Goal: Task Accomplishment & Management: Complete application form

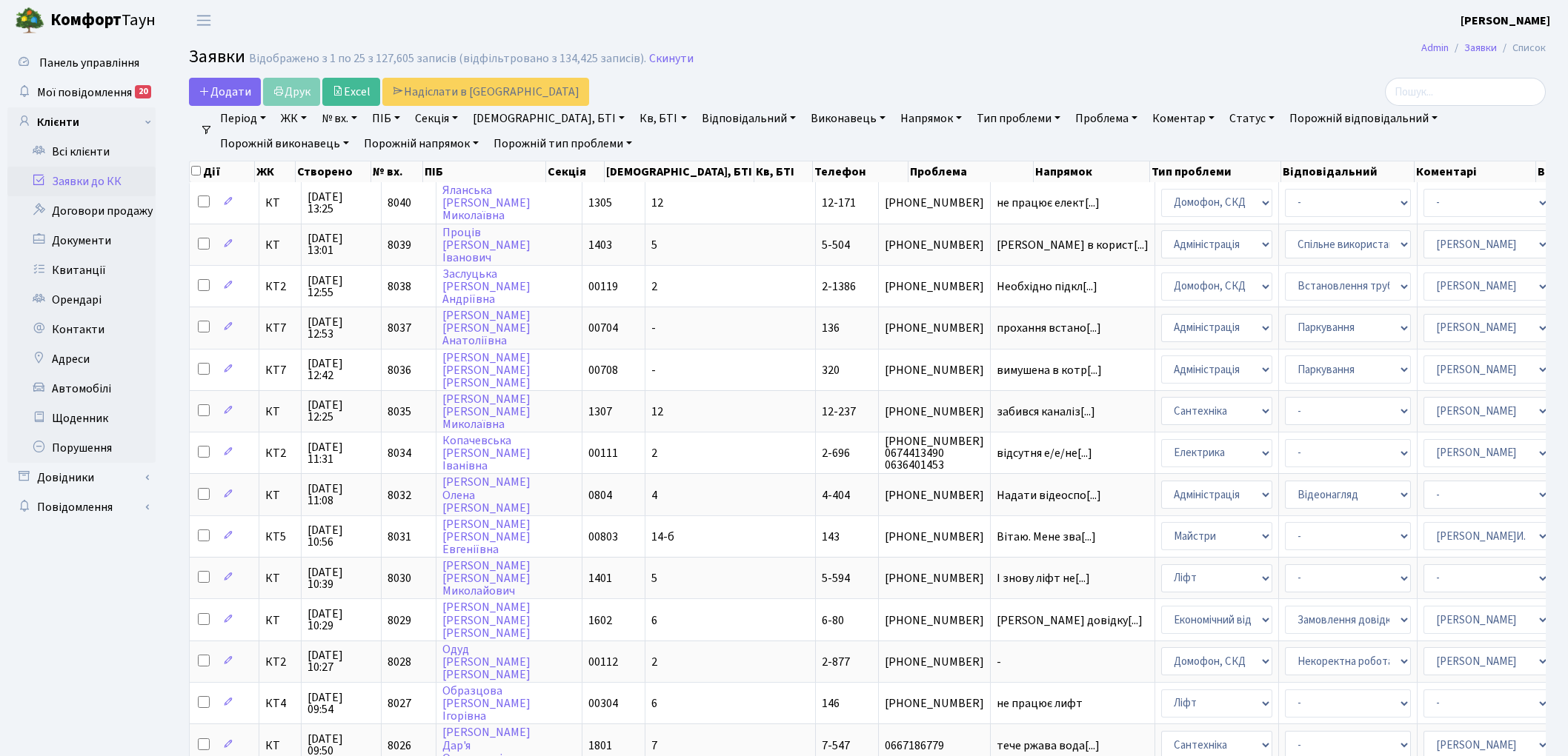
select select "25"
click at [659, 59] on link "Скинути" at bounding box center [671, 58] width 45 height 14
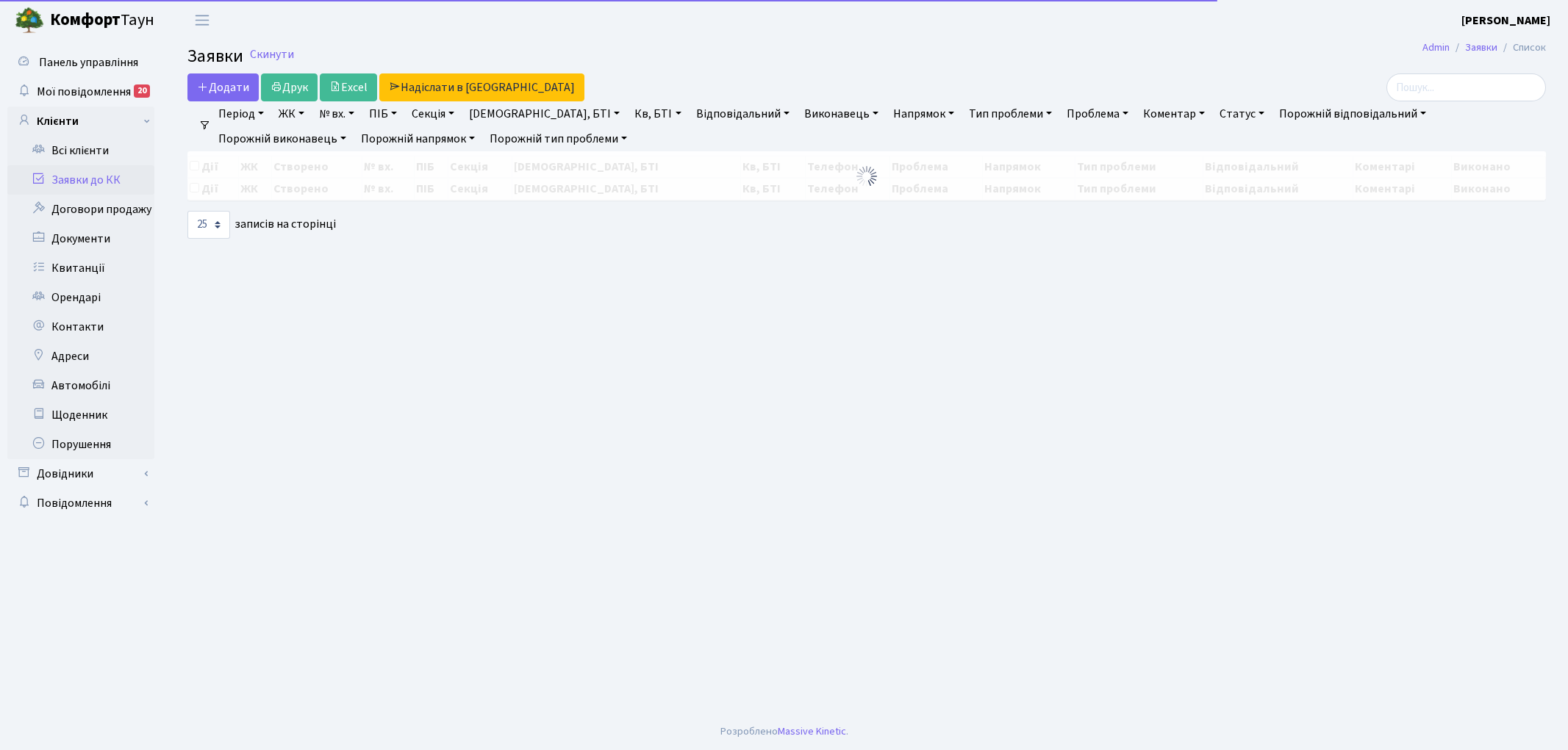
select select "25"
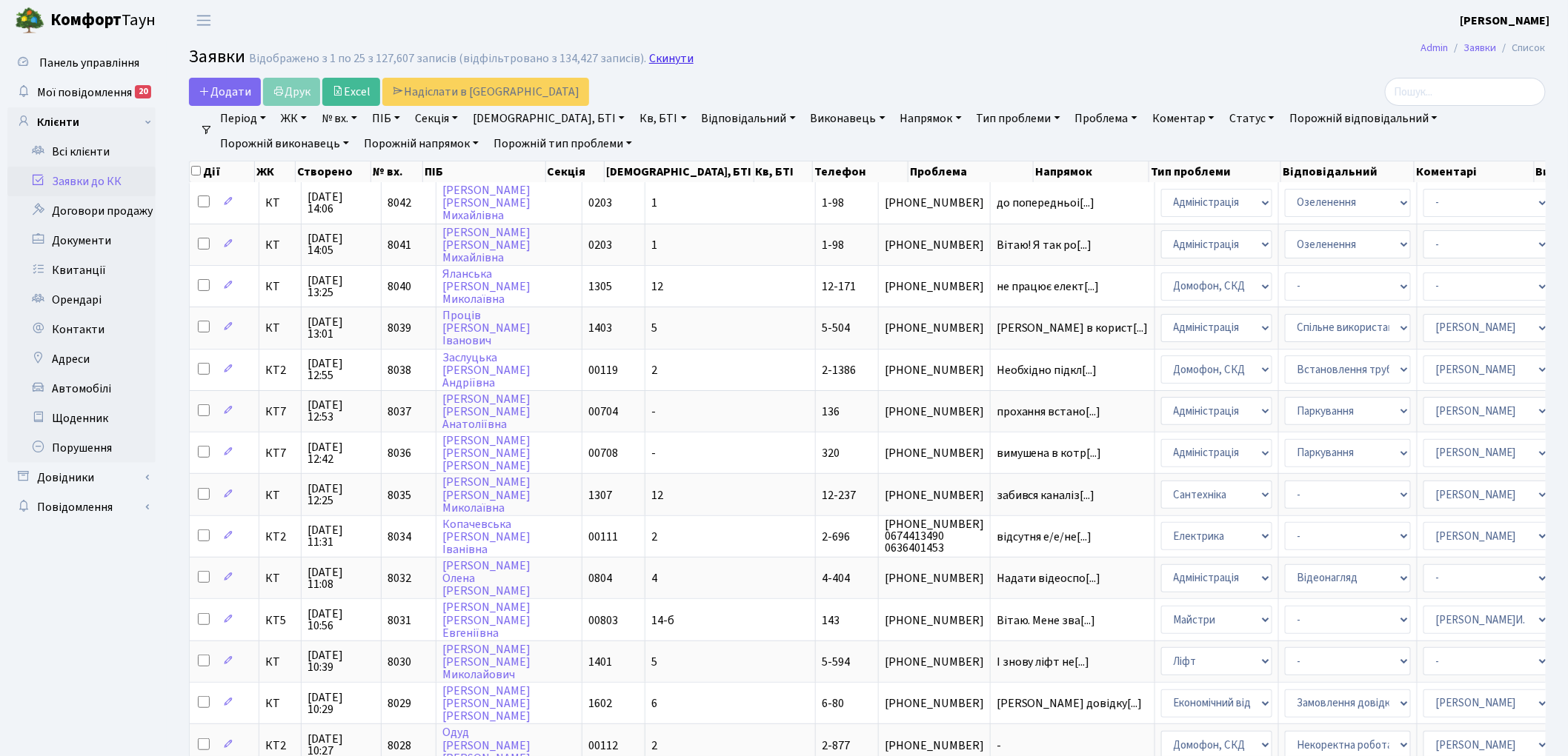
click at [658, 56] on link "Скинути" at bounding box center [671, 58] width 45 height 14
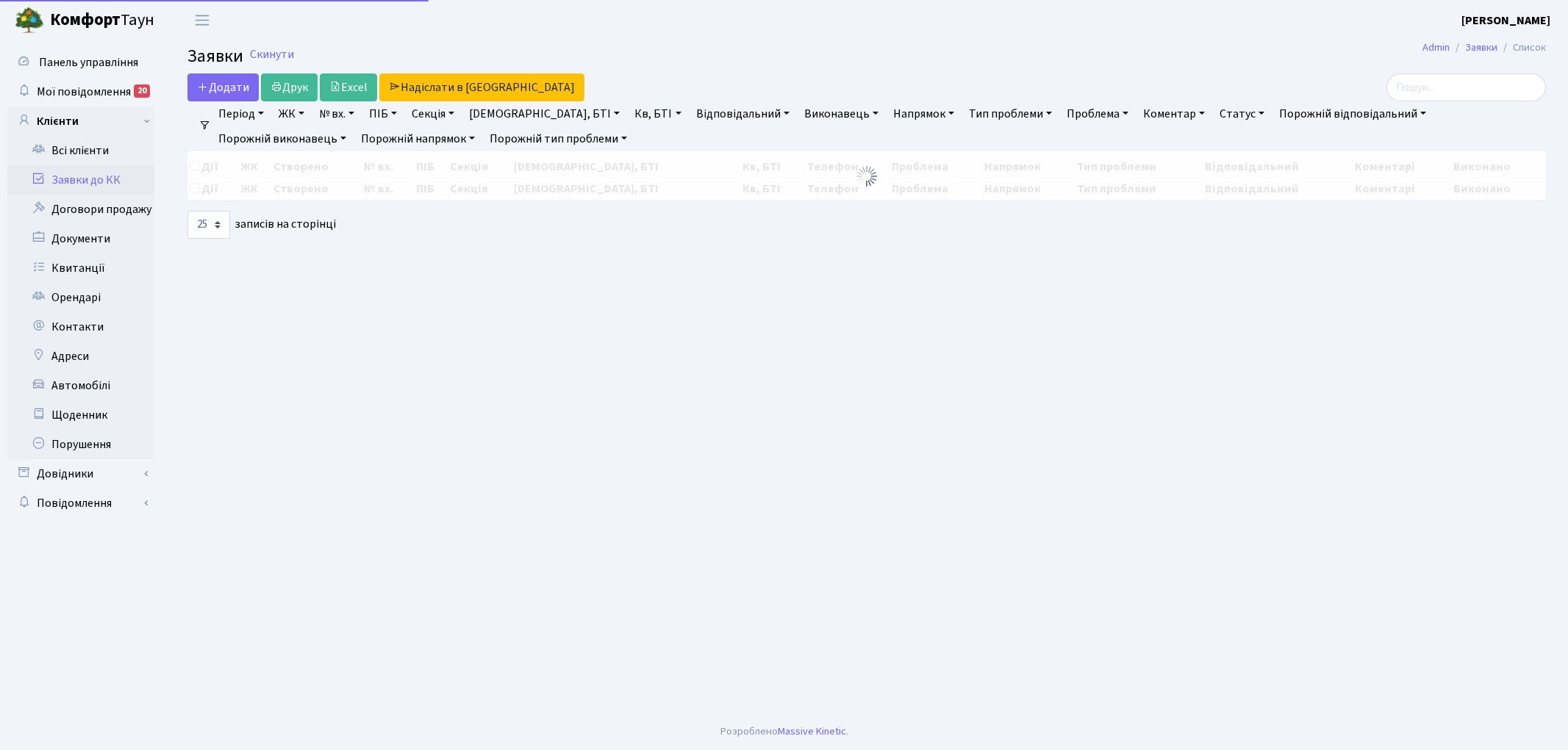
select select "25"
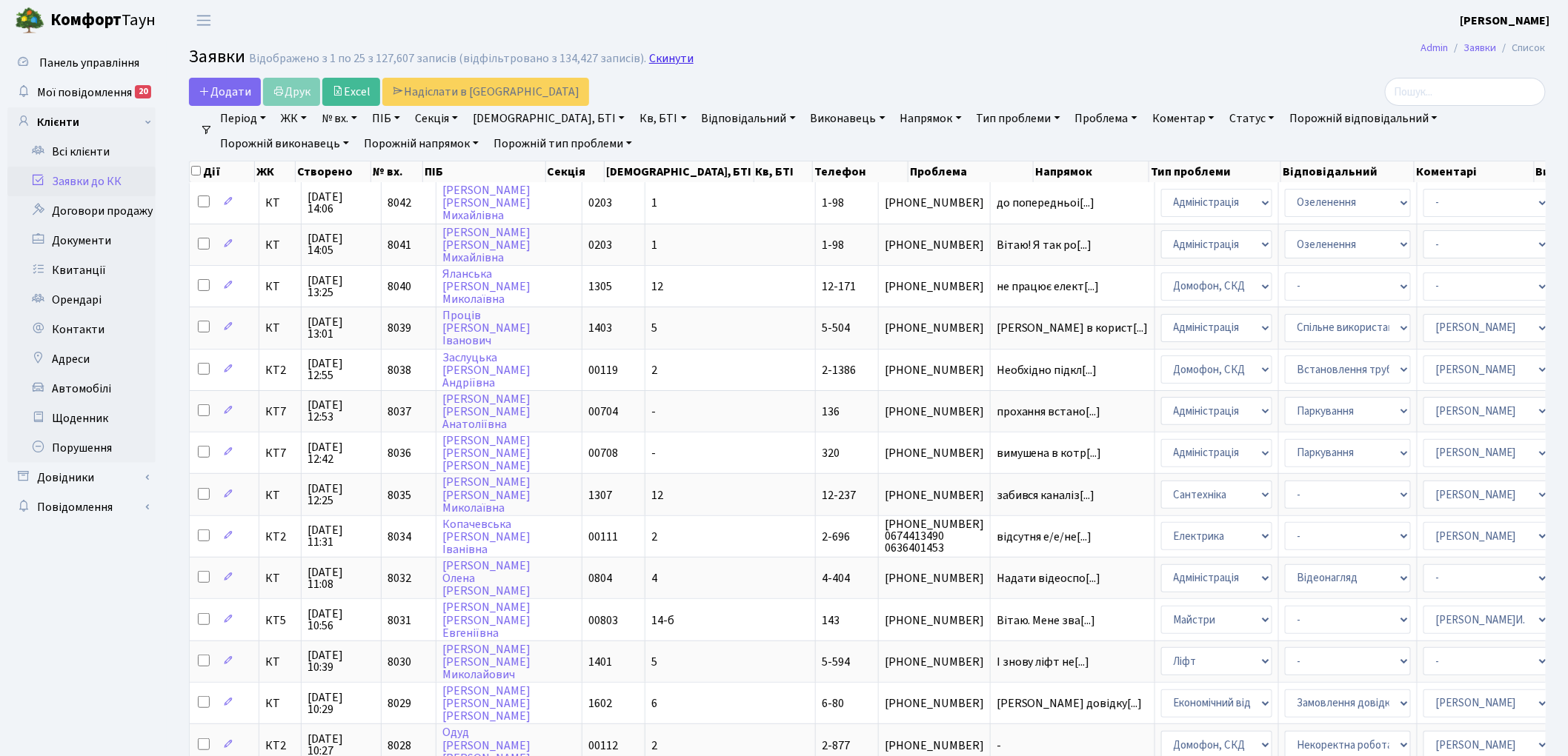
click at [654, 54] on link "Скинути" at bounding box center [671, 58] width 45 height 14
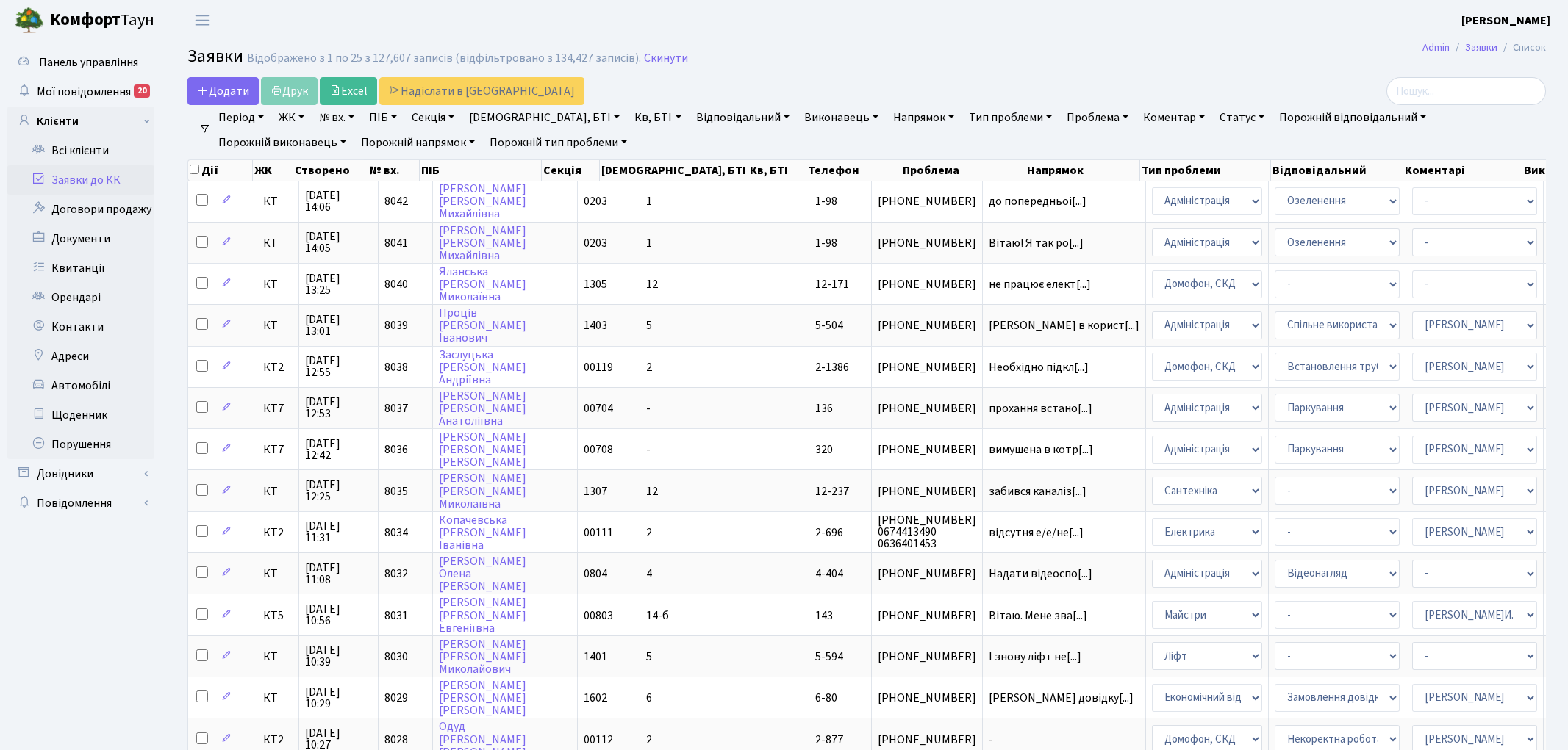
select select "25"
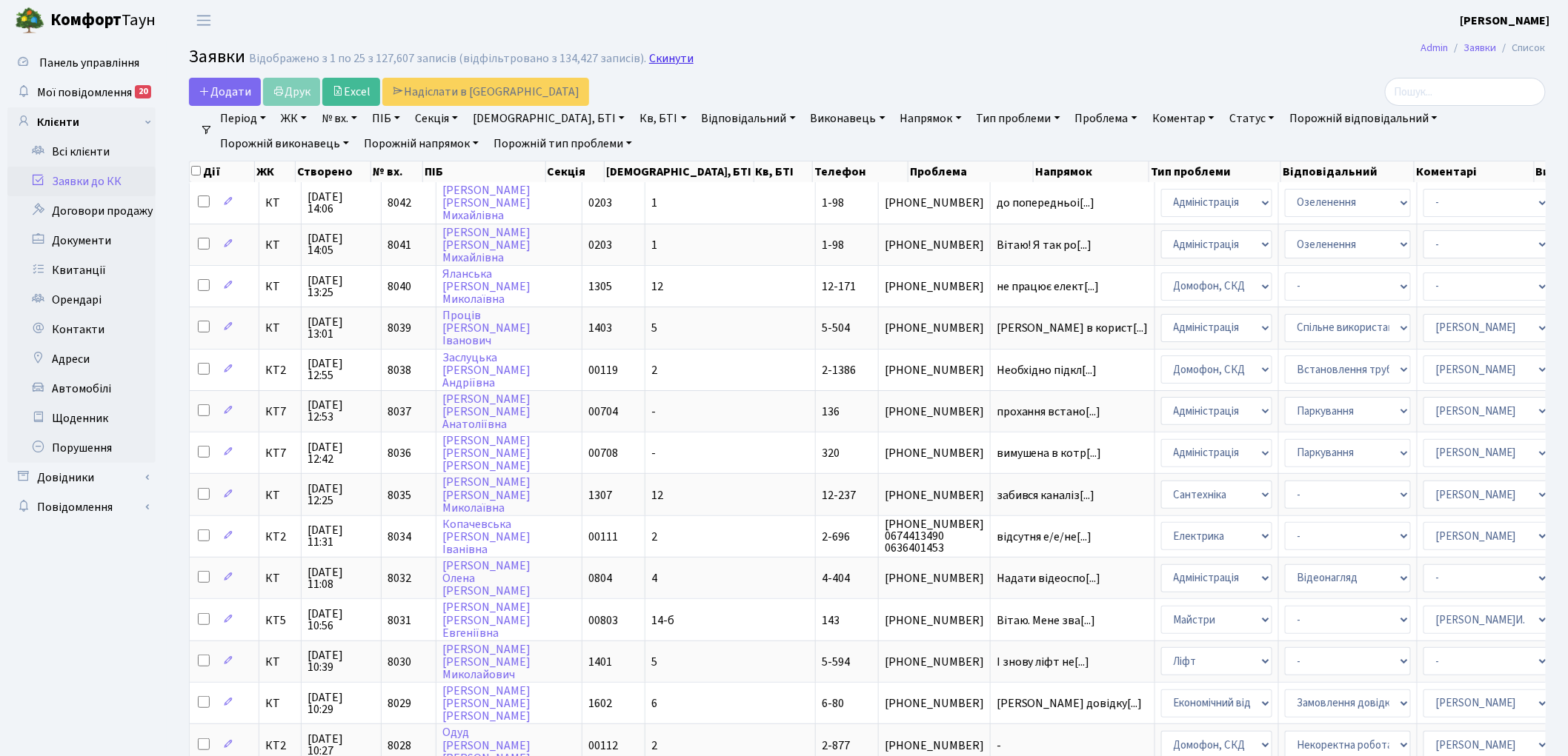
click at [668, 63] on link "Скинути" at bounding box center [671, 58] width 45 height 14
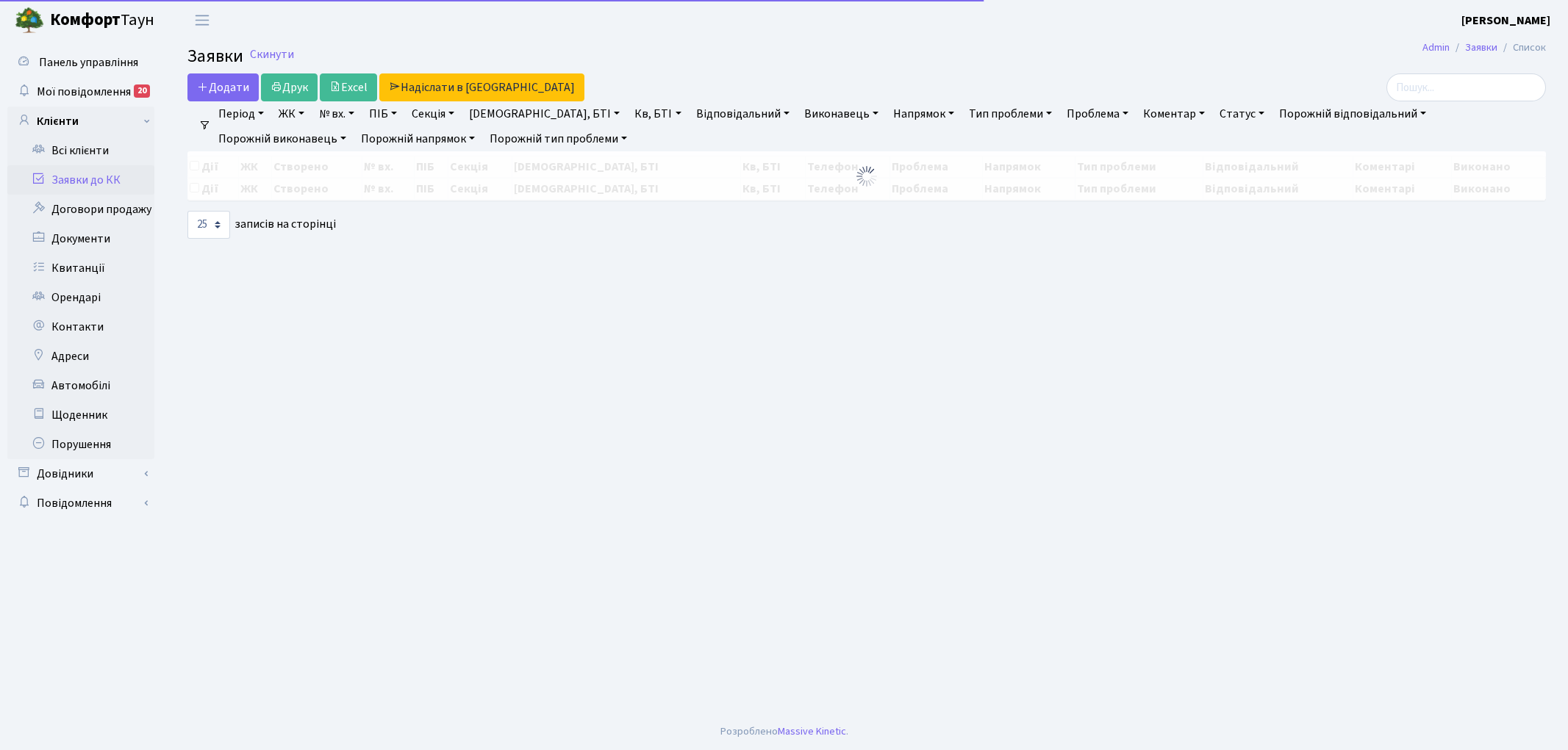
select select "25"
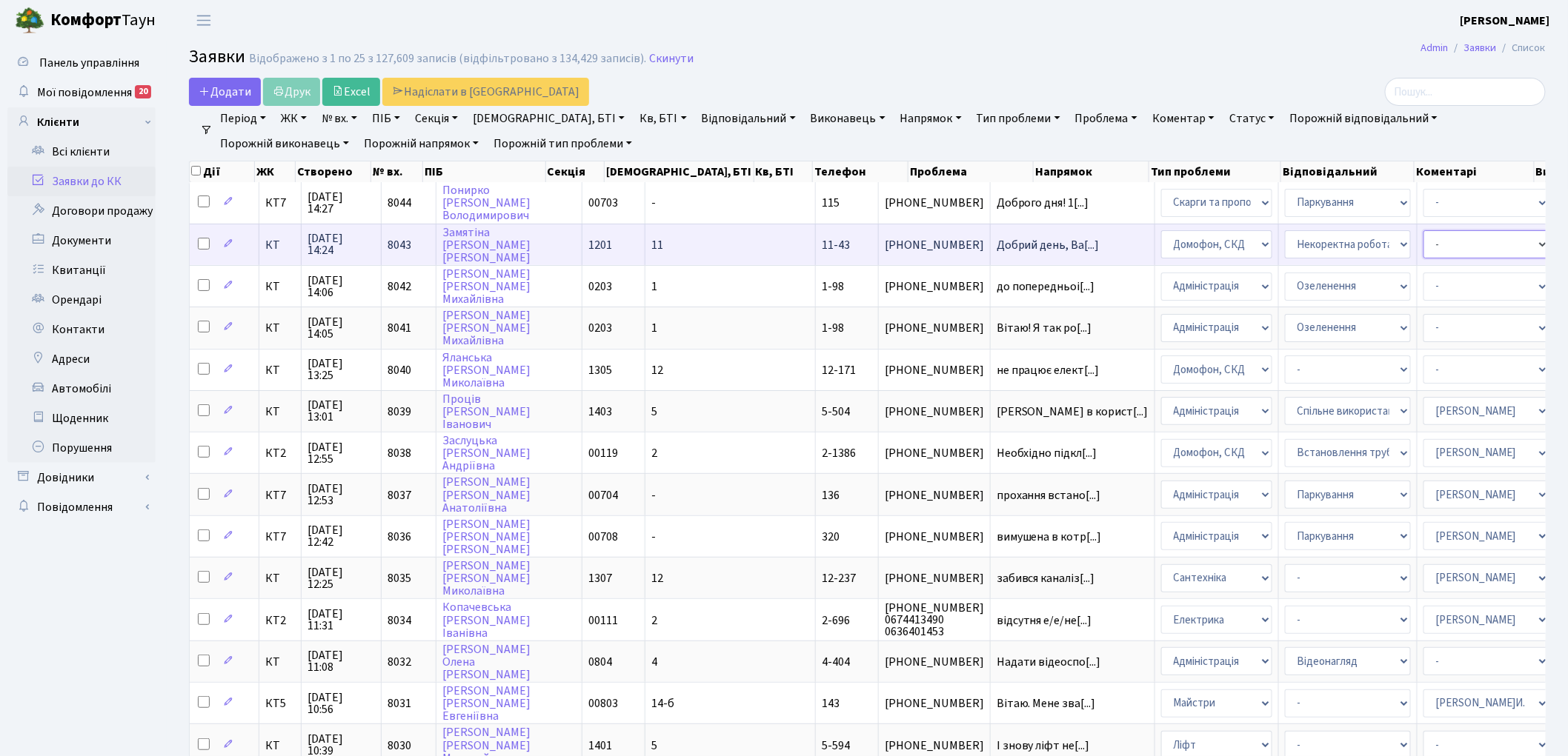
click at [1423, 243] on select "- Адміністратор ЖК КТ Вижул В. В. Гордієнко Н.В. Дядюшкін Д.Ю. Кипчук Т. А. Кла…" at bounding box center [1486, 245] width 126 height 28
select select "22"
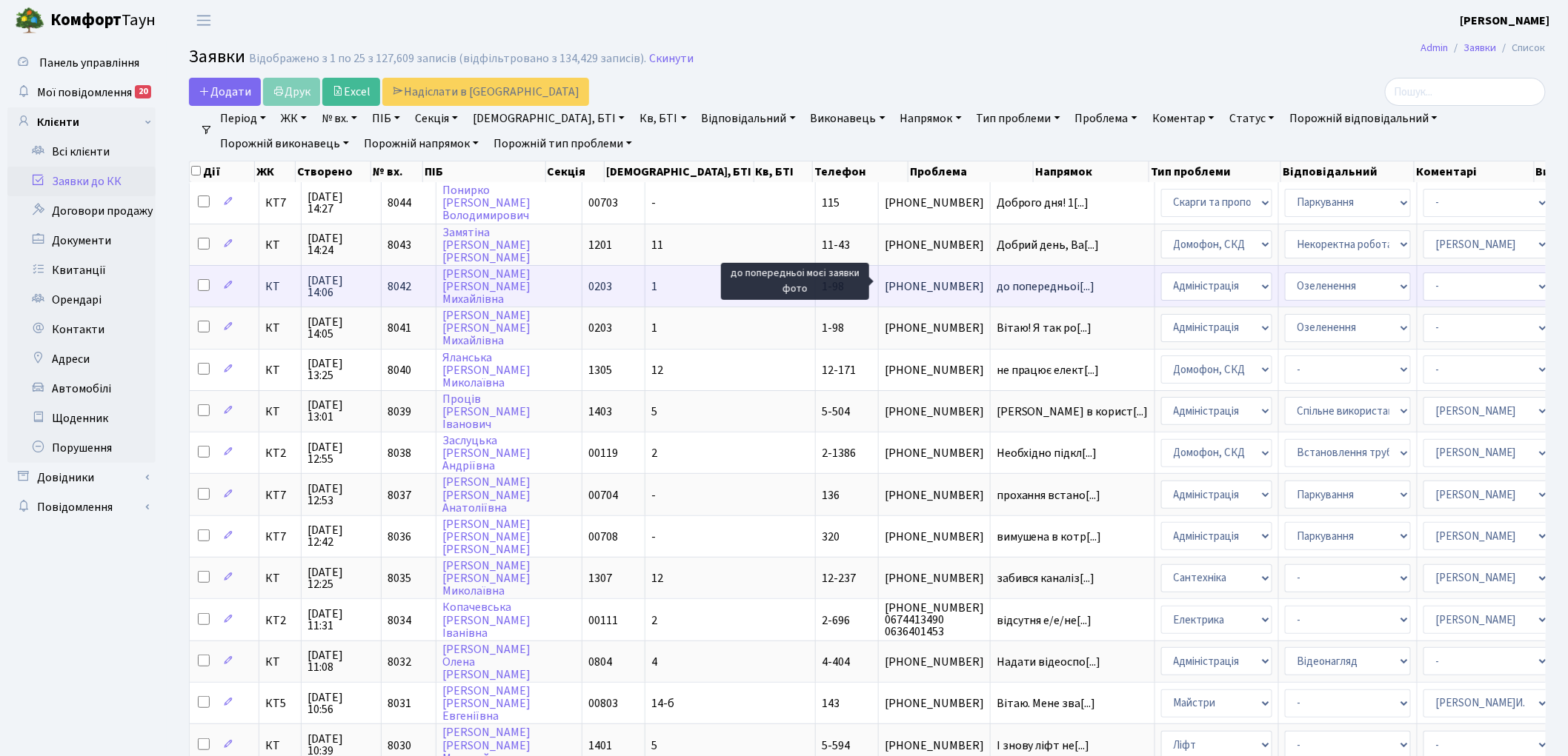
click at [997, 287] on span "до попередньоі[...]" at bounding box center [1046, 287] width 99 height 16
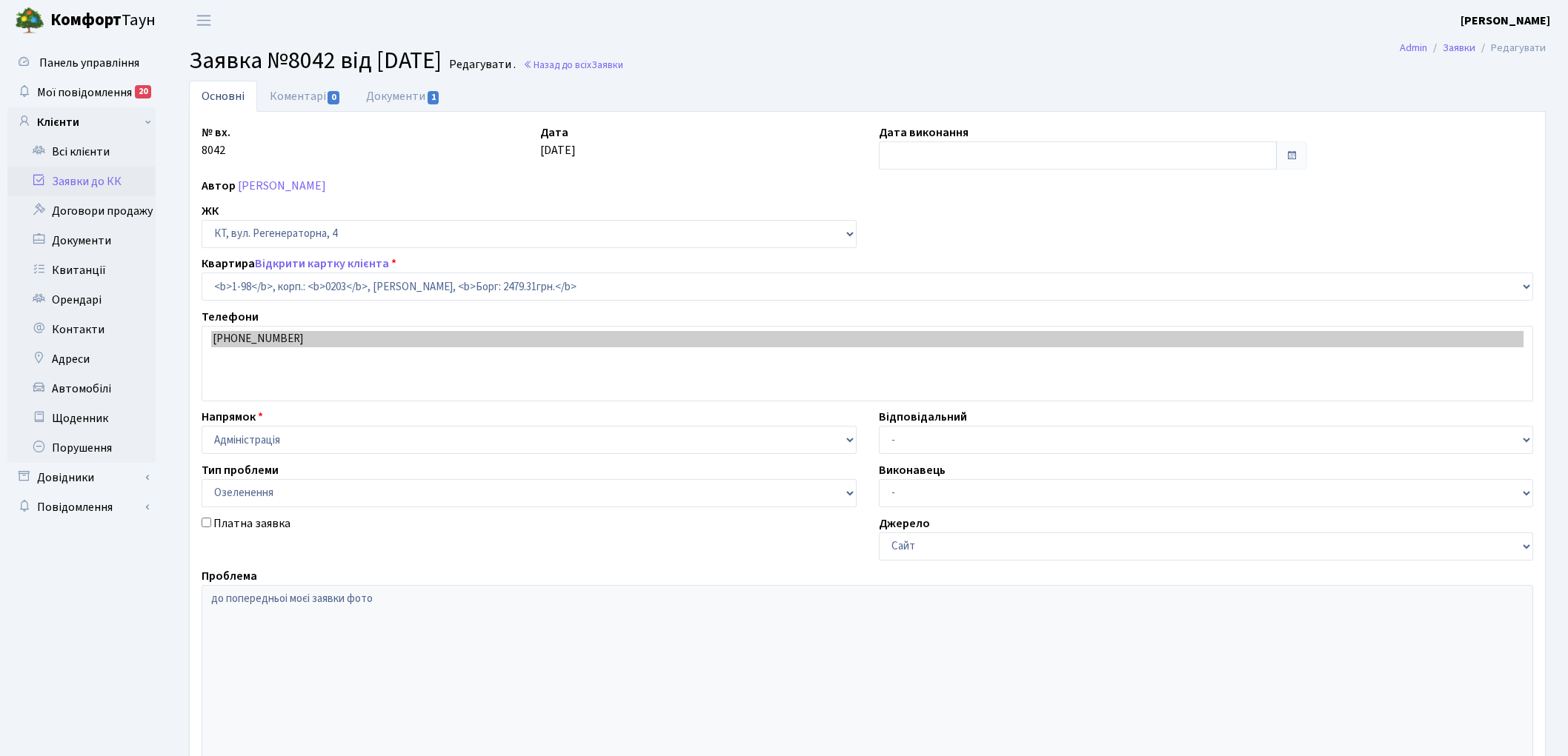
select select "98"
select select "65"
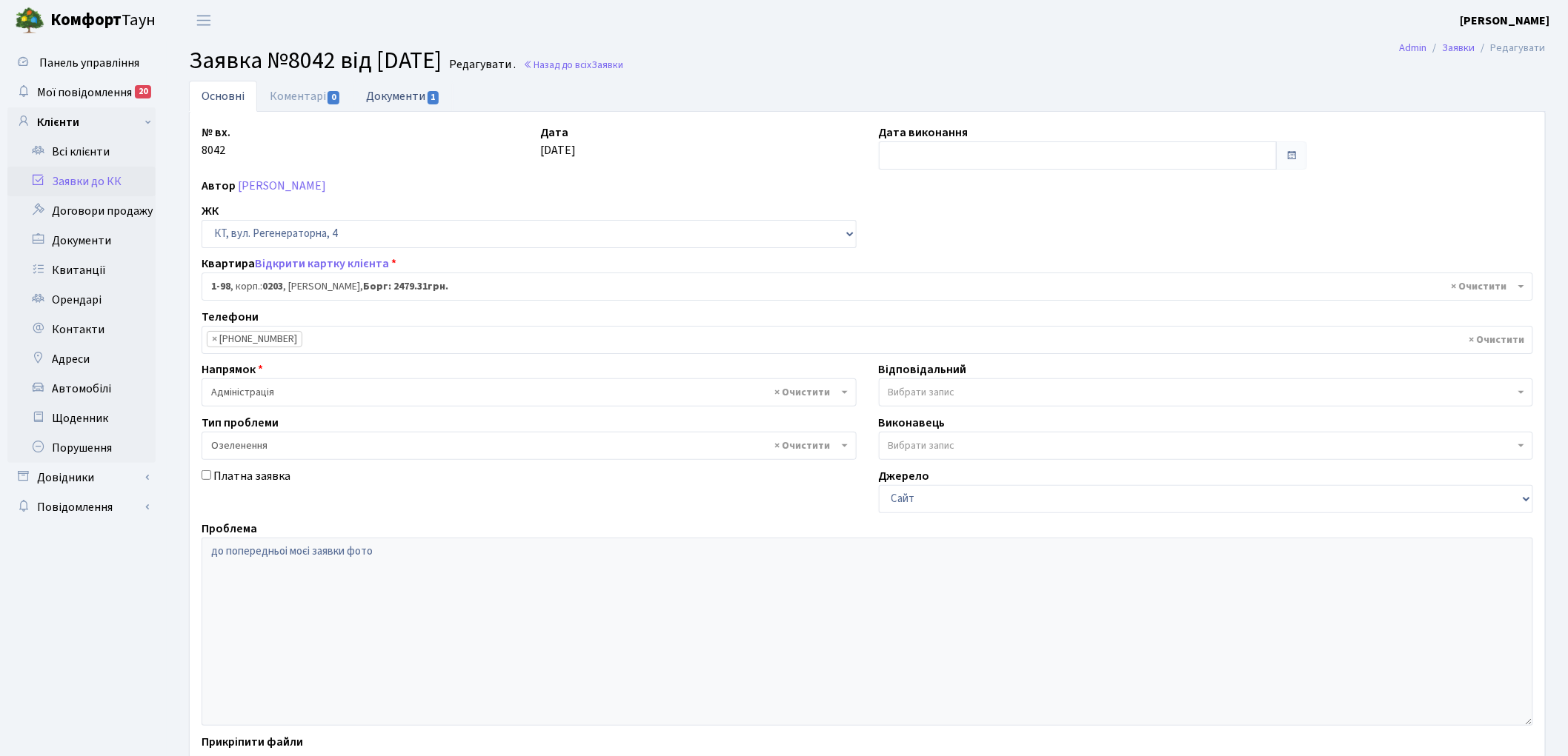
click at [387, 90] on link "Документи 1" at bounding box center [402, 96] width 99 height 31
select select "25"
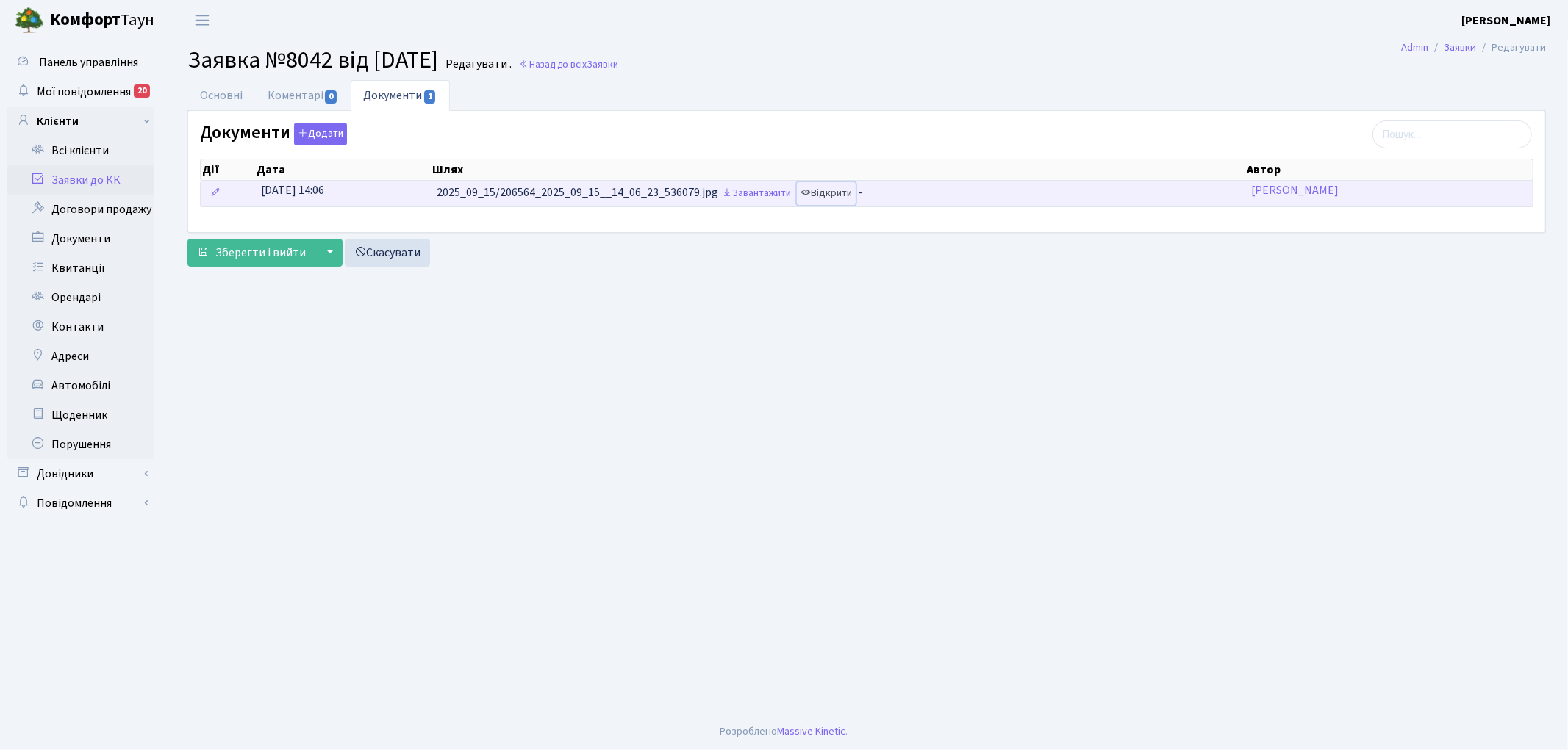
click at [832, 195] on link "Відкрити" at bounding box center [826, 193] width 59 height 23
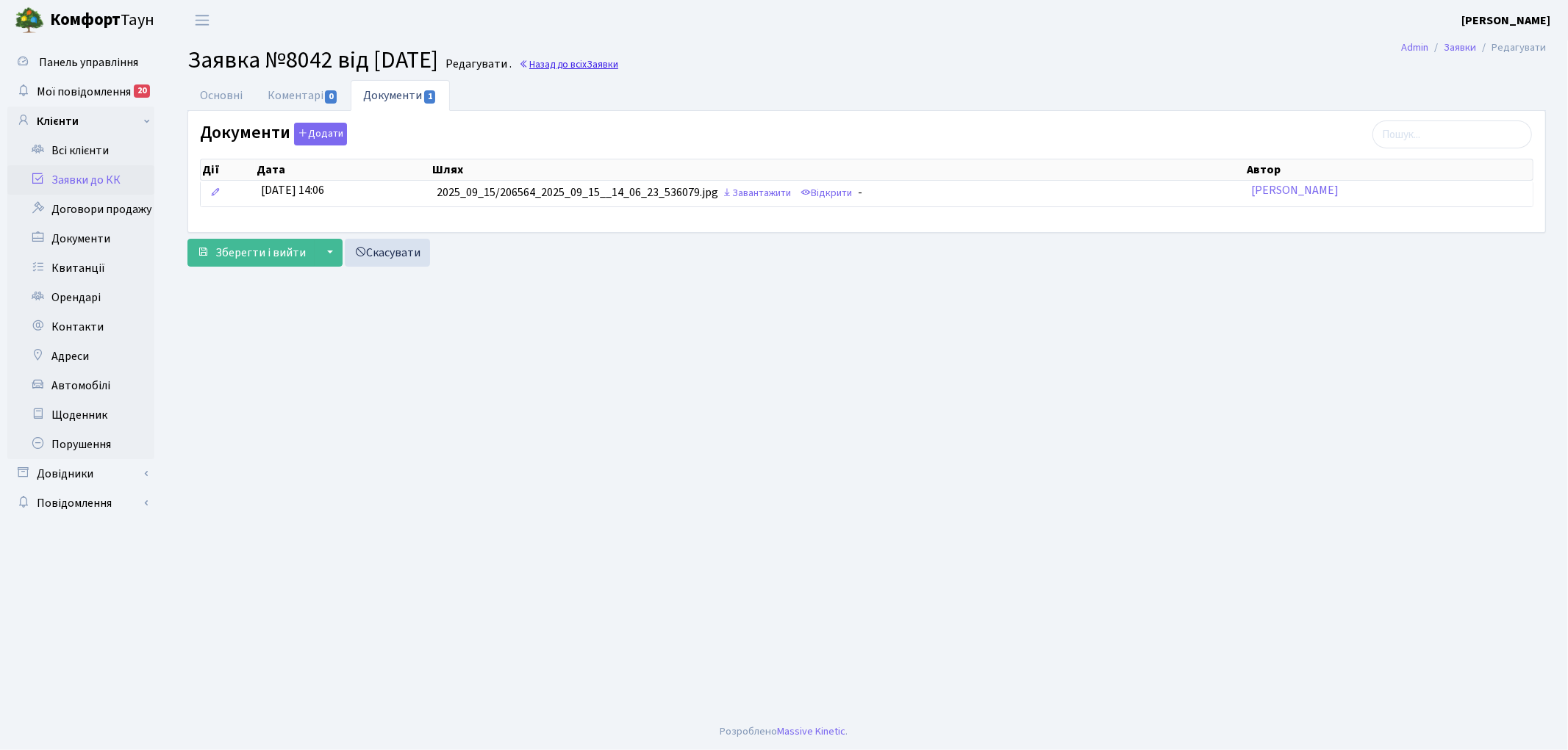
click at [618, 62] on link "Назад до всіх Заявки" at bounding box center [569, 64] width 99 height 14
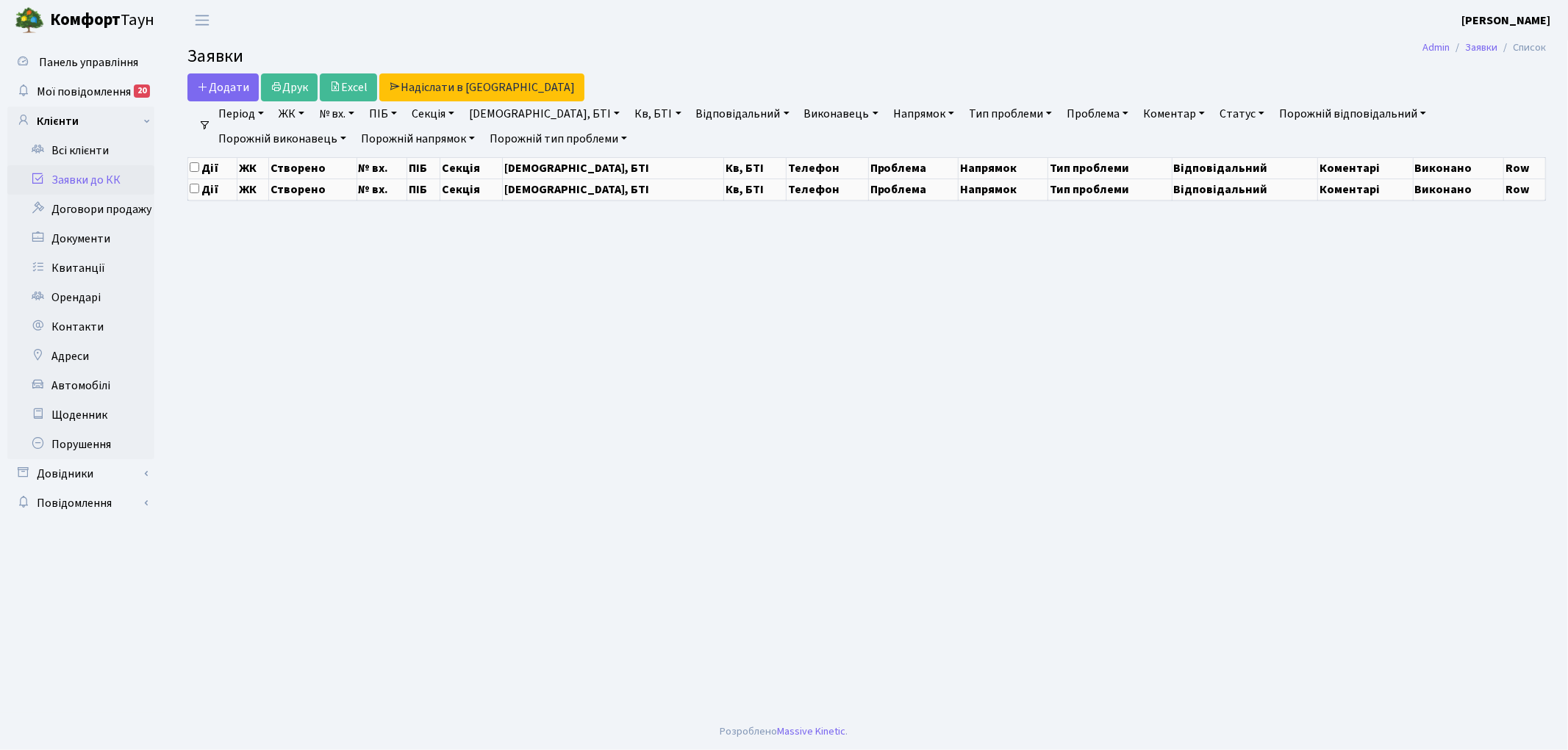
select select "25"
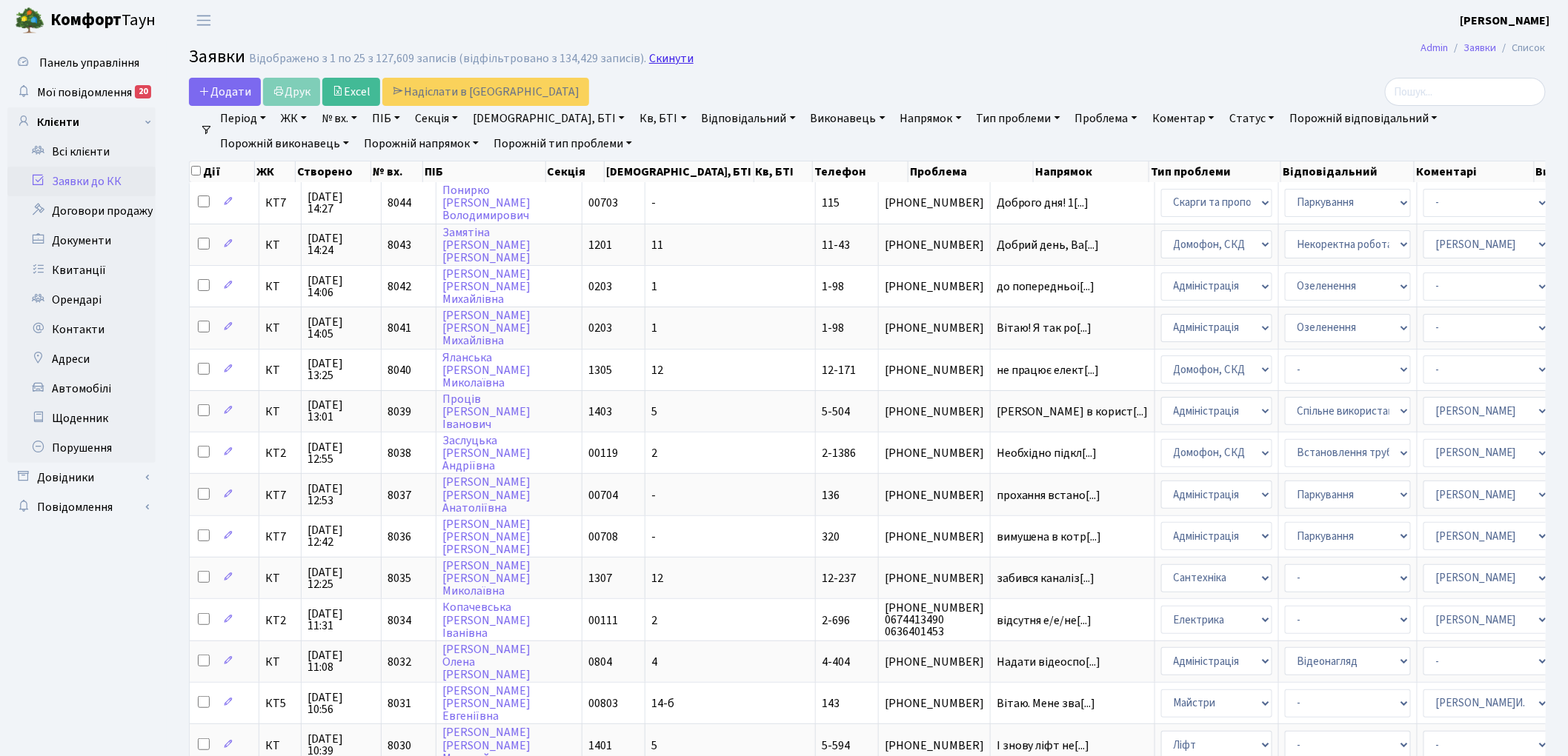
click at [663, 59] on link "Скинути" at bounding box center [671, 58] width 45 height 14
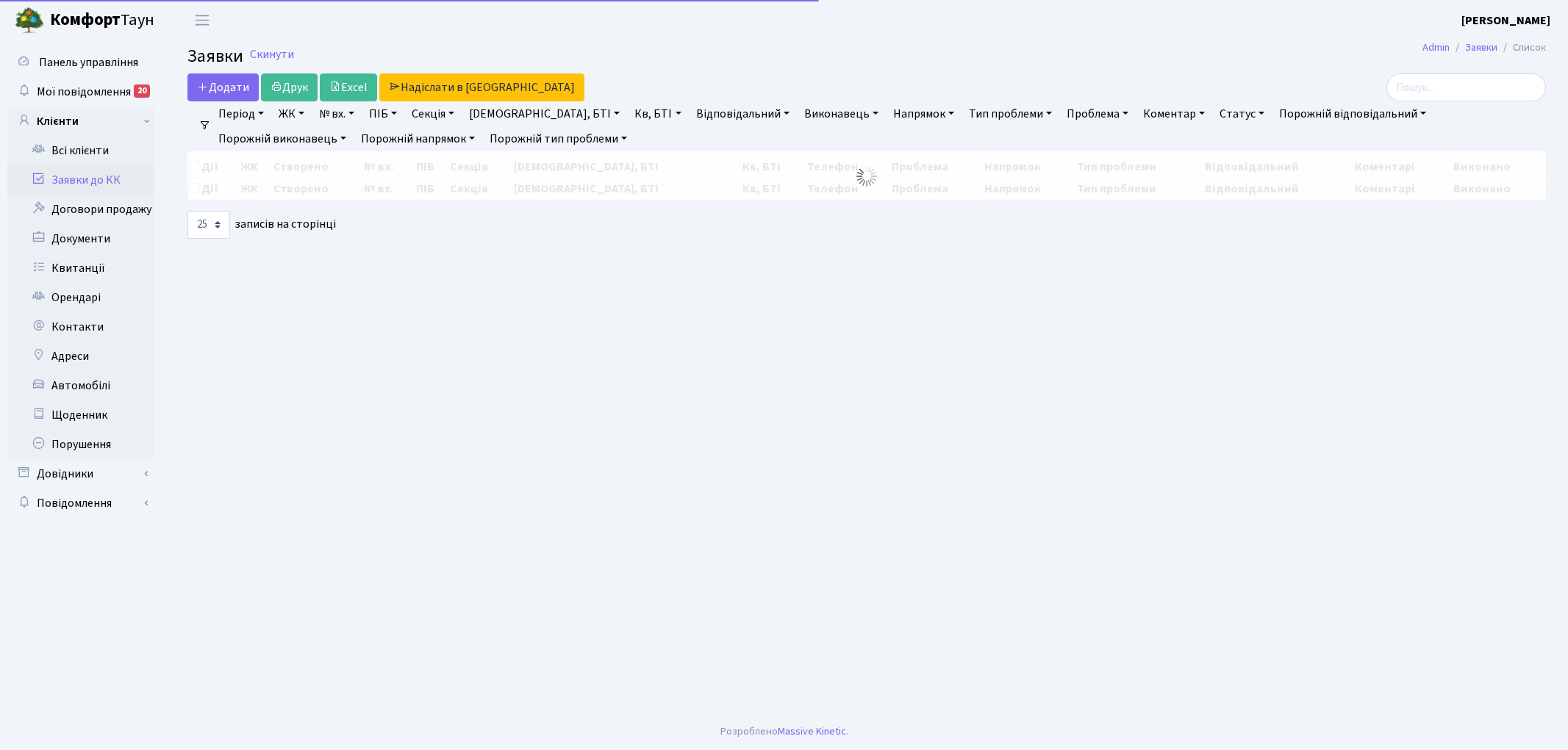
select select "25"
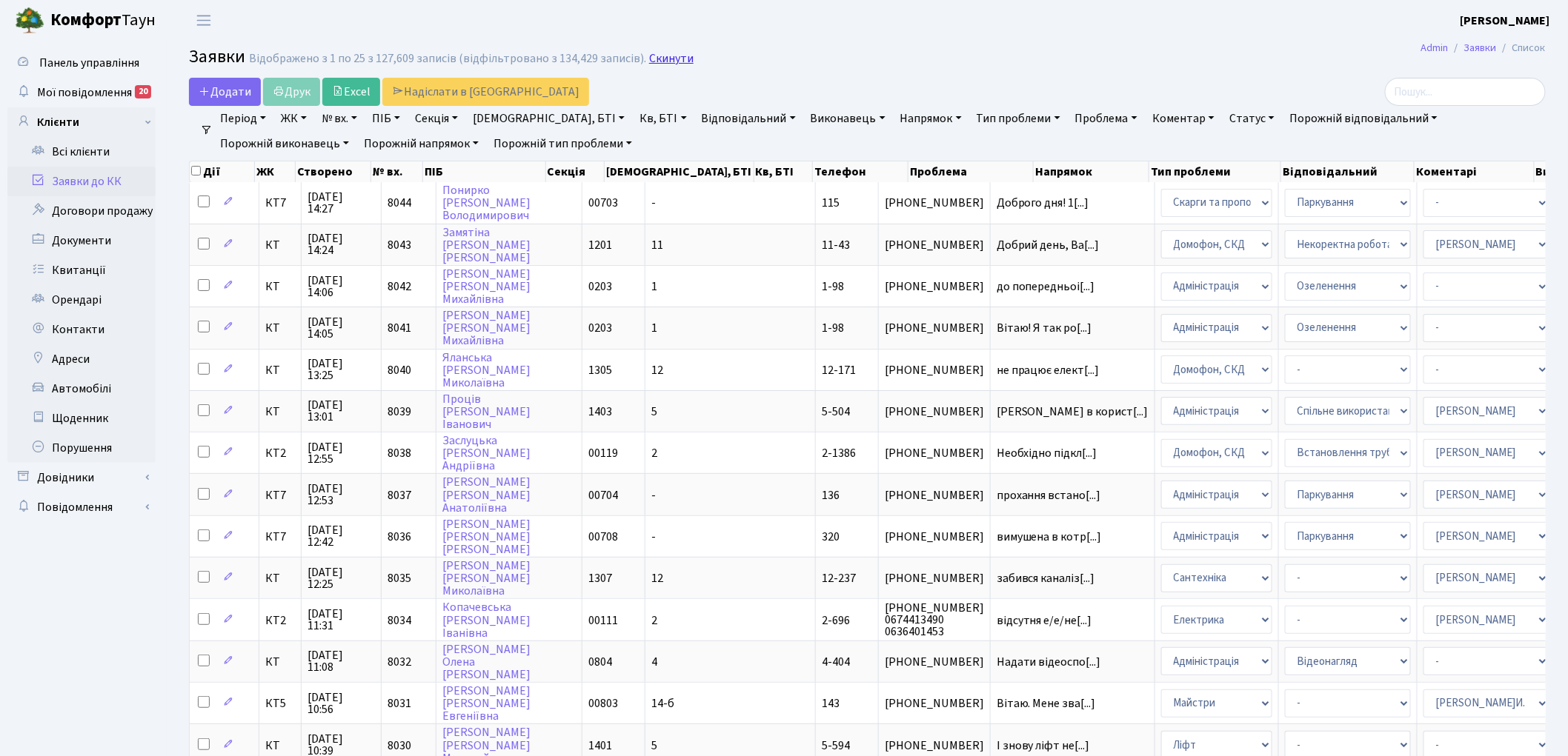
click at [658, 62] on link "Скинути" at bounding box center [671, 58] width 45 height 14
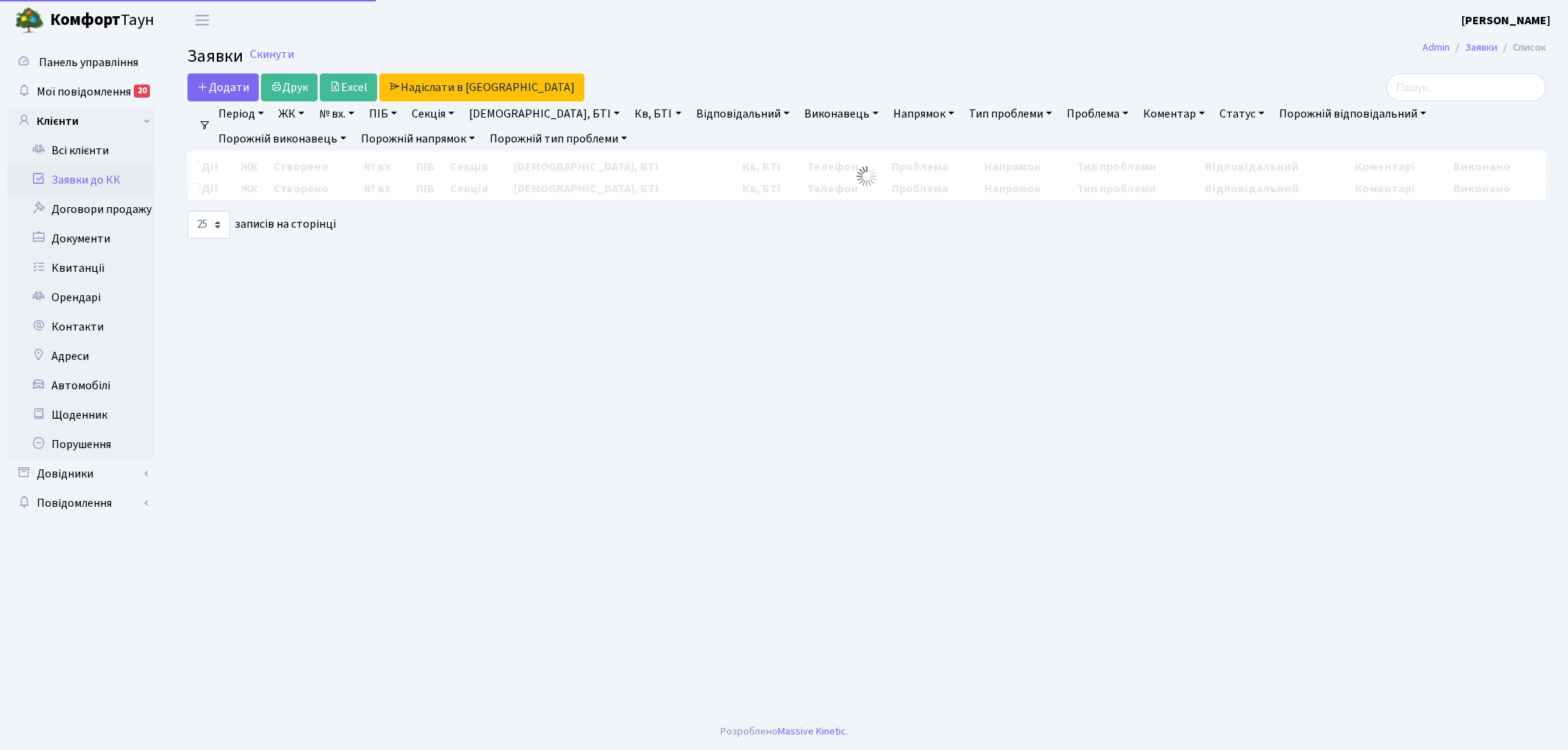
select select "25"
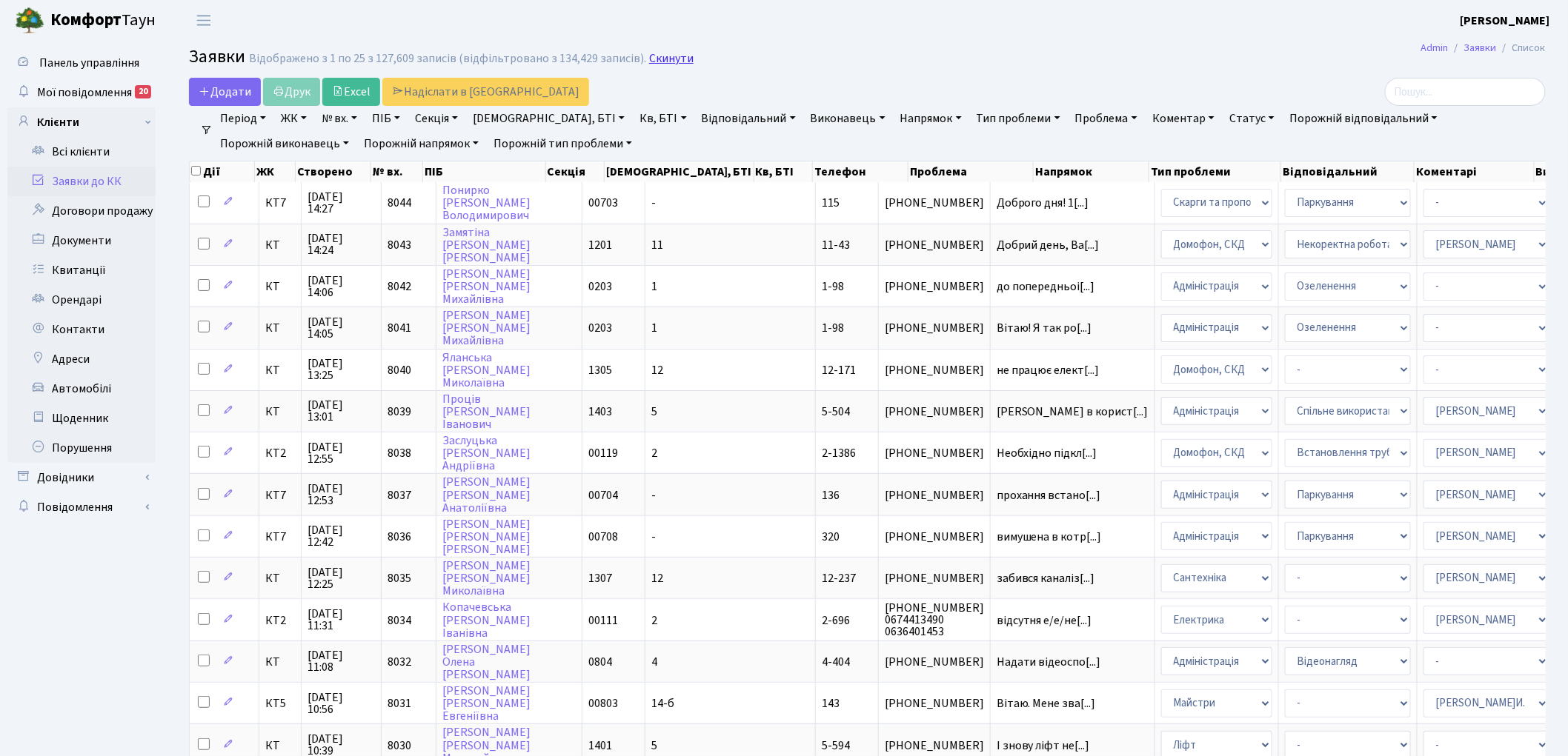
click at [657, 56] on link "Скинути" at bounding box center [671, 58] width 45 height 14
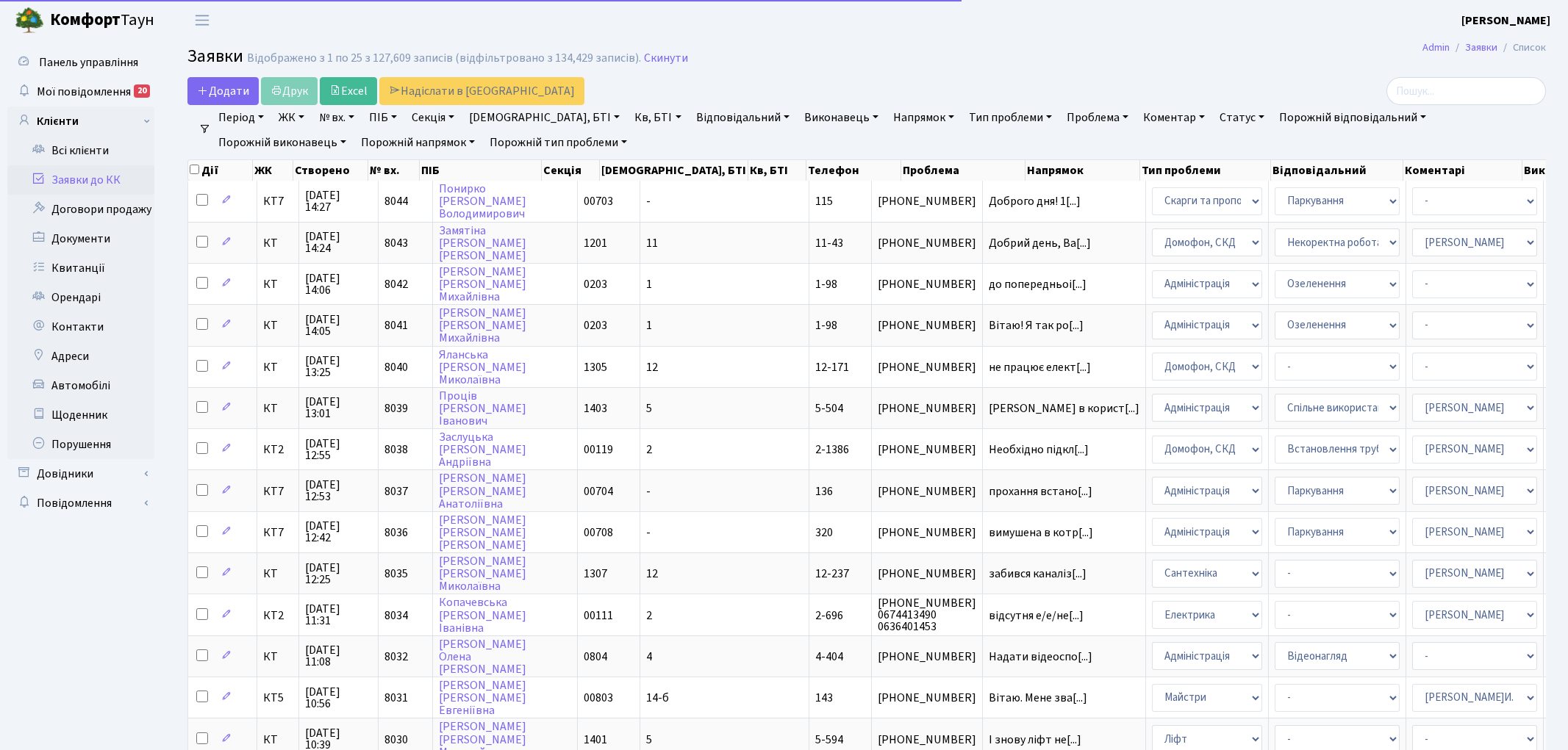
select select "25"
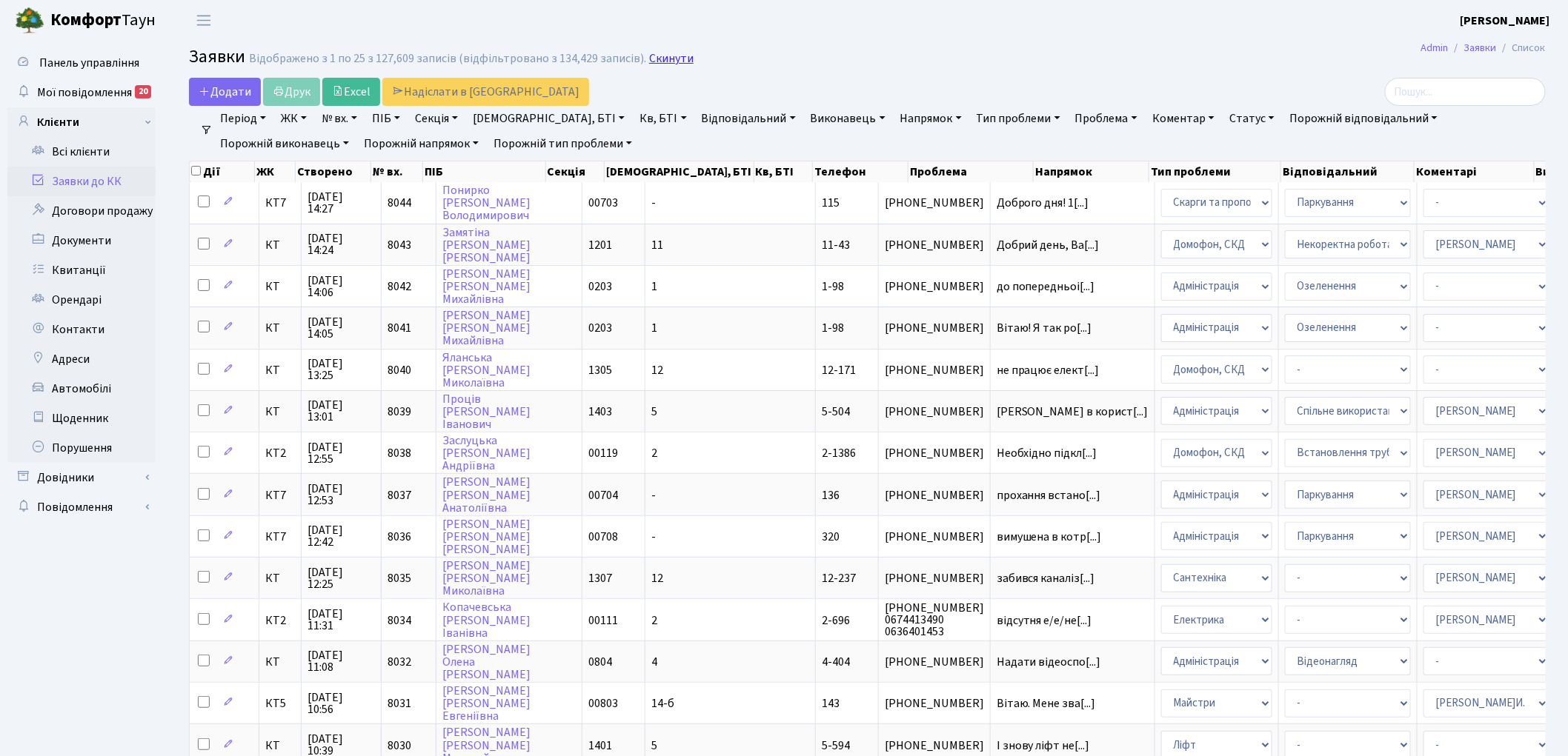
click at [656, 60] on link "Скинути" at bounding box center [671, 58] width 45 height 14
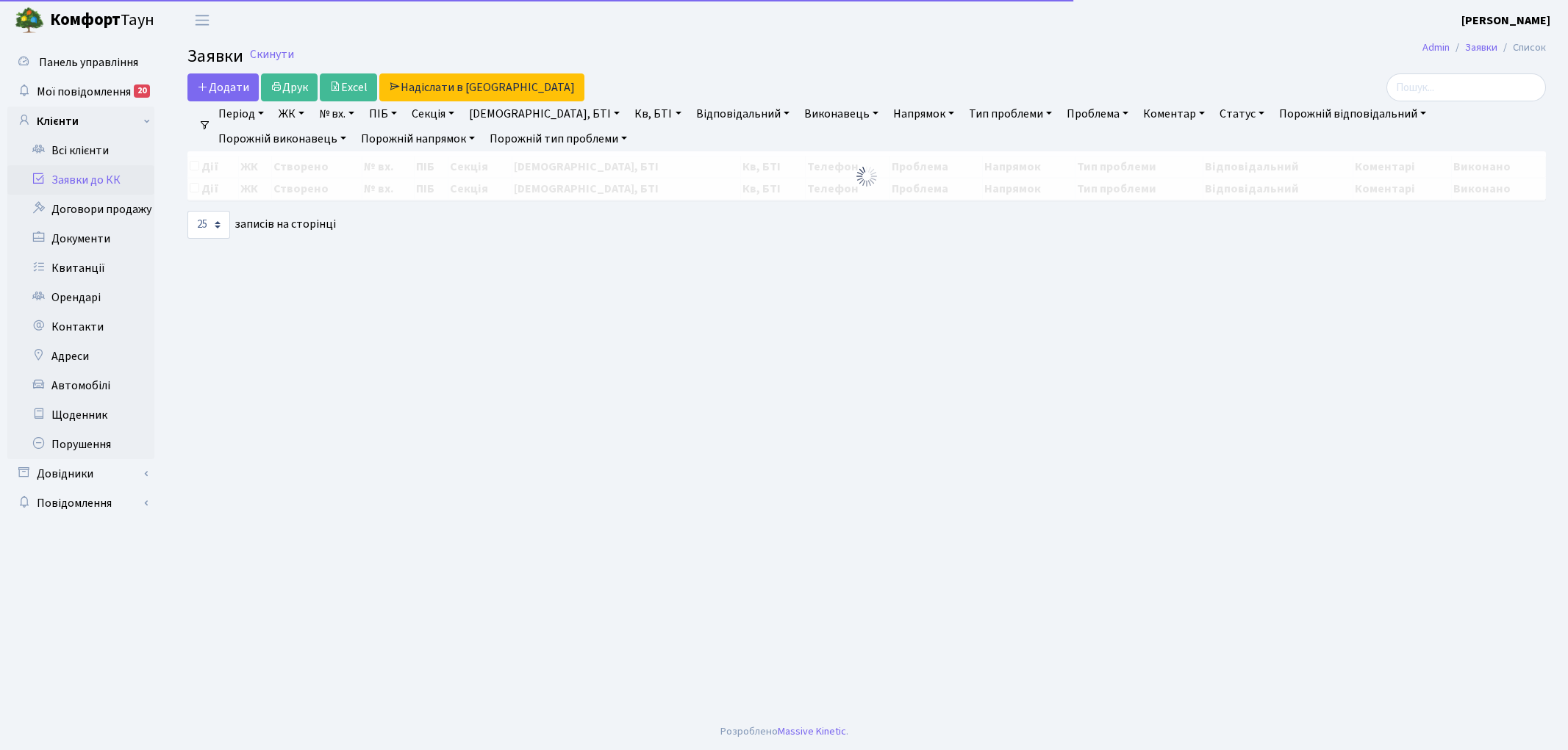
select select "25"
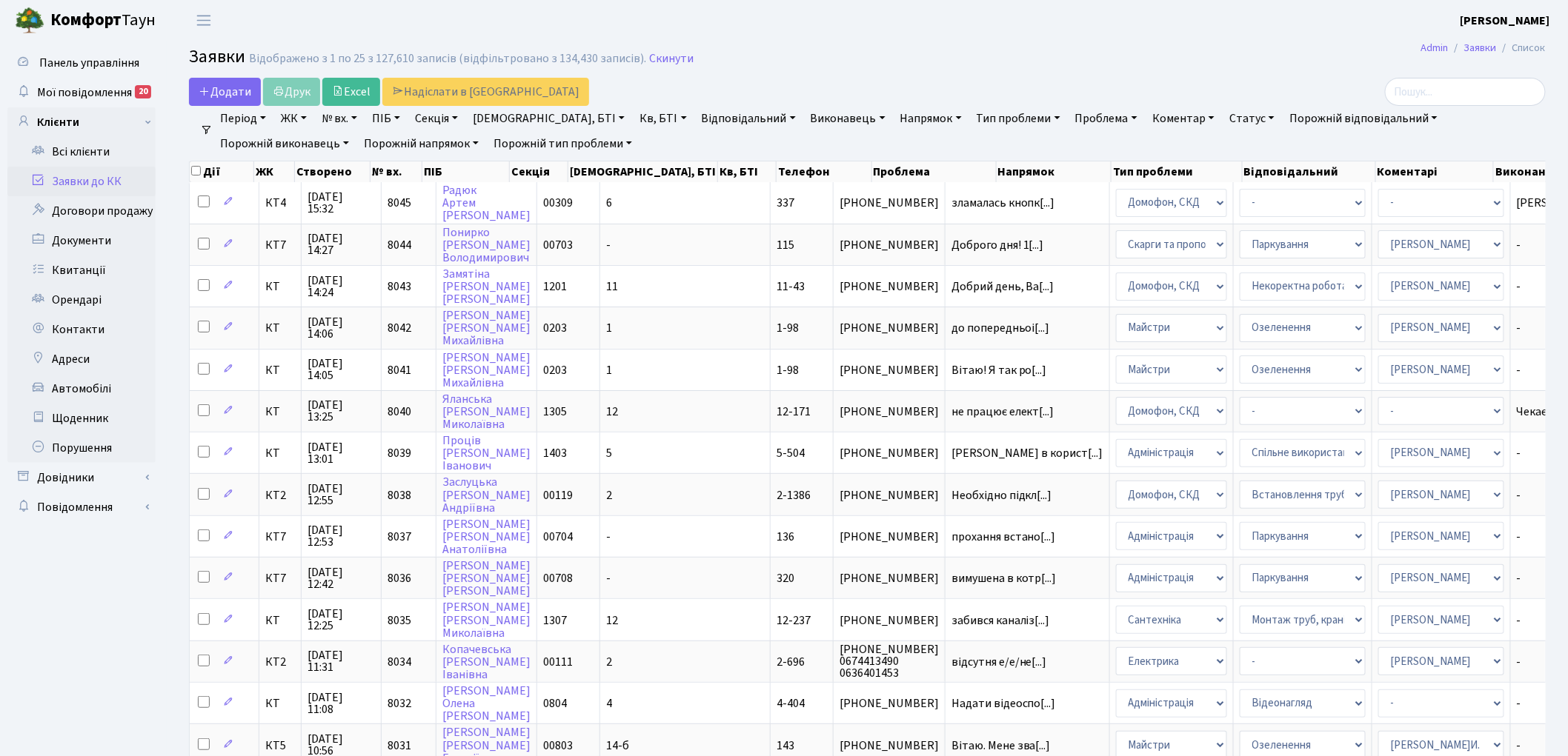
click at [656, 60] on link "Скинути" at bounding box center [671, 58] width 45 height 14
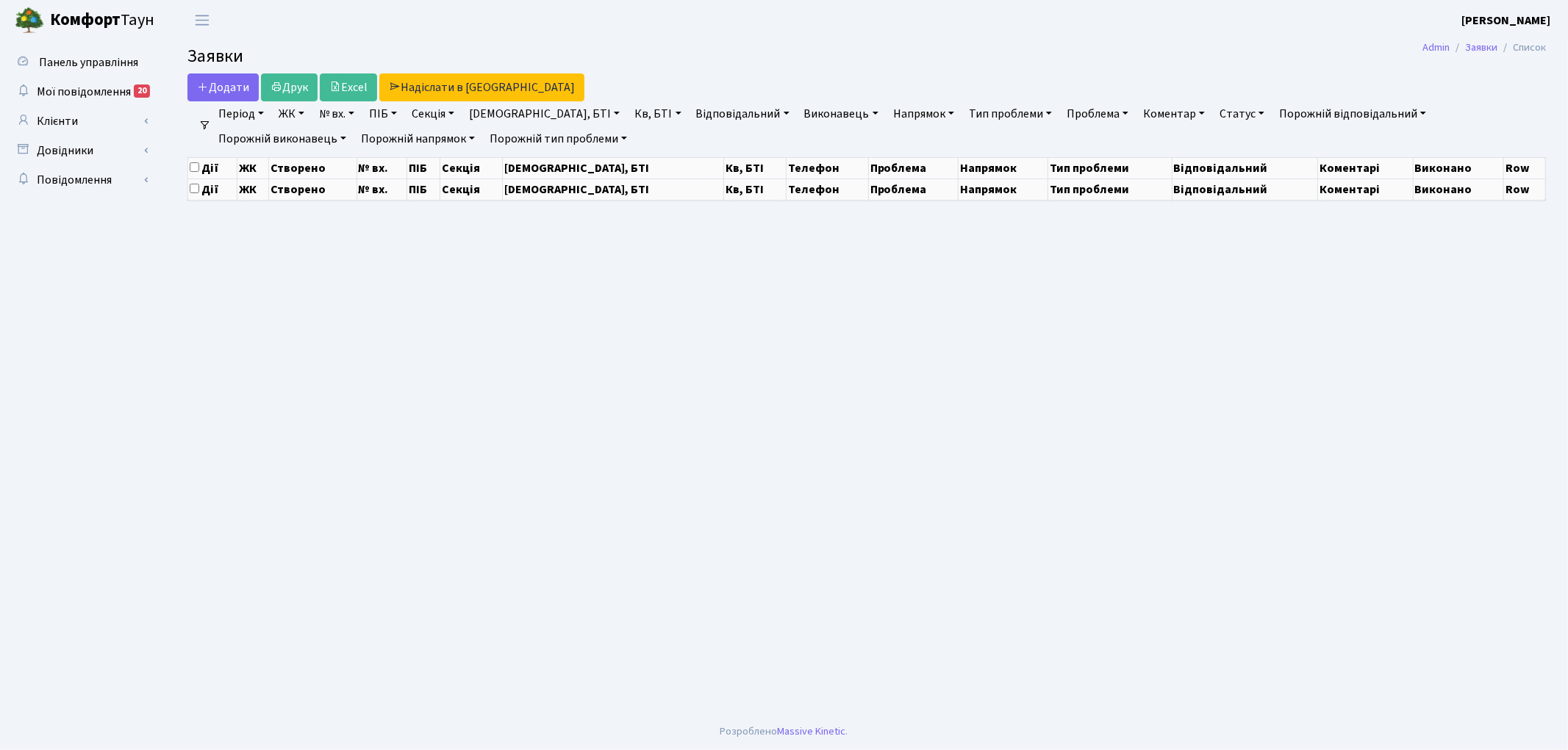
select select "25"
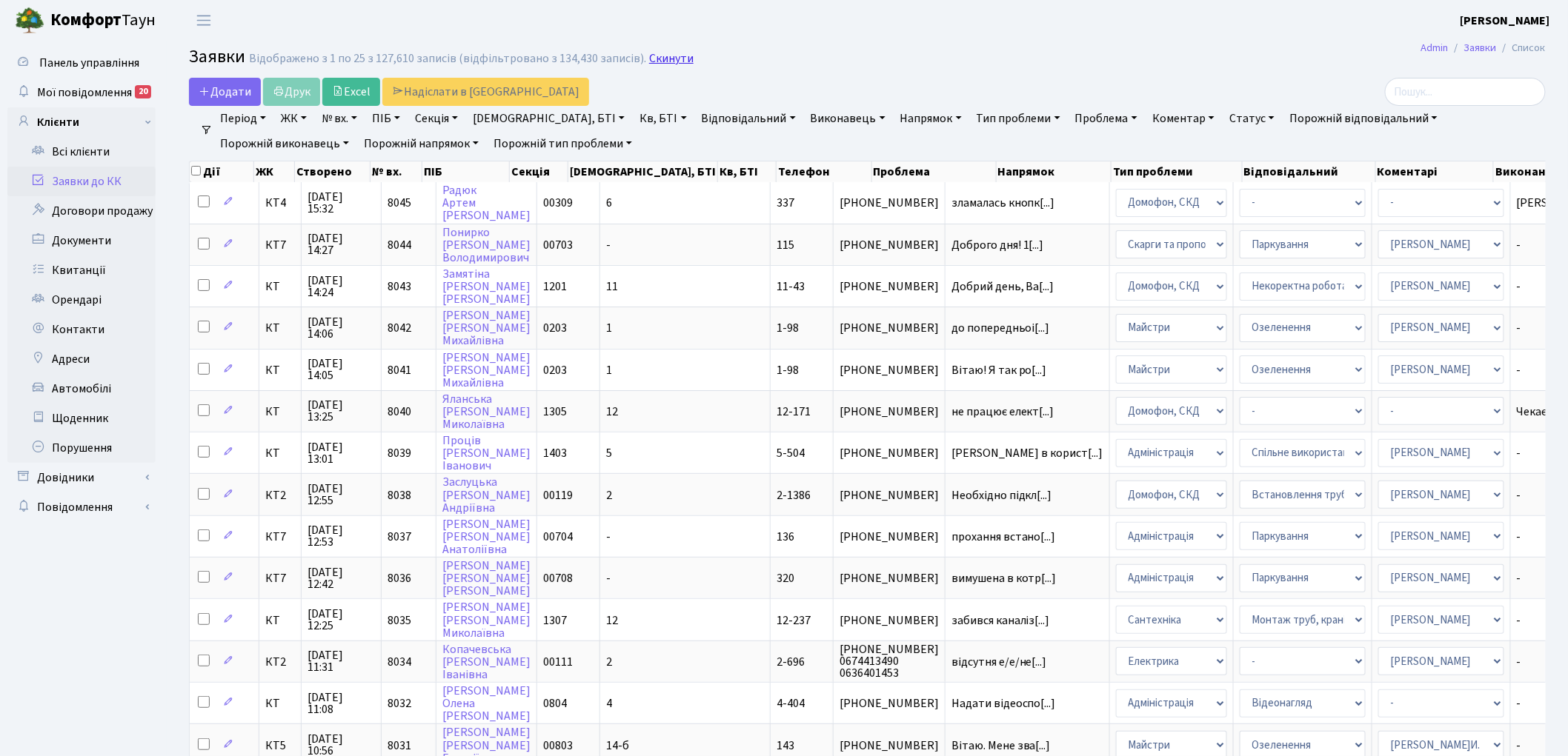
click at [660, 59] on link "Скинути" at bounding box center [671, 58] width 45 height 14
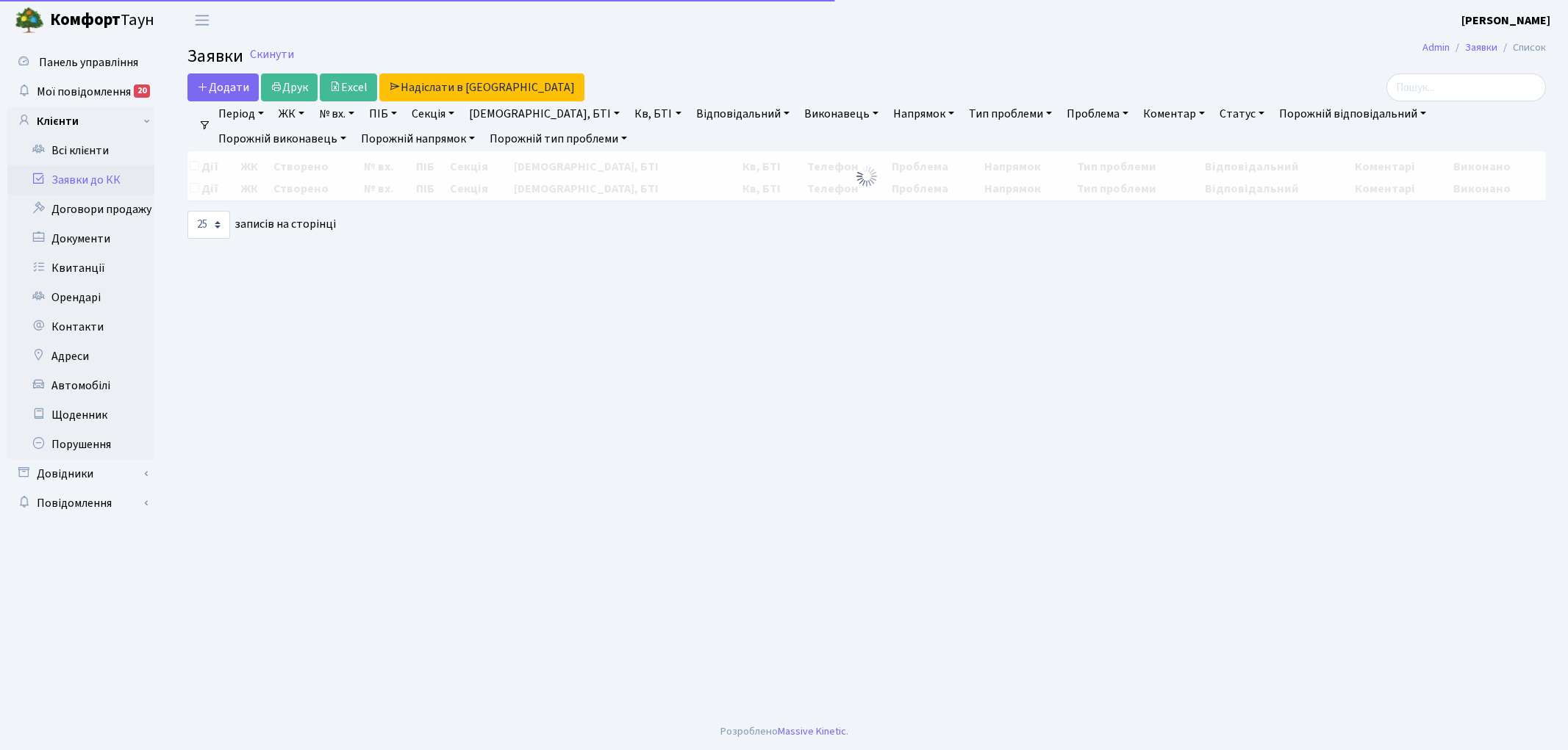
select select "25"
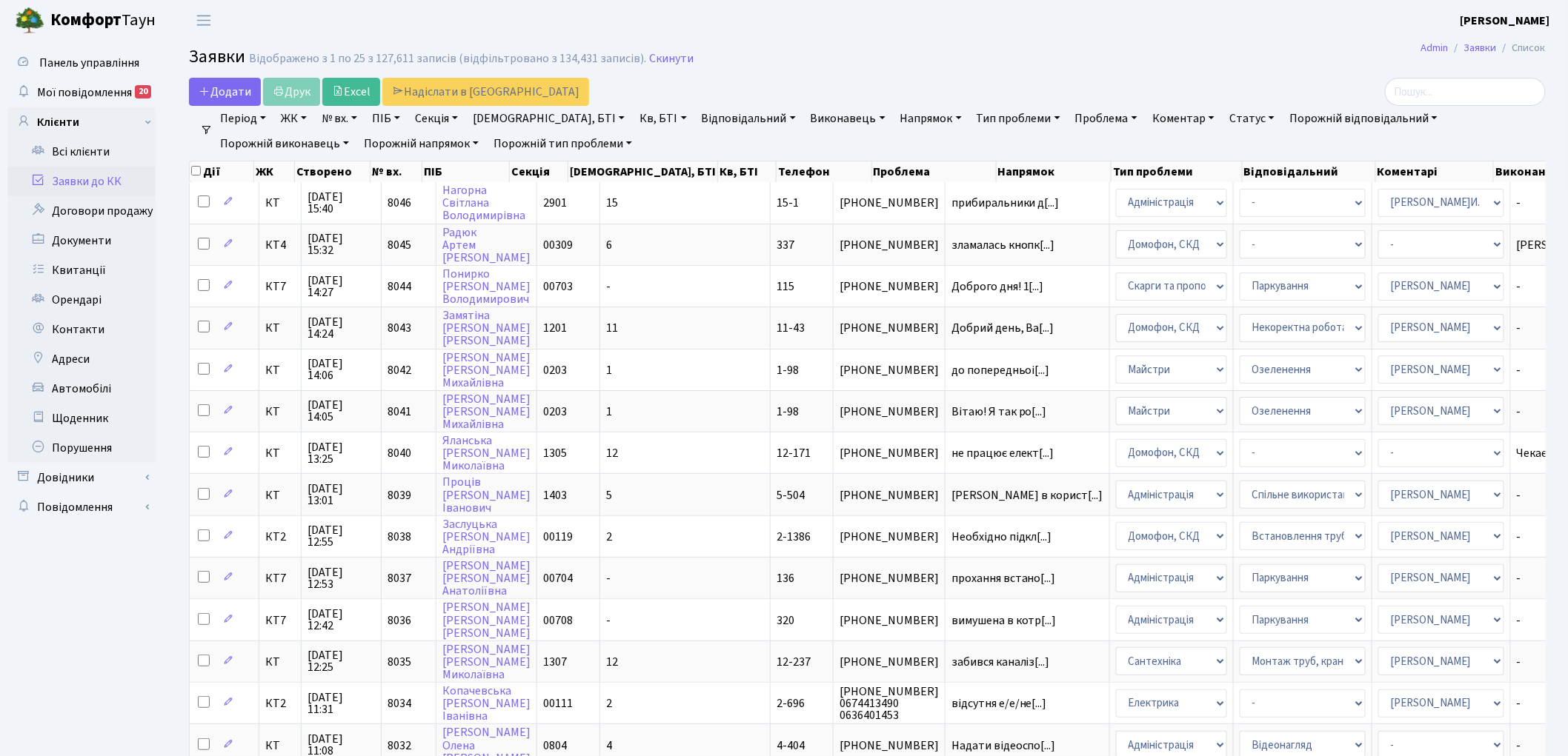
click at [660, 60] on link "Скинути" at bounding box center [671, 58] width 45 height 14
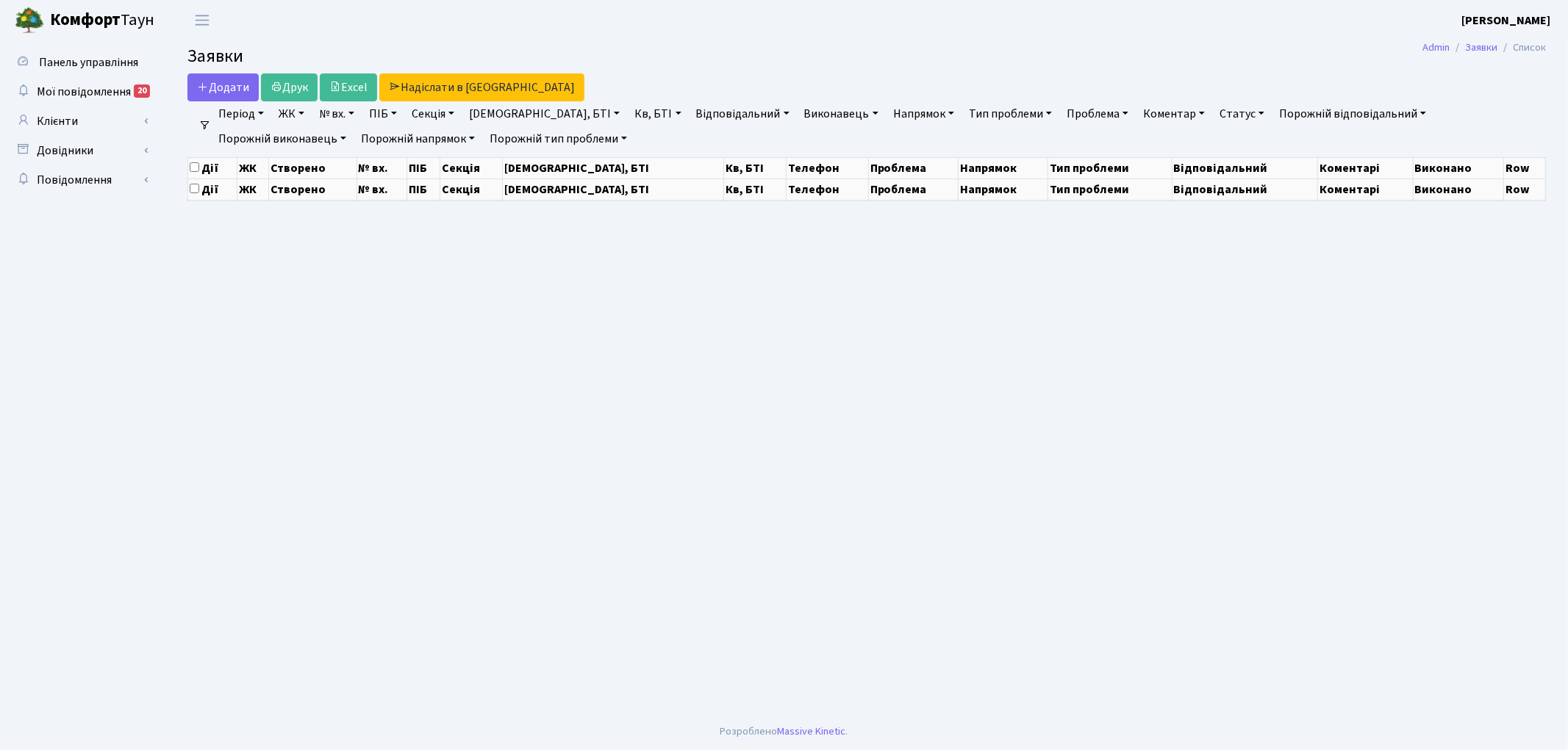
select select "25"
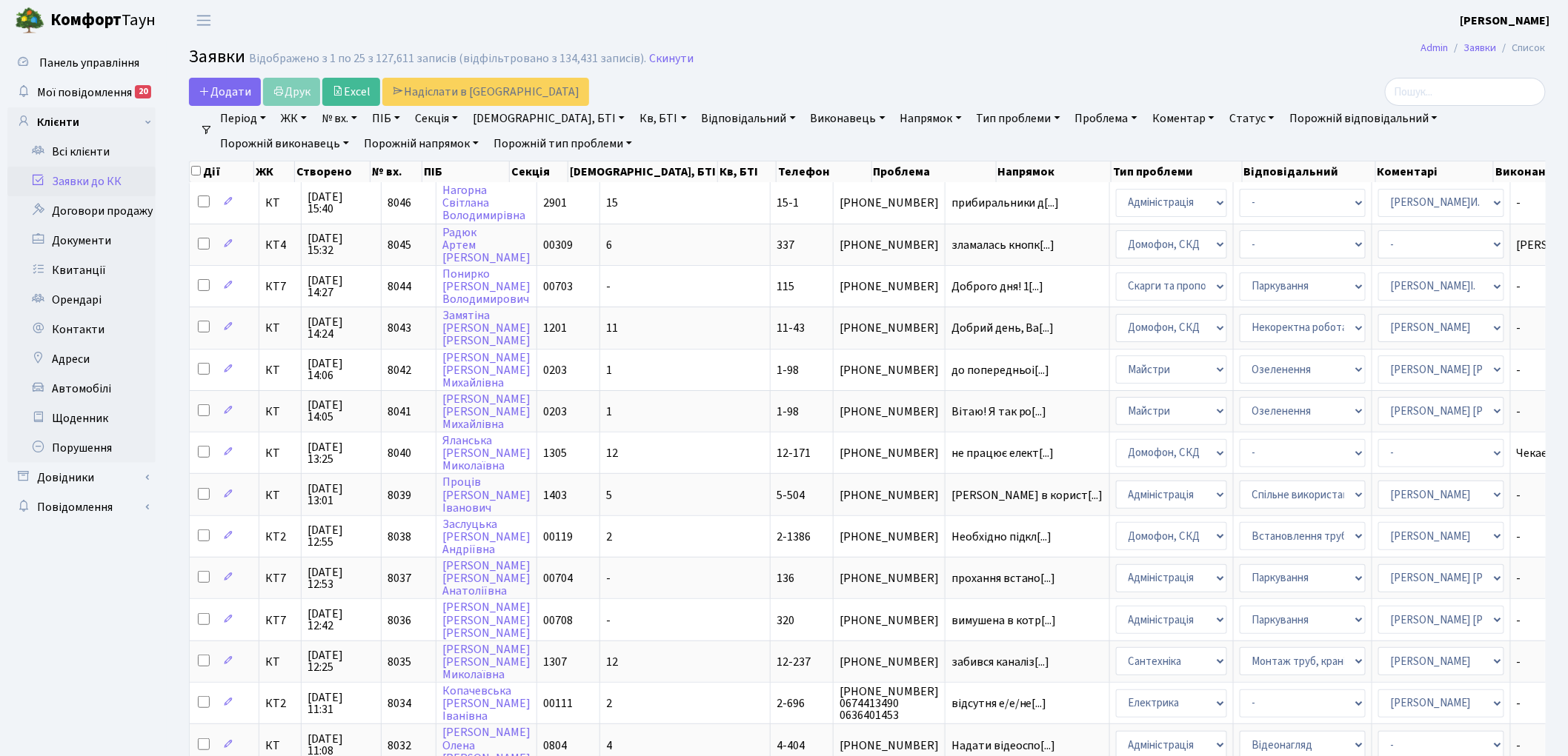
click at [299, 116] on link "ЖК" at bounding box center [293, 119] width 38 height 25
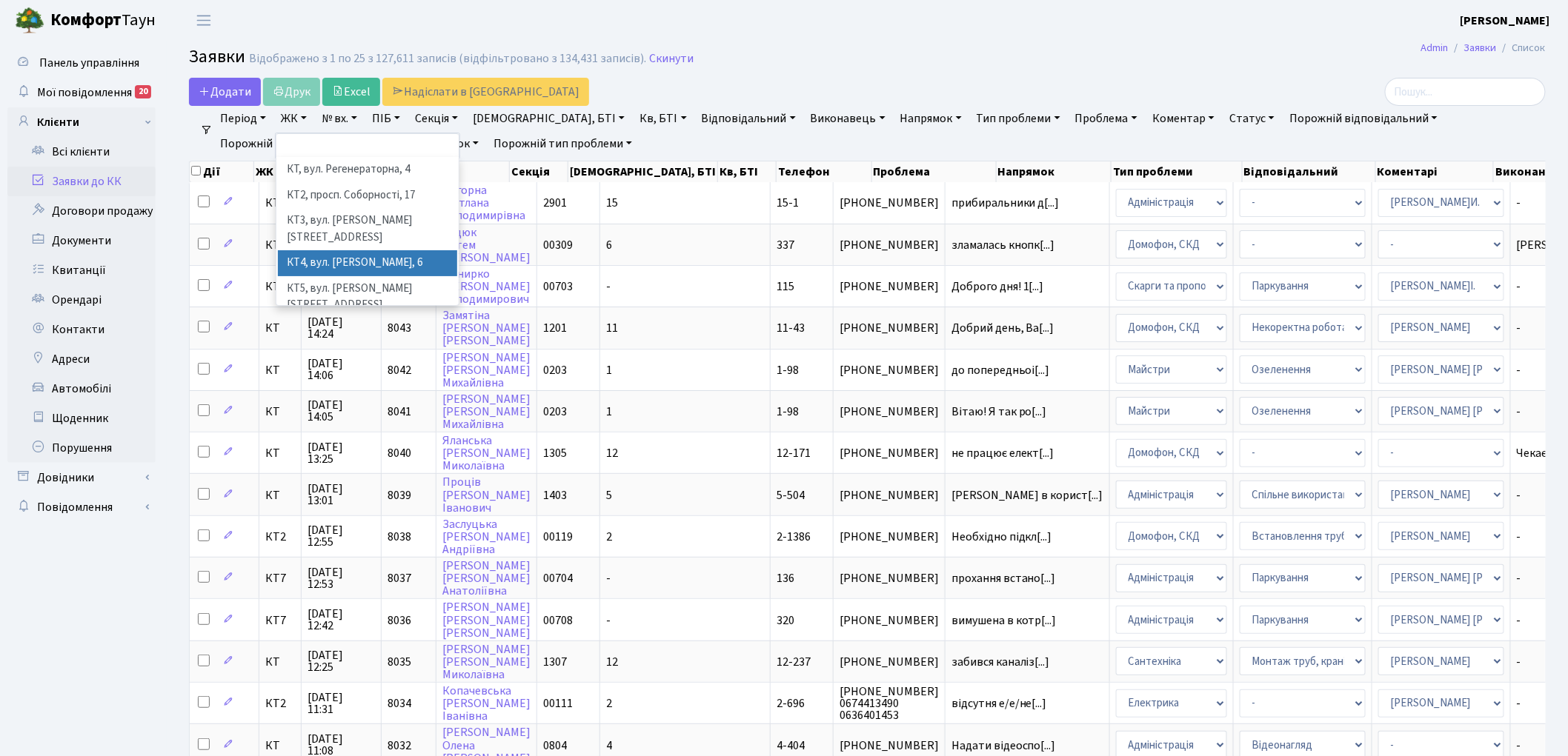
click at [349, 250] on li "КТ4, вул. [PERSON_NAME], 6" at bounding box center [367, 263] width 179 height 26
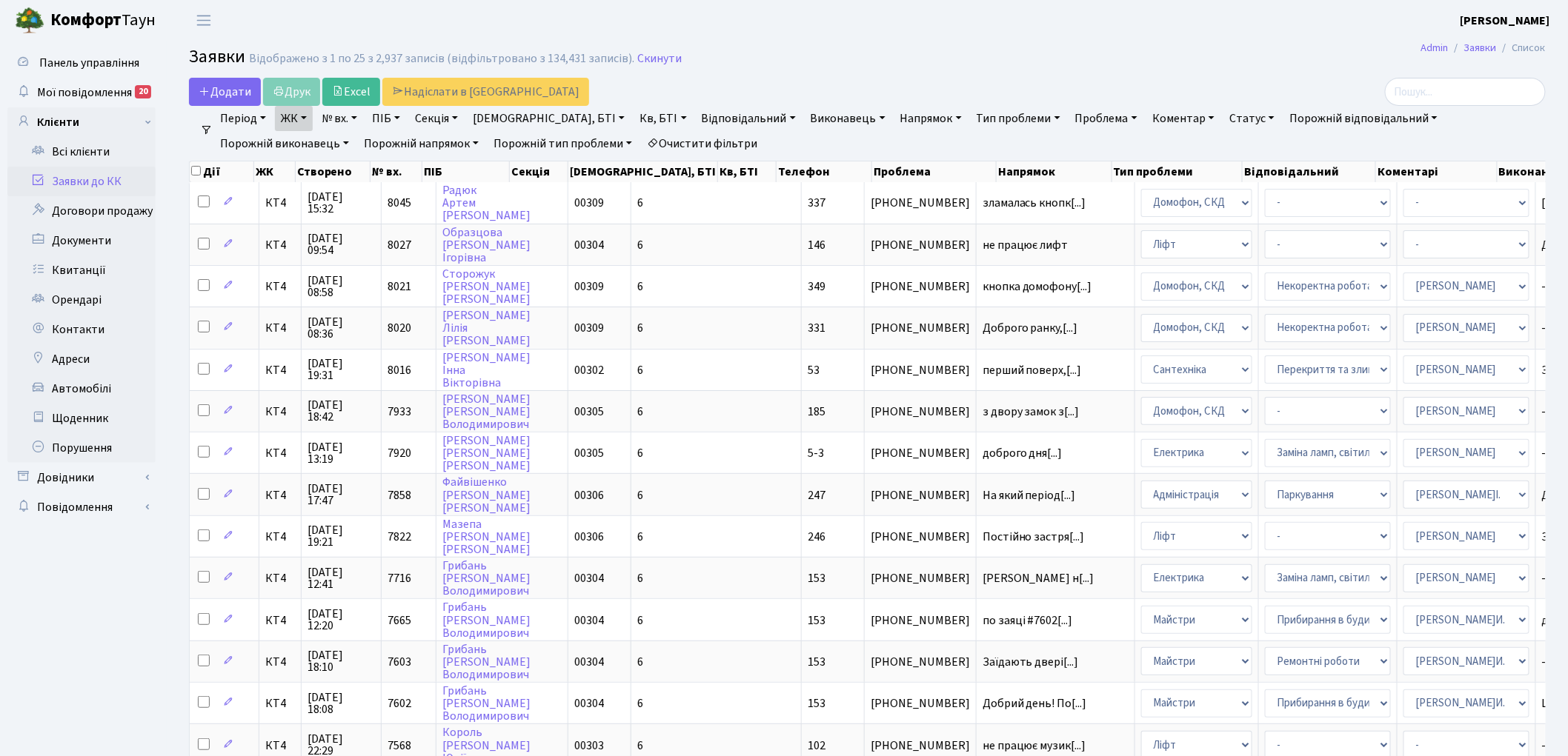
click at [633, 124] on link "Кв, БТІ" at bounding box center [662, 119] width 58 height 25
type input "349"
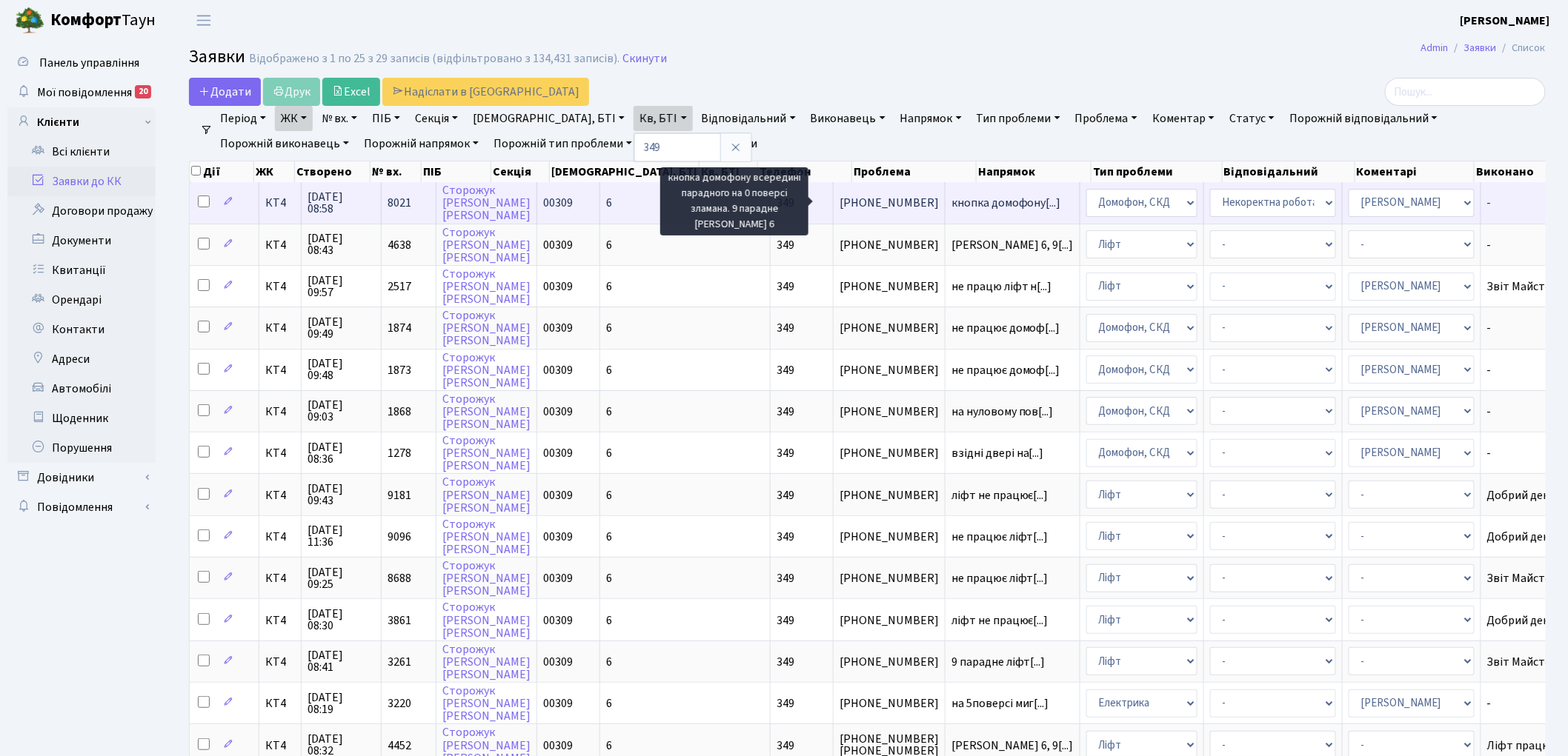
click at [951, 203] on span "кнопка домофону[...]" at bounding box center [1006, 203] width 110 height 16
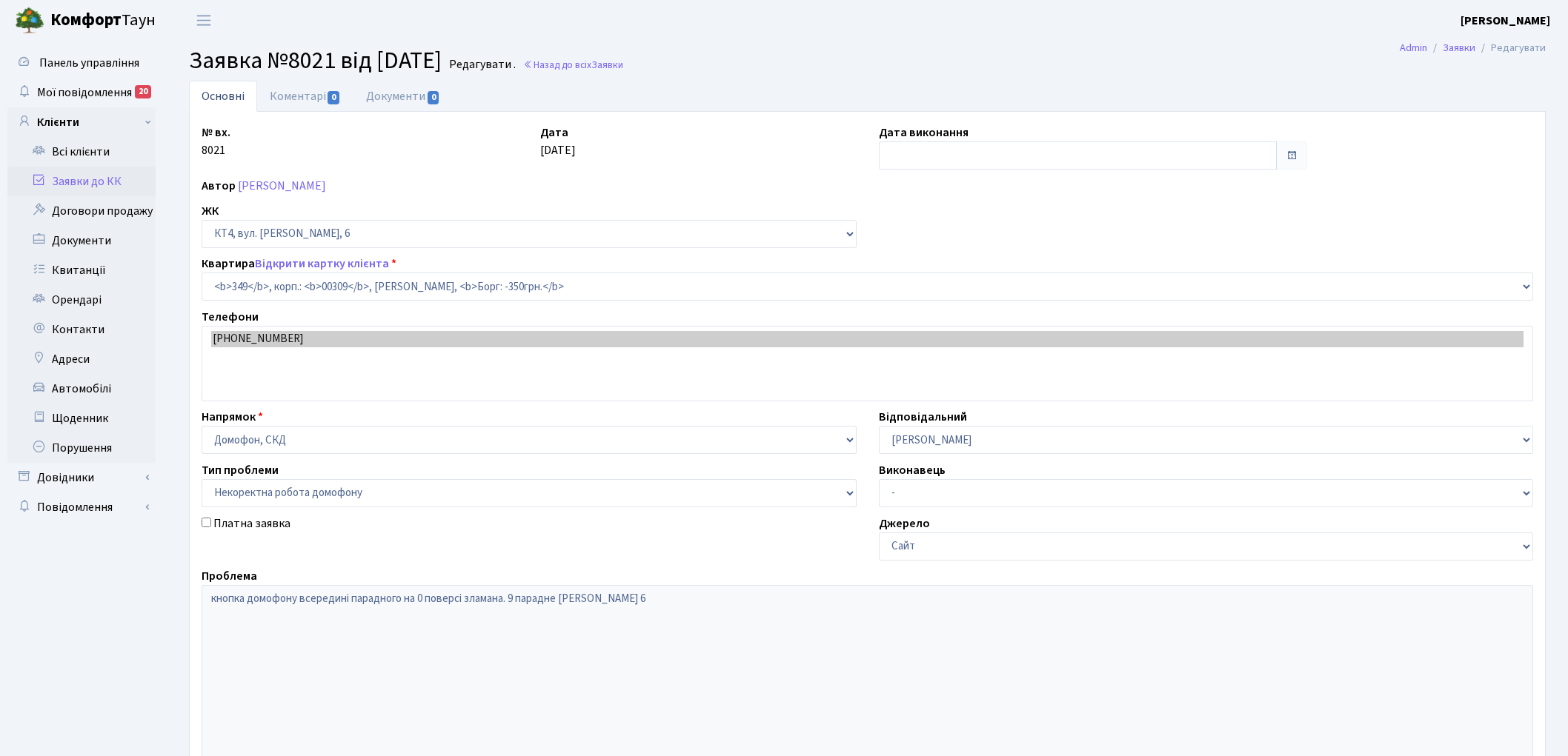
select select "17056"
select select "38"
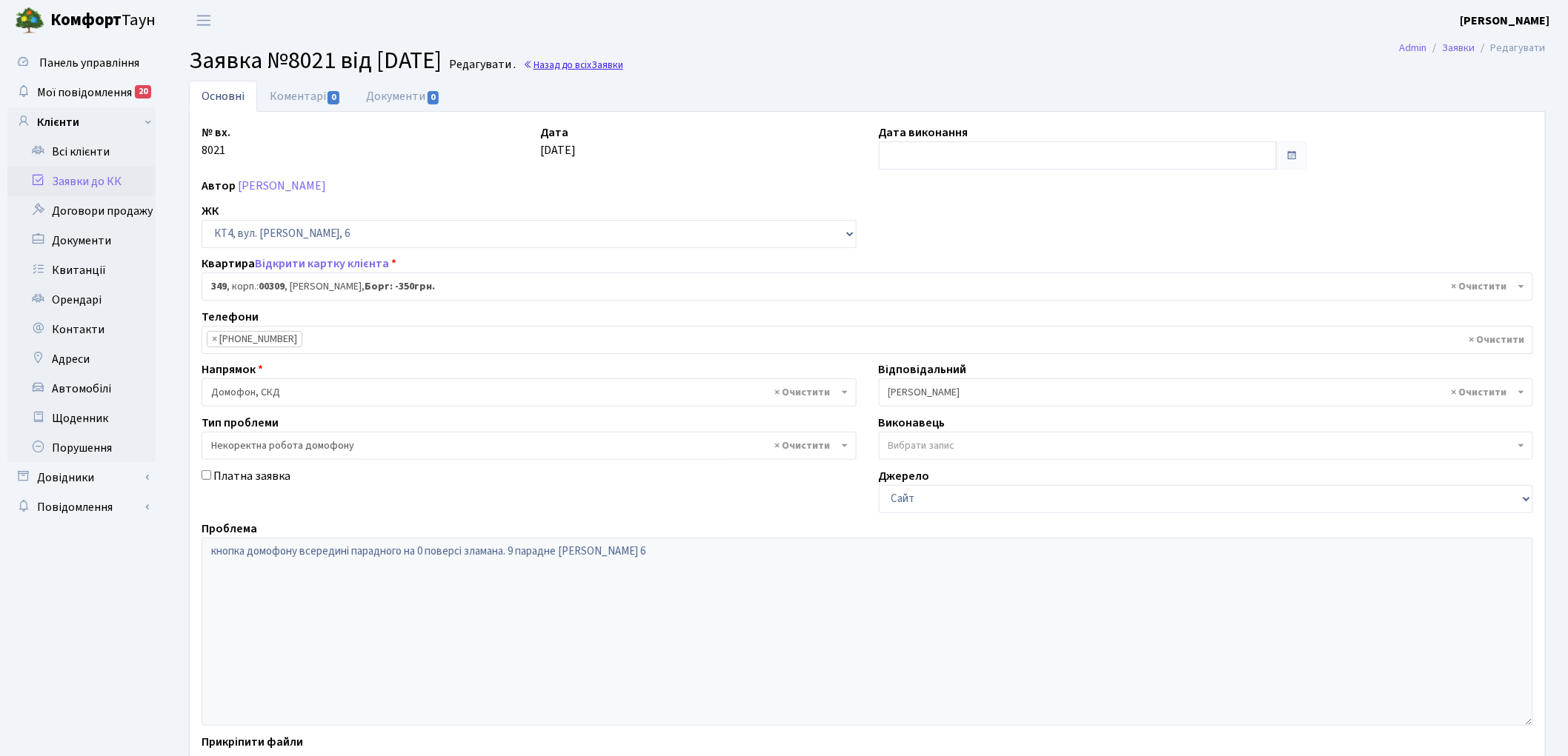
click at [623, 69] on span "Заявки" at bounding box center [607, 64] width 32 height 14
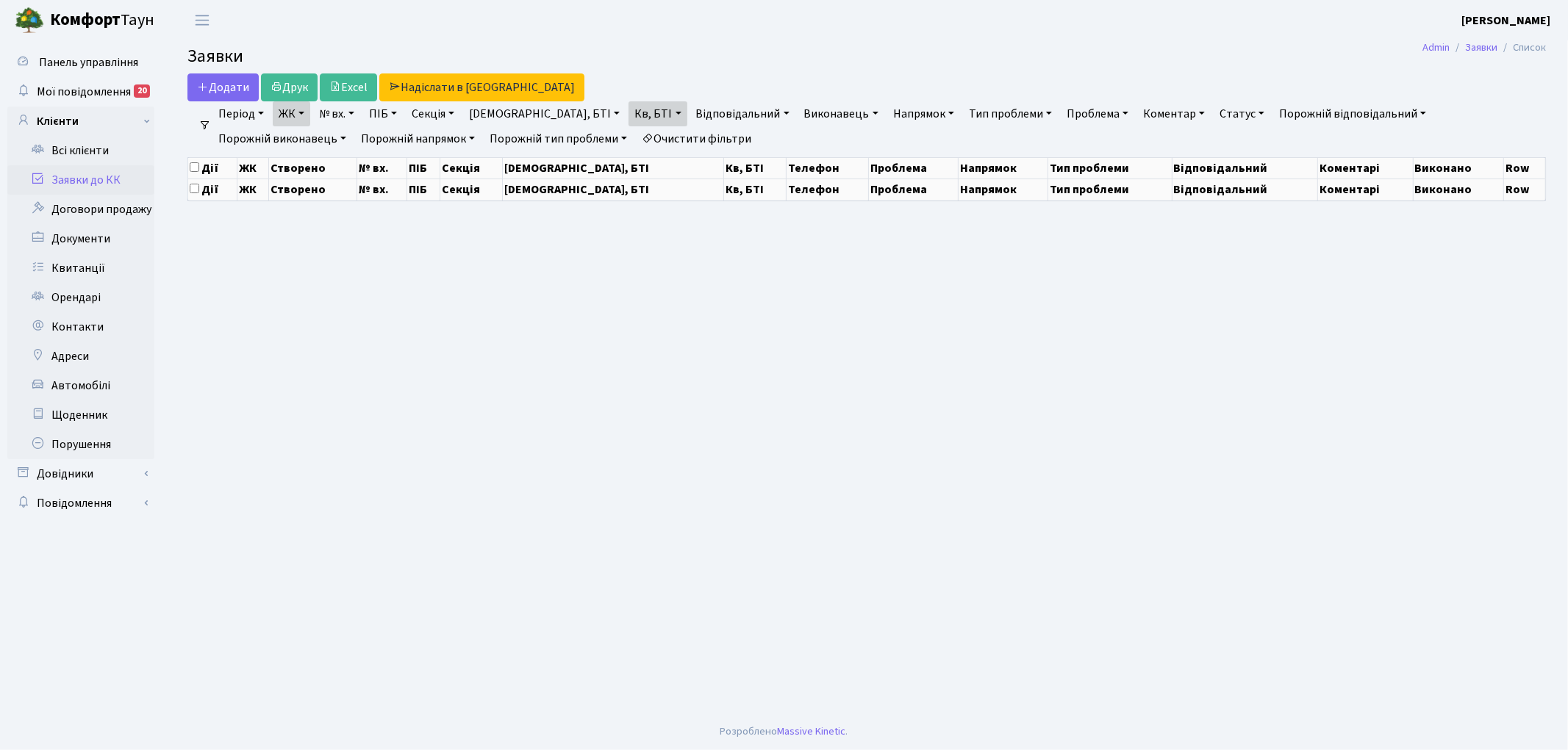
select select "25"
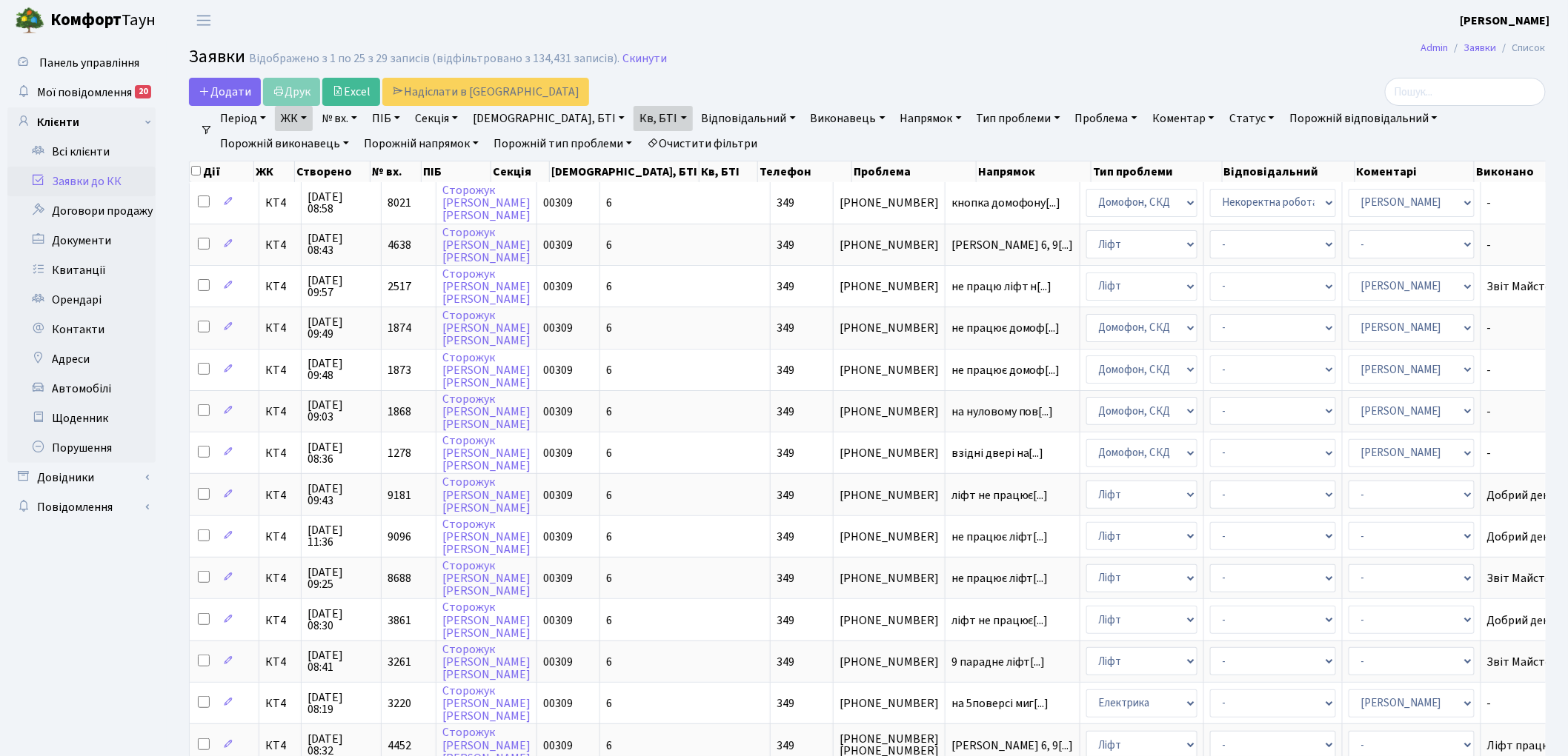
click at [641, 138] on link "Очистити фільтри" at bounding box center [702, 144] width 122 height 25
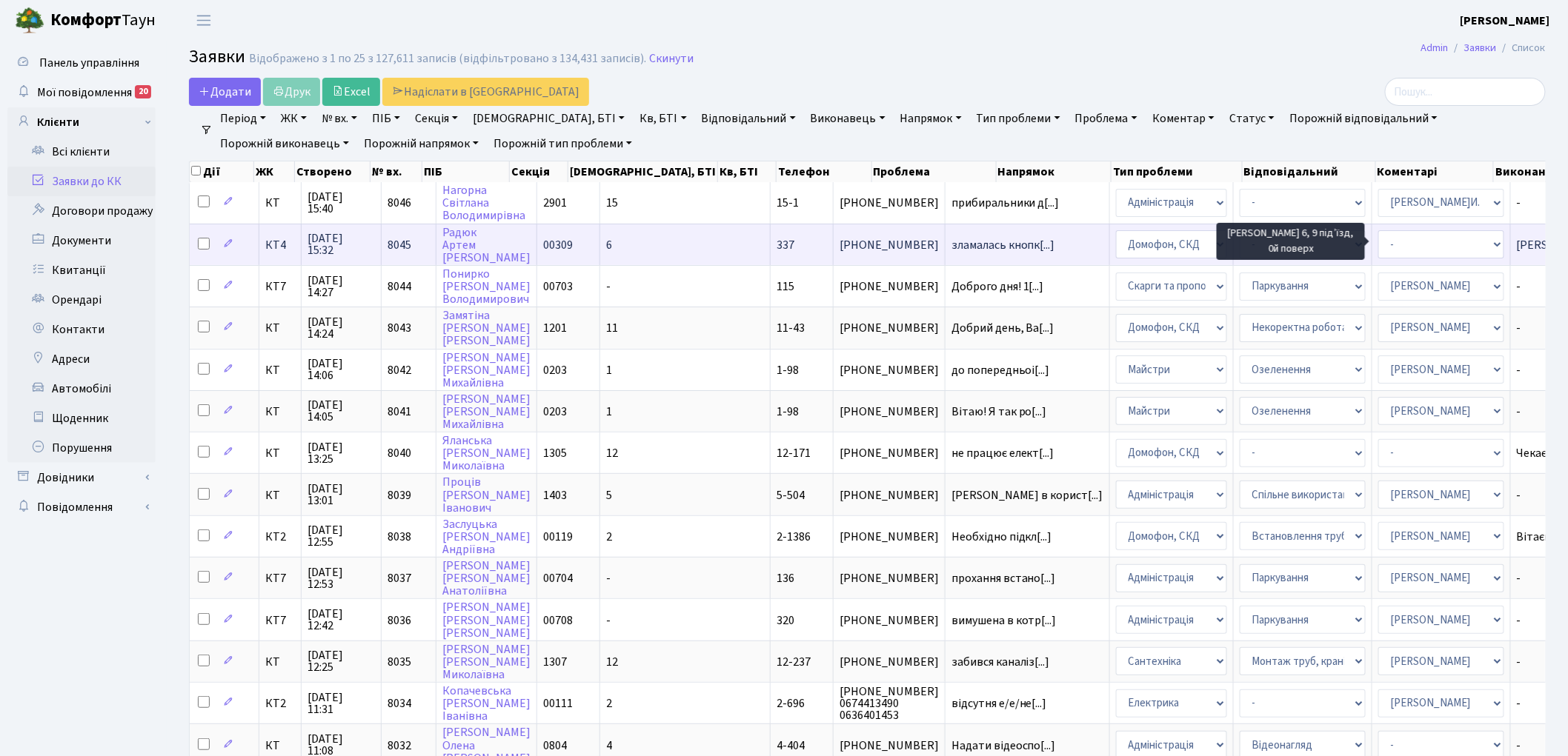
click at [1516, 240] on span "[PERSON_NAME] 6, 9[...]" at bounding box center [1578, 246] width 122 height 16
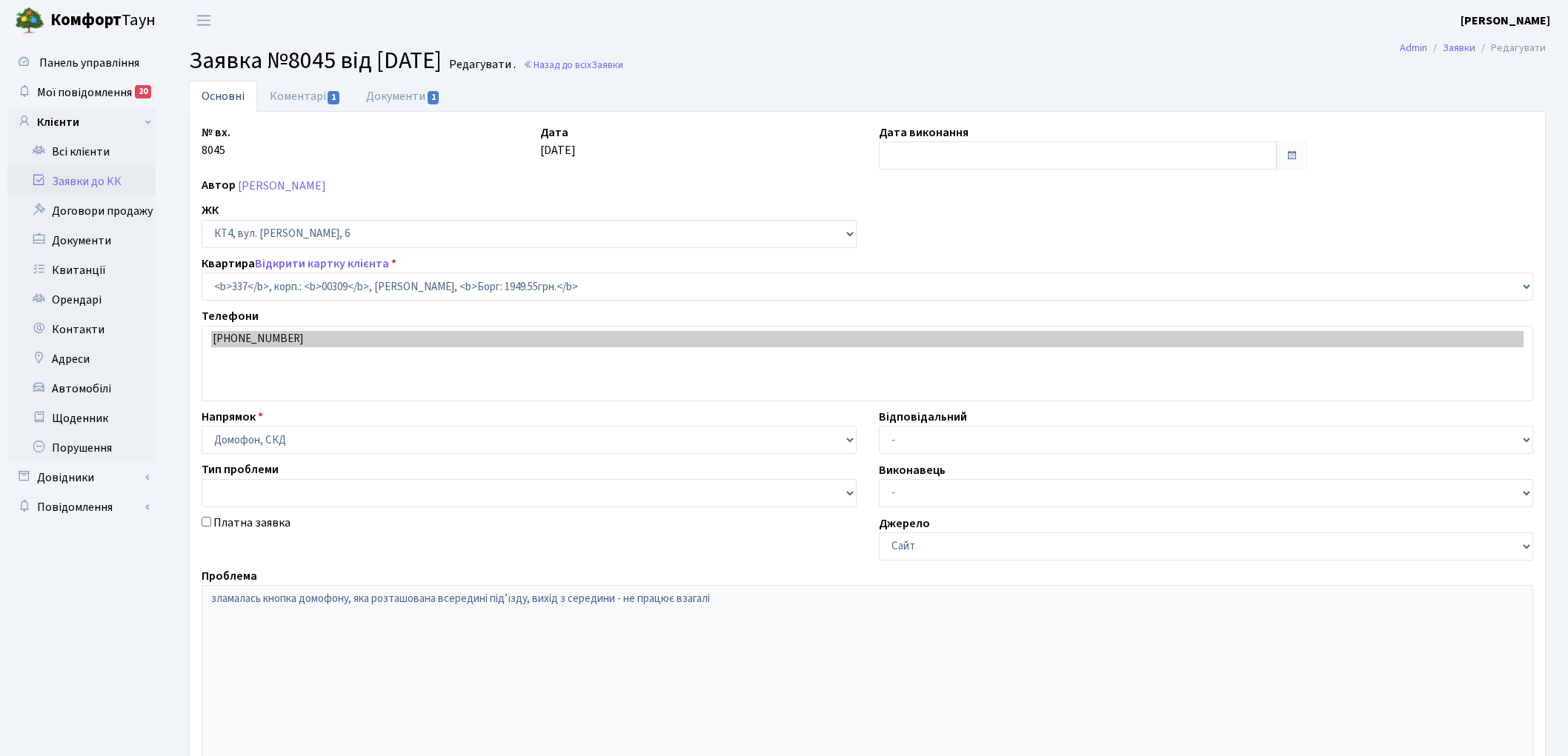
select select "17044"
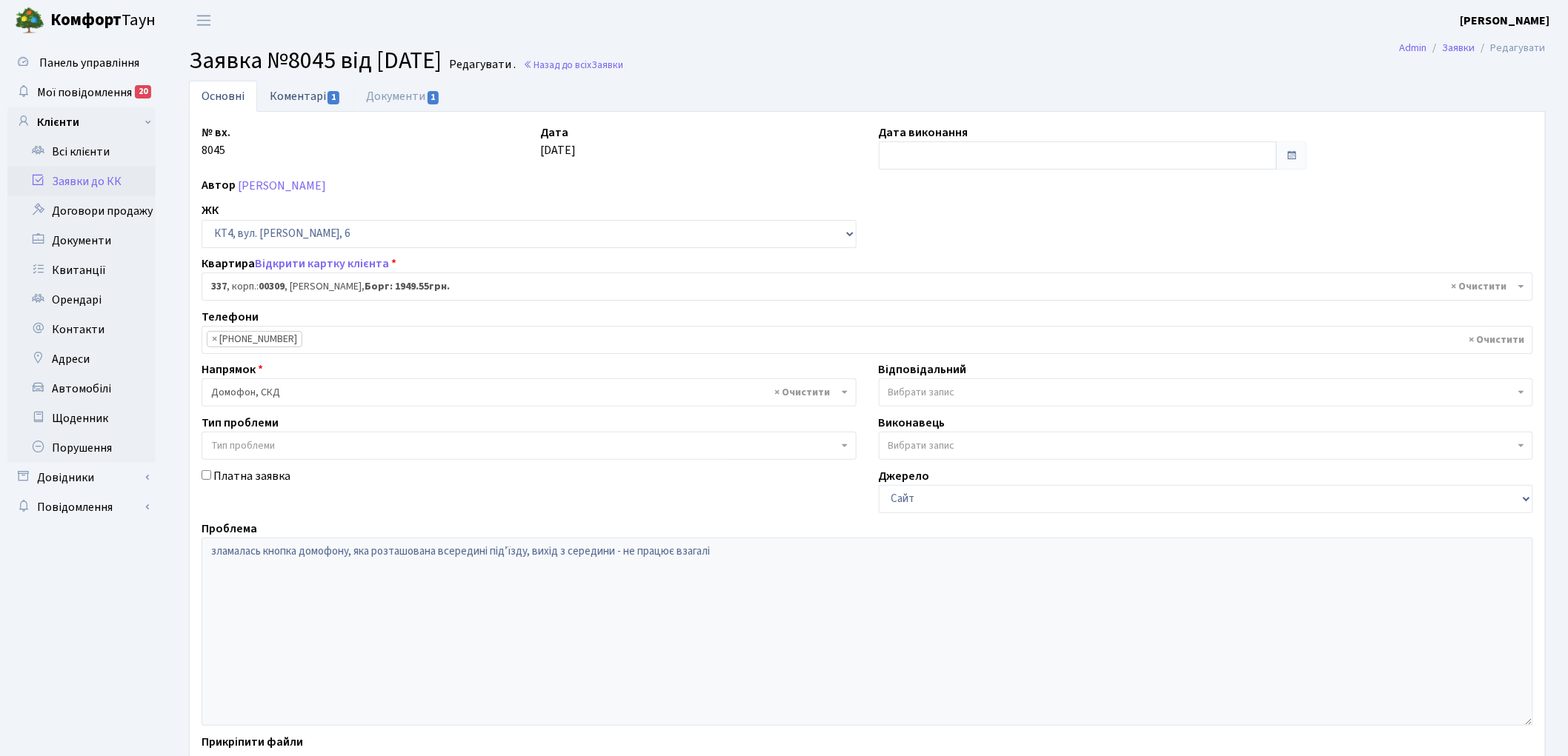
click at [294, 95] on link "Коментарі 1" at bounding box center [305, 96] width 96 height 31
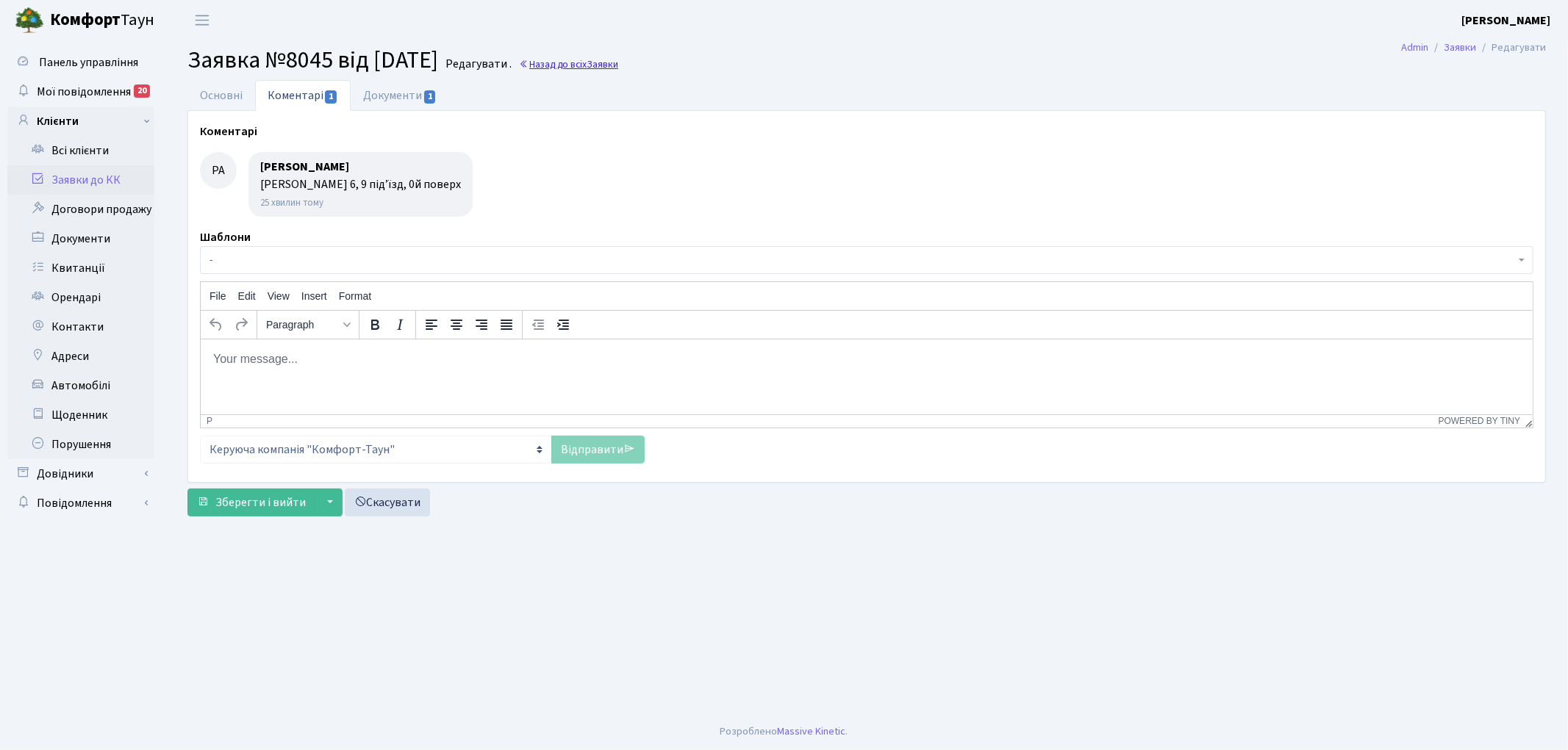
click at [608, 64] on link "Назад до всіх Заявки" at bounding box center [569, 64] width 99 height 14
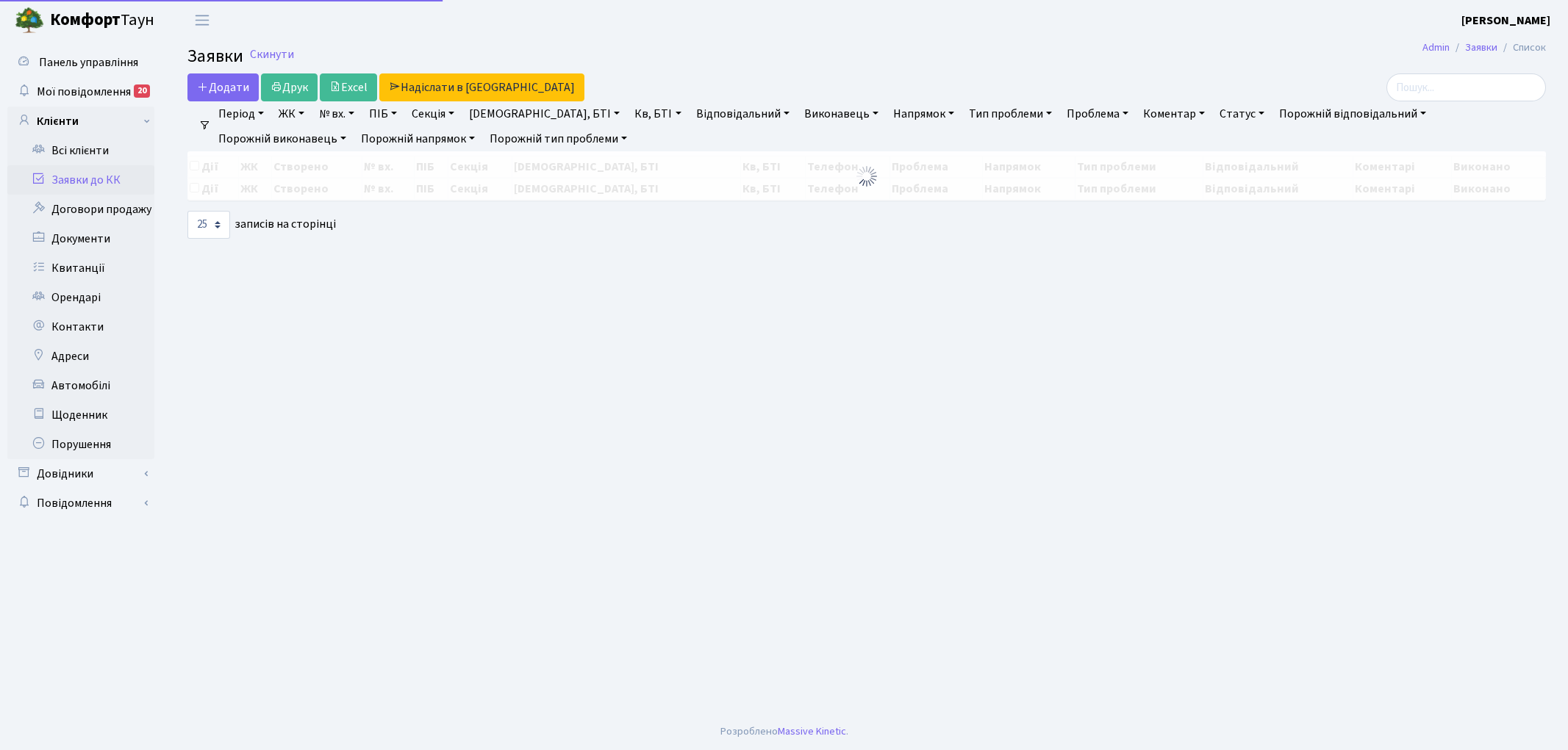
select select "25"
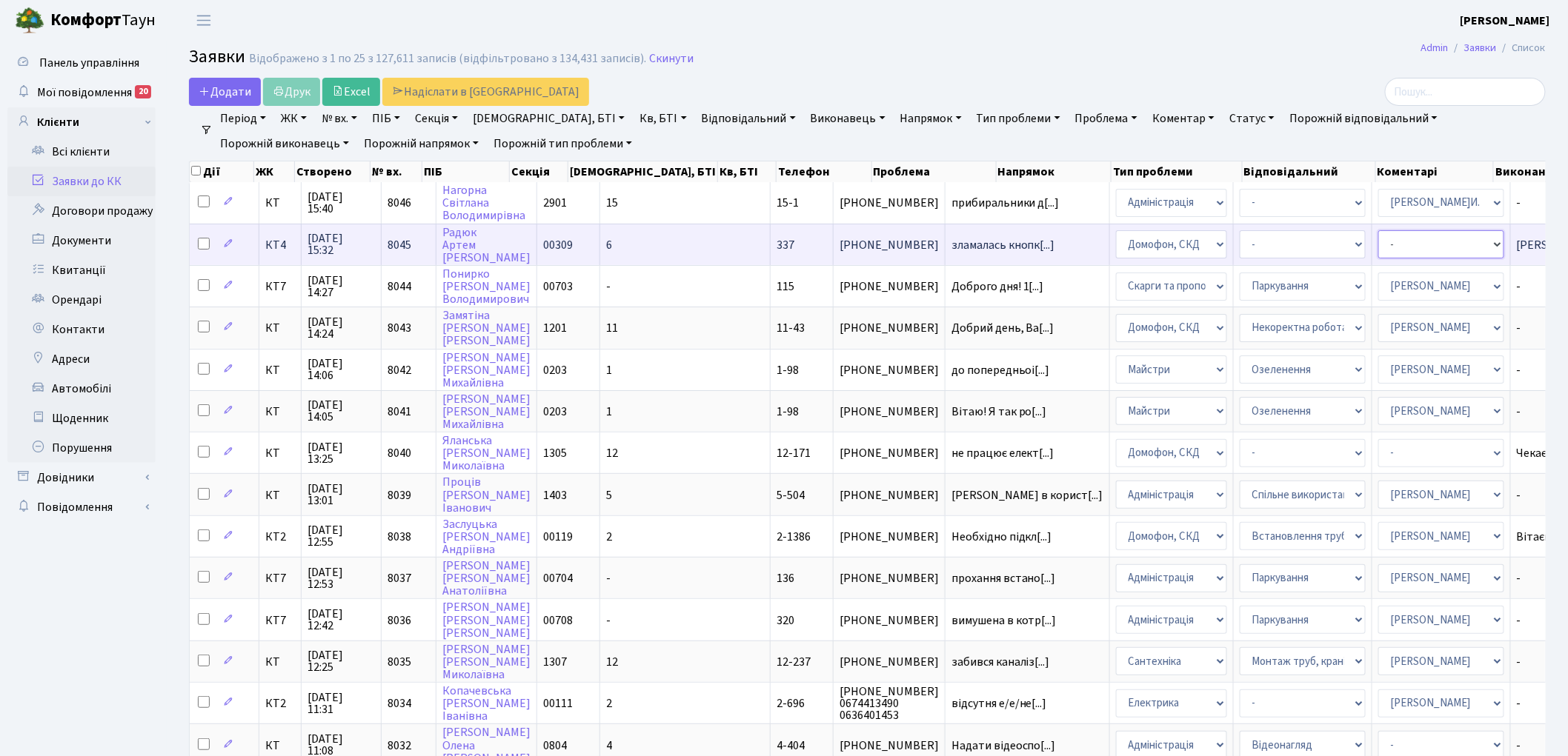
click at [1378, 244] on select "- Адміністратор ЖК КТ [PERSON_NAME] [PERSON_NAME] [PERSON_NAME]Ю. [PERSON_NAME]…" at bounding box center [1441, 245] width 126 height 28
select select "22"
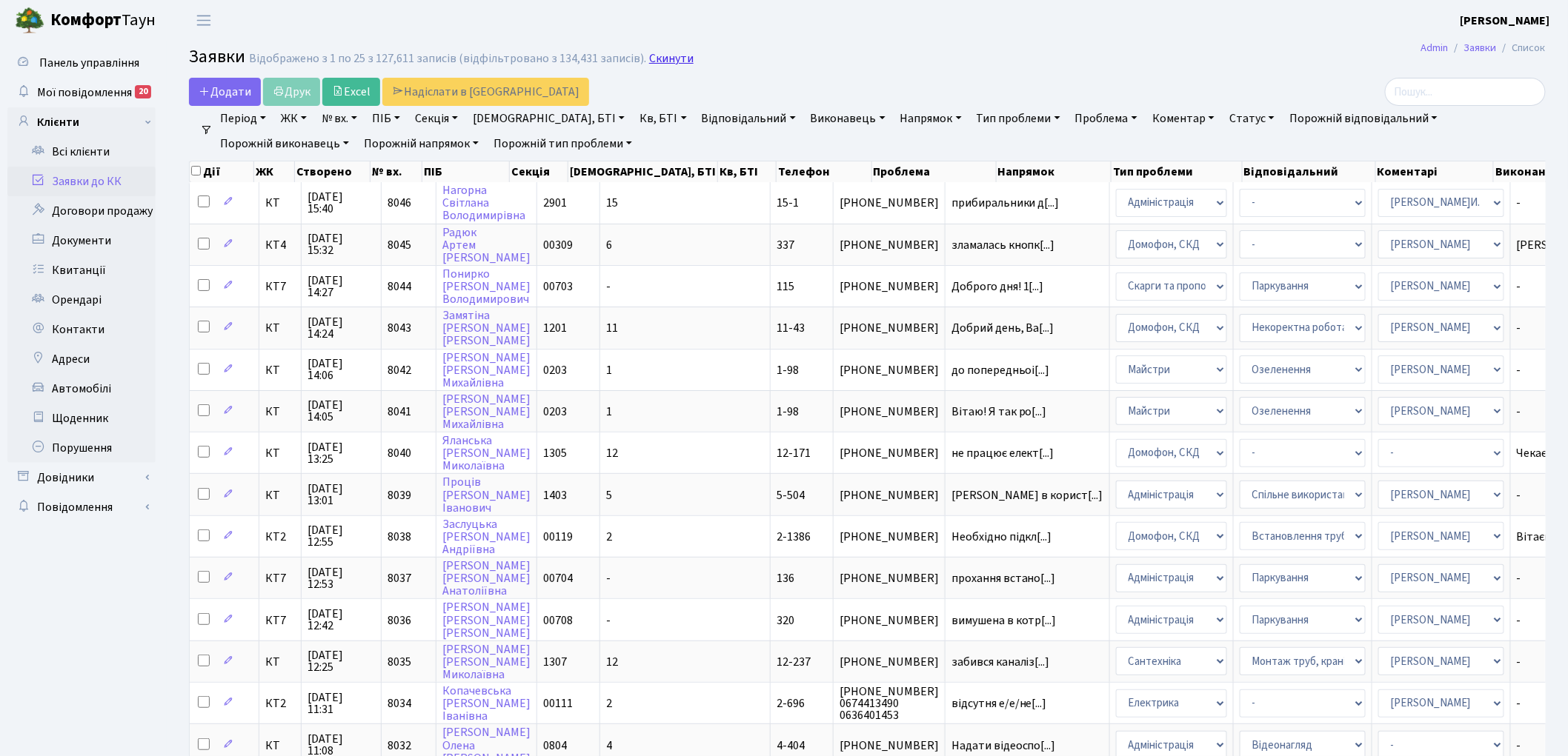
click at [649, 62] on link "Скинути" at bounding box center [671, 58] width 45 height 14
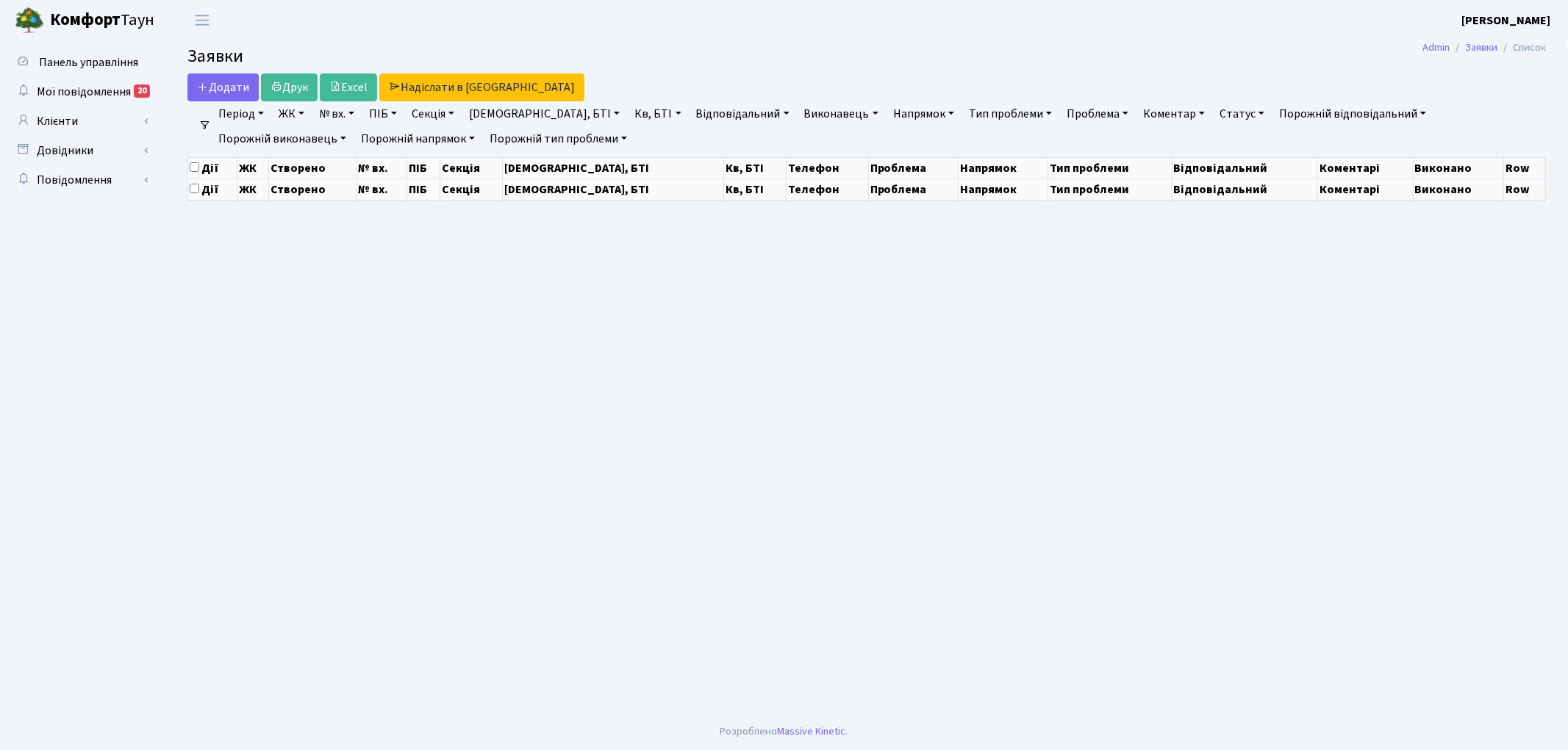
select select "25"
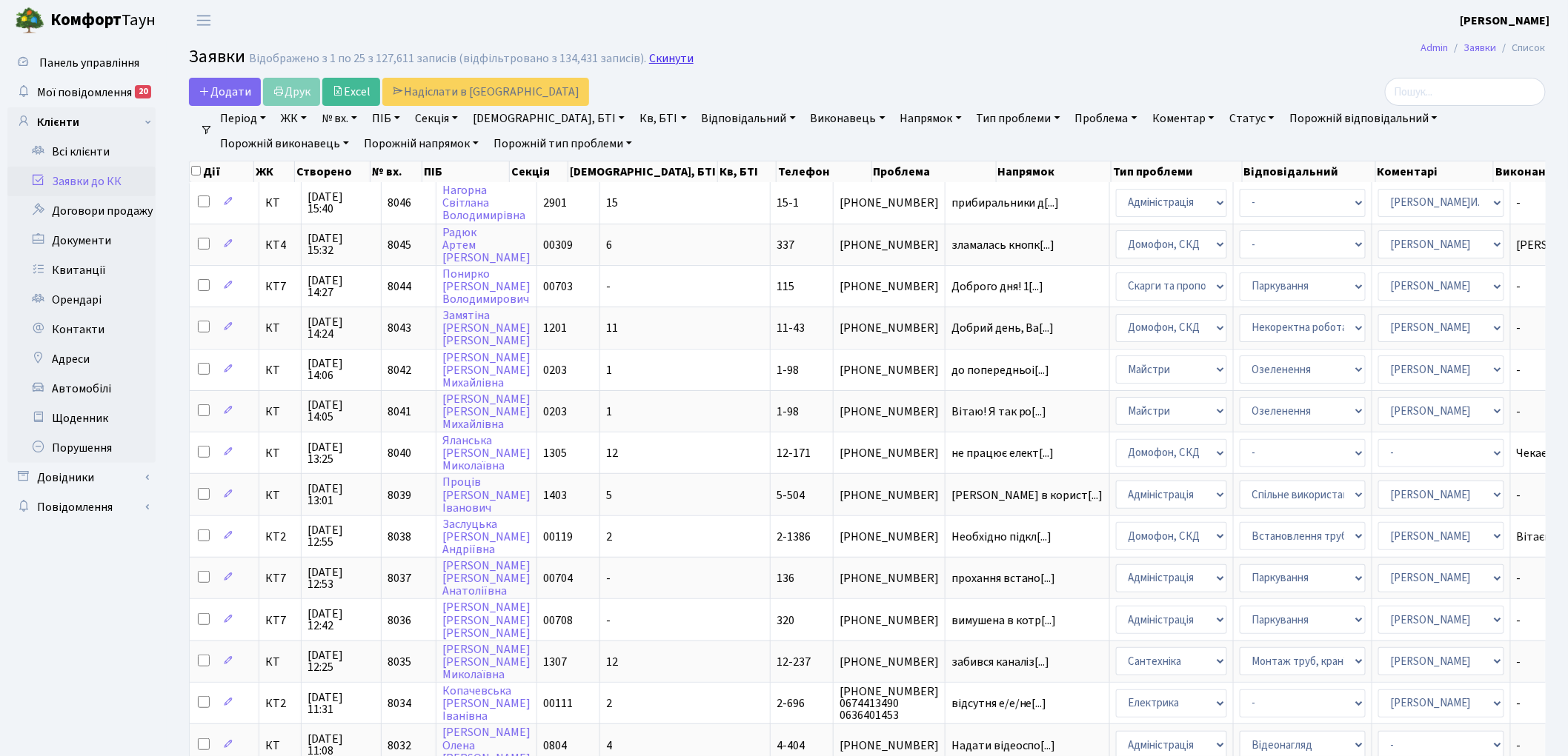
click at [659, 60] on link "Скинути" at bounding box center [671, 58] width 45 height 14
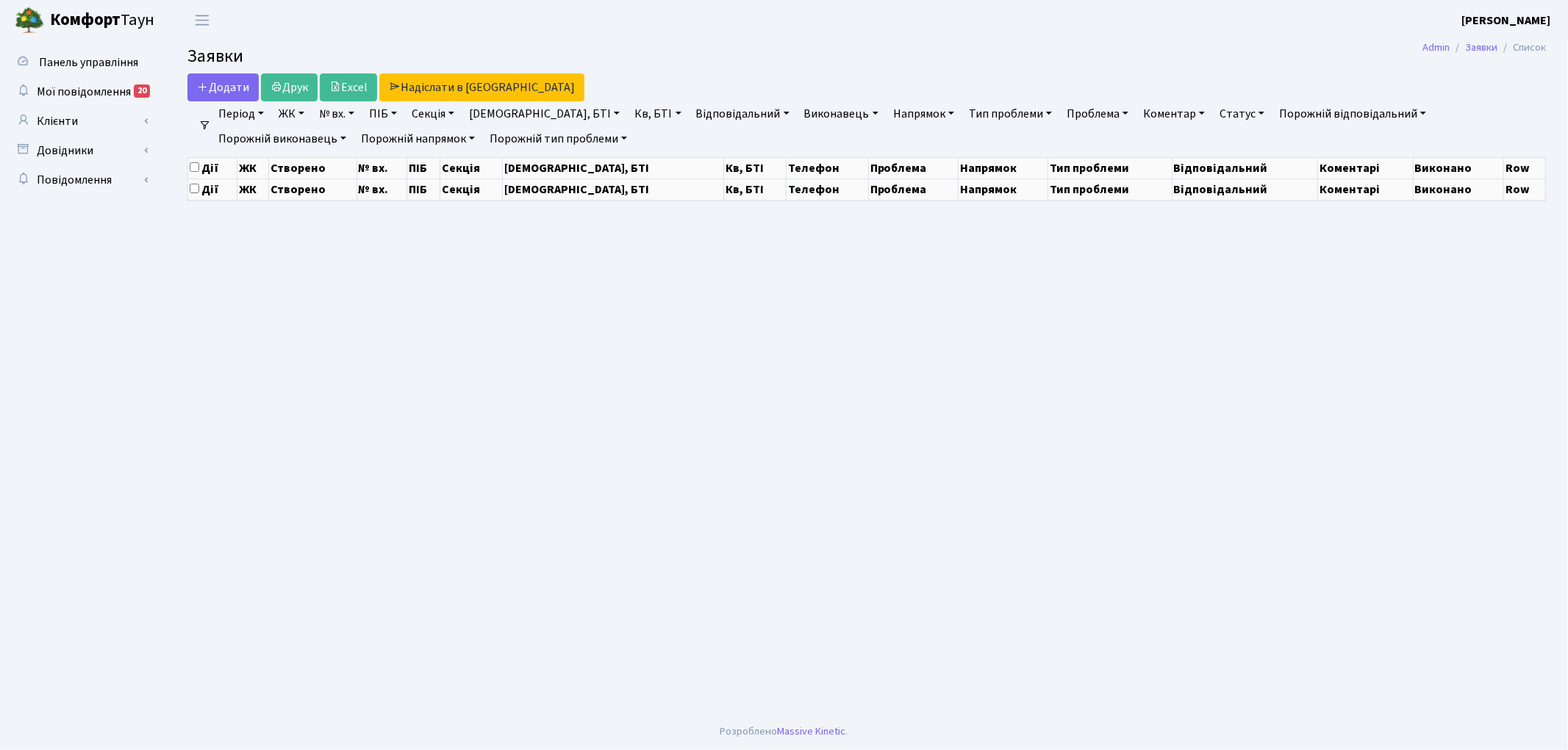
select select "25"
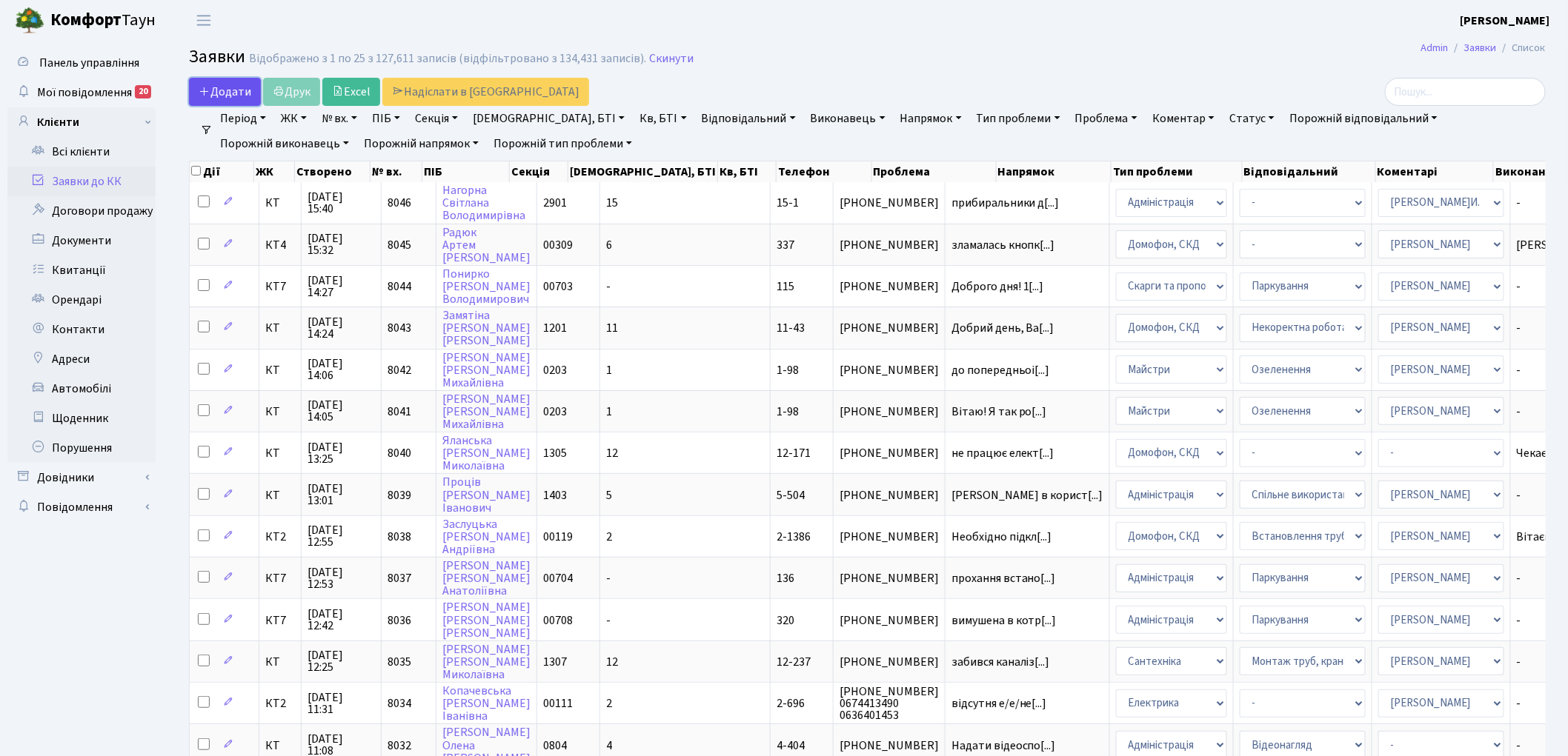
click at [216, 90] on span "Додати" at bounding box center [225, 92] width 52 height 16
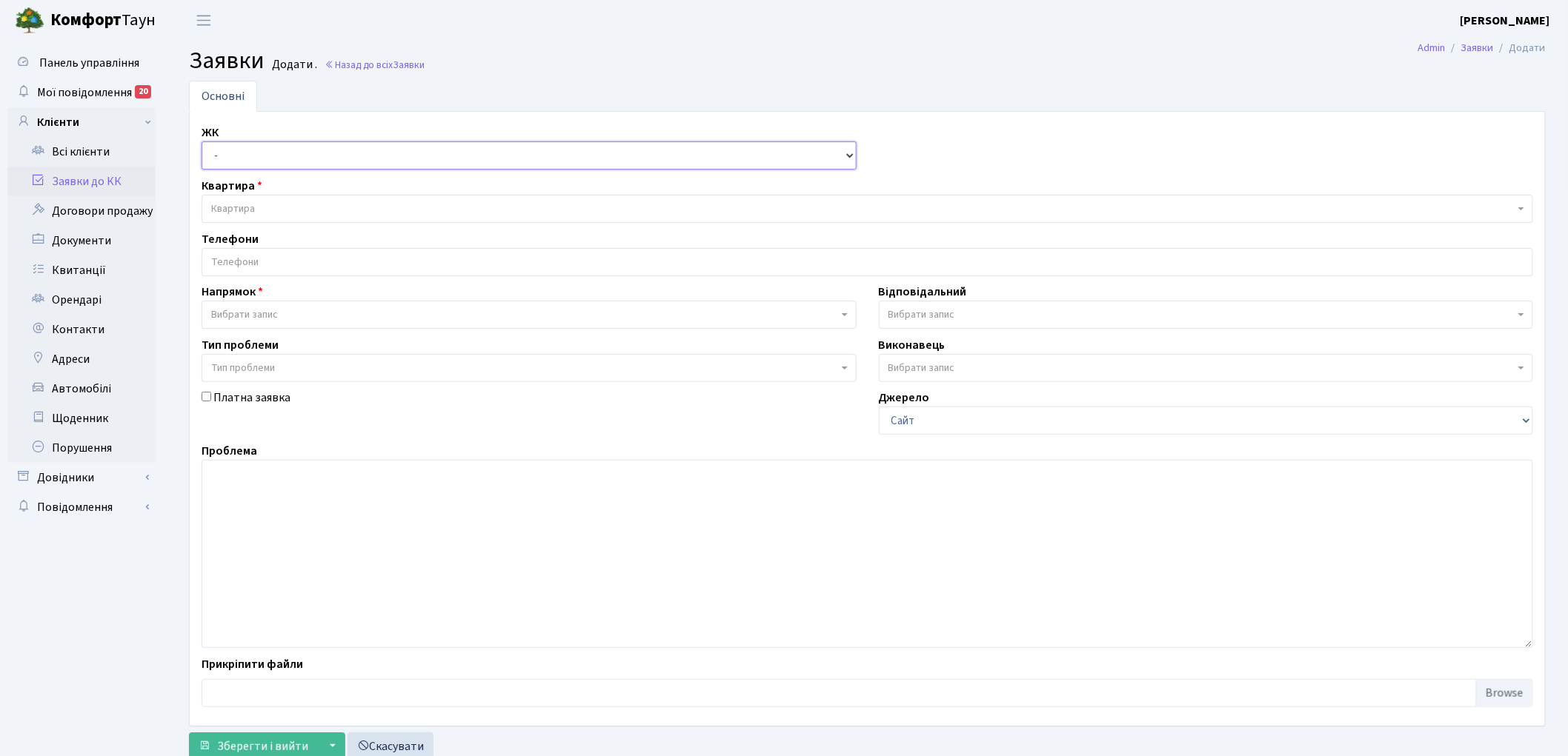
click at [234, 152] on select "- КТ, вул. Регенераторна, 4 КТ2, просп. Соборності, 17 КТ3, вул. Березнева, 16 …" at bounding box center [529, 156] width 655 height 28
select select "271"
click at [202, 142] on select "- КТ, вул. Регенераторна, 4 КТ2, просп. Соборності, 17 КТ3, вул. Березнева, 16 …" at bounding box center [529, 156] width 655 height 28
select select
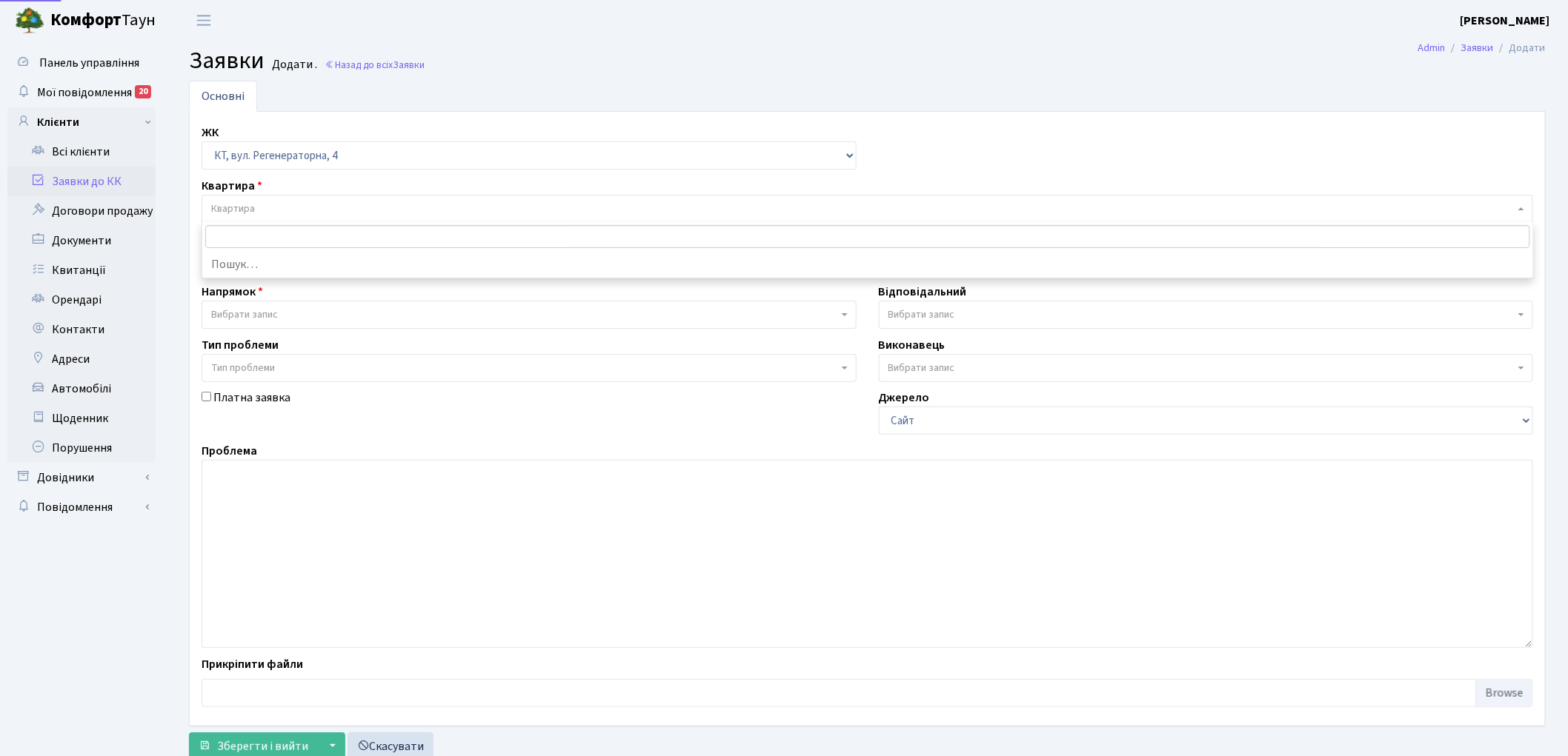
click at [334, 201] on span "Квартира" at bounding box center [867, 209] width 1331 height 28
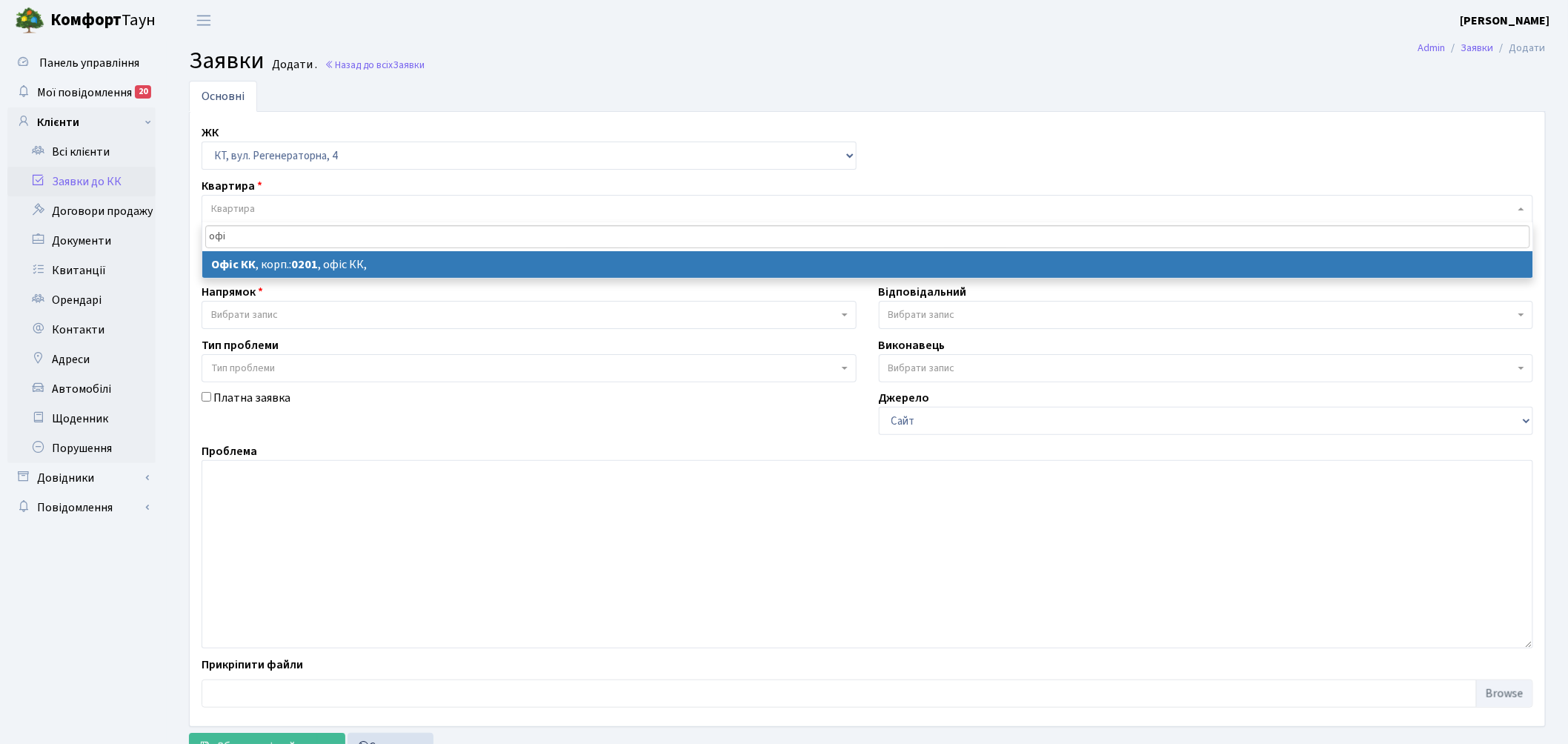
type input "офі"
select select
select select "4"
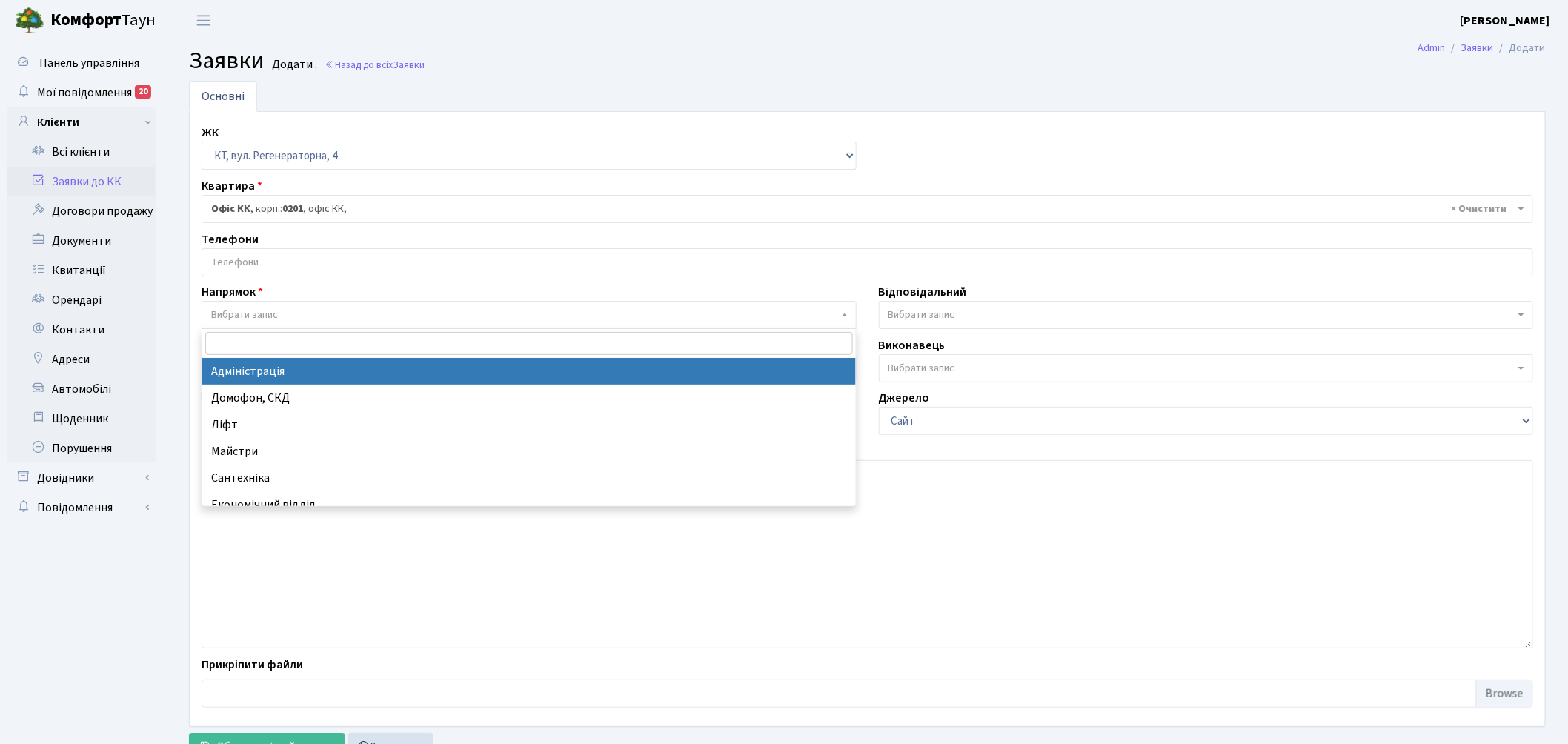
click at [313, 316] on span "Вибрати запис" at bounding box center [524, 315] width 626 height 15
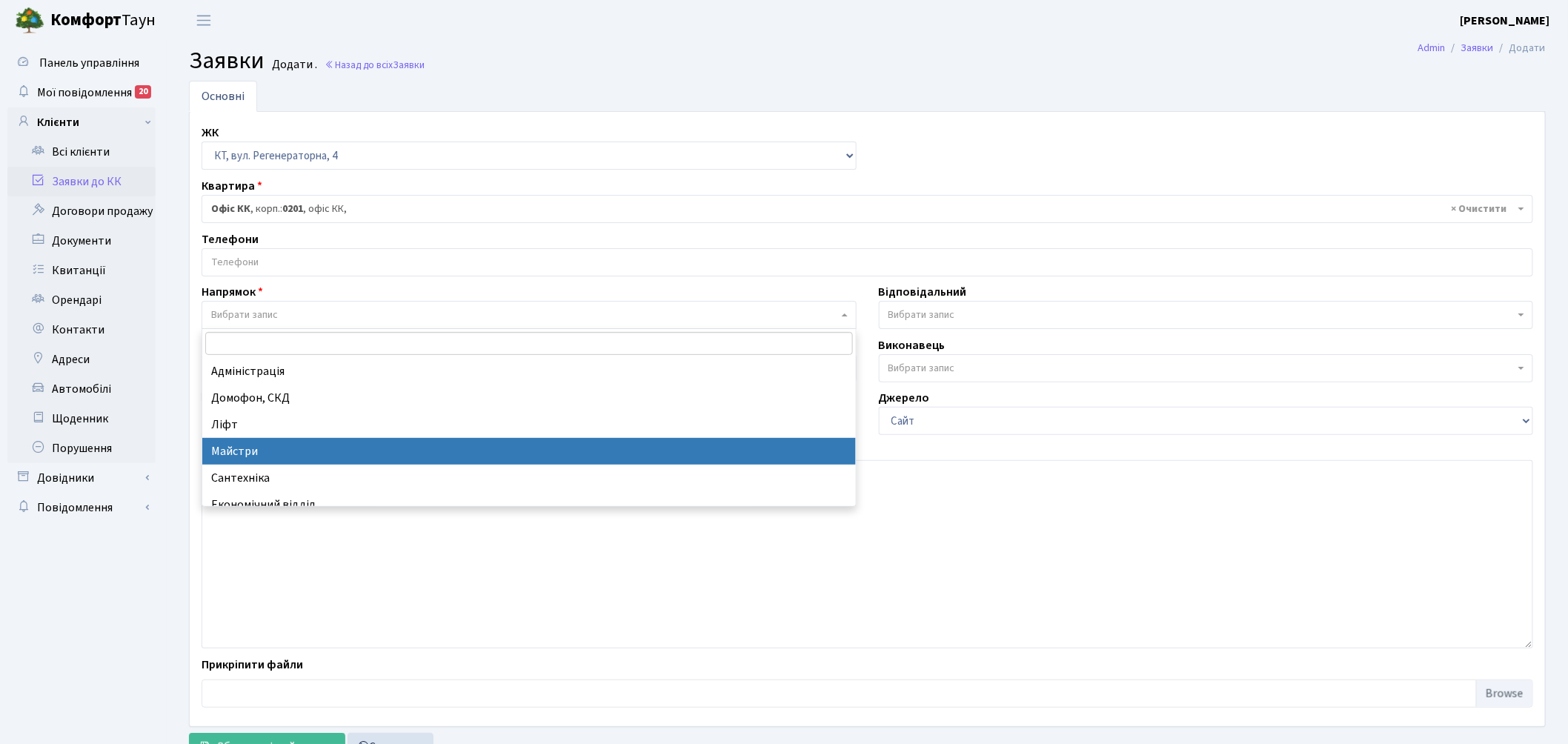
select select "1"
select select
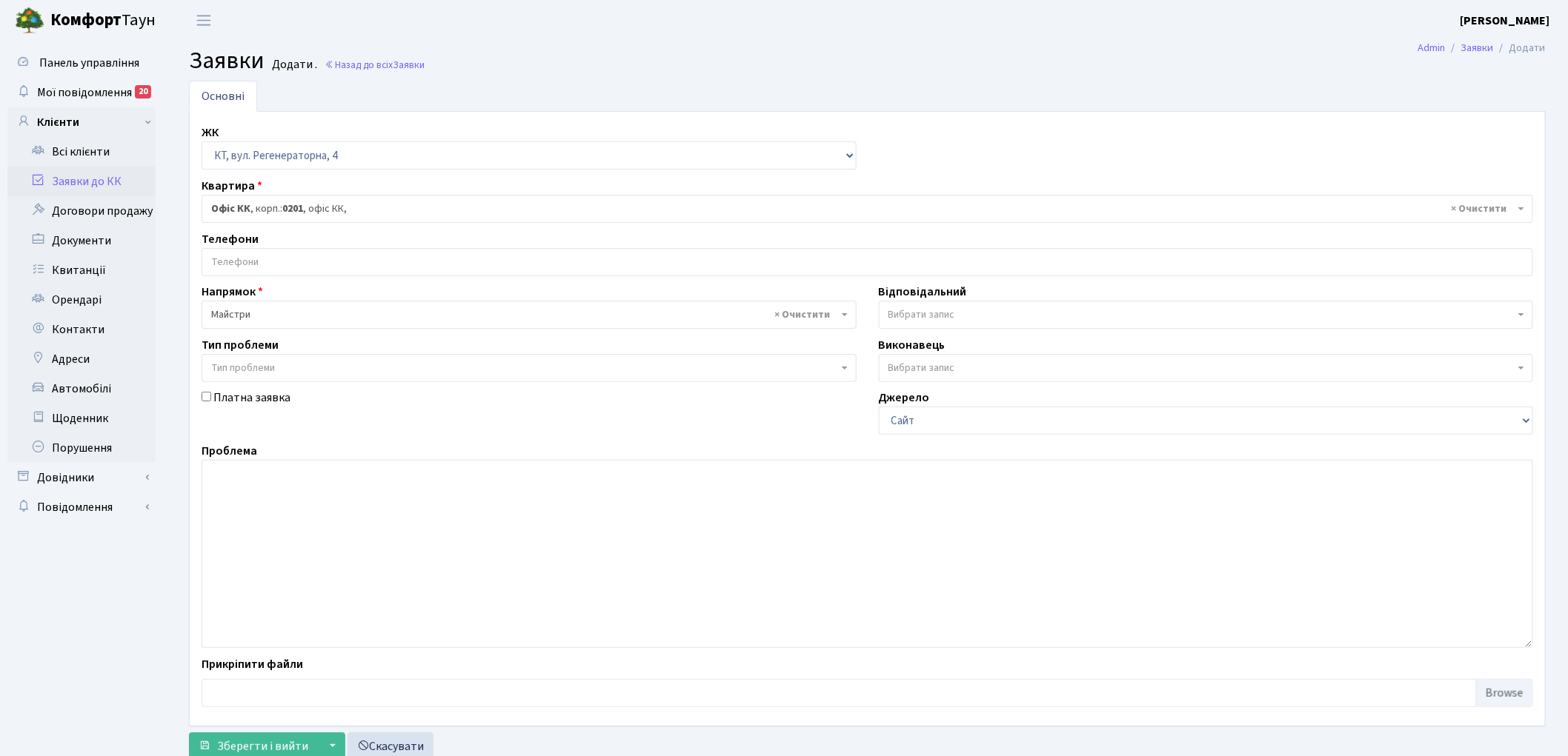
click at [991, 304] on span "Вибрати запис" at bounding box center [1206, 315] width 655 height 28
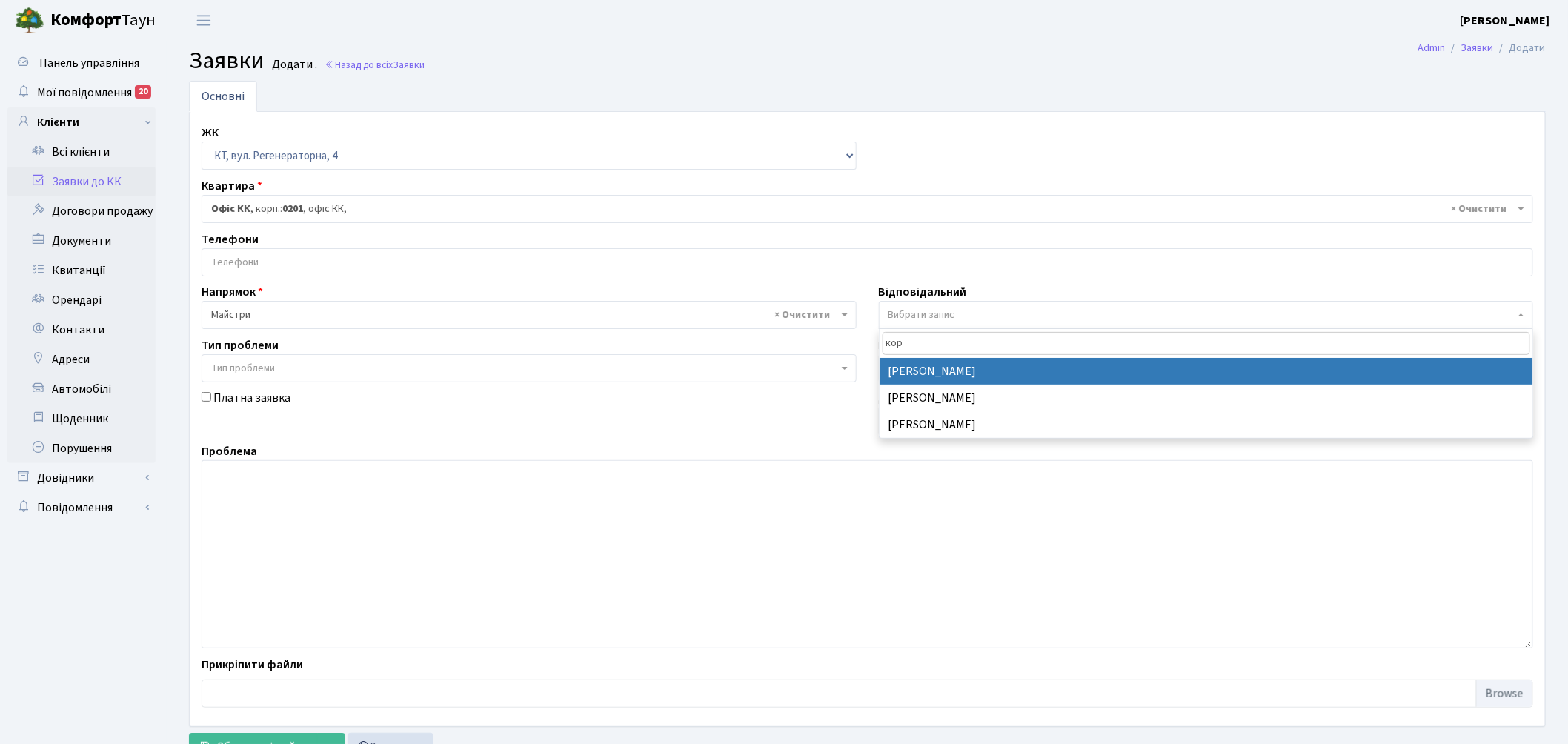
type input "кор"
select select "36"
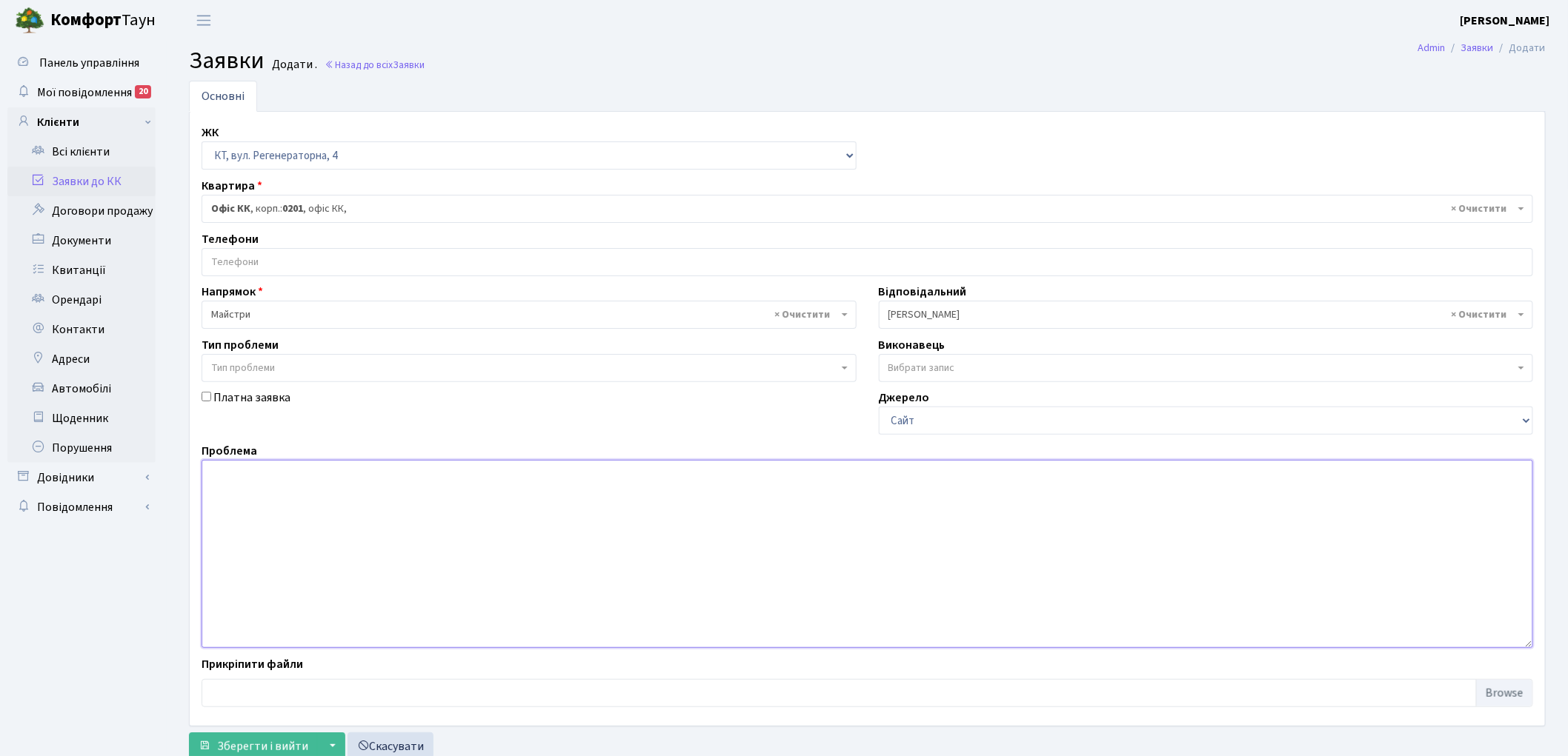
click at [351, 558] on textarea at bounding box center [867, 554] width 1331 height 188
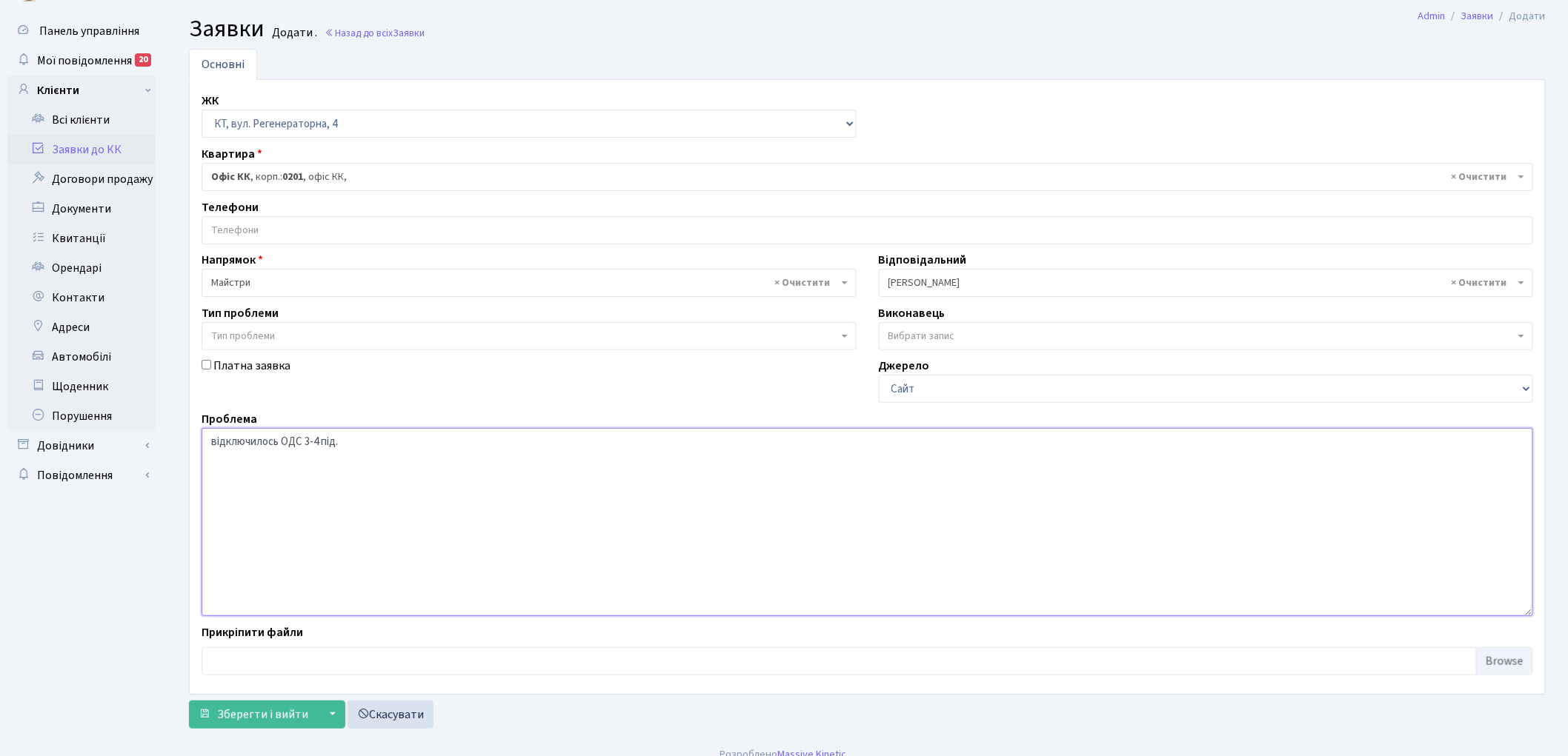
scroll to position [49, 0]
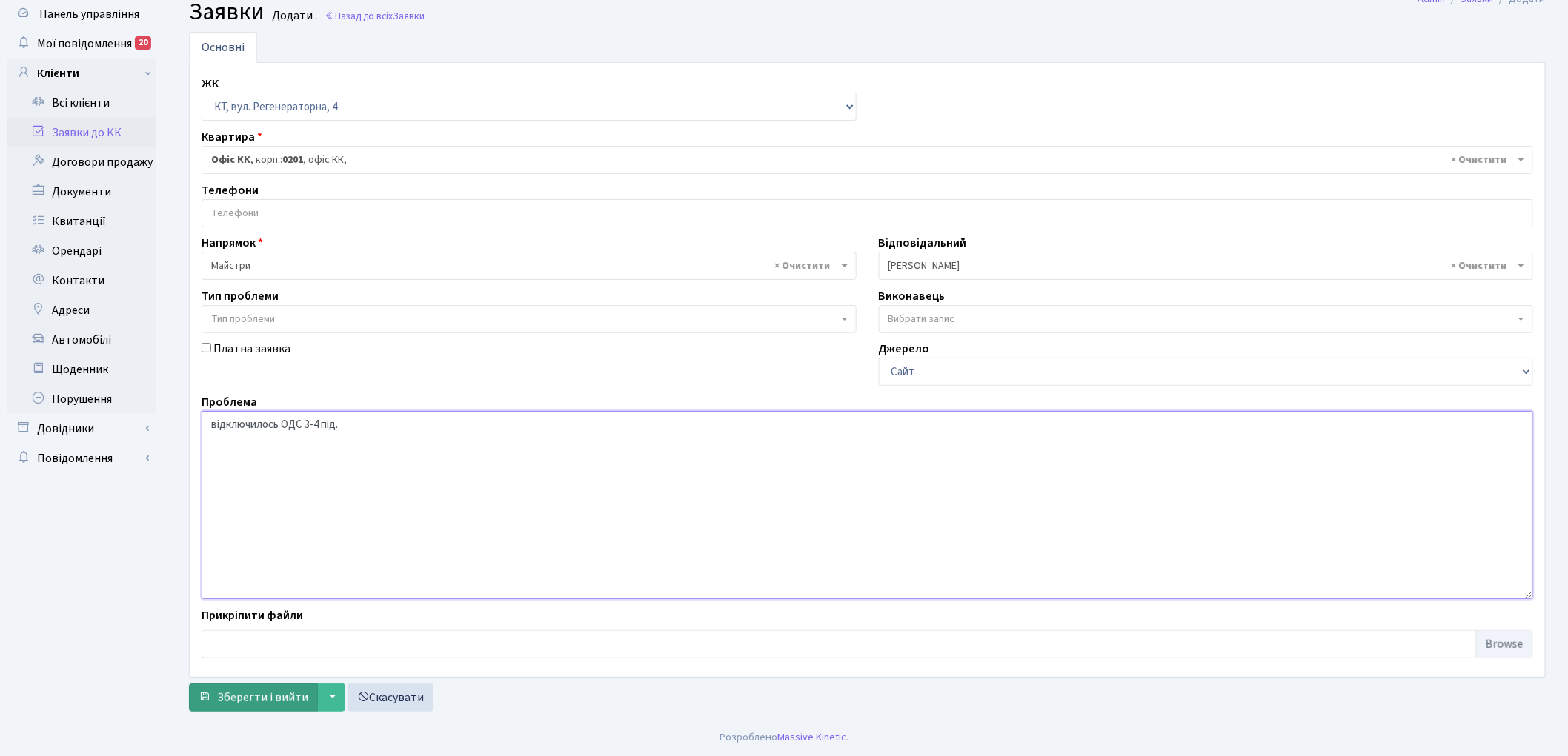
type textarea "відключилось ОДС 3-4 під."
click at [241, 690] on span "Зберегти і вийти" at bounding box center [263, 698] width 91 height 16
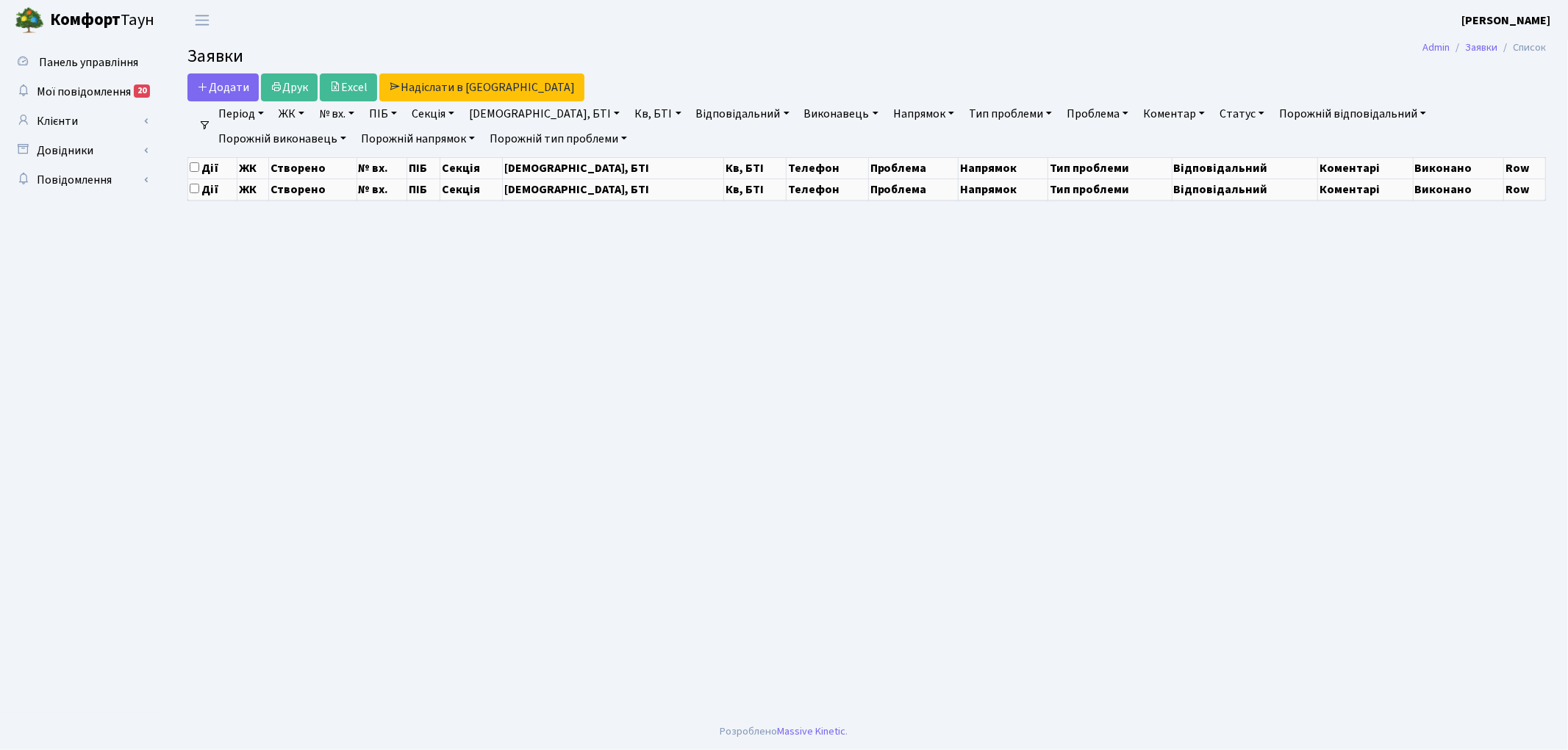
select select "25"
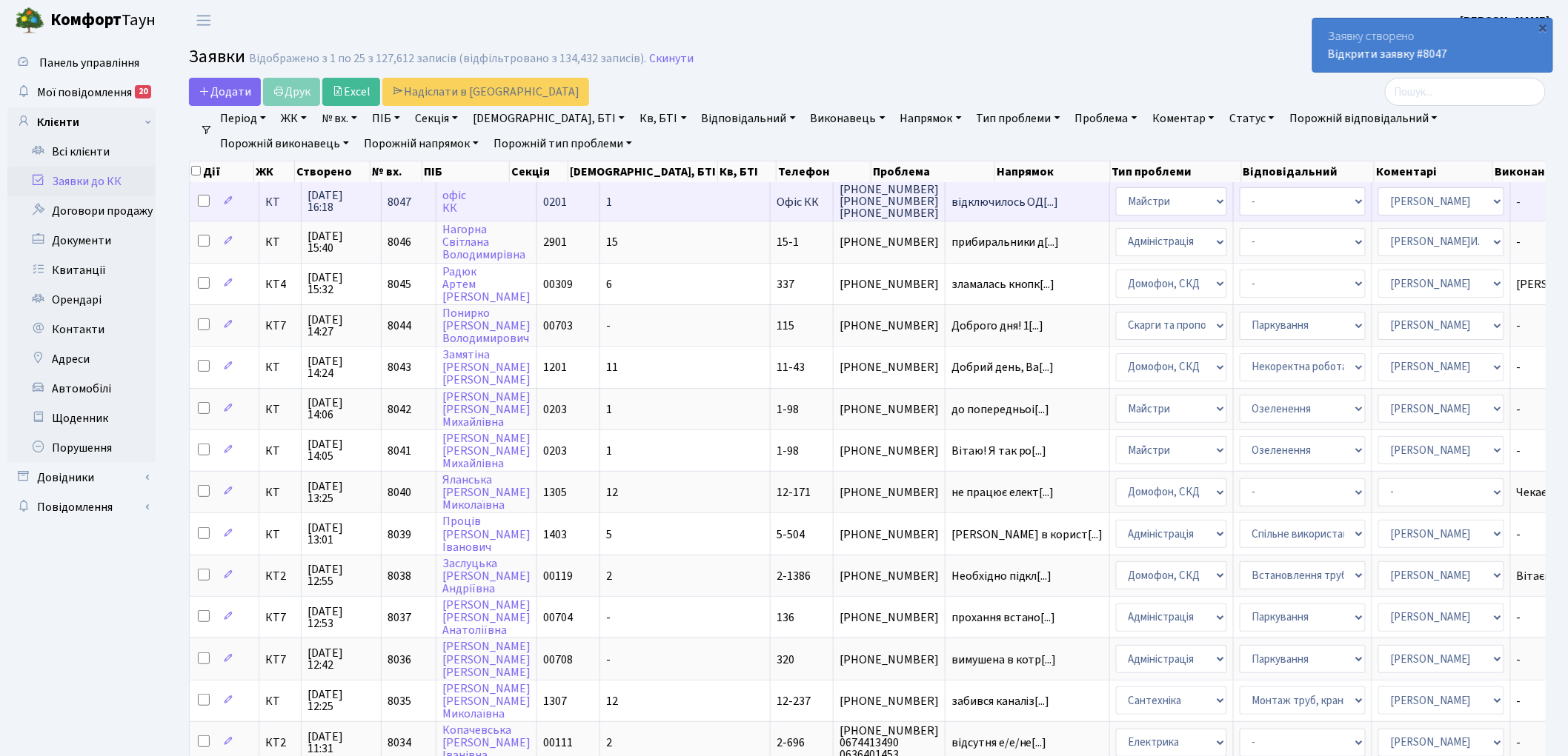
click at [396, 198] on span "8047" at bounding box center [399, 202] width 24 height 16
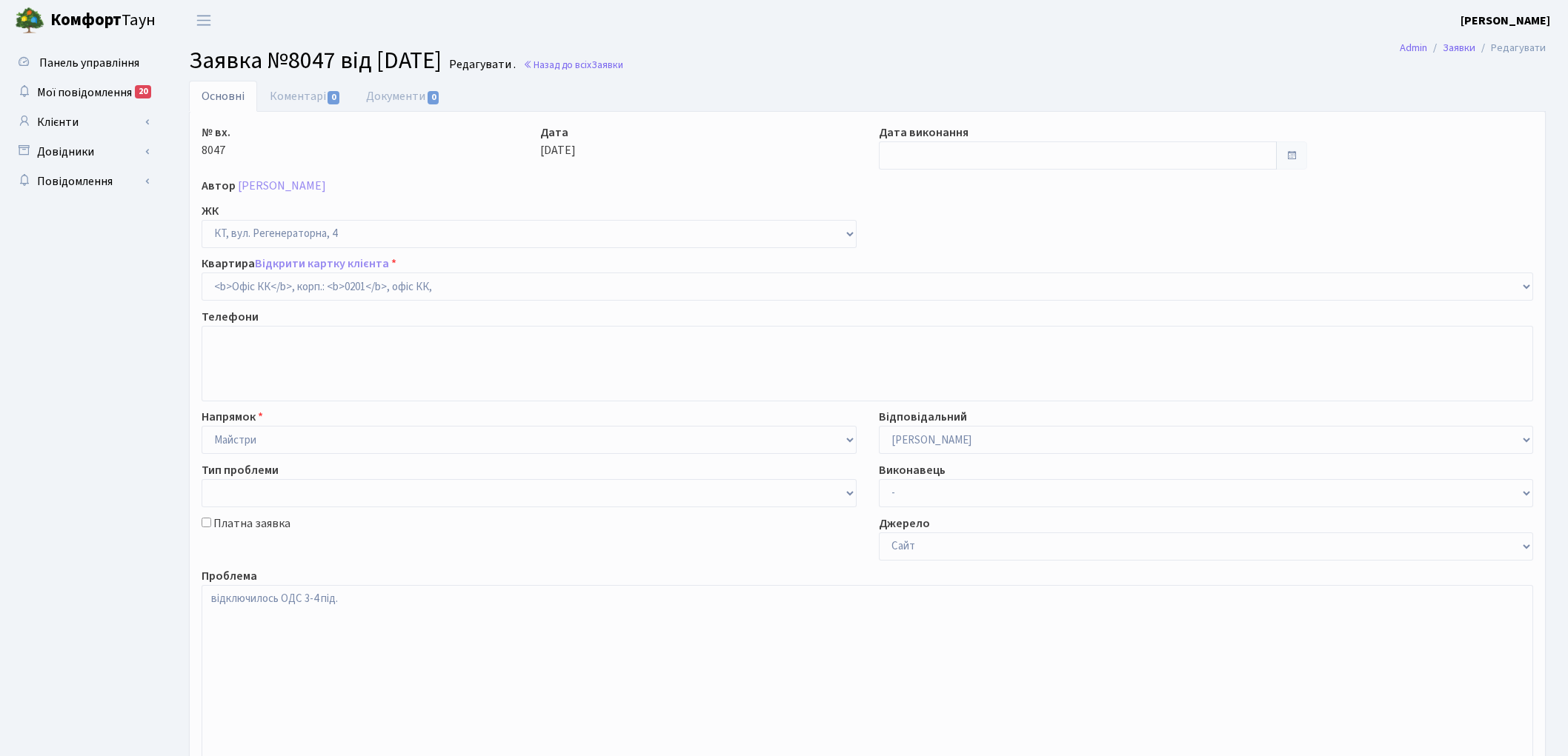
select select "4"
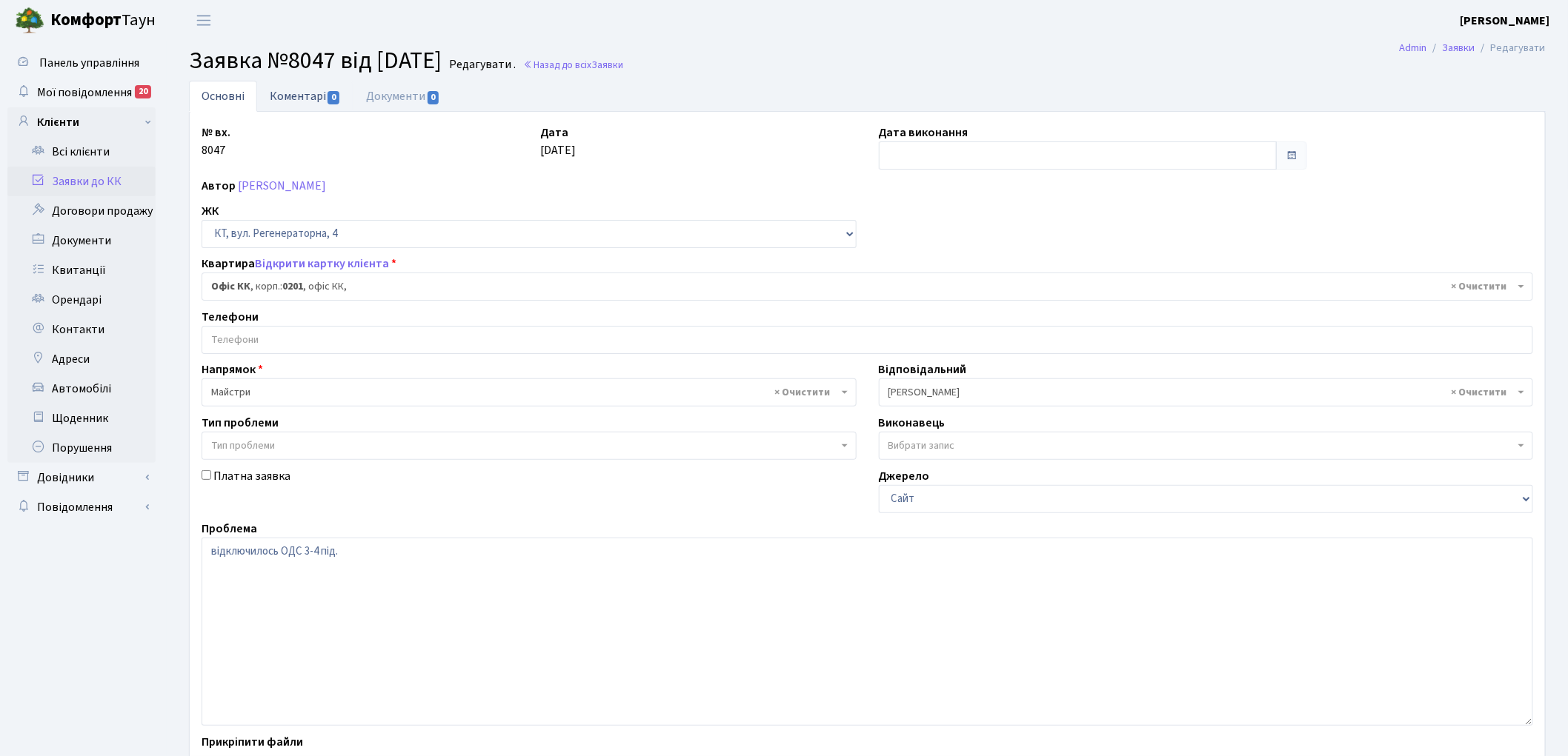
click at [306, 90] on link "Коментарі 0" at bounding box center [305, 96] width 96 height 31
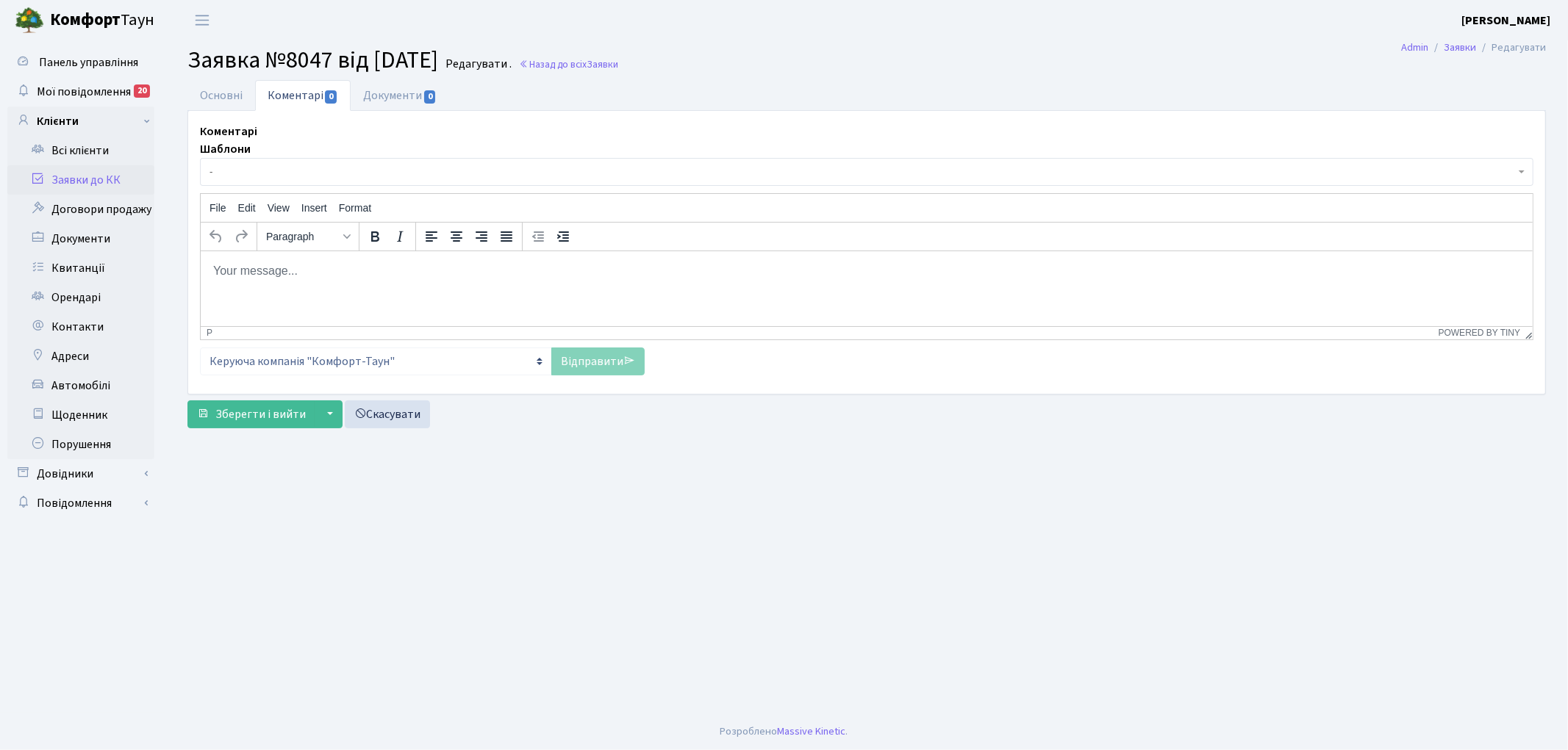
click at [312, 272] on p "Rich Text Area. Press ALT-0 for help." at bounding box center [866, 270] width 1308 height 16
click at [577, 364] on link "Відправити" at bounding box center [598, 361] width 93 height 28
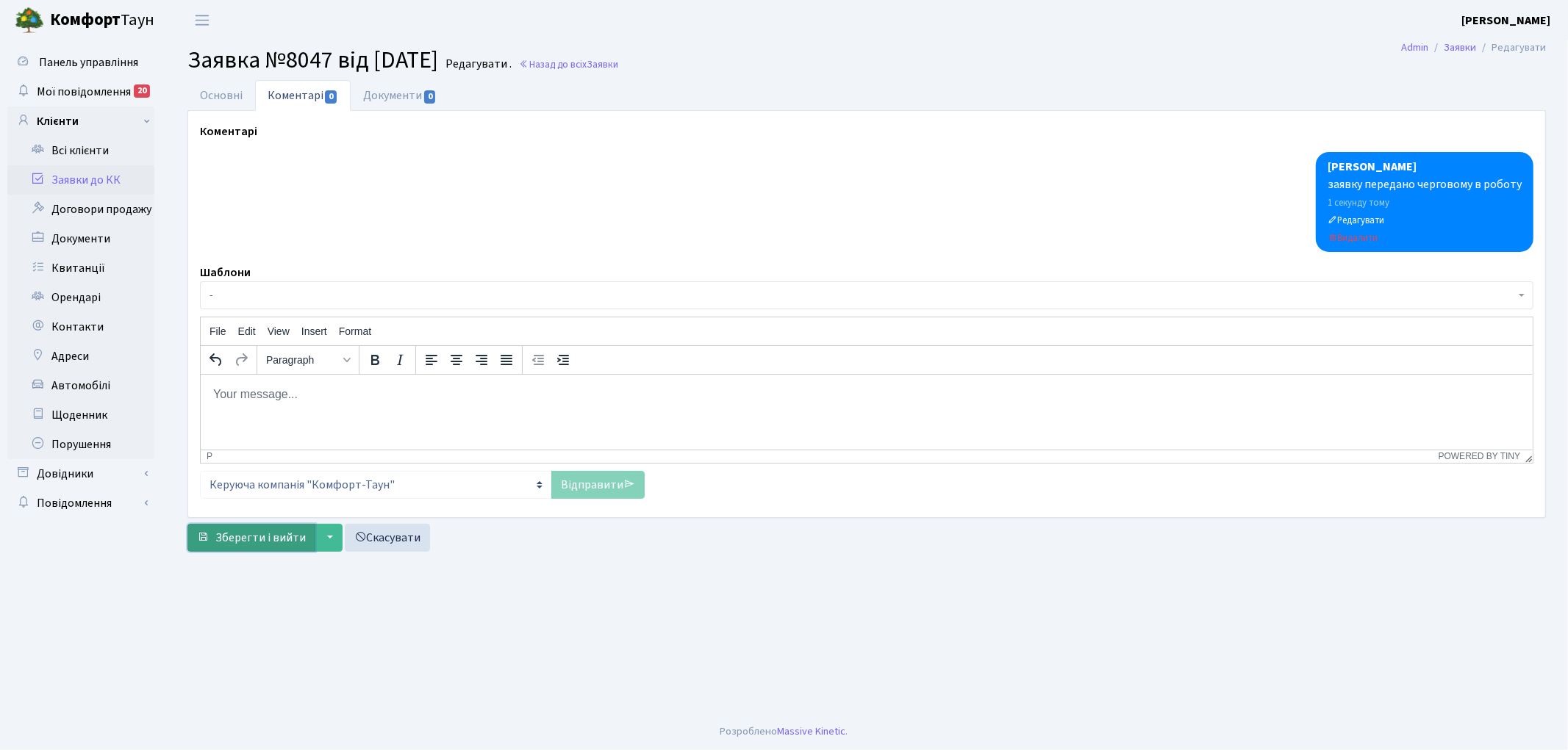
click at [258, 530] on span "Зберегти і вийти" at bounding box center [261, 538] width 90 height 16
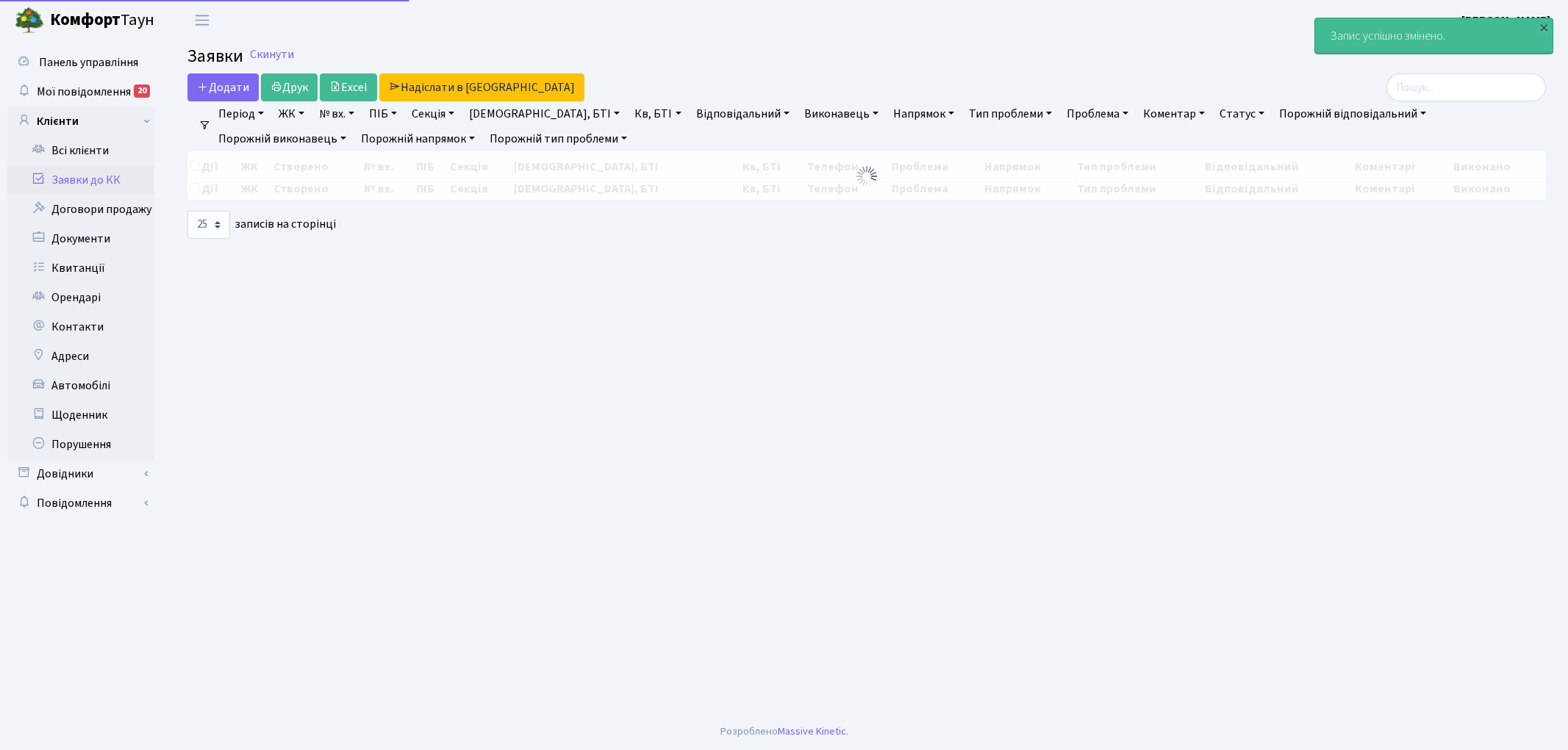
select select "25"
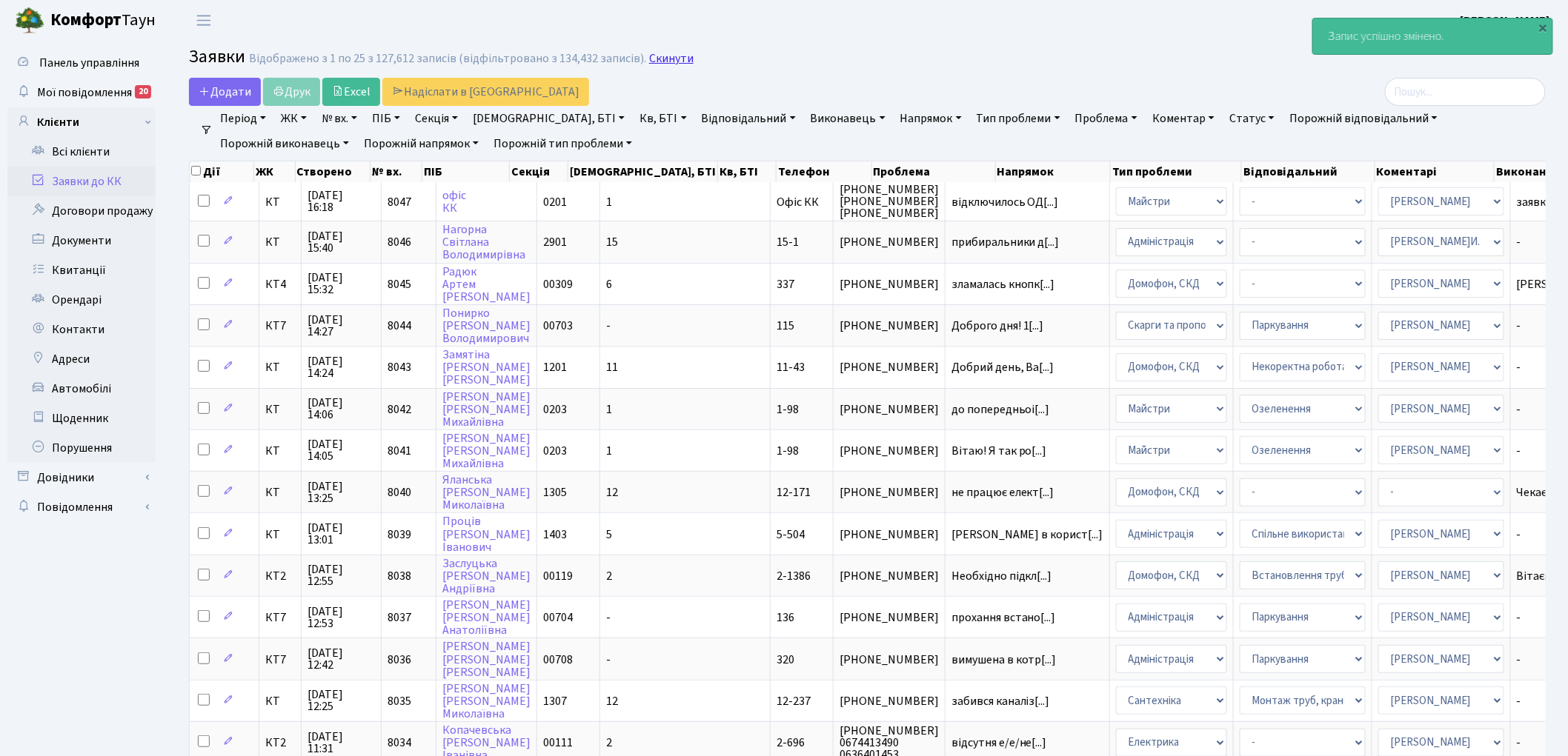
click at [656, 57] on link "Скинути" at bounding box center [671, 58] width 45 height 14
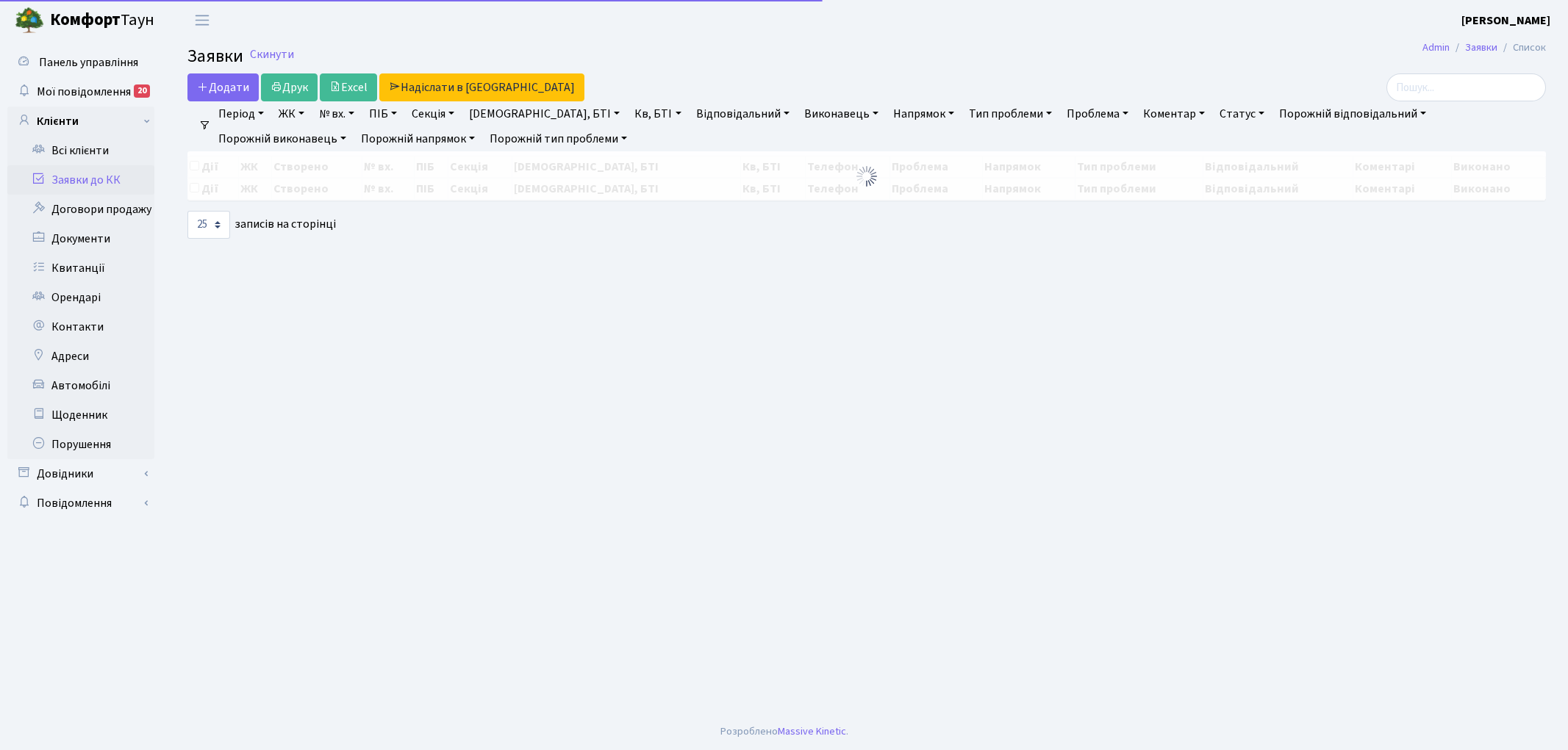
select select "25"
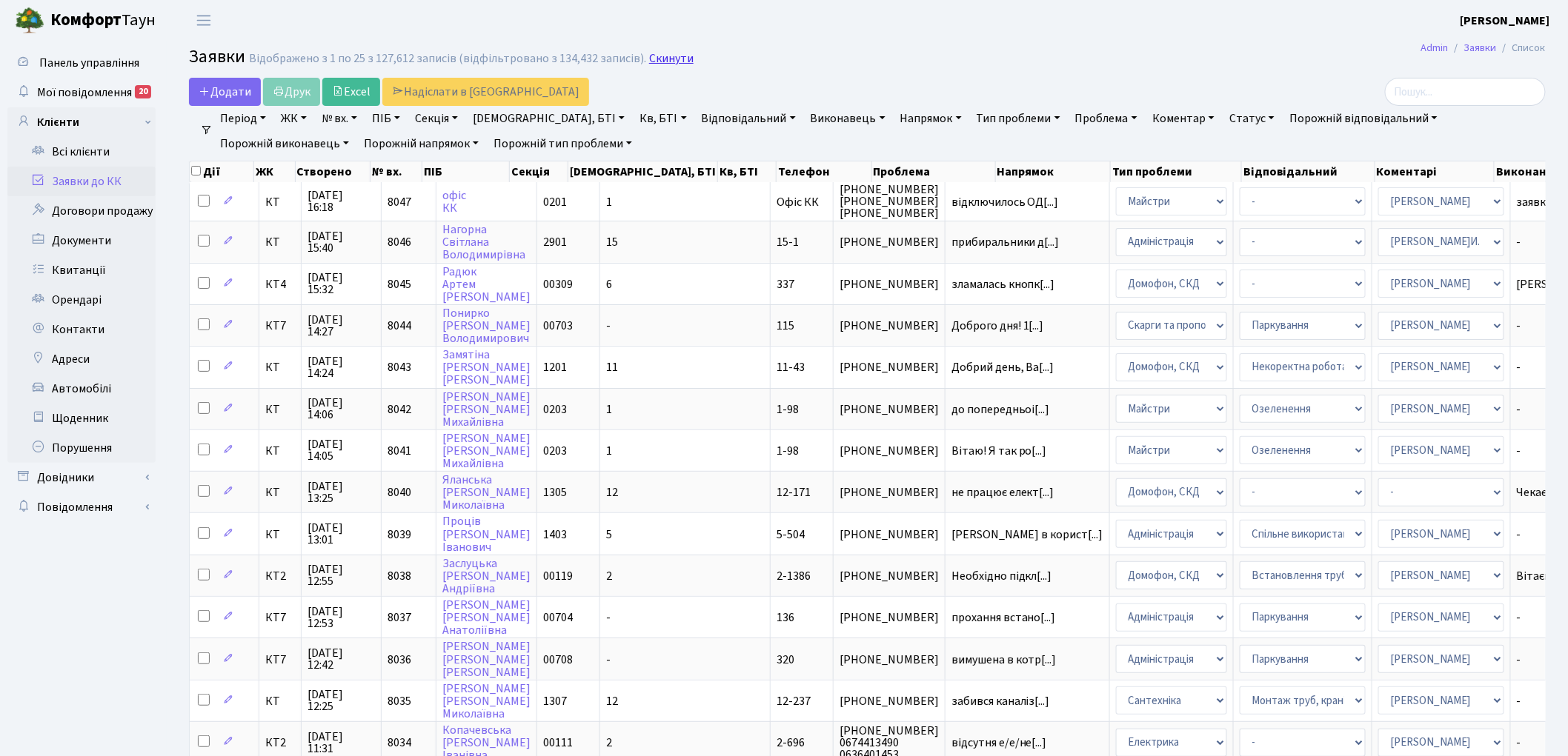
click at [662, 60] on link "Скинути" at bounding box center [671, 58] width 45 height 14
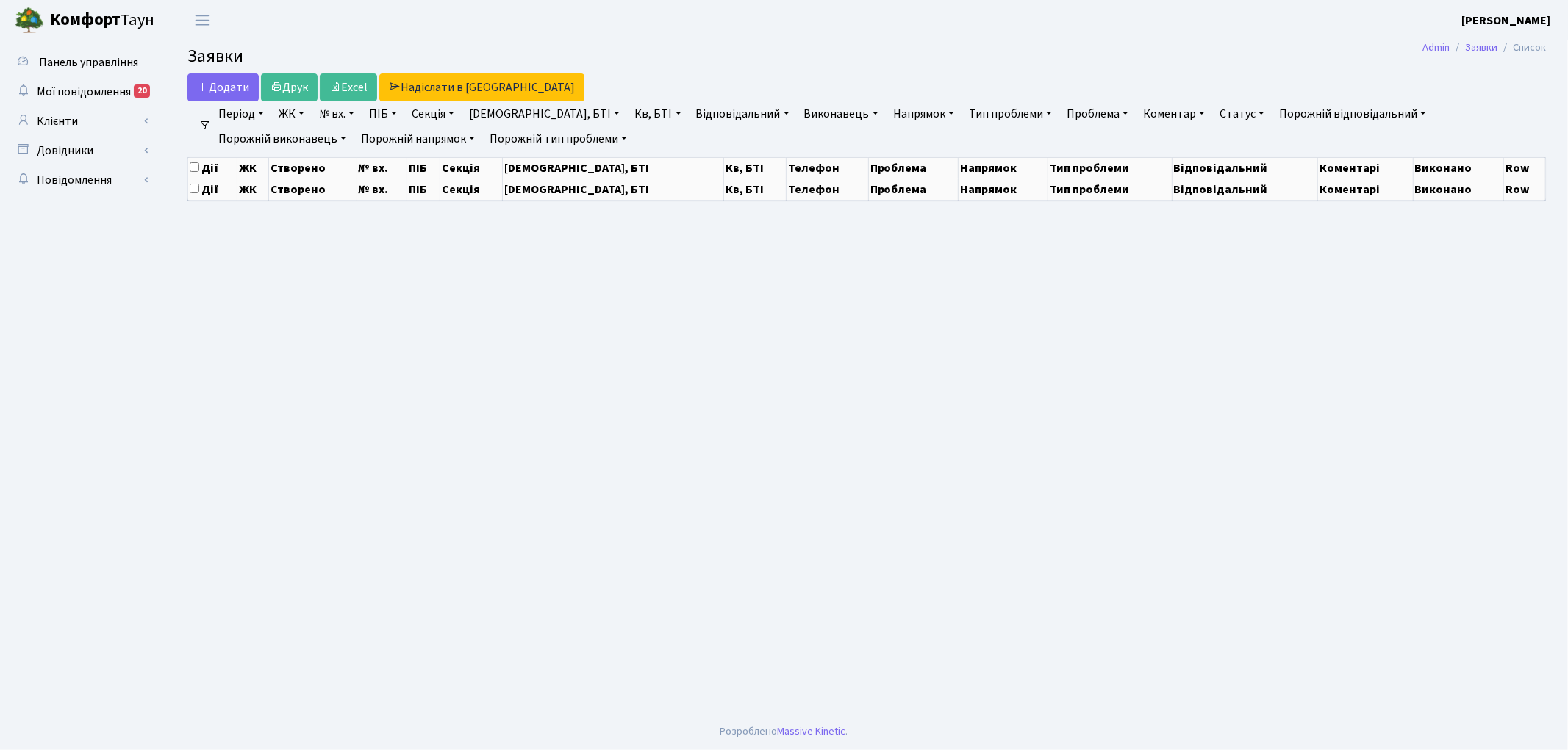
select select "25"
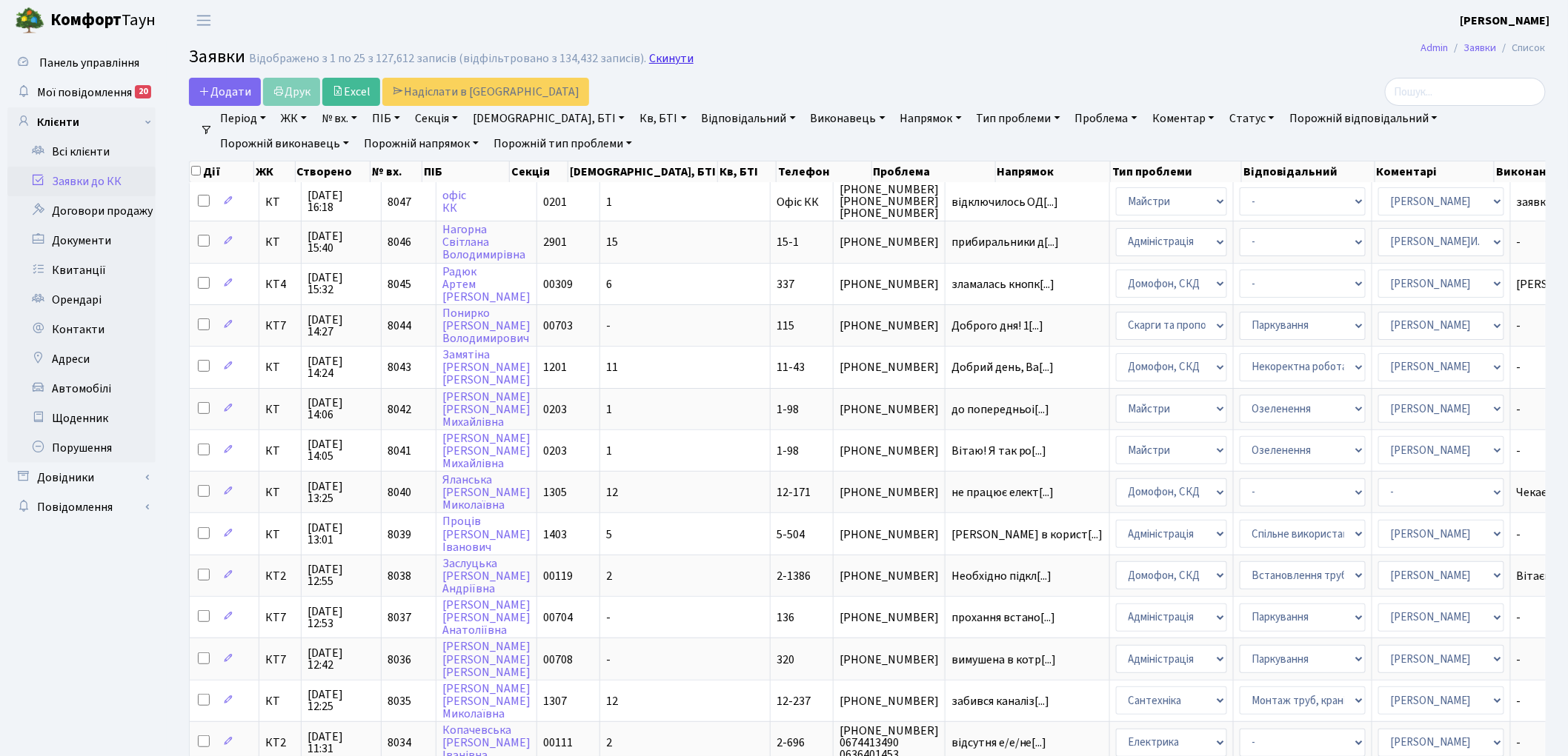
click at [659, 57] on link "Скинути" at bounding box center [671, 58] width 45 height 14
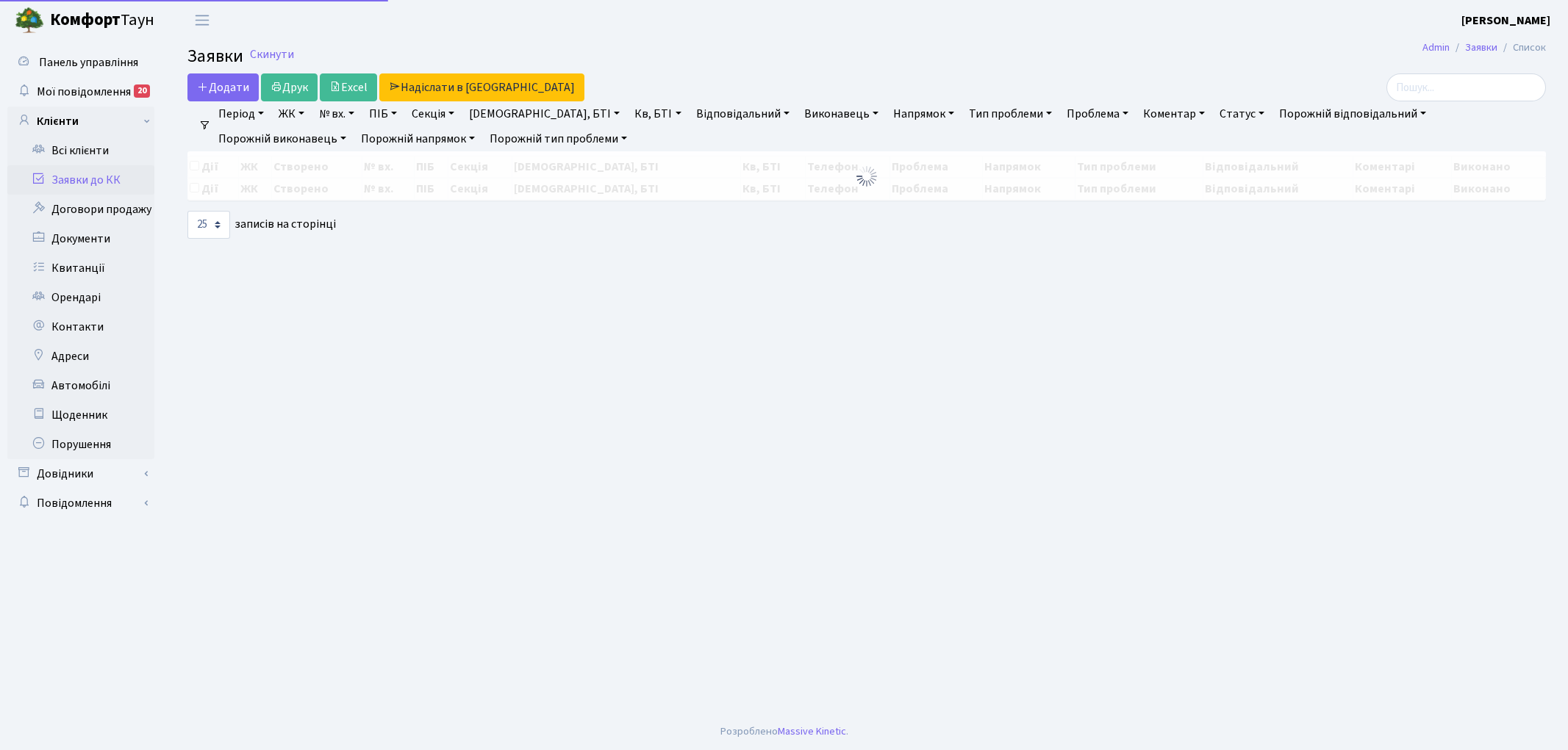
select select "25"
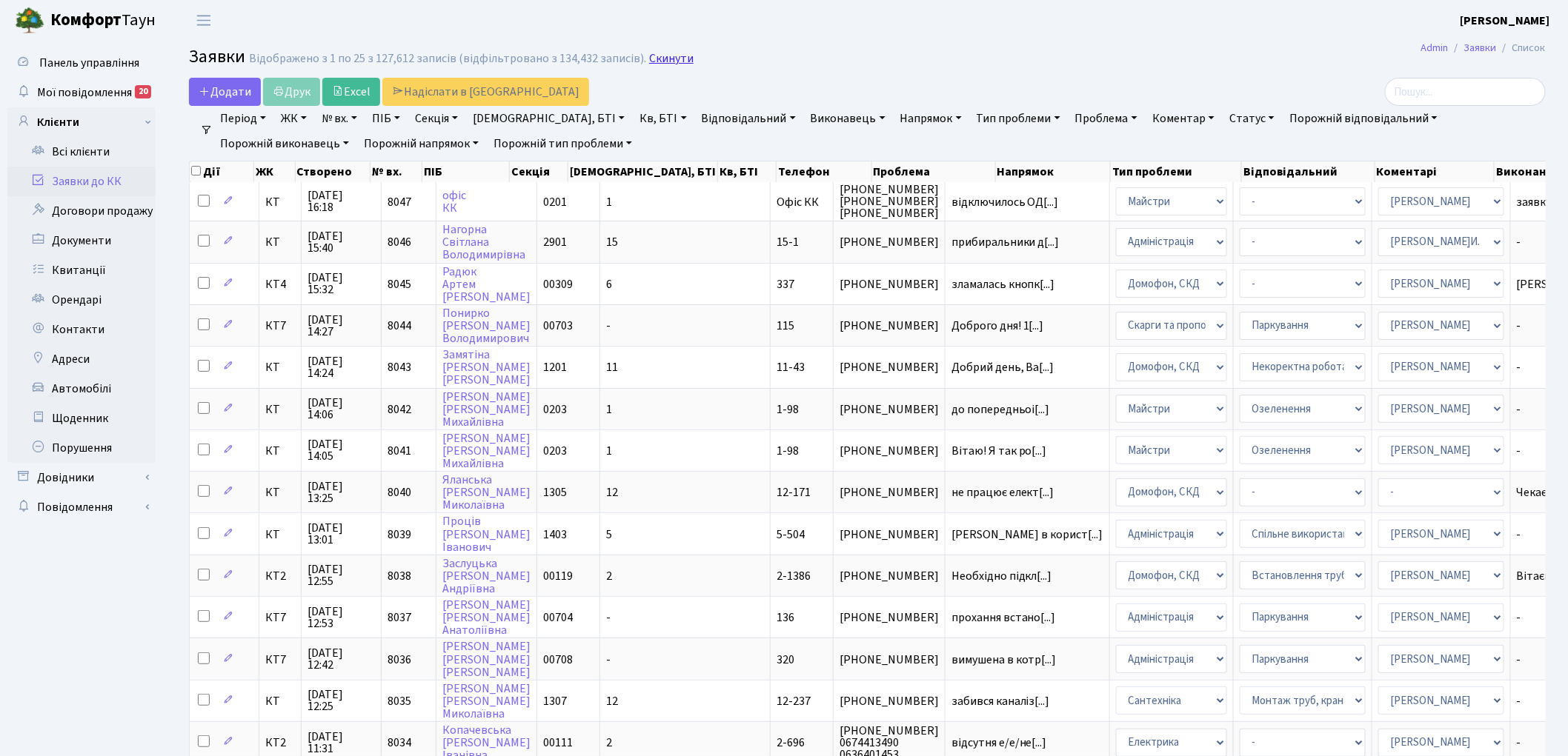
click at [665, 60] on link "Скинути" at bounding box center [671, 58] width 45 height 14
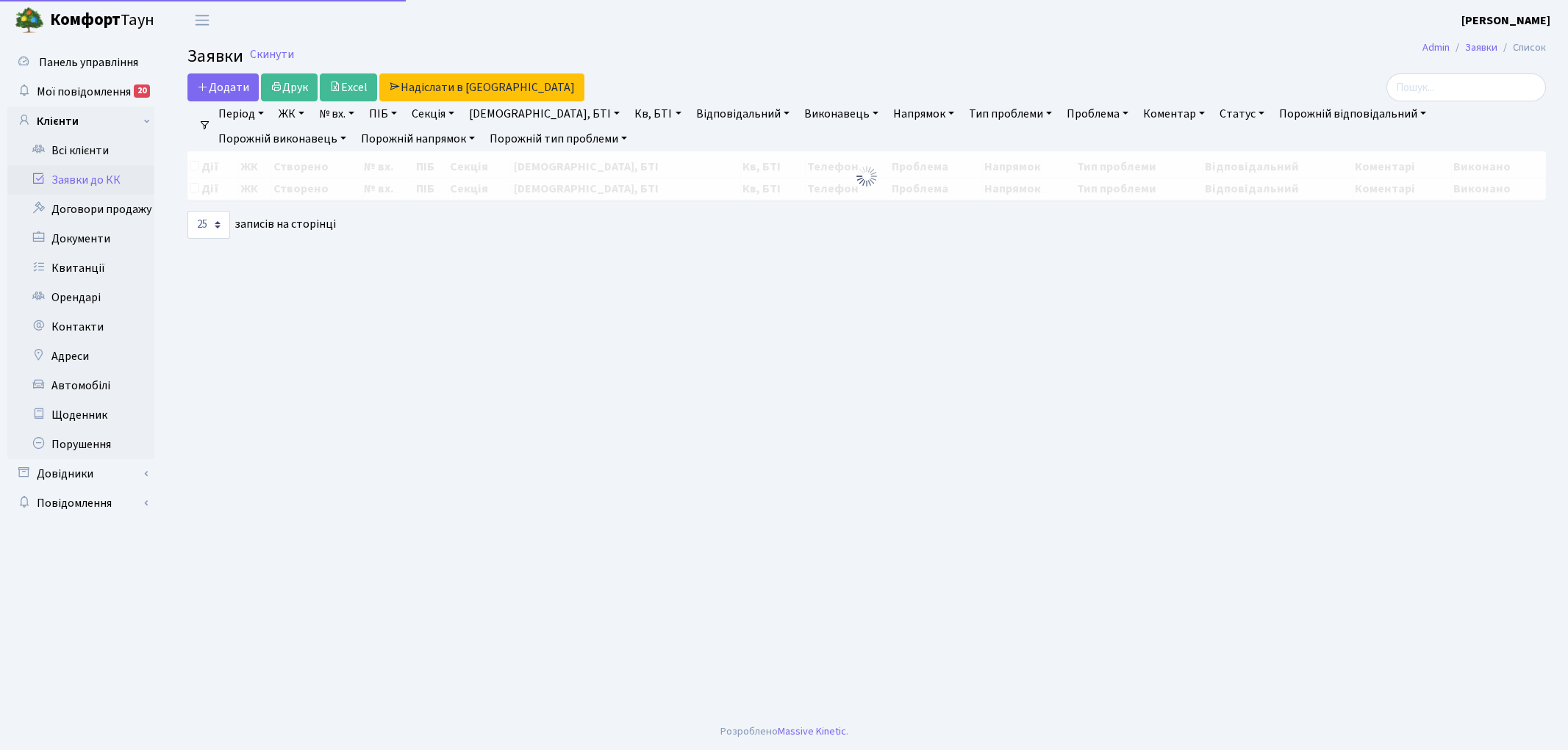
select select "25"
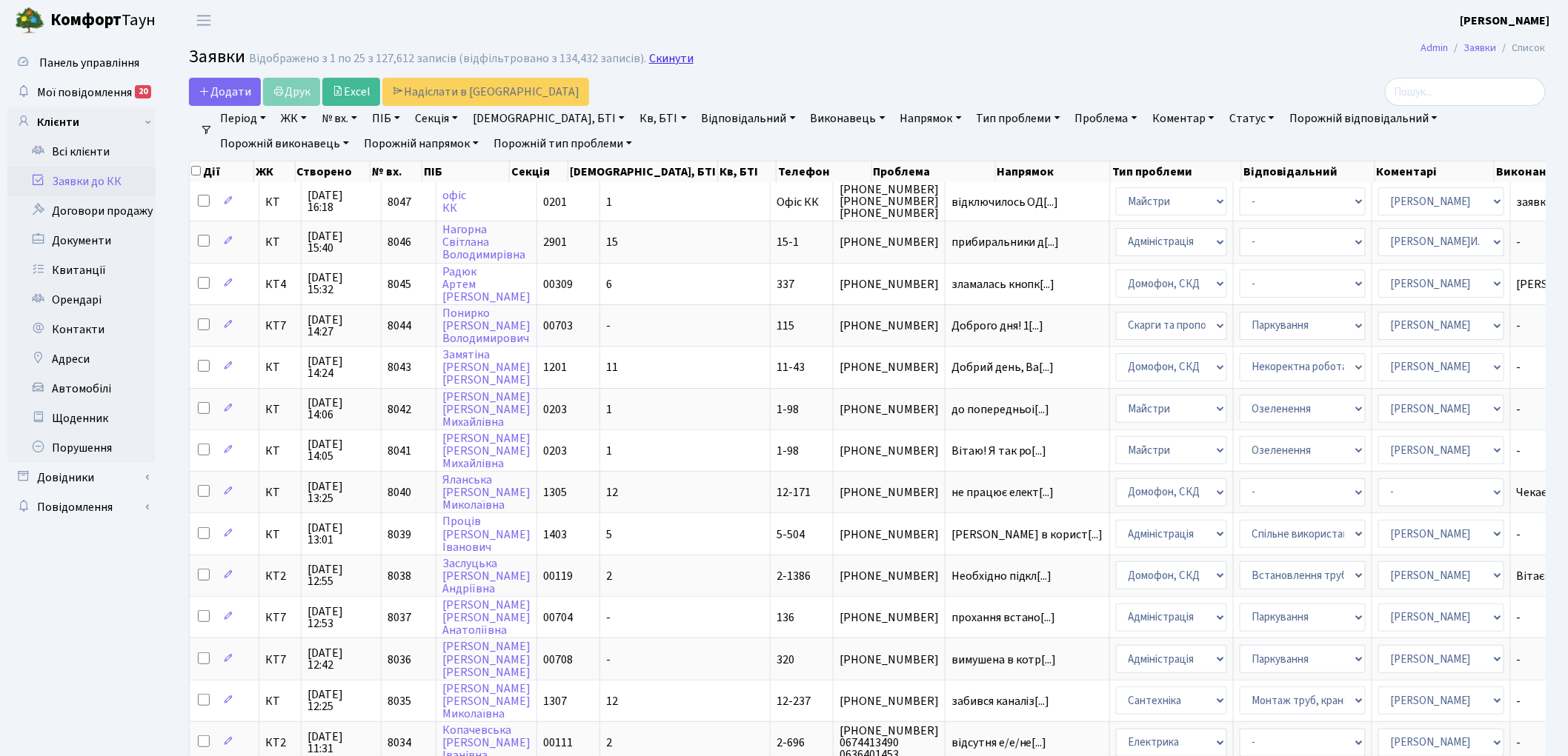
click at [659, 56] on link "Скинути" at bounding box center [671, 58] width 45 height 14
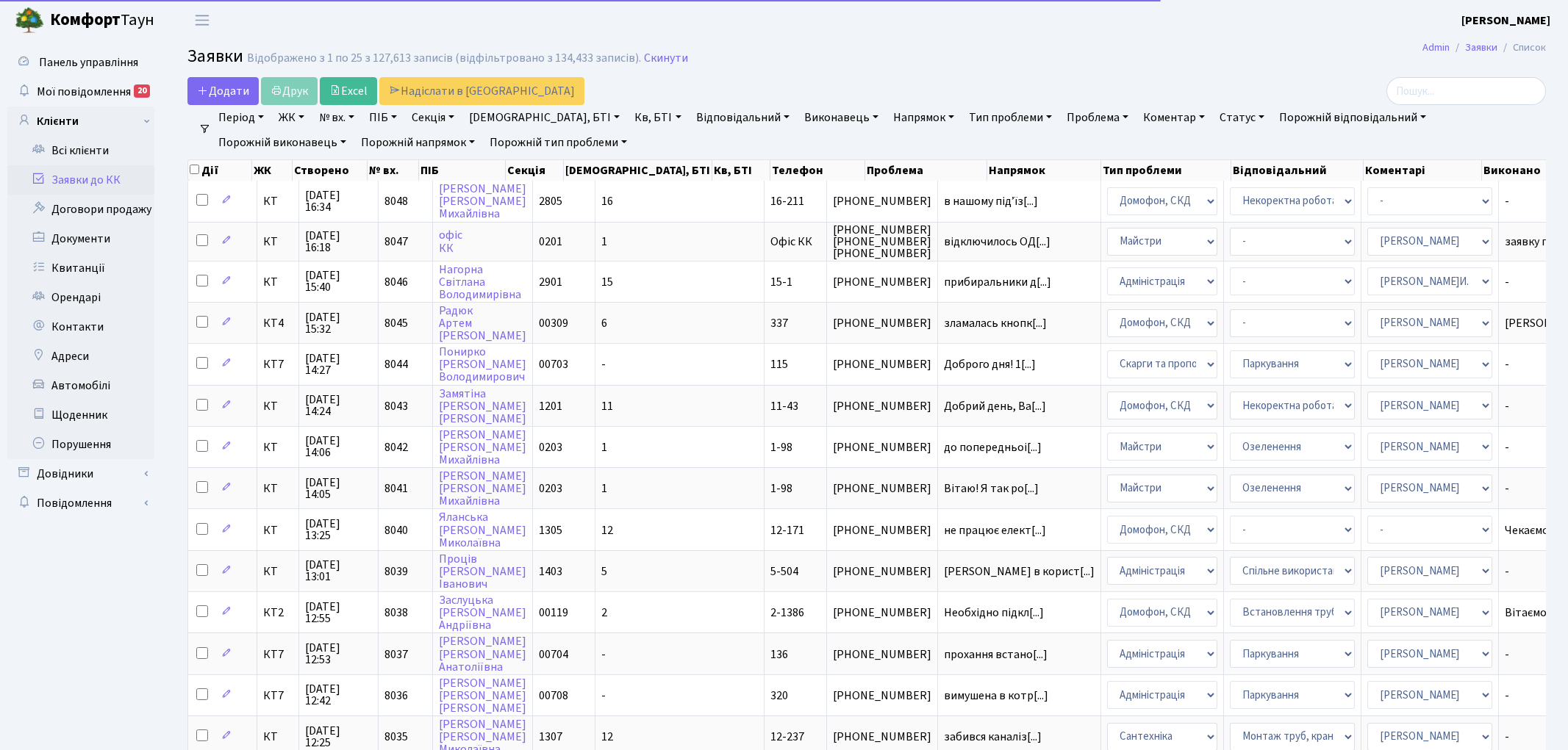
select select "25"
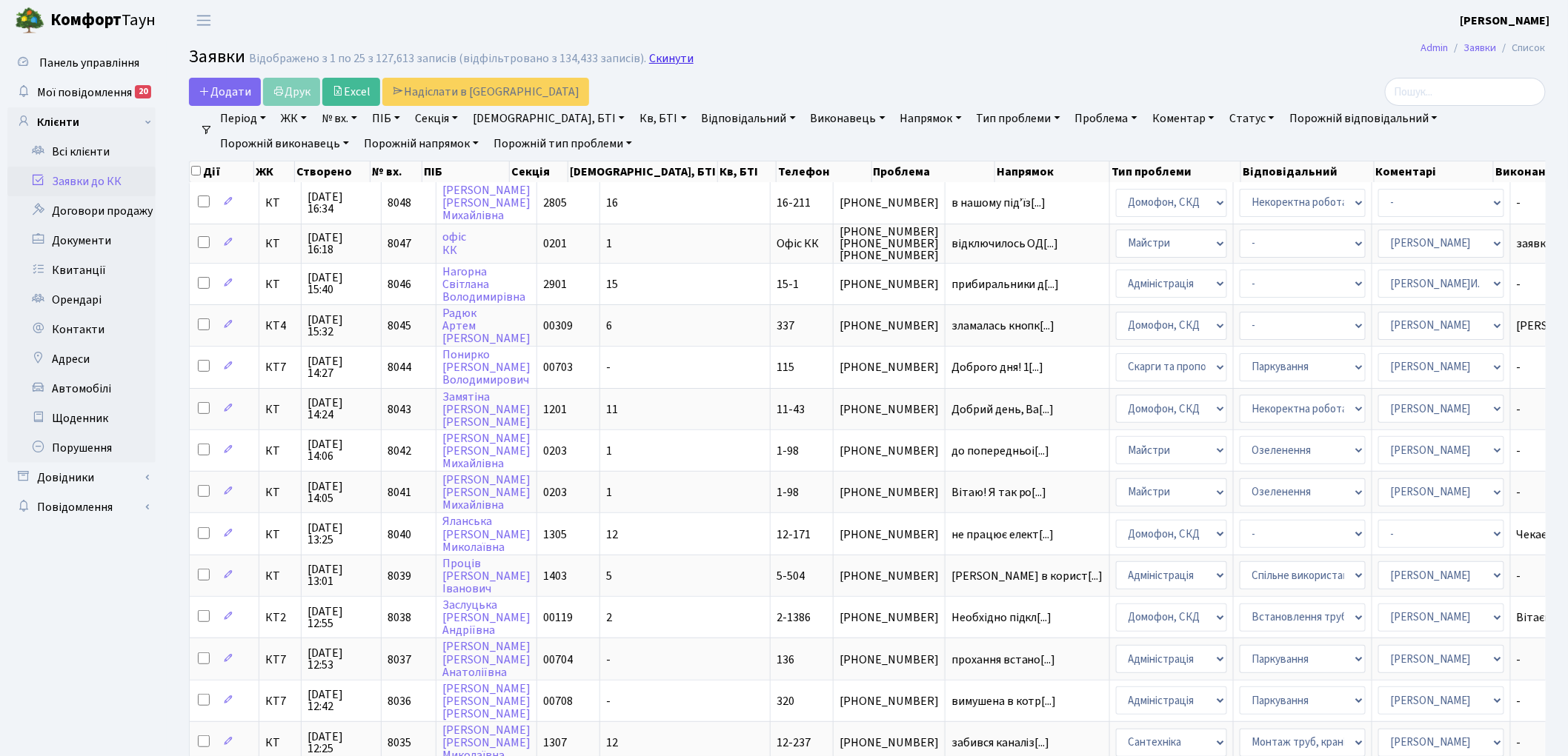
click at [657, 57] on link "Скинути" at bounding box center [671, 58] width 45 height 14
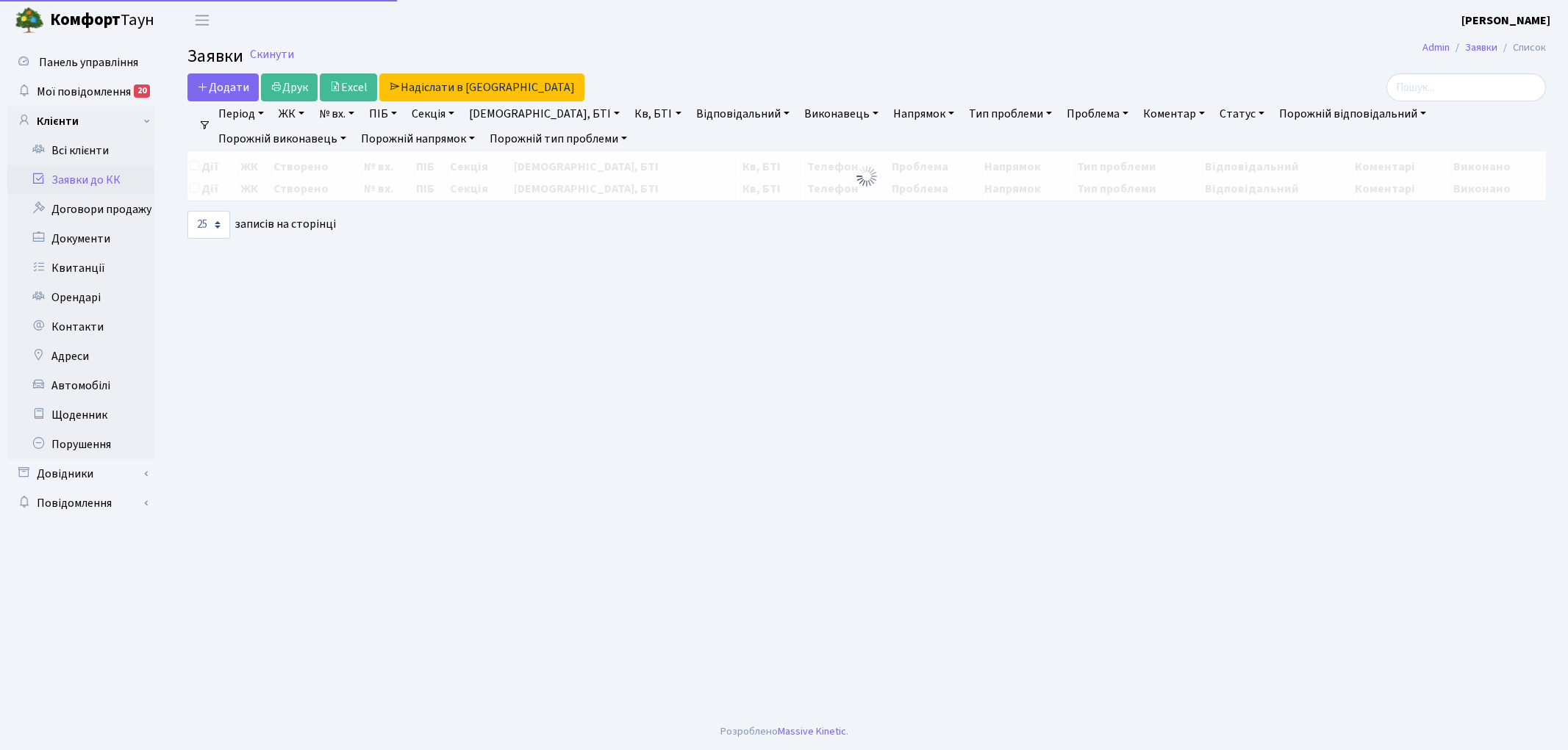
select select "25"
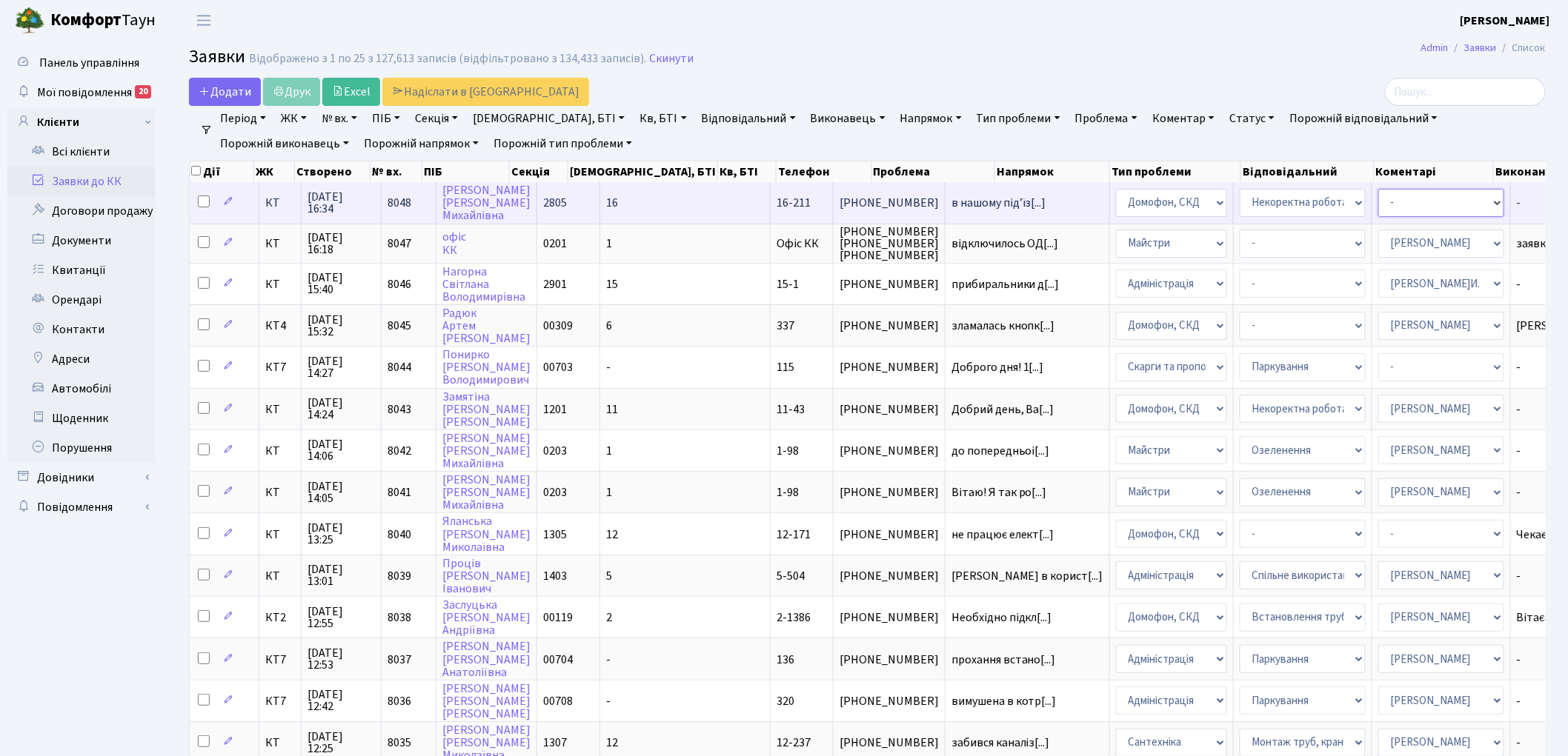
click at [1378, 208] on select "- Адміністратор ЖК КТ [PERSON_NAME] [PERSON_NAME] [PERSON_NAME]Ю. [PERSON_NAME]…" at bounding box center [1441, 203] width 126 height 28
select select "22"
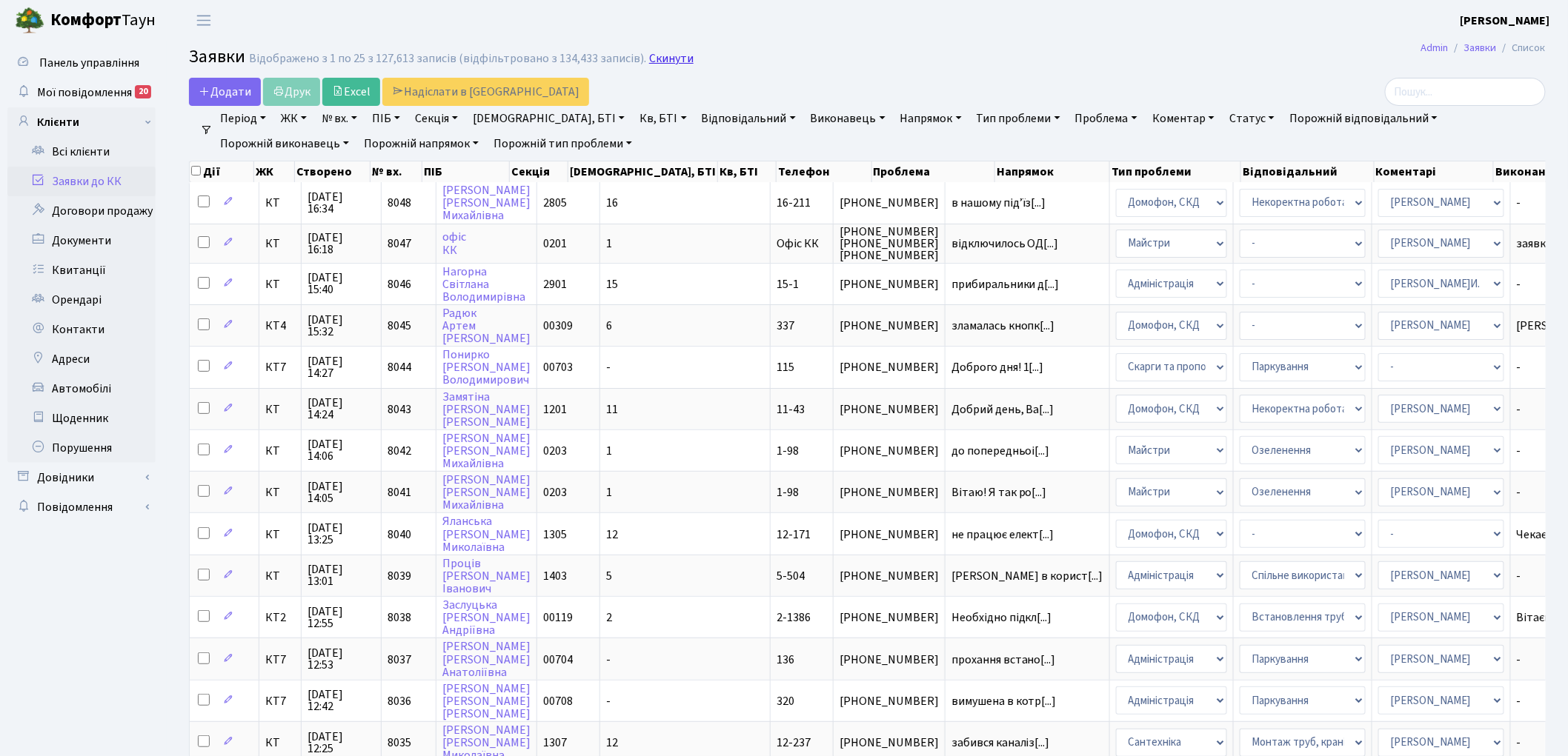
click at [649, 60] on link "Скинути" at bounding box center [671, 58] width 45 height 14
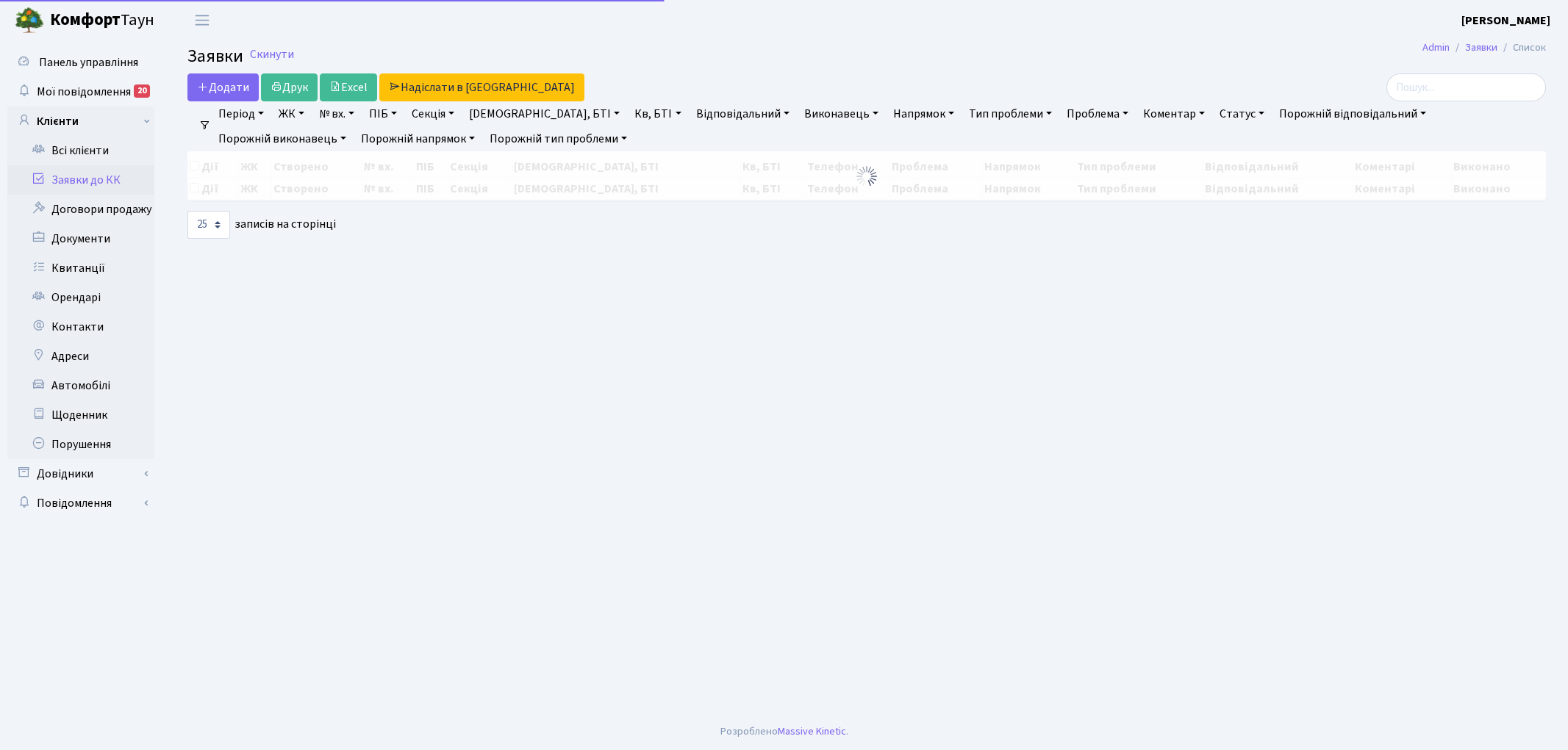
select select "25"
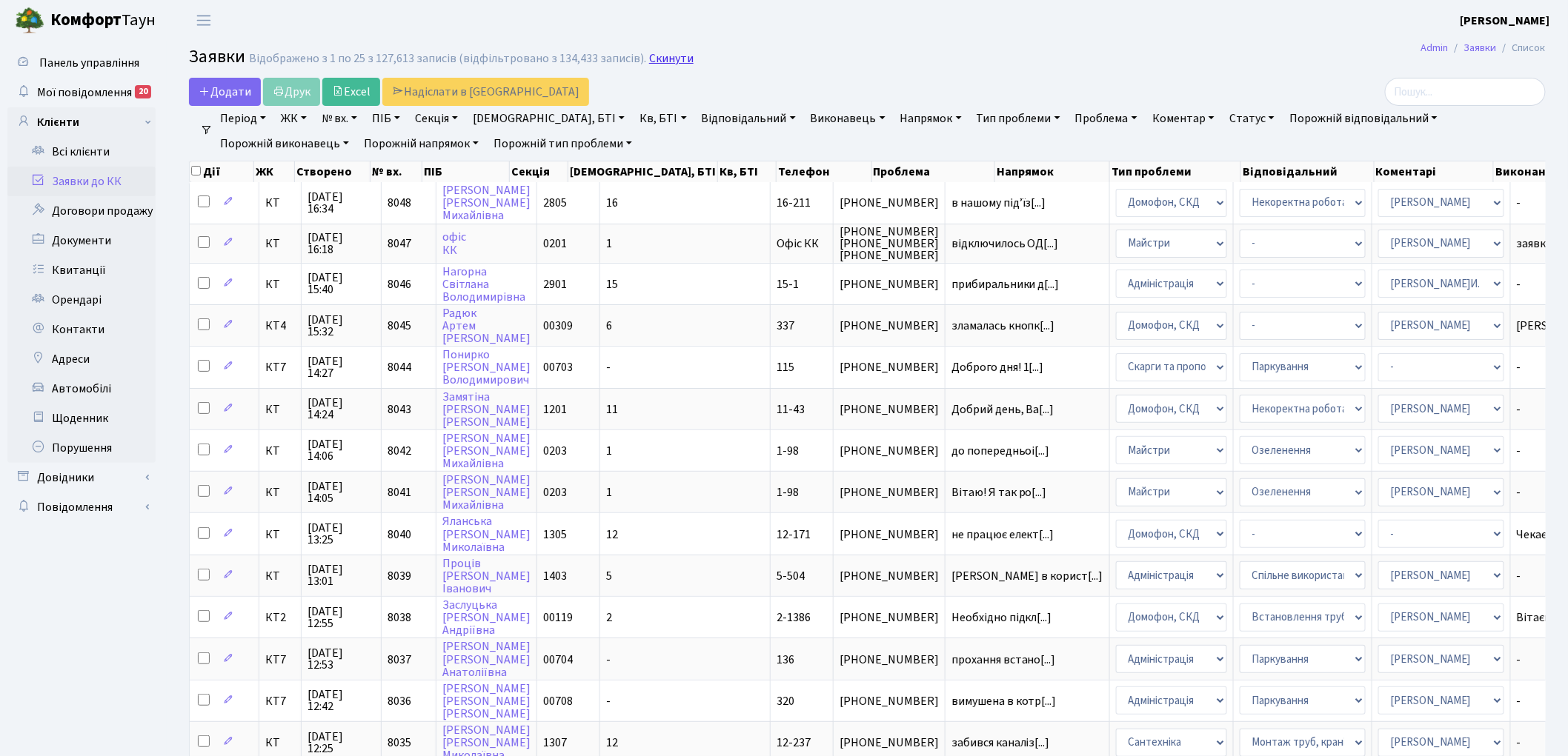
click at [661, 54] on link "Скинути" at bounding box center [671, 58] width 45 height 14
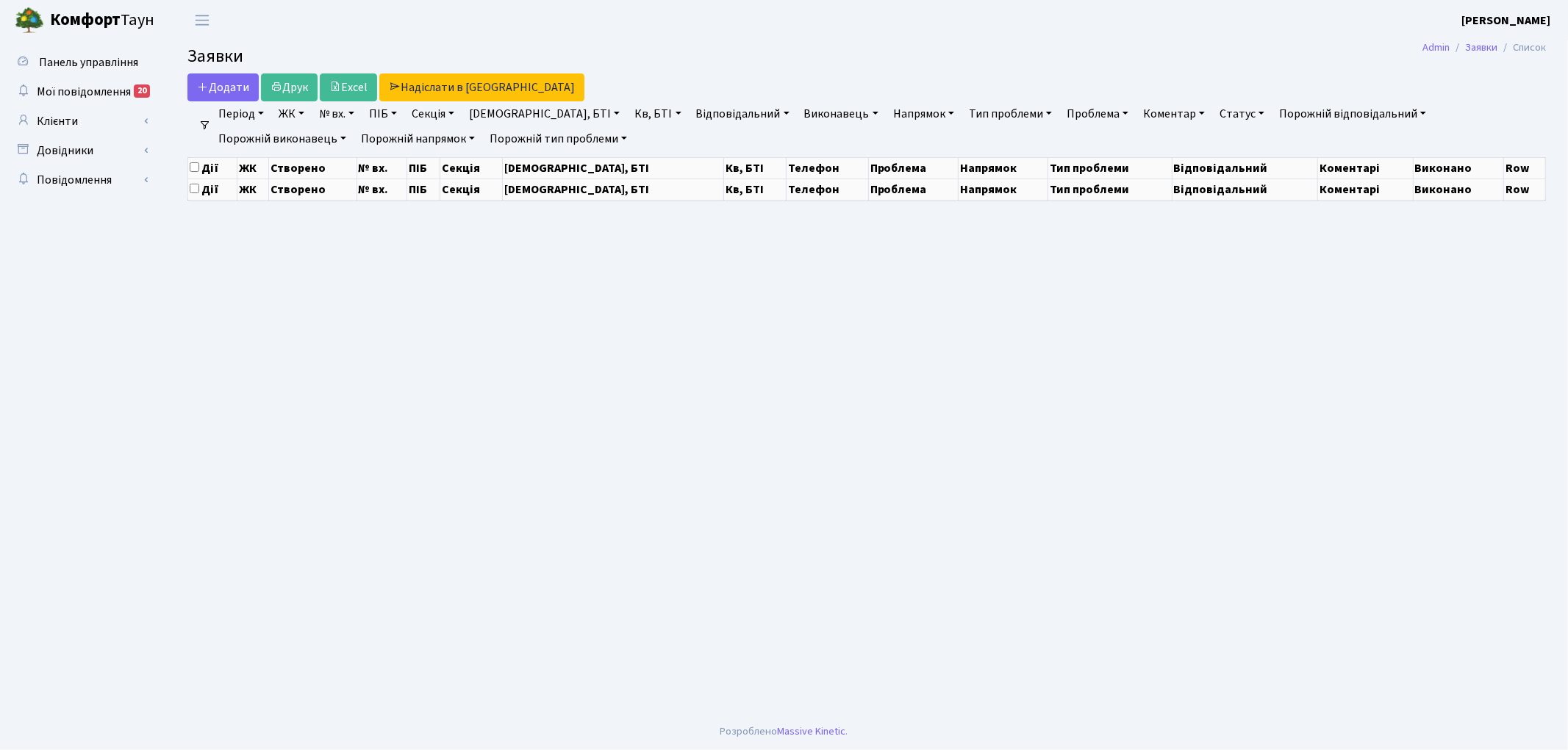
select select "25"
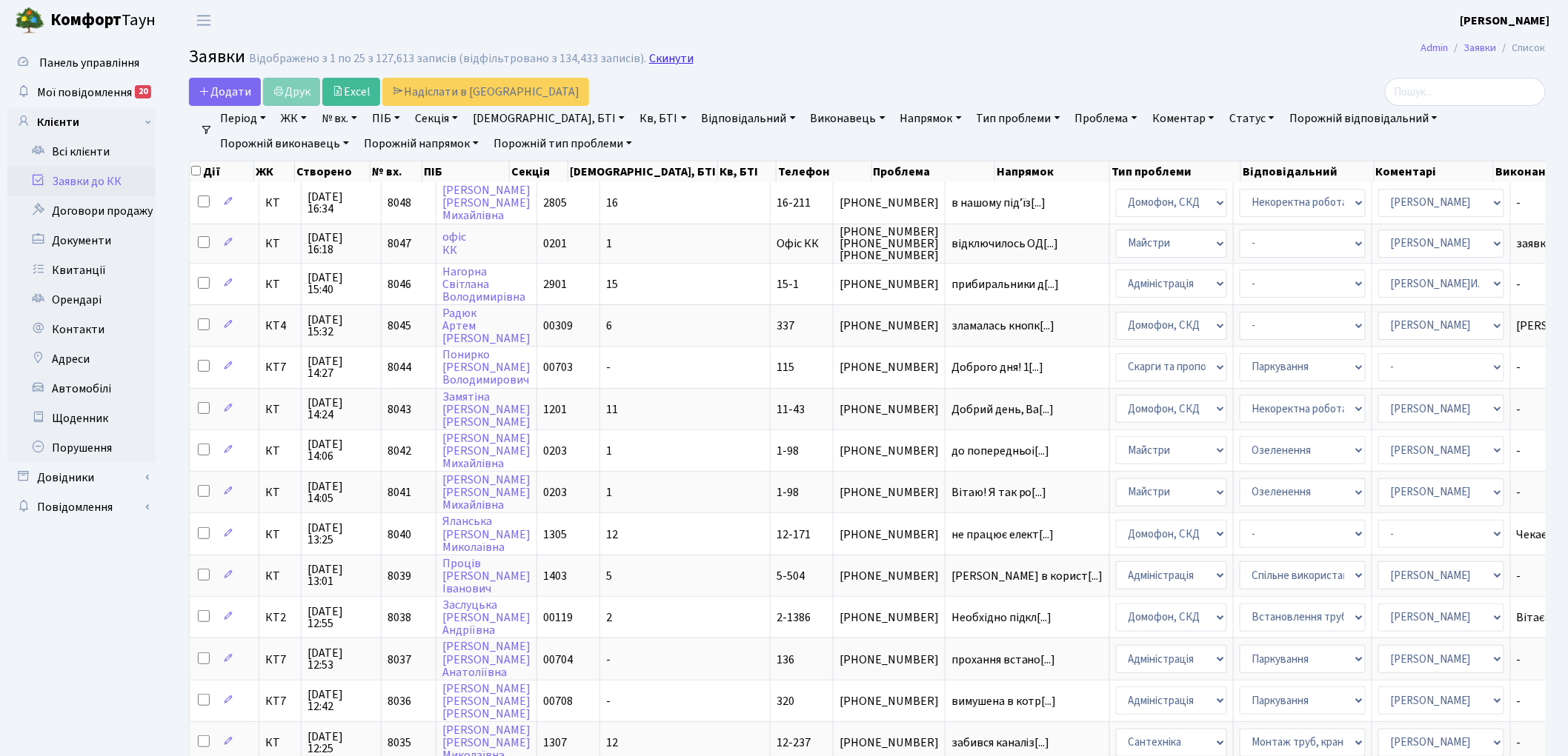
click at [637, 54] on span "Відображено з 1 по 25 з 127,613 записів (відфільтровано з 134,433 записів). Ски…" at bounding box center [470, 58] width 444 height 14
click at [649, 54] on link "Скинути" at bounding box center [671, 58] width 45 height 14
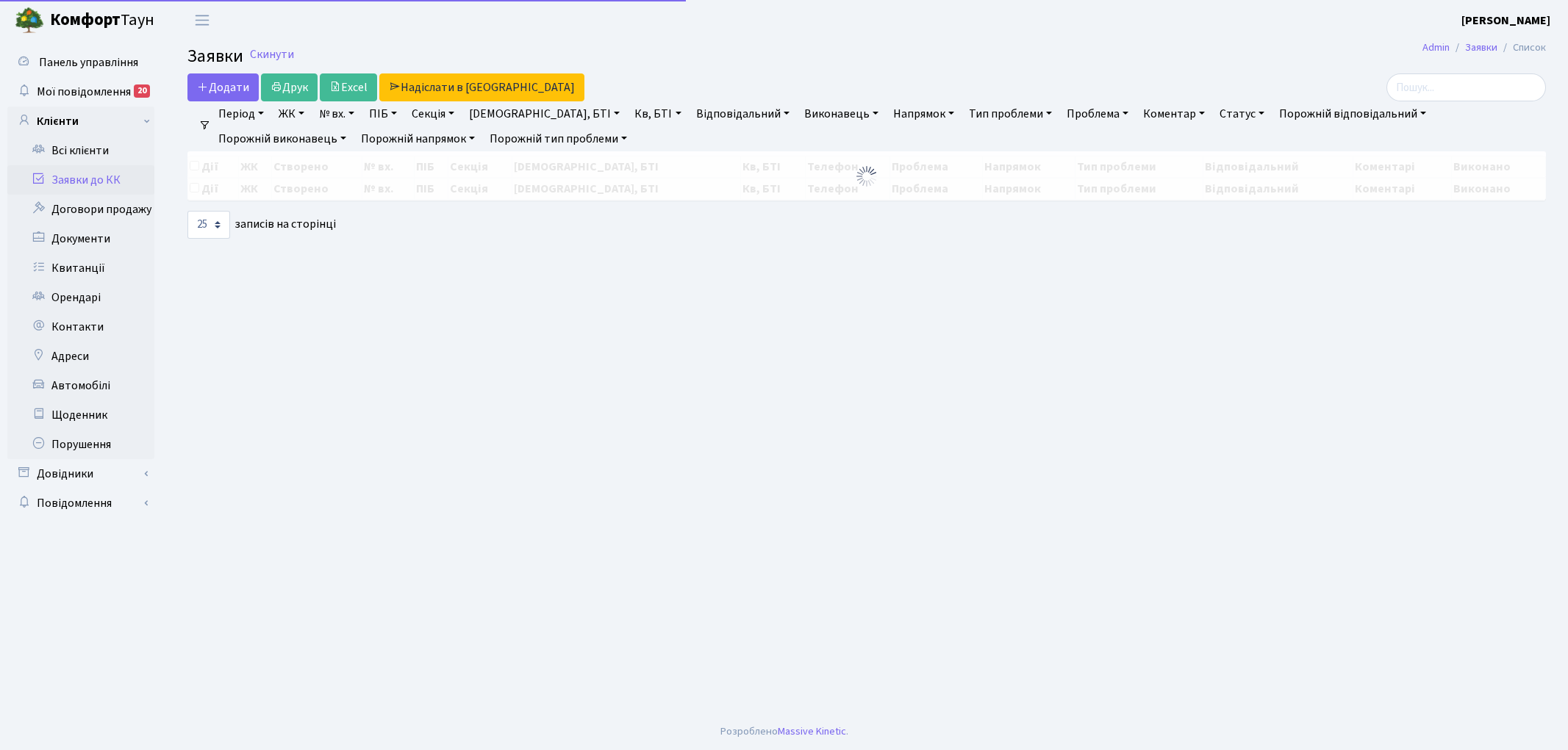
select select "25"
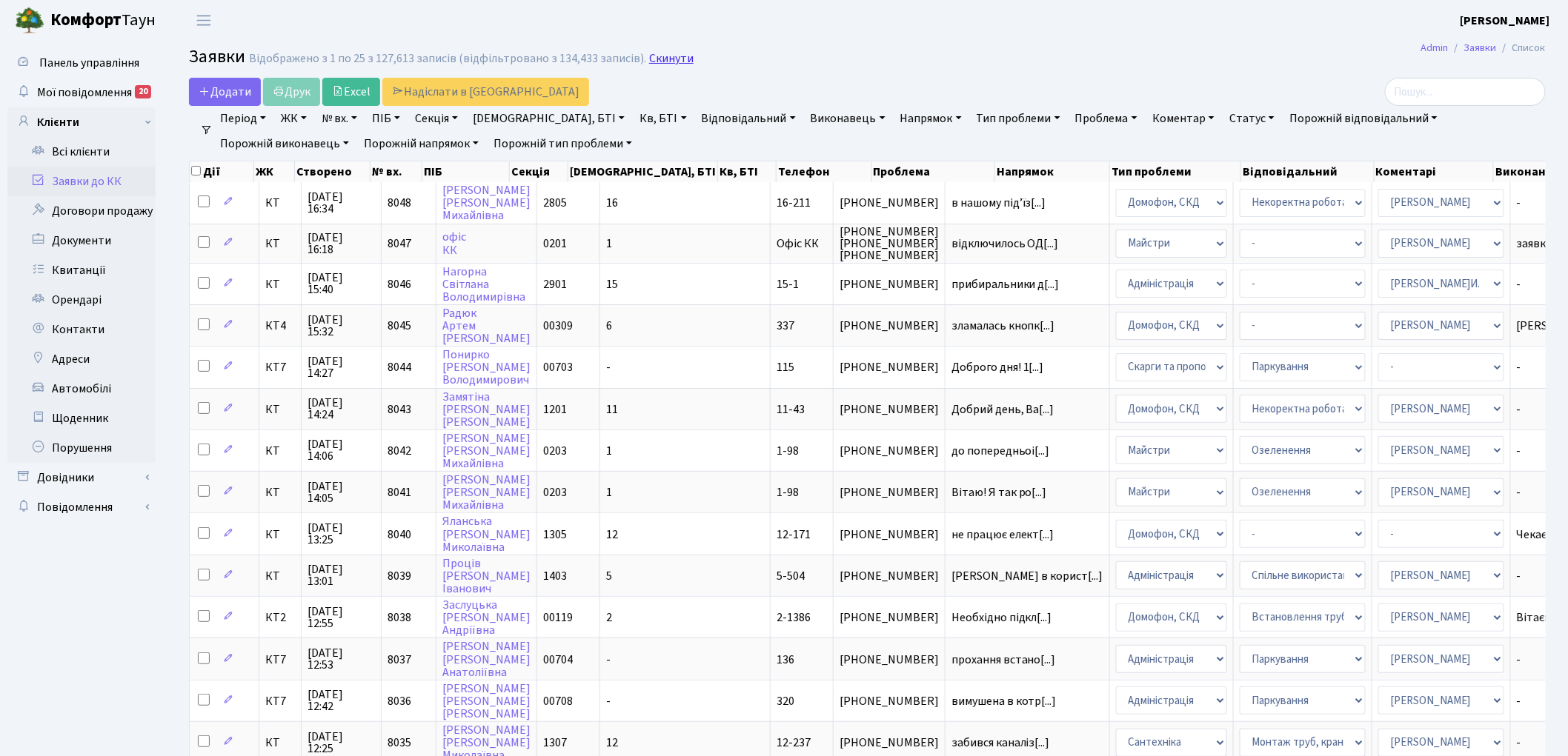
click at [656, 57] on link "Скинути" at bounding box center [671, 58] width 45 height 14
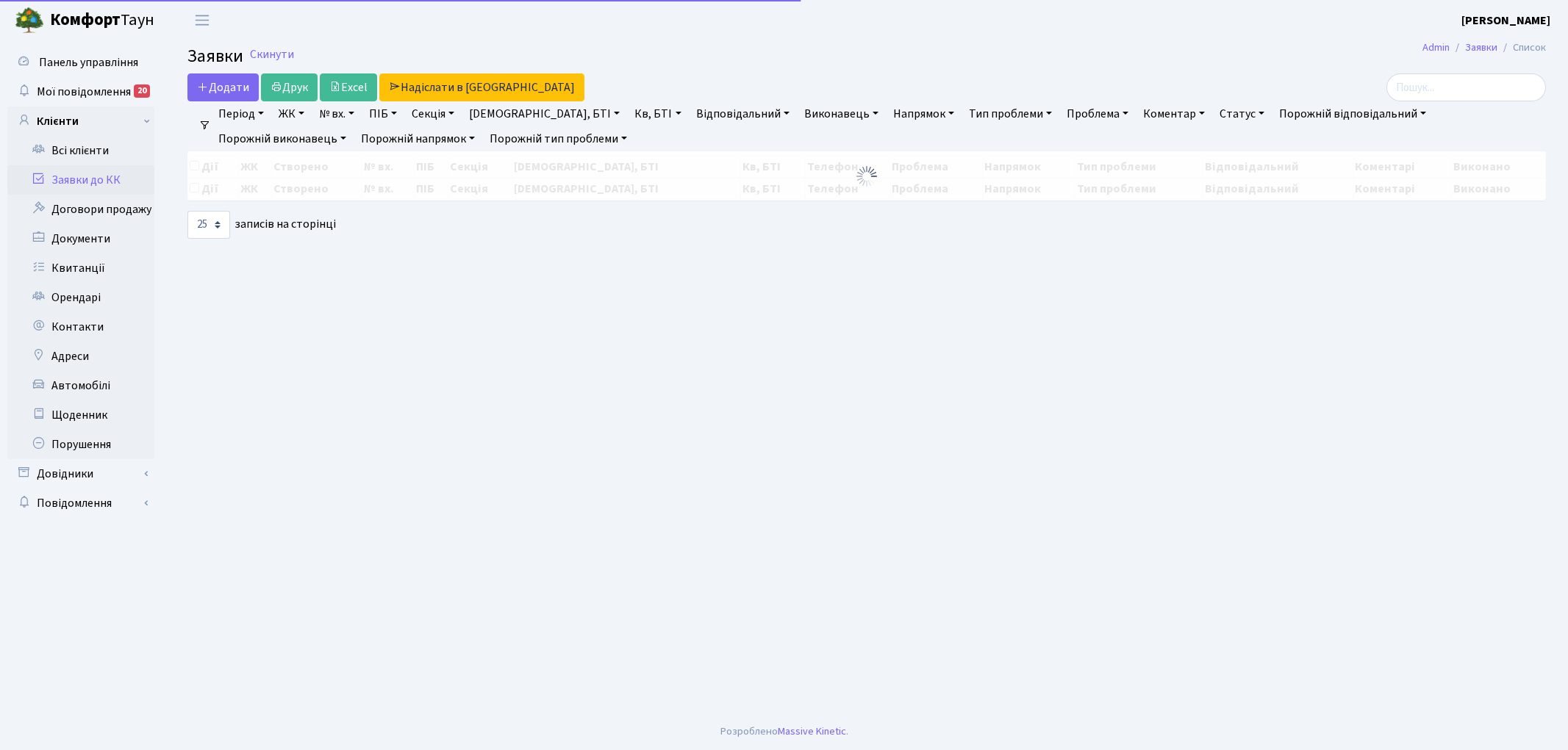
select select "25"
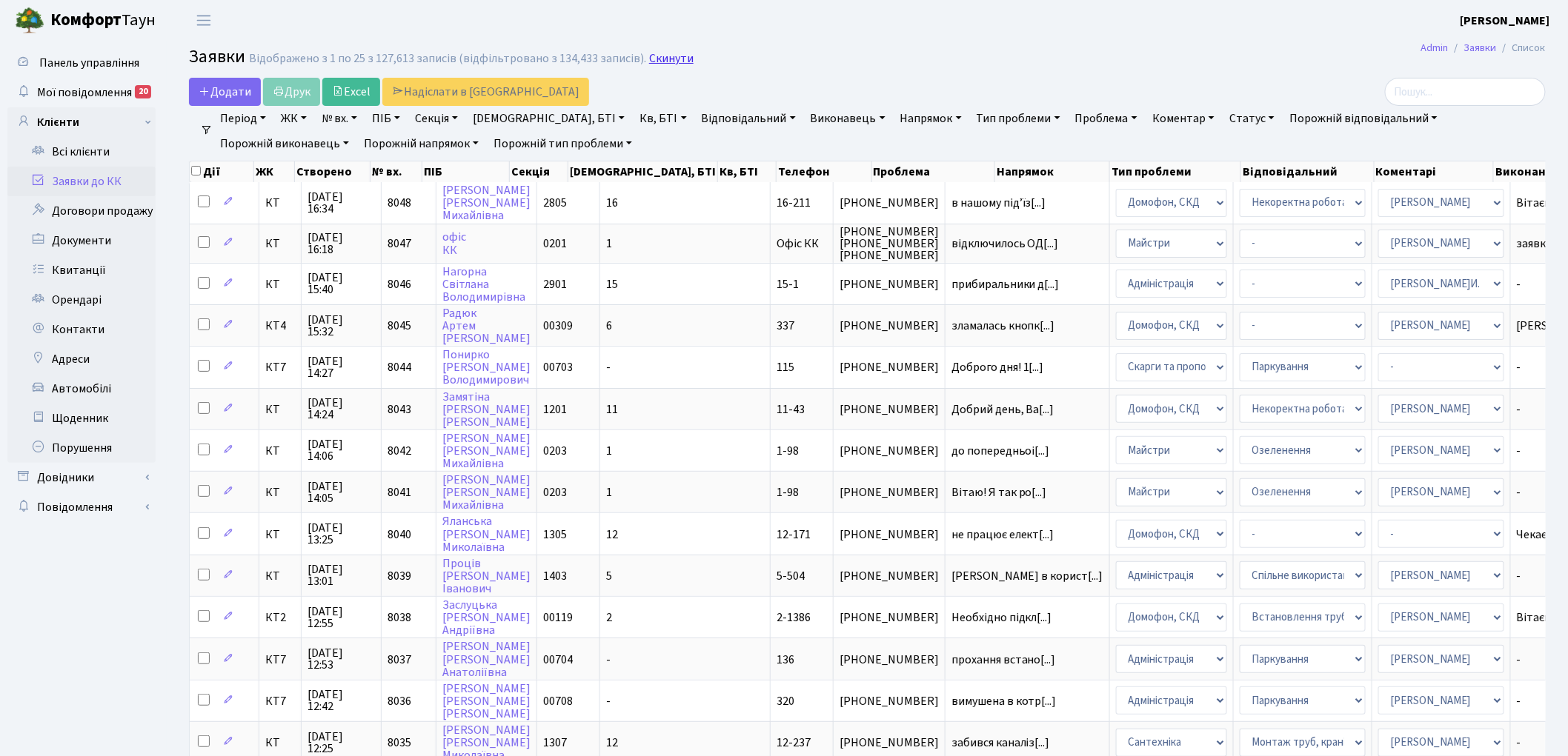
click at [650, 54] on link "Скинути" at bounding box center [671, 58] width 45 height 14
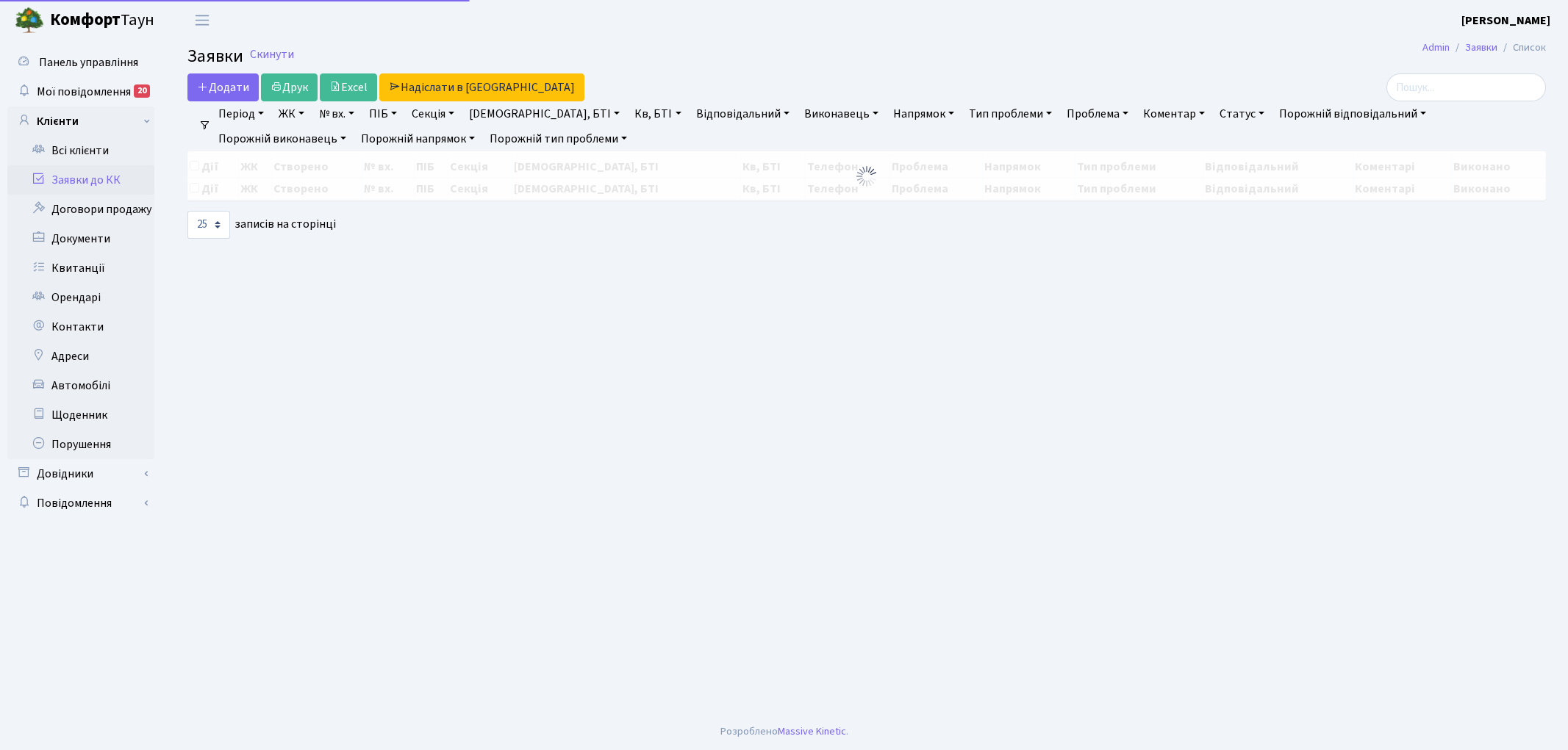
select select "25"
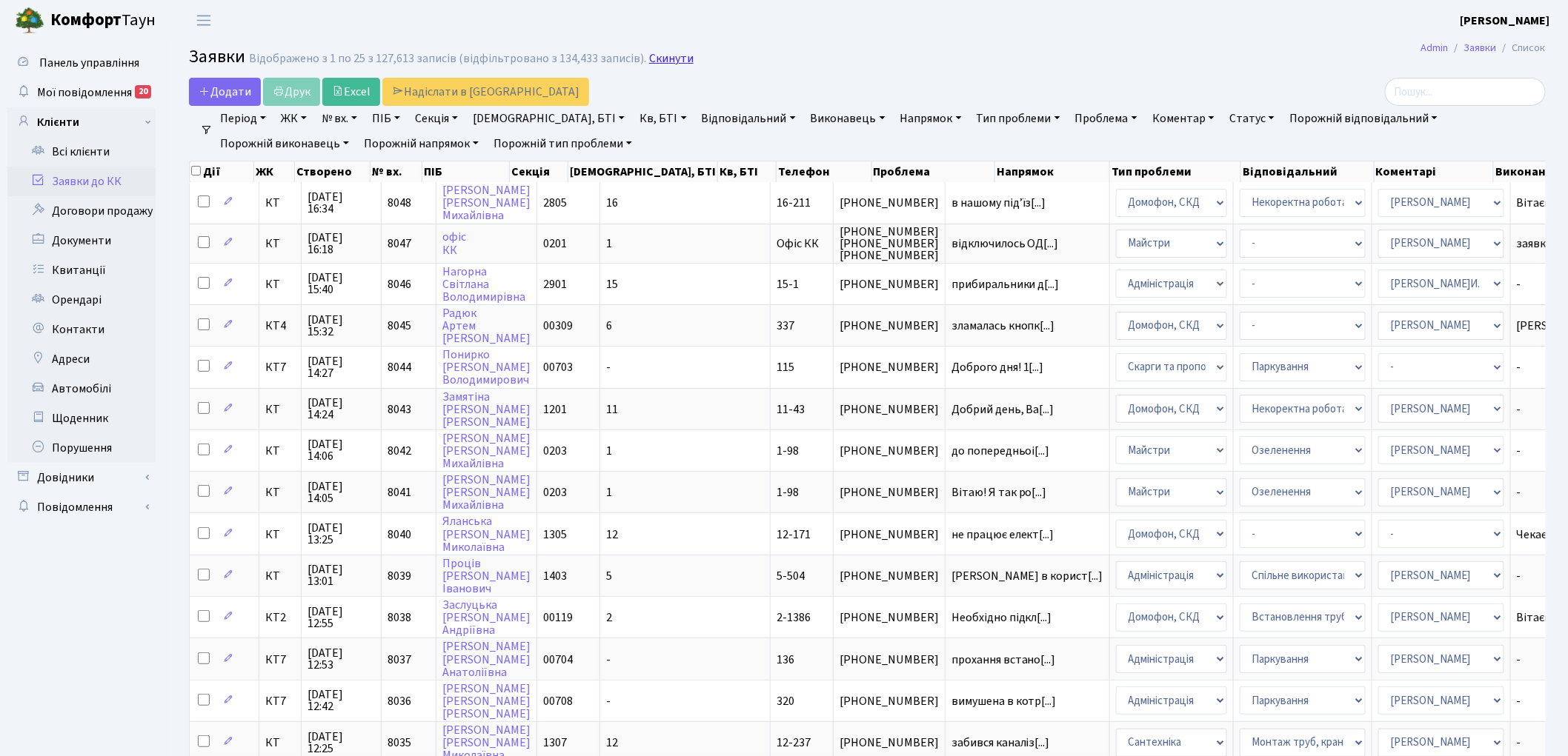
click at [662, 61] on link "Скинути" at bounding box center [671, 58] width 45 height 14
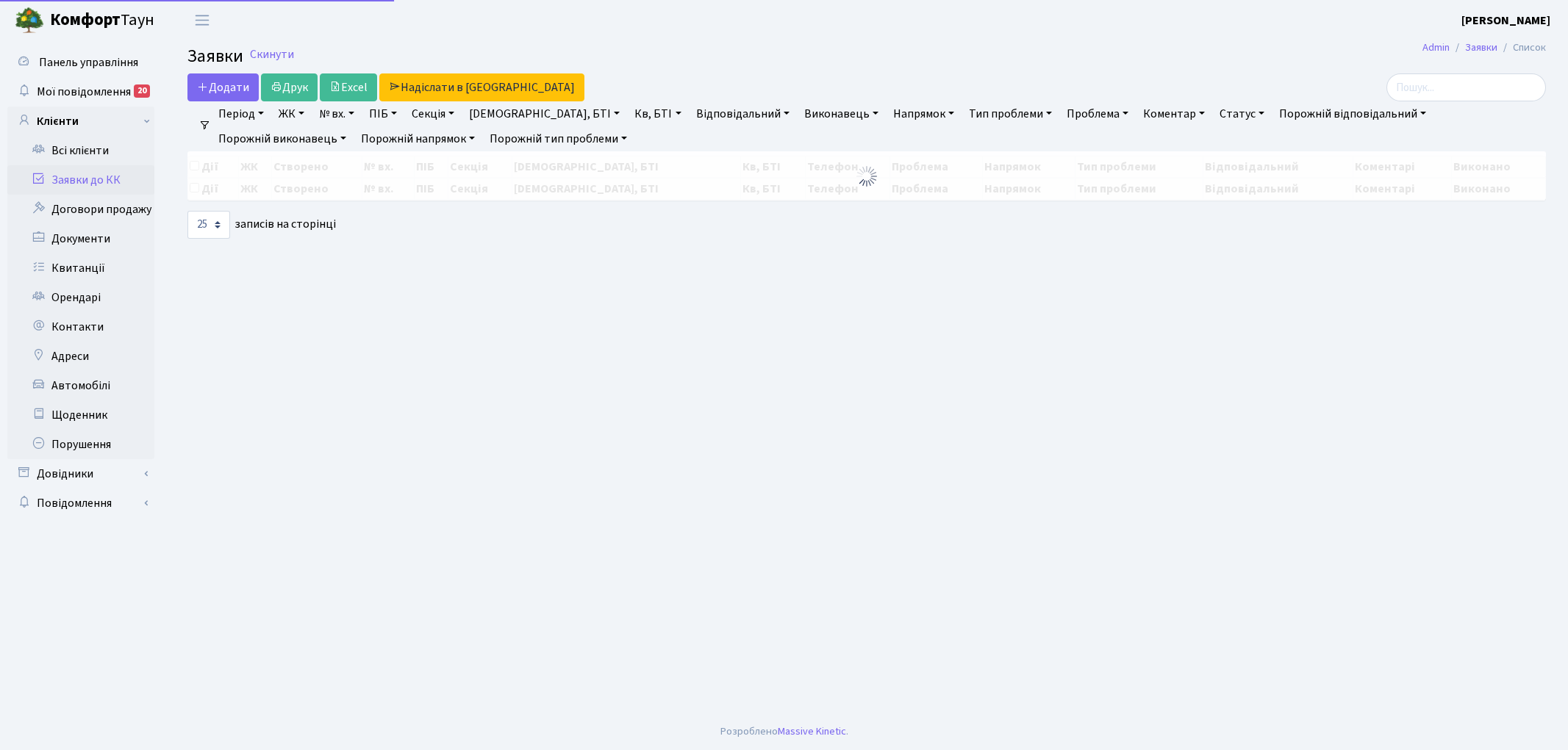
select select "25"
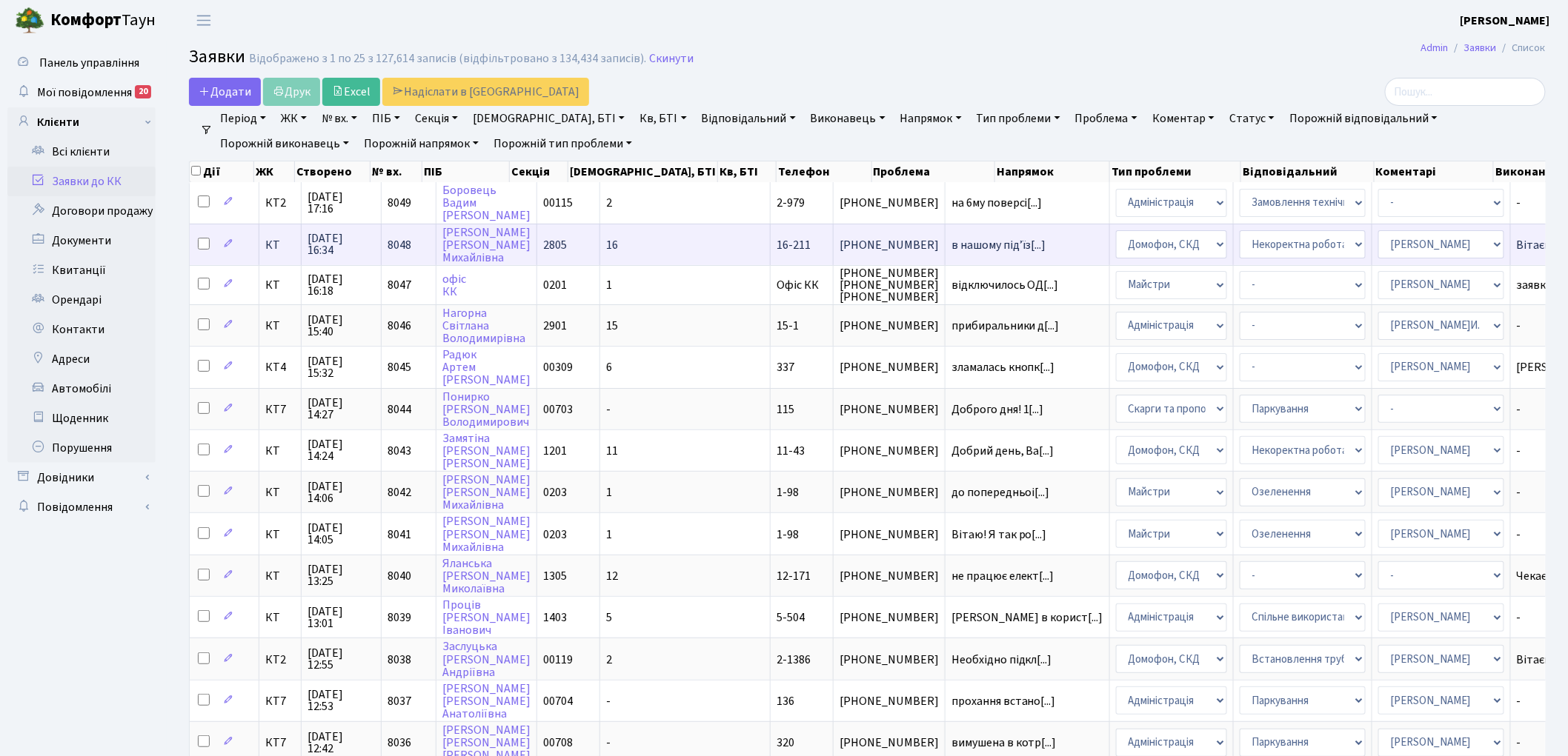
click at [396, 239] on span "8048" at bounding box center [399, 246] width 24 height 16
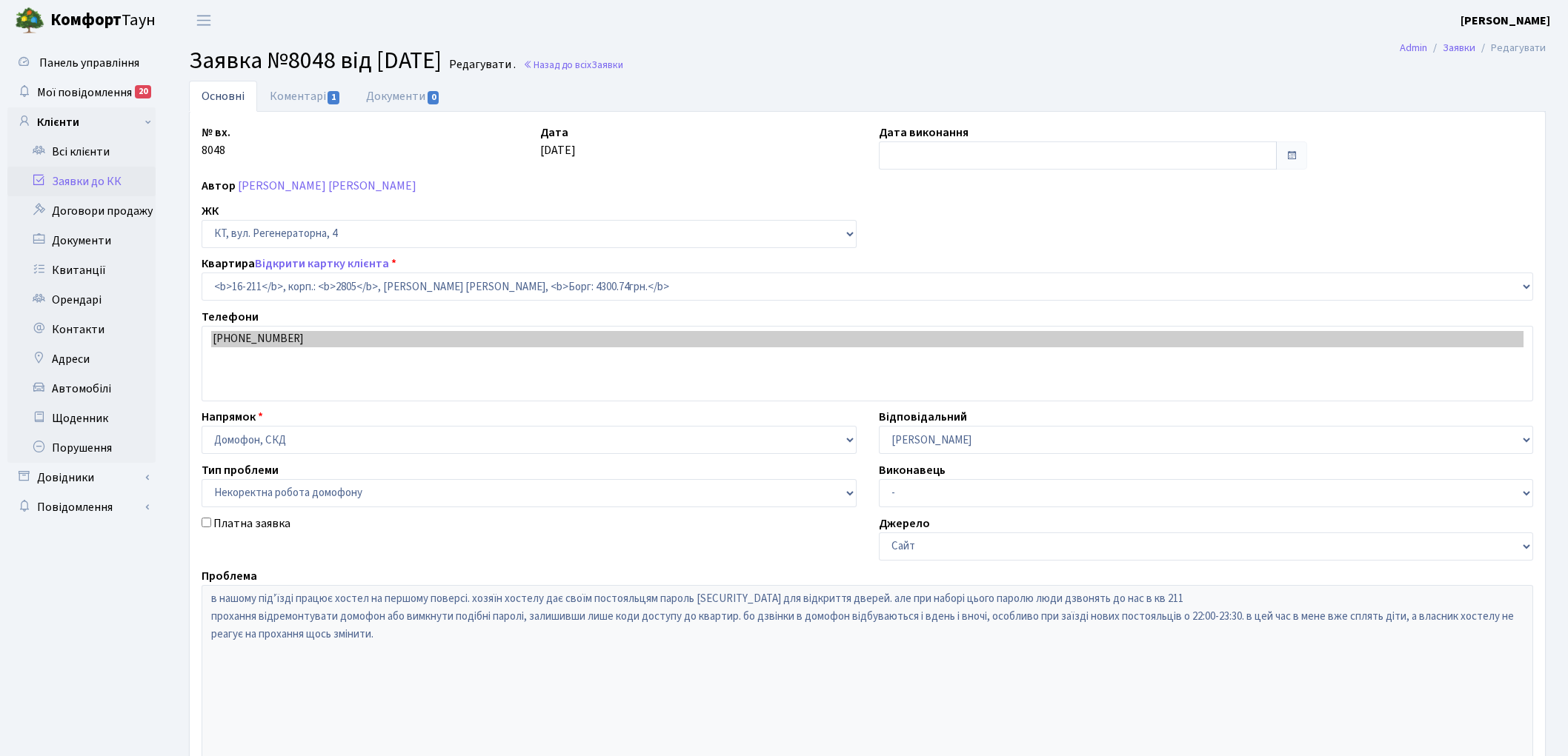
select select "8772"
select select "38"
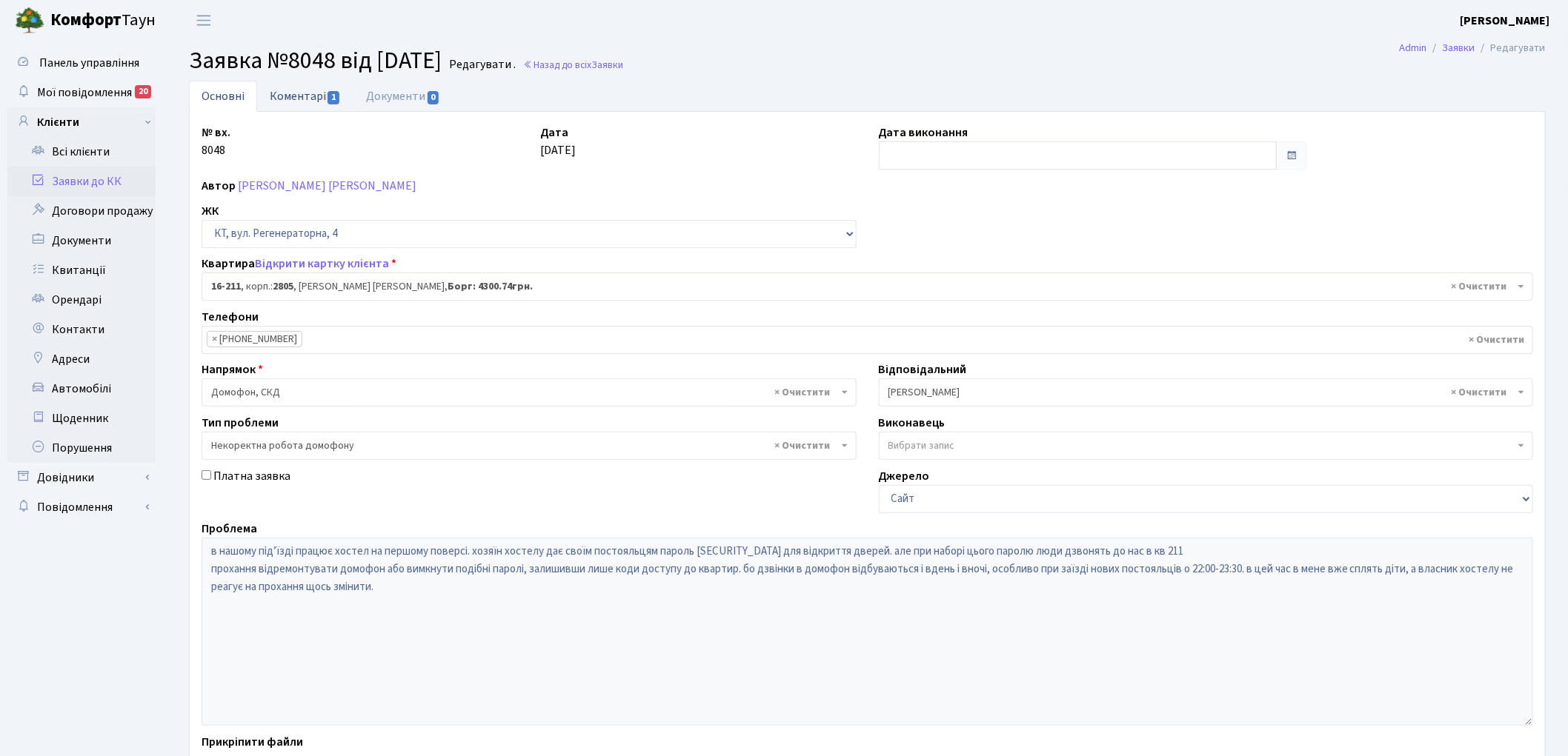
click at [306, 97] on link "Коментарі 1" at bounding box center [305, 96] width 96 height 31
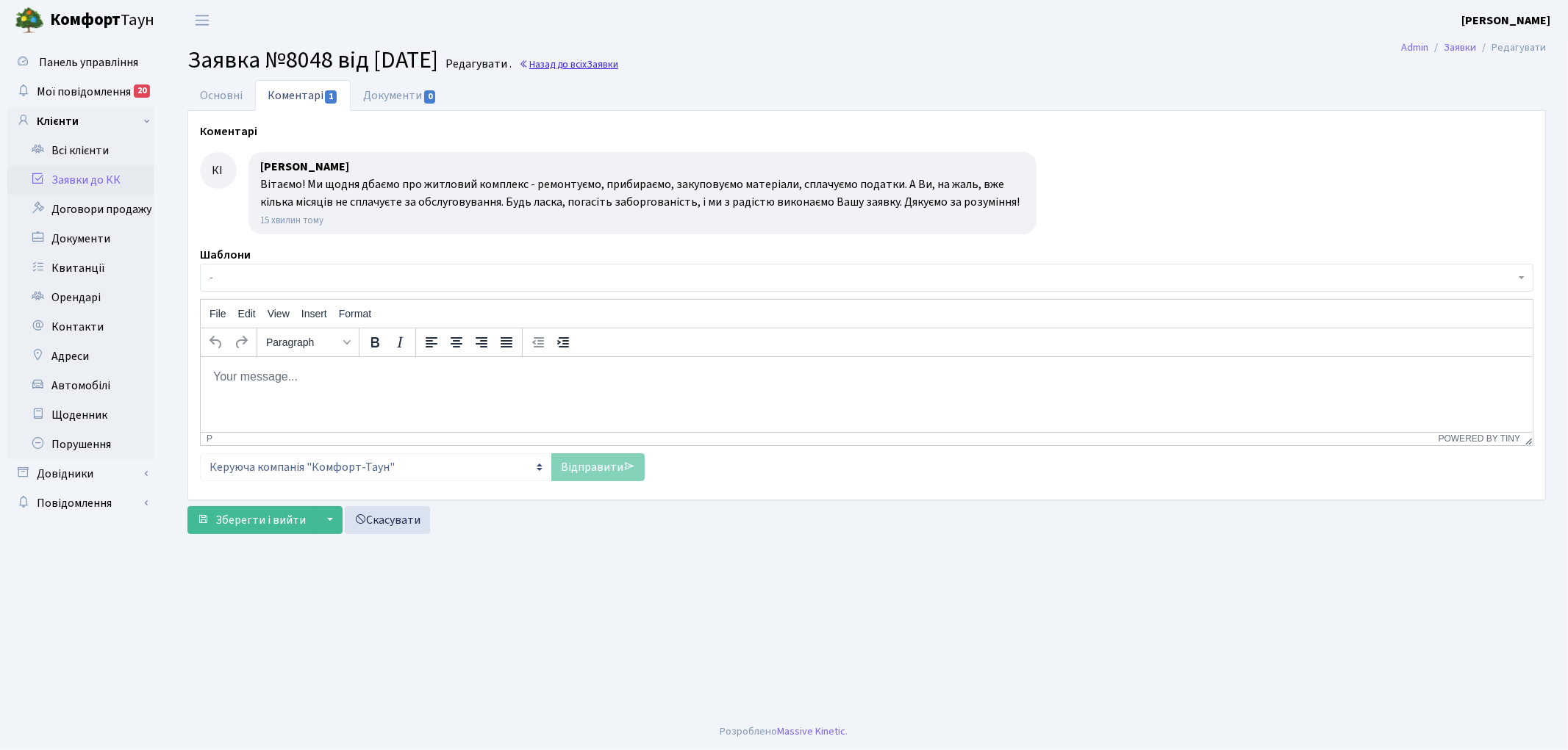
click at [618, 58] on span "Заявки" at bounding box center [602, 64] width 32 height 14
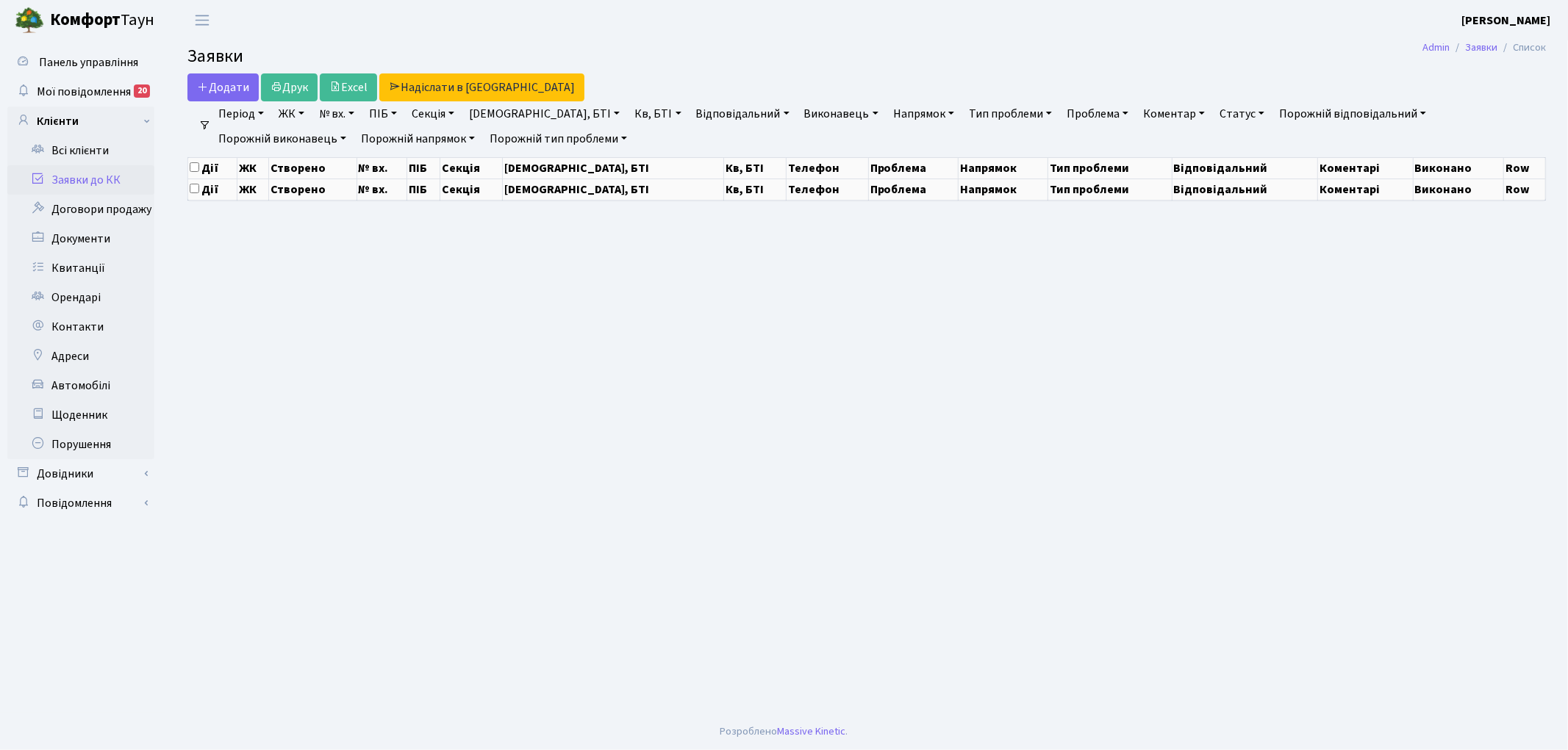
select select "25"
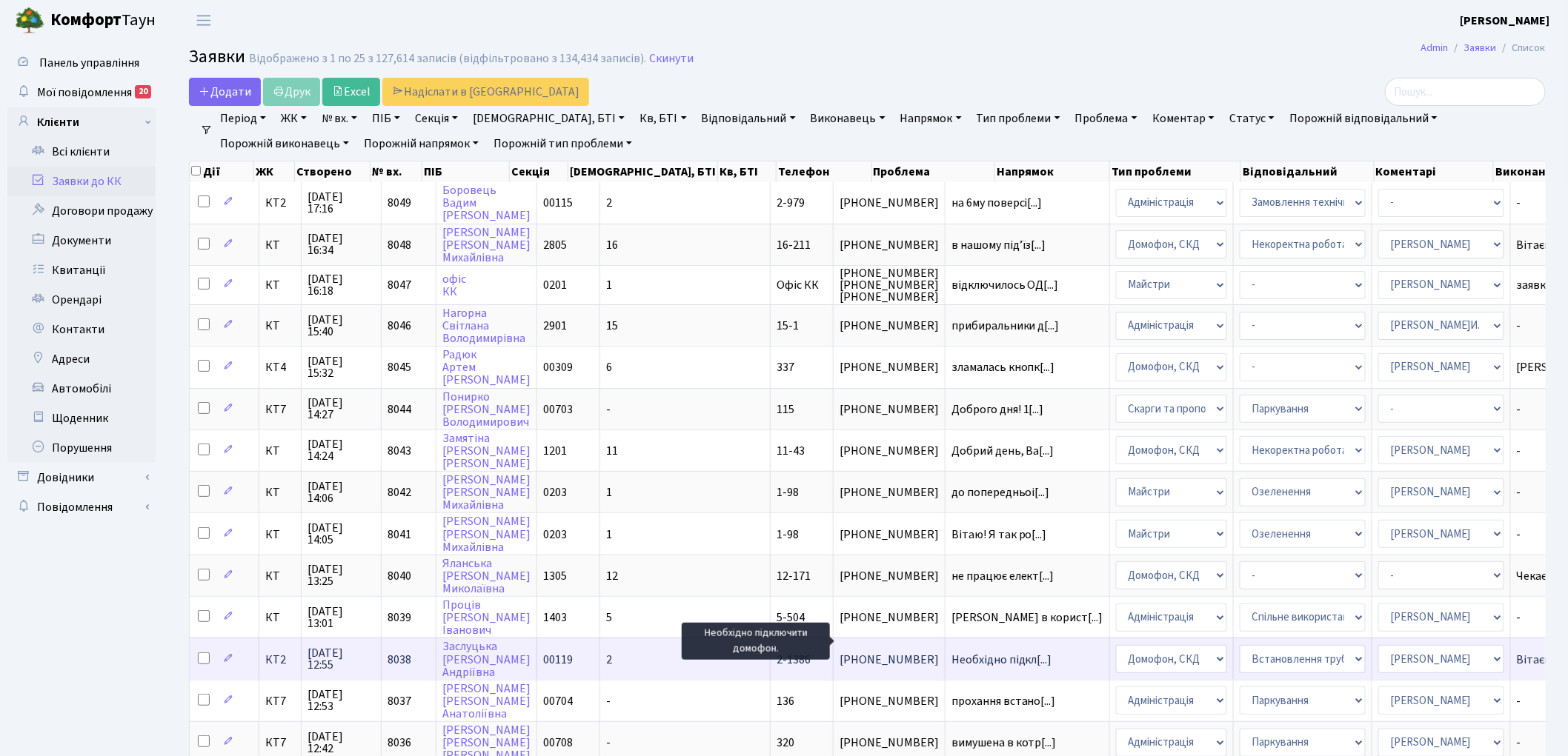
click at [951, 652] on span "Необхідно підкл[...]" at bounding box center [1001, 660] width 101 height 16
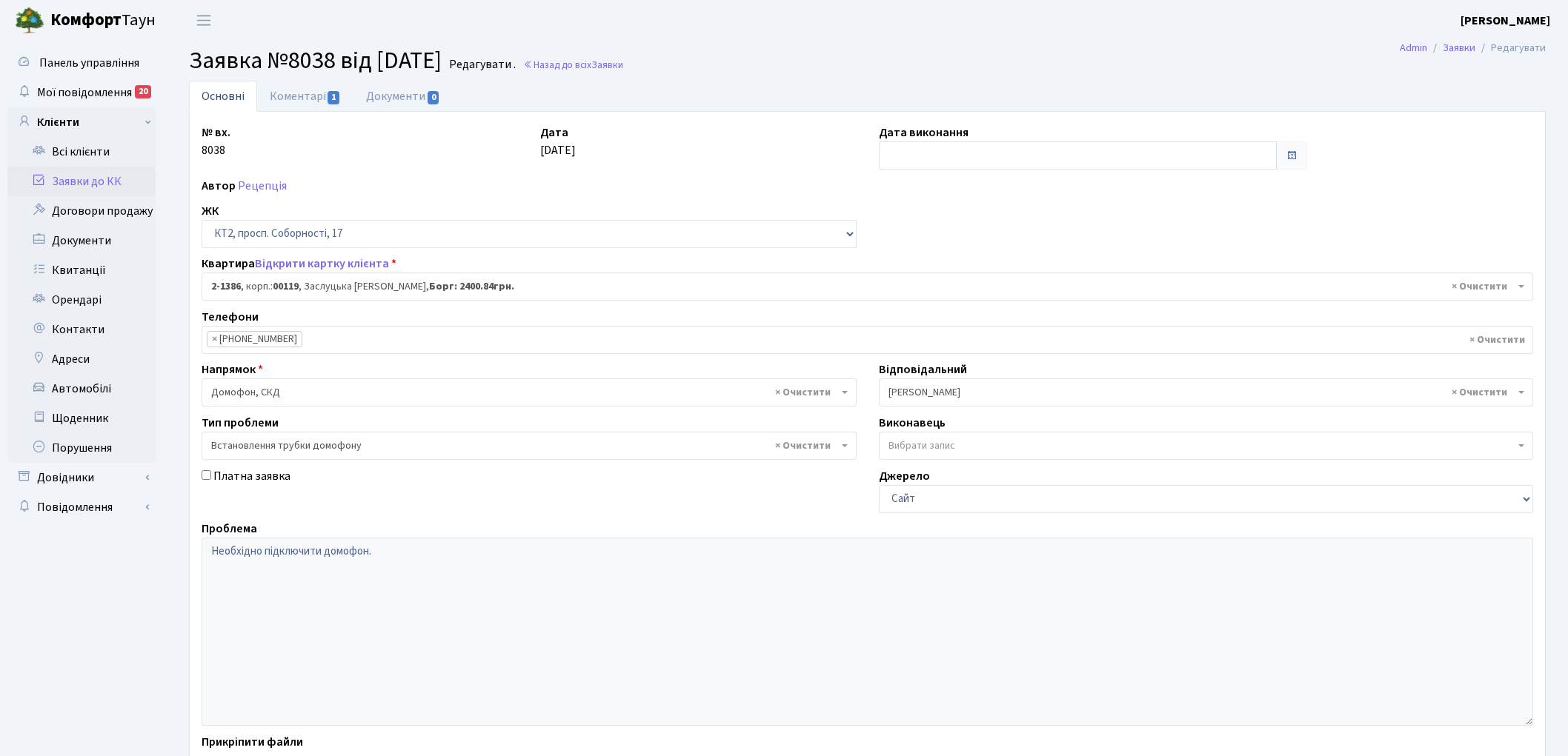
select select "13001"
select select "5"
click at [287, 99] on link "Коментарі 1" at bounding box center [305, 96] width 96 height 31
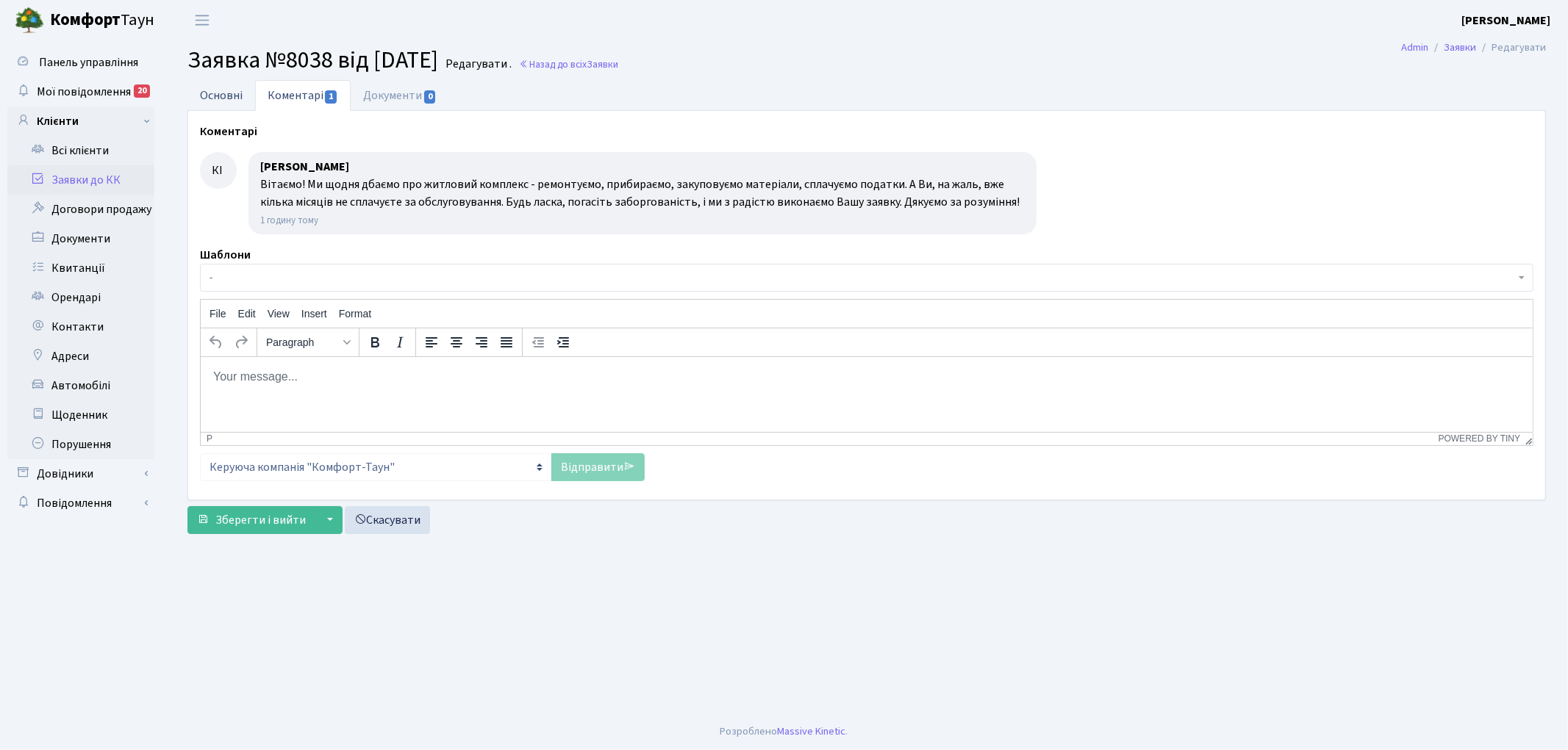
click at [224, 94] on link "Основні" at bounding box center [221, 95] width 67 height 30
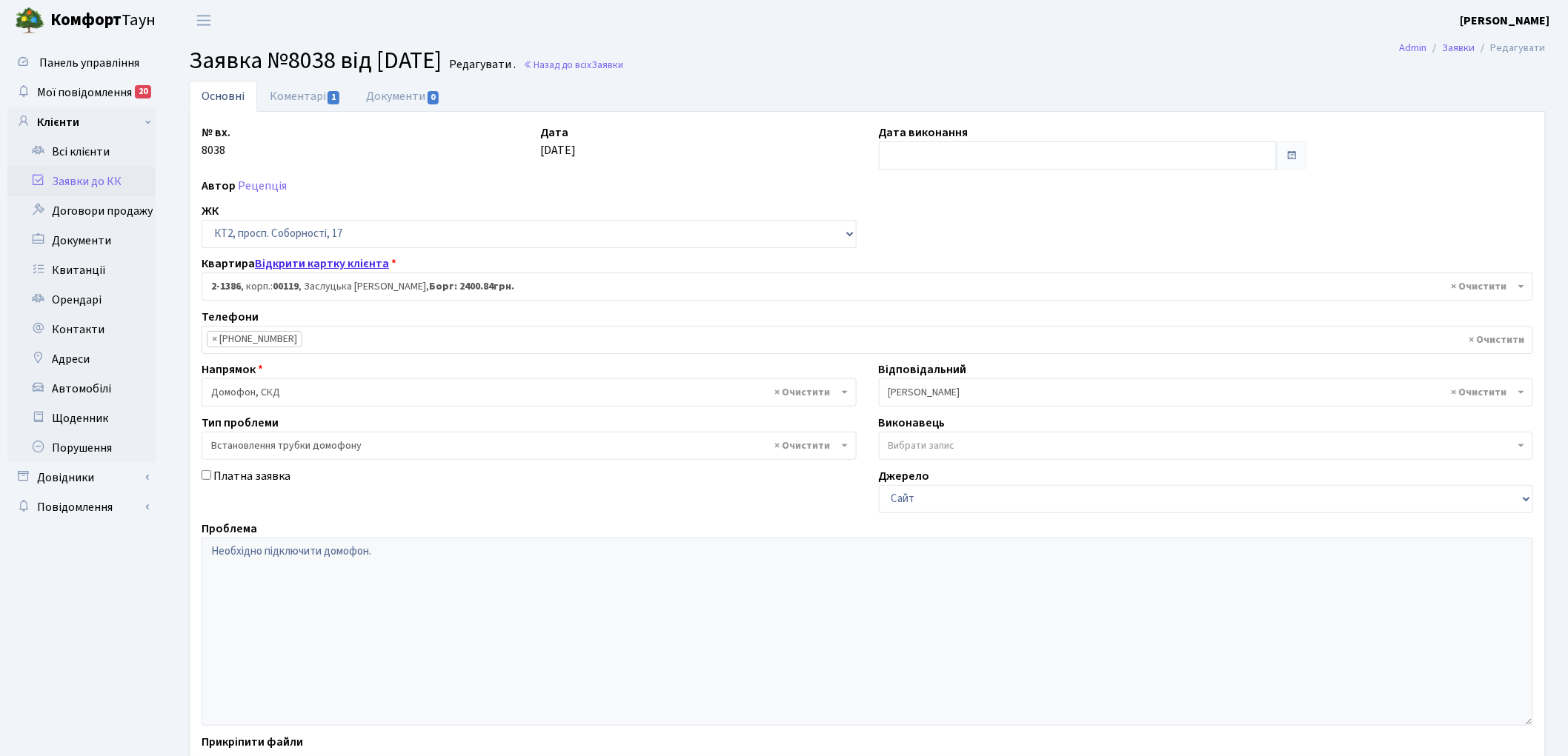
click at [312, 260] on link "Відкрити картку клієнта" at bounding box center [322, 263] width 134 height 16
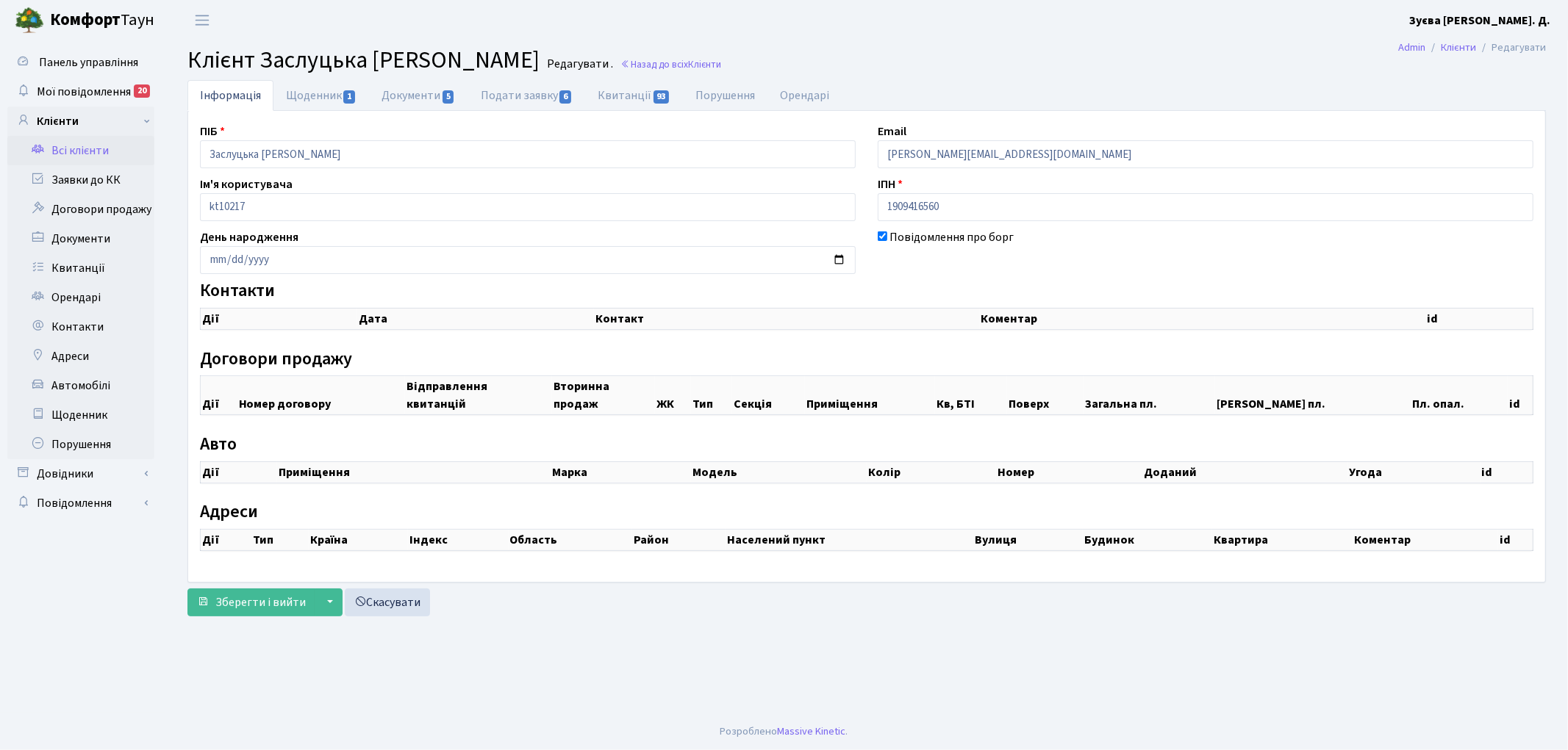
select select "25"
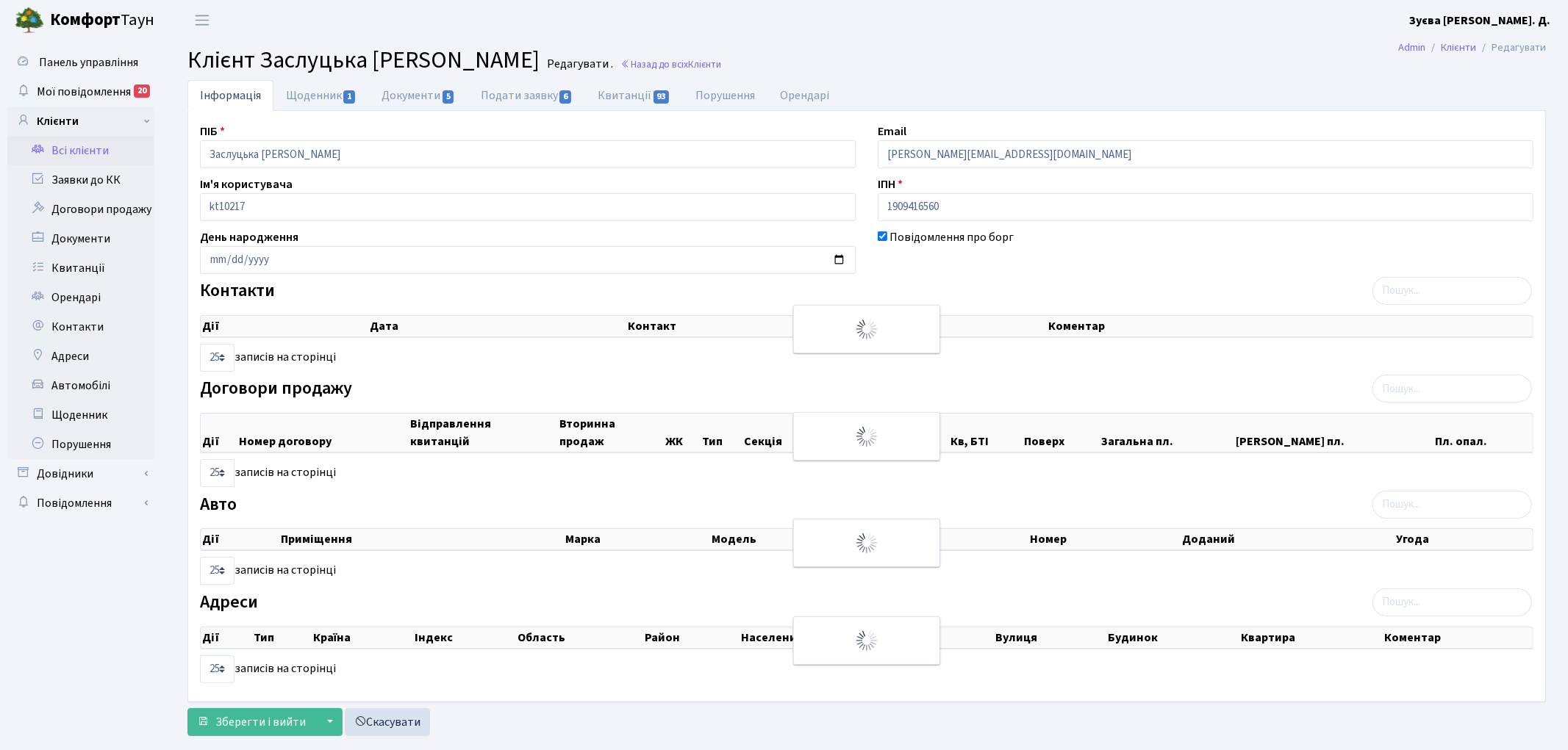
checkbox input "true"
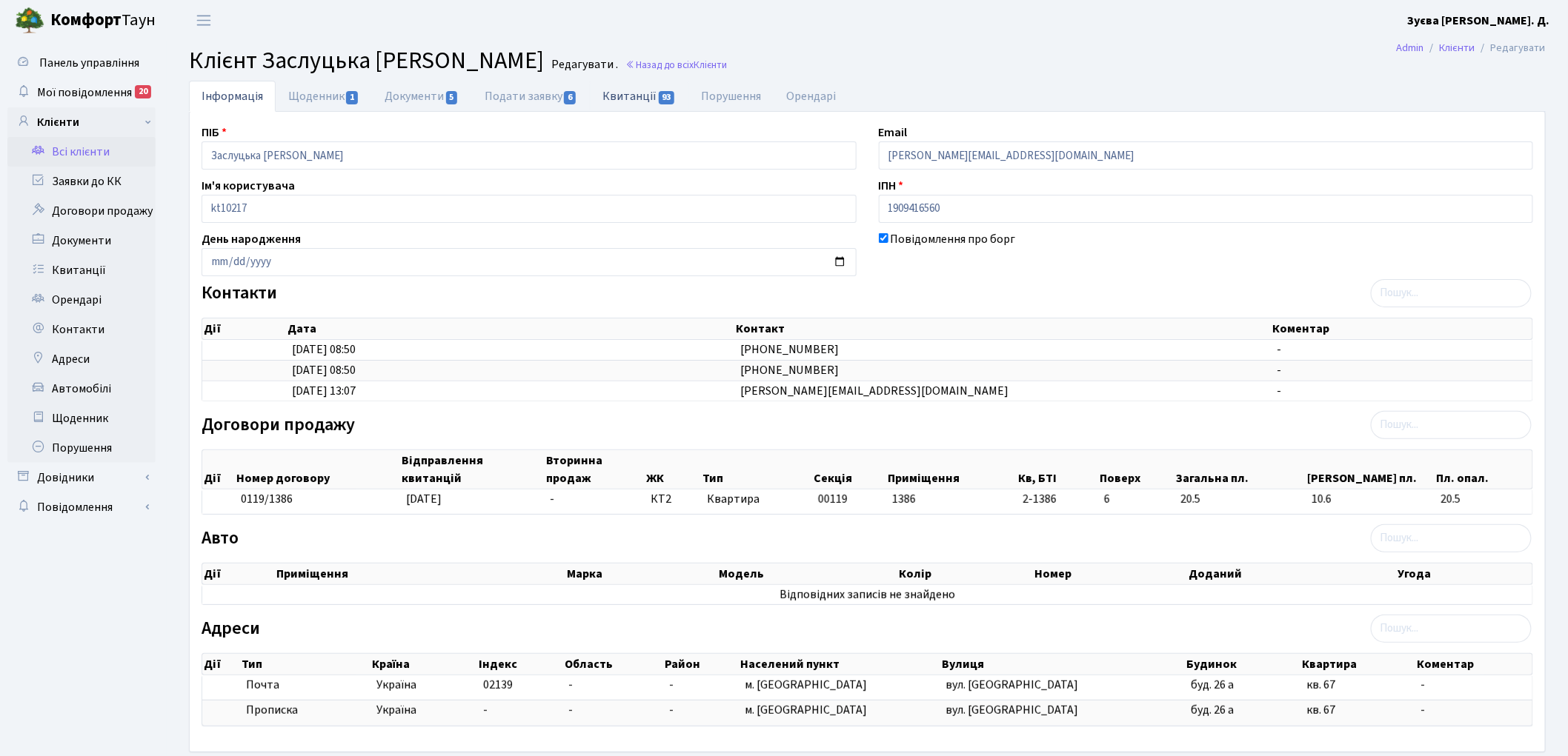
click at [641, 97] on link "Квитанції 93" at bounding box center [639, 96] width 99 height 31
select select "25"
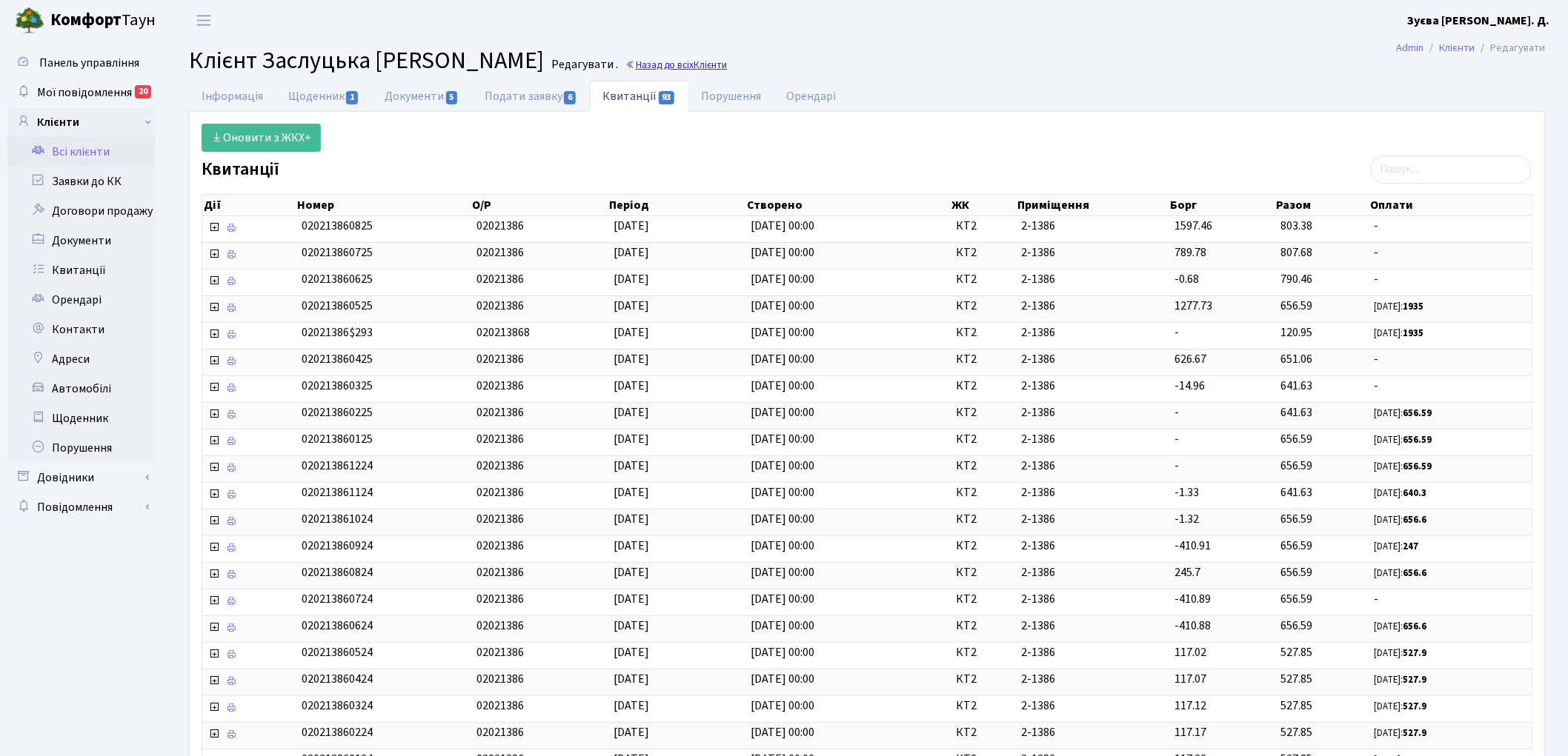
click at [664, 63] on link "Назад до всіх Клієнти" at bounding box center [676, 64] width 102 height 14
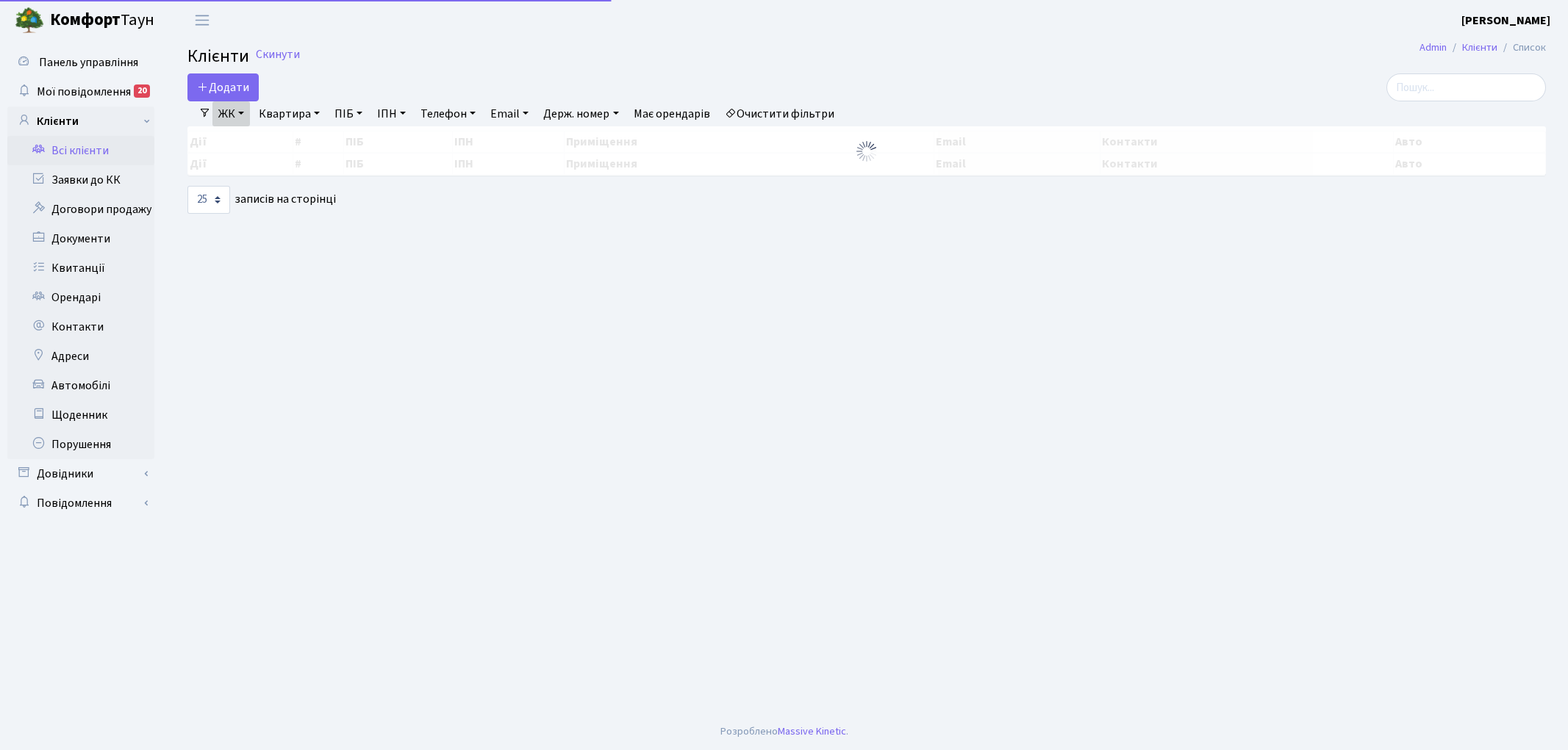
select select "25"
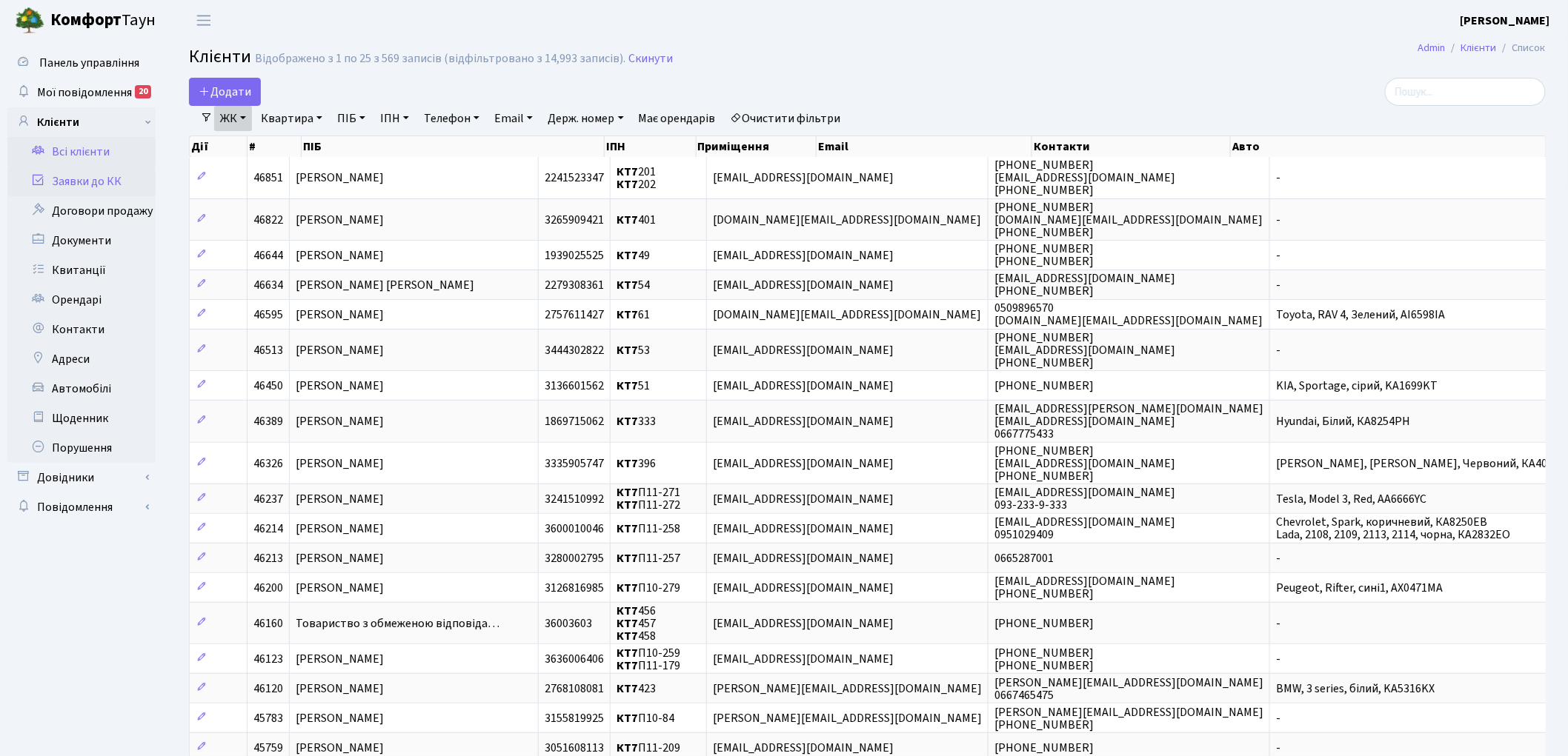
click at [76, 184] on link "Заявки до КК" at bounding box center [81, 181] width 148 height 30
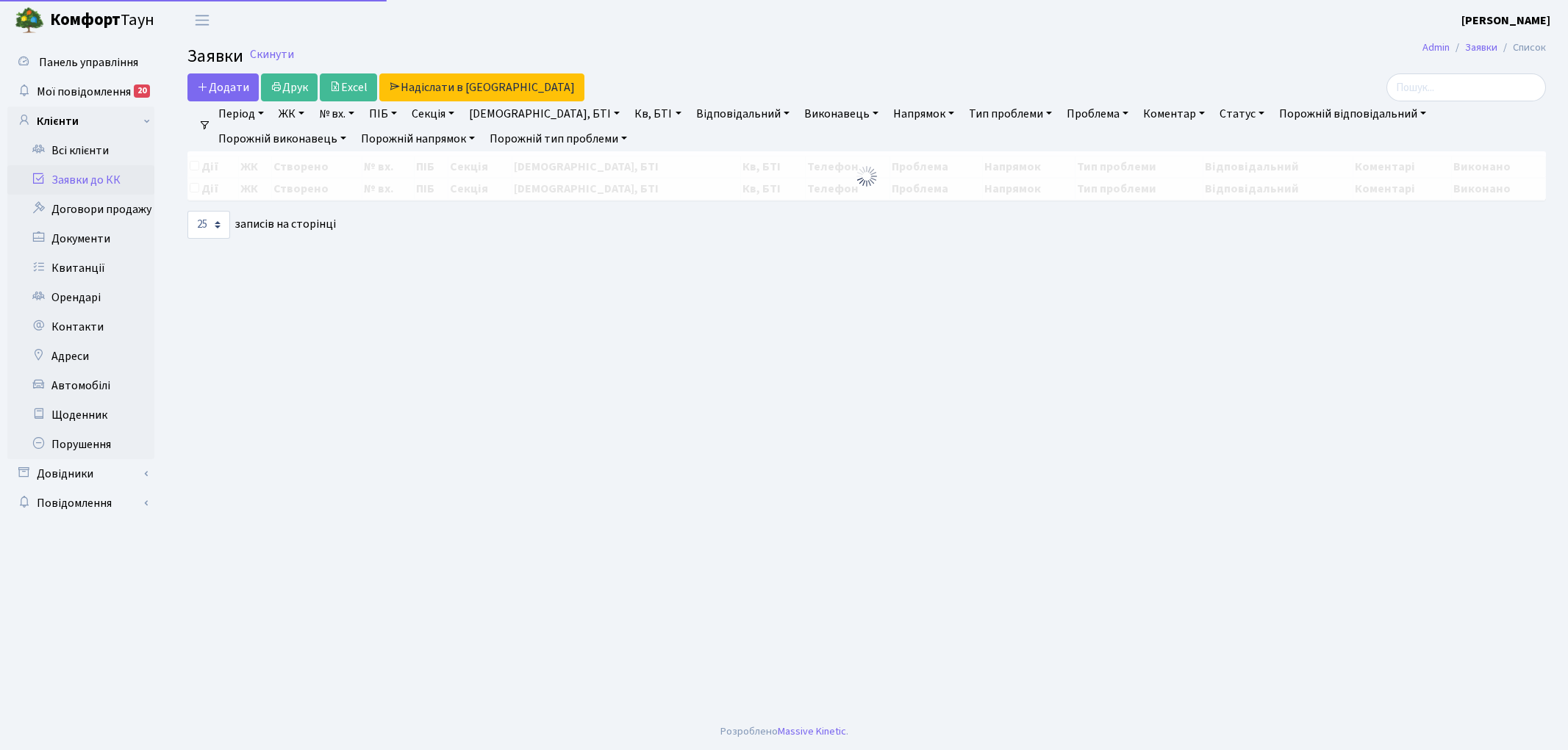
select select "25"
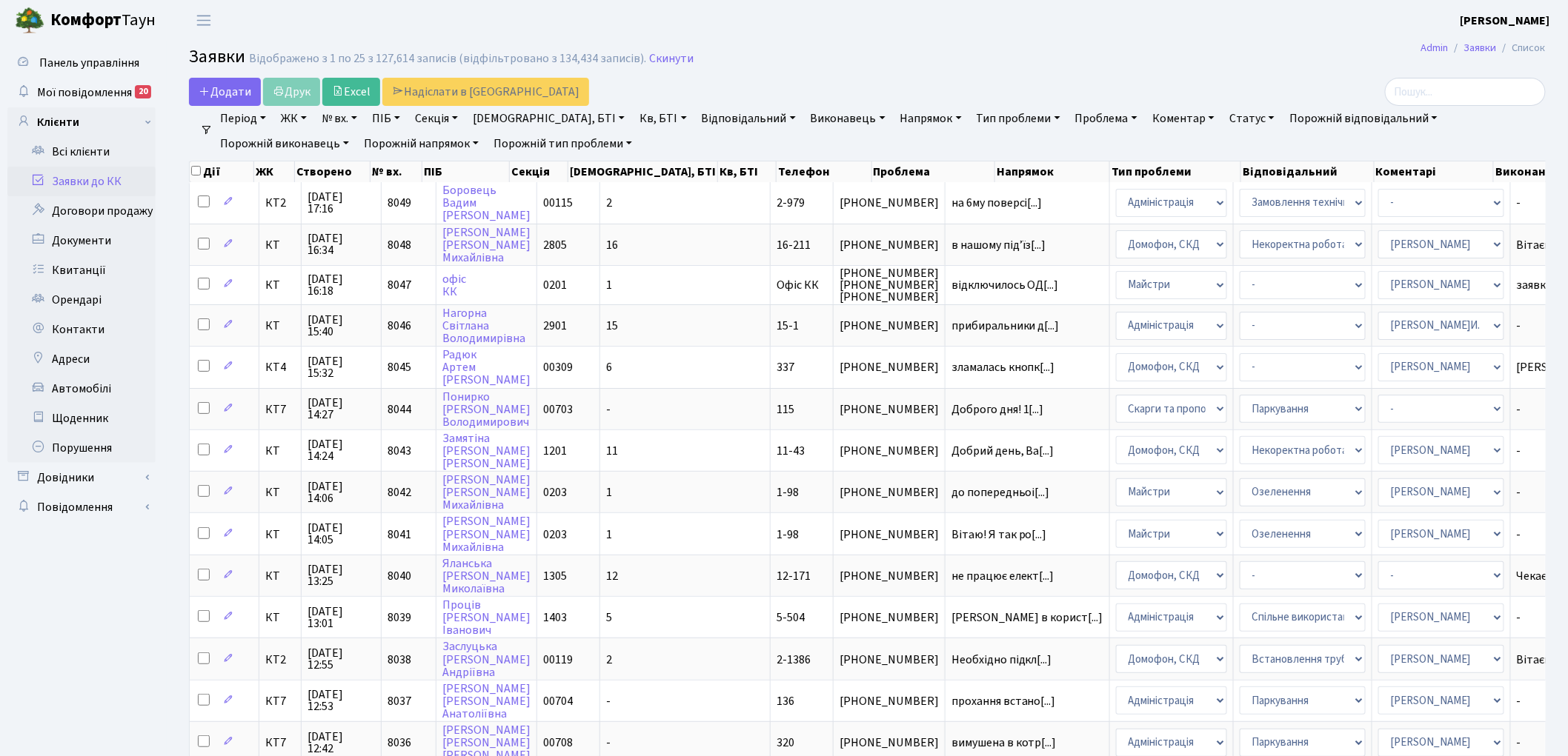
click at [895, 120] on link "Напрямок" at bounding box center [931, 119] width 73 height 25
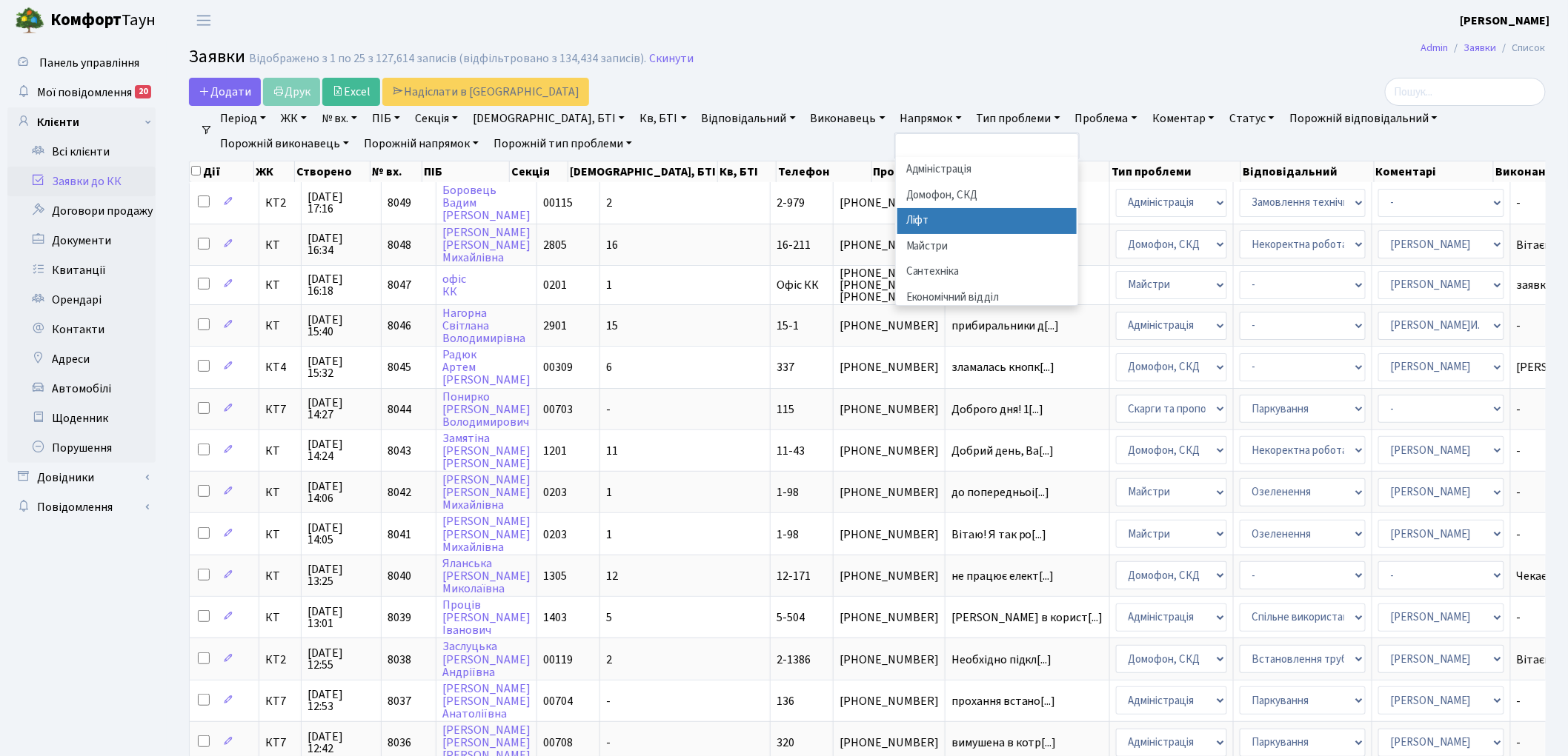
click at [897, 221] on li "Ліфт" at bounding box center [987, 221] width 179 height 26
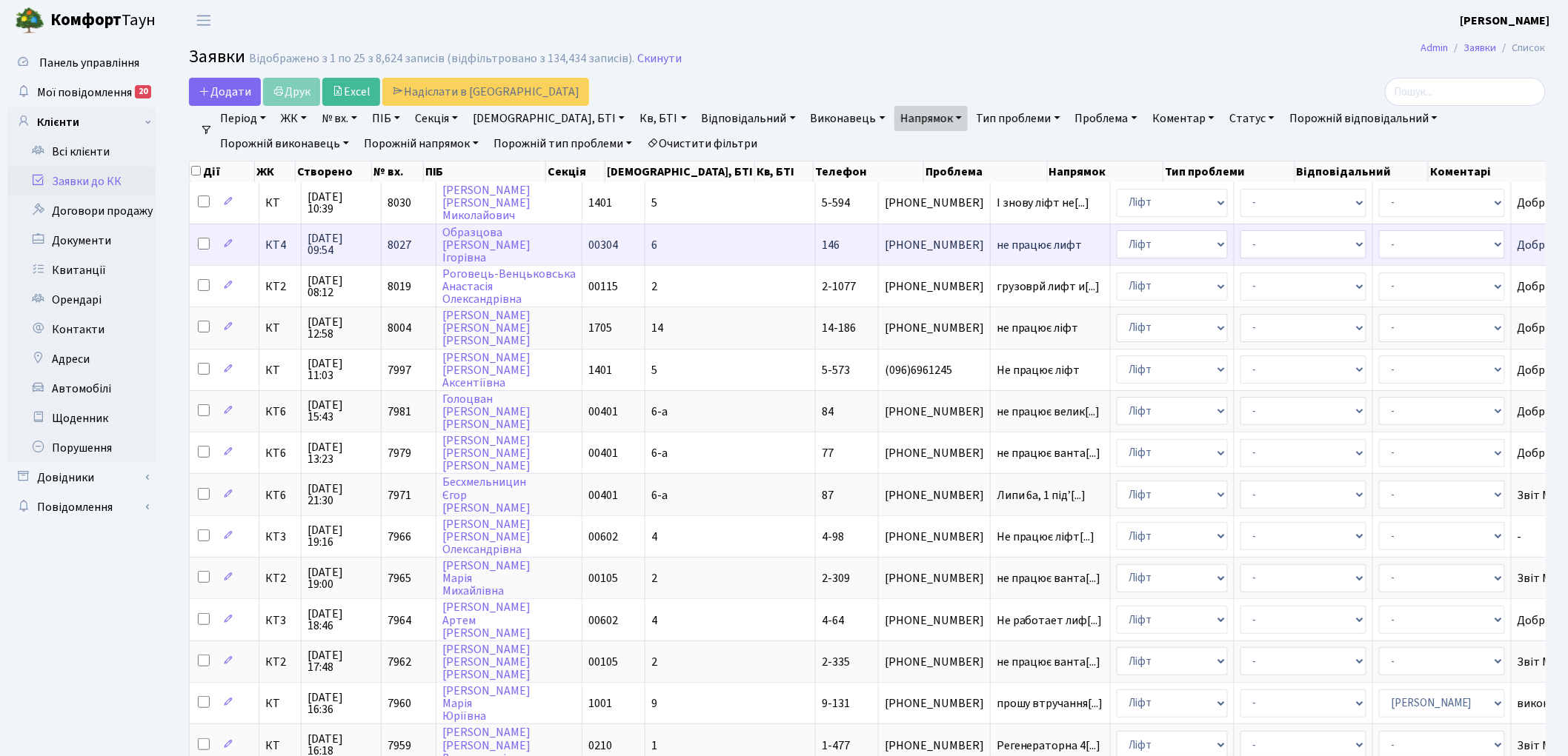
click at [997, 242] on span "не працює лифт" at bounding box center [1051, 246] width 108 height 12
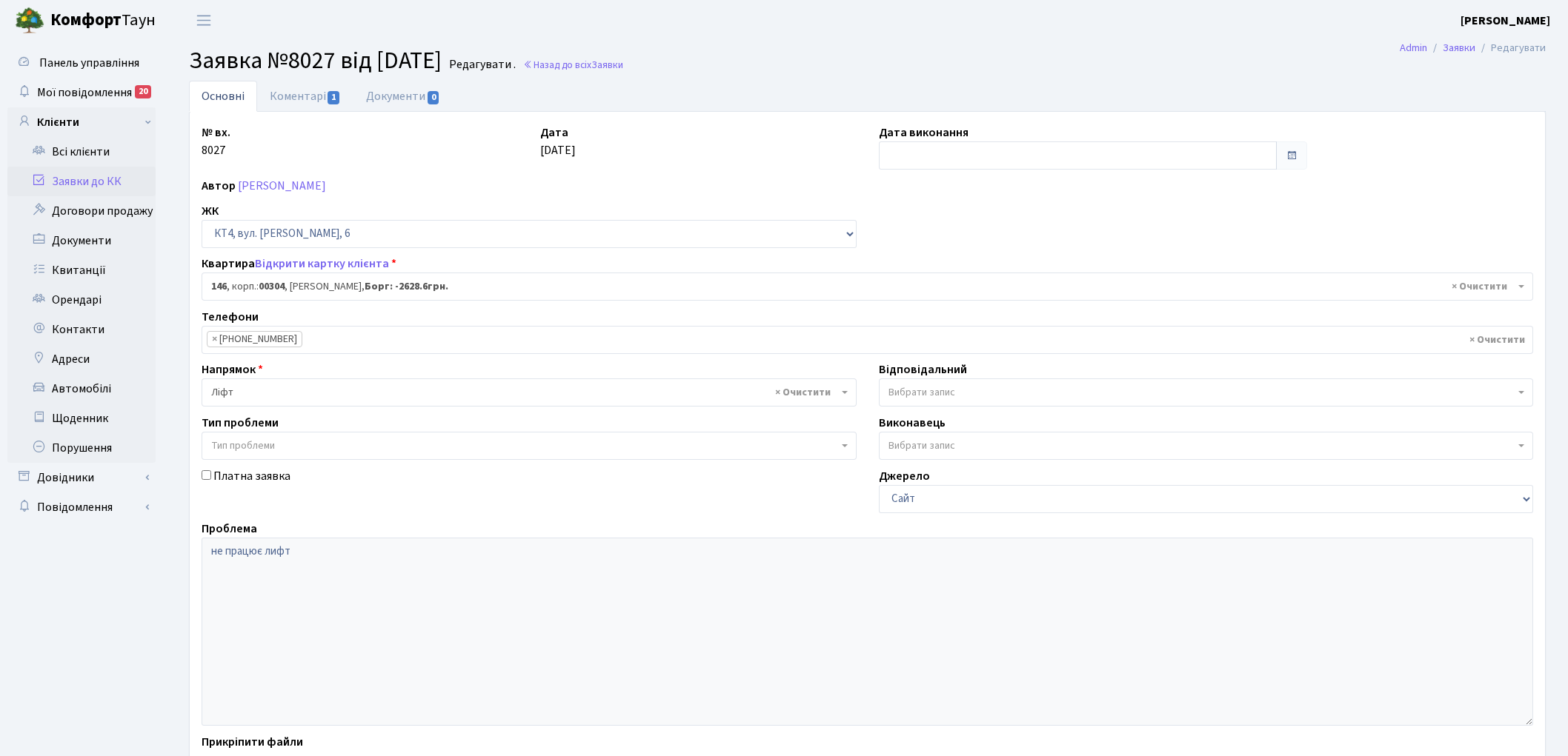
select select "16869"
click at [284, 99] on link "Коментарі 1" at bounding box center [305, 96] width 96 height 31
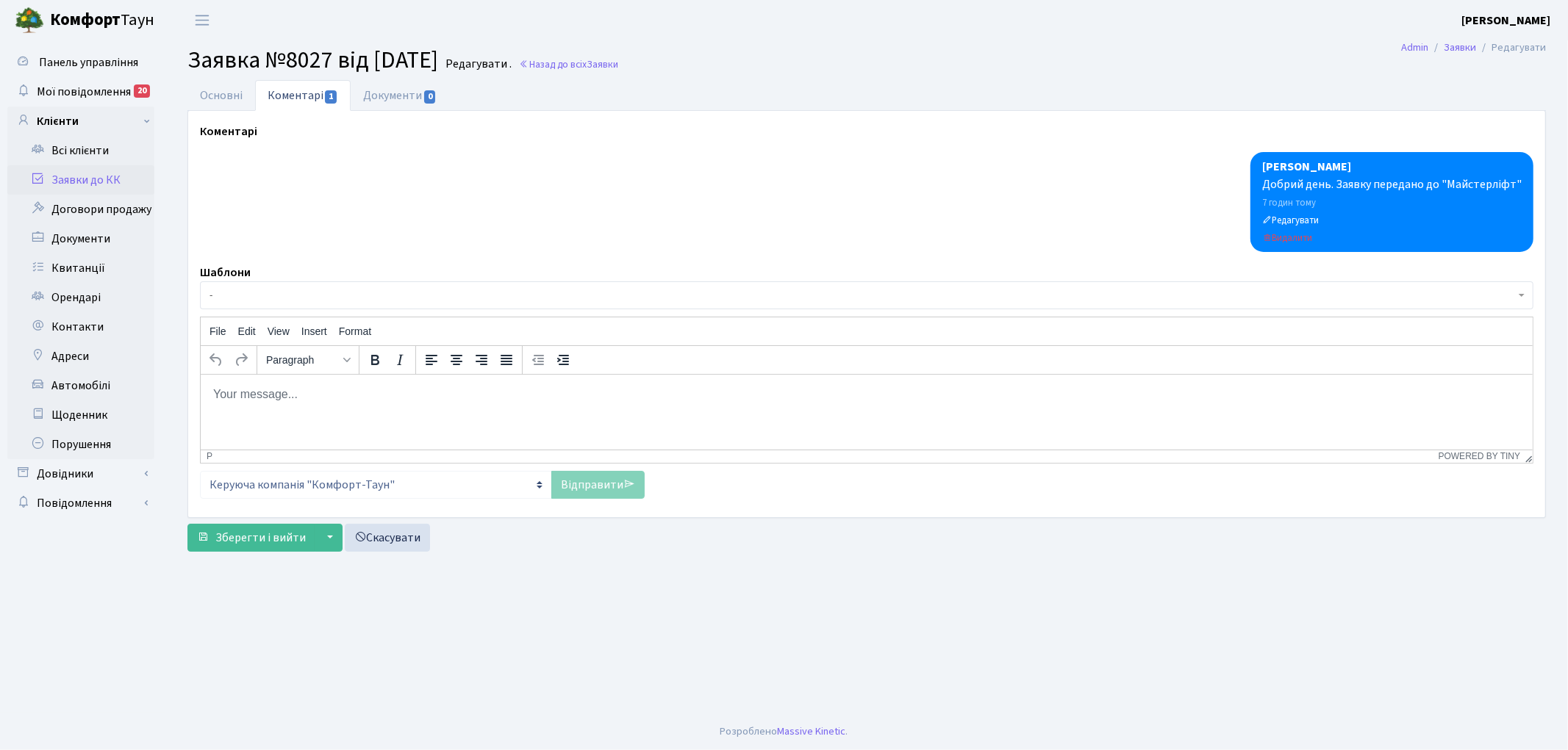
click at [335, 390] on p "Rich Text Area. Press ALT-0 for help." at bounding box center [866, 394] width 1308 height 16
click at [298, 295] on span "-" at bounding box center [862, 295] width 1305 height 15
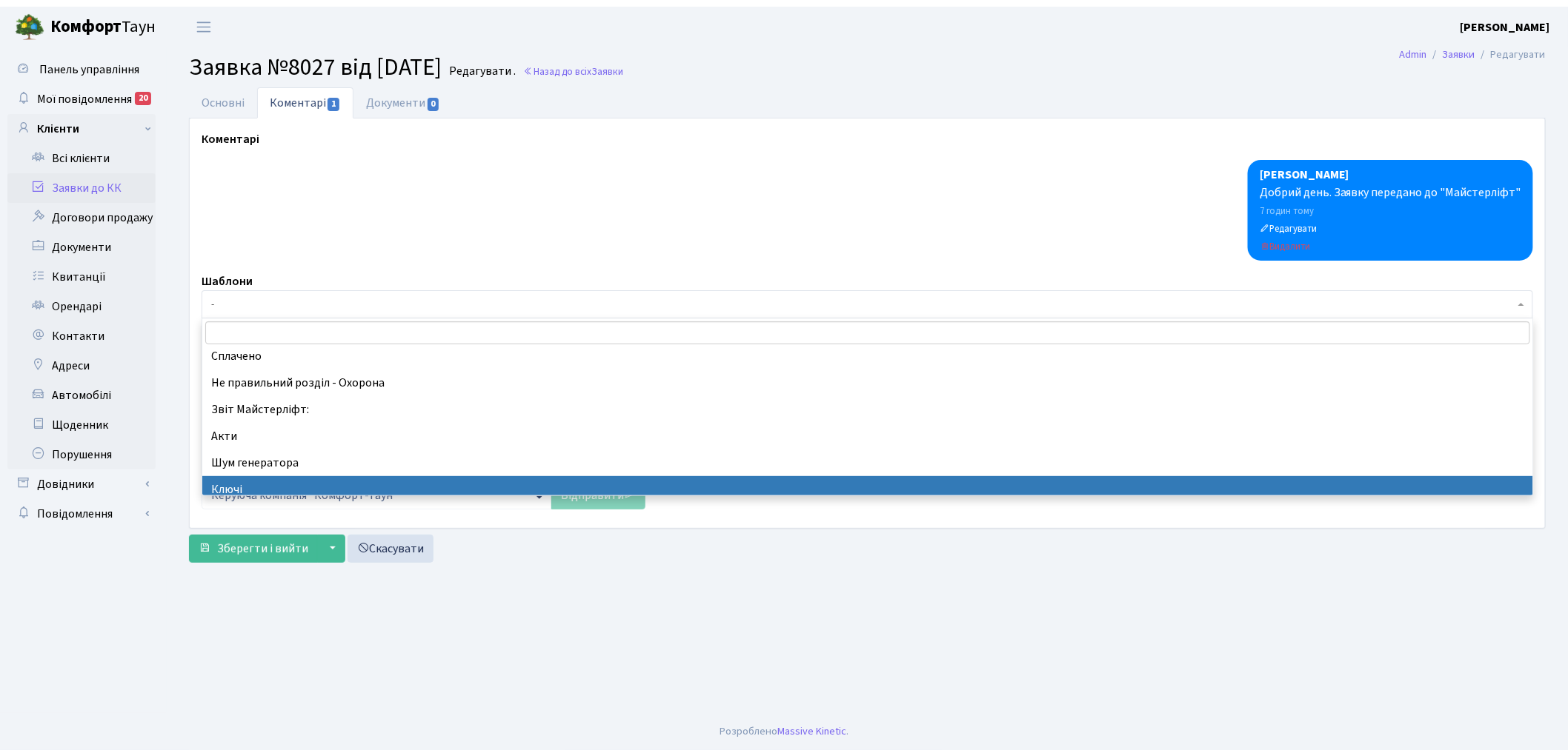
scroll to position [329, 0]
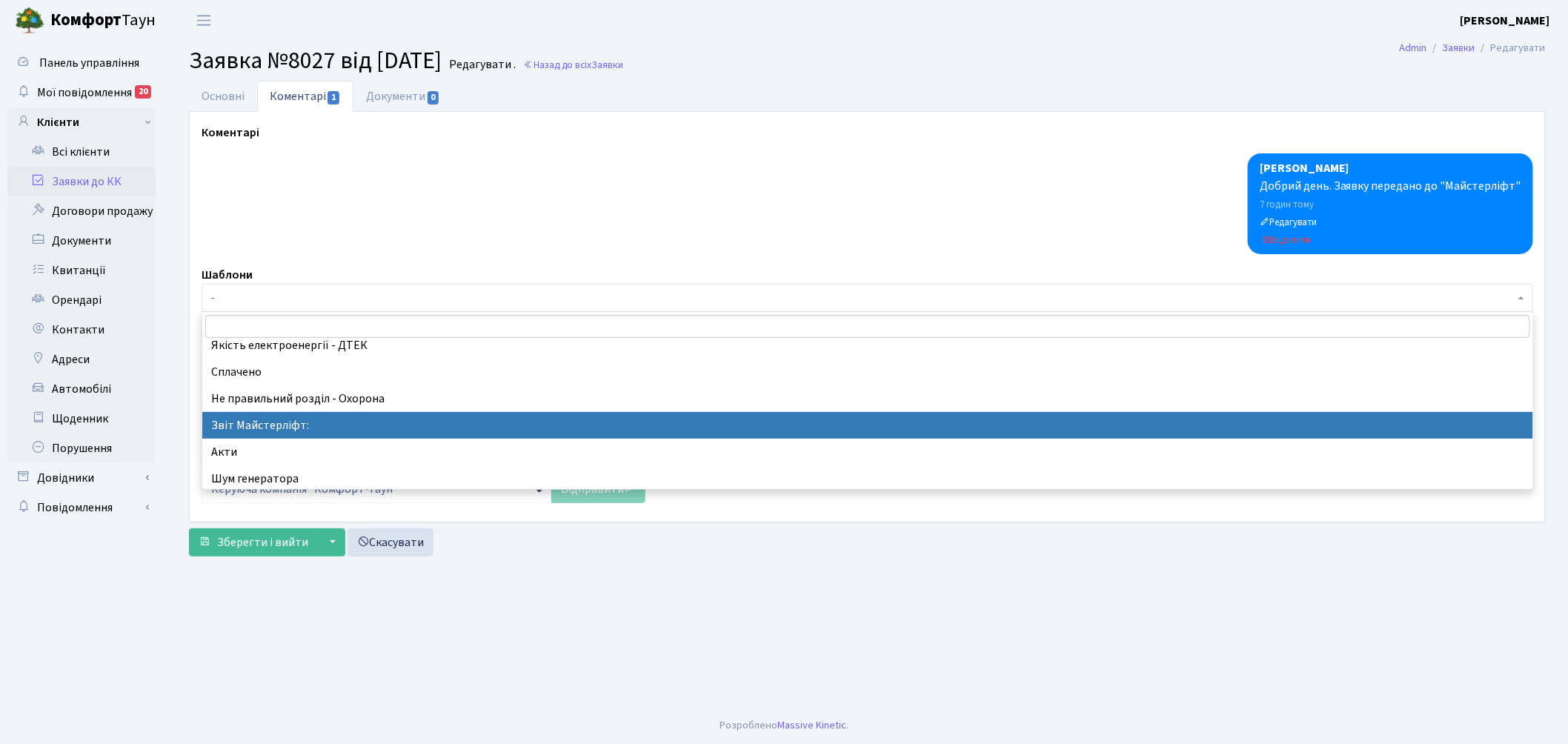
select select "37"
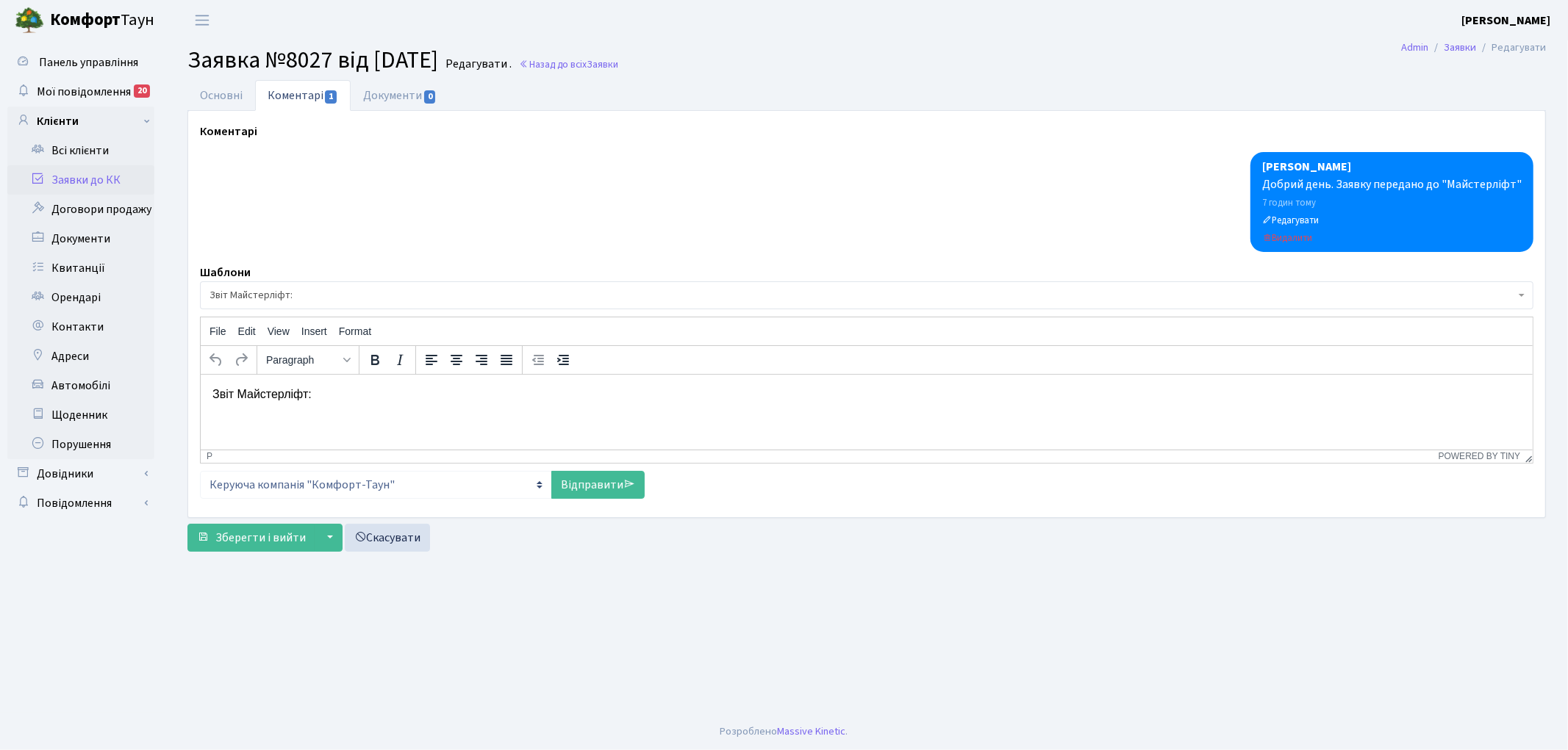
click at [393, 394] on p "Звіт Майстерліфт:" at bounding box center [866, 394] width 1308 height 16
click at [472, 391] on p "Звіт Майстерліфт: ліфт примусово утримувася" at bounding box center [866, 394] width 1308 height 16
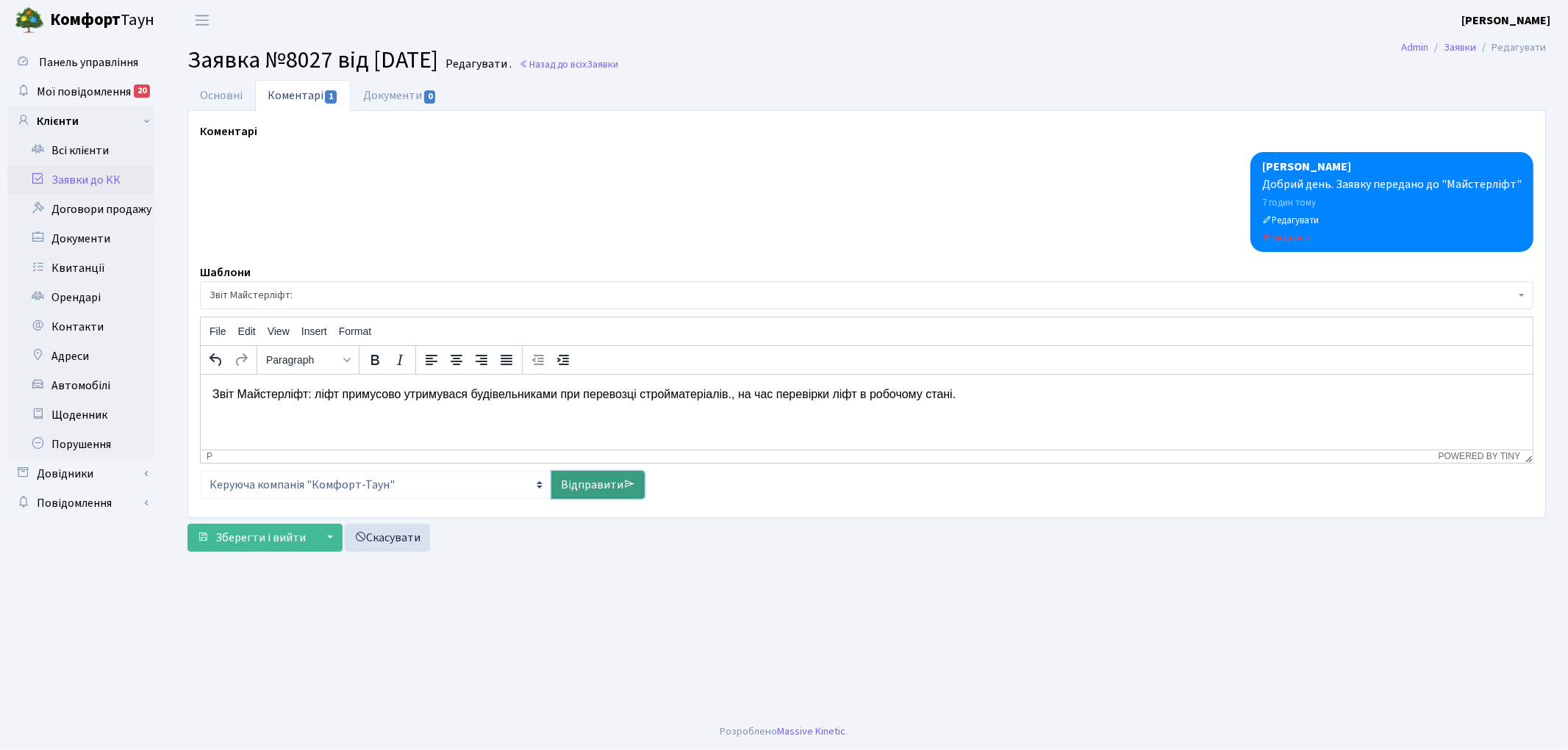
click at [588, 480] on link "Відправити" at bounding box center [598, 485] width 93 height 28
select select
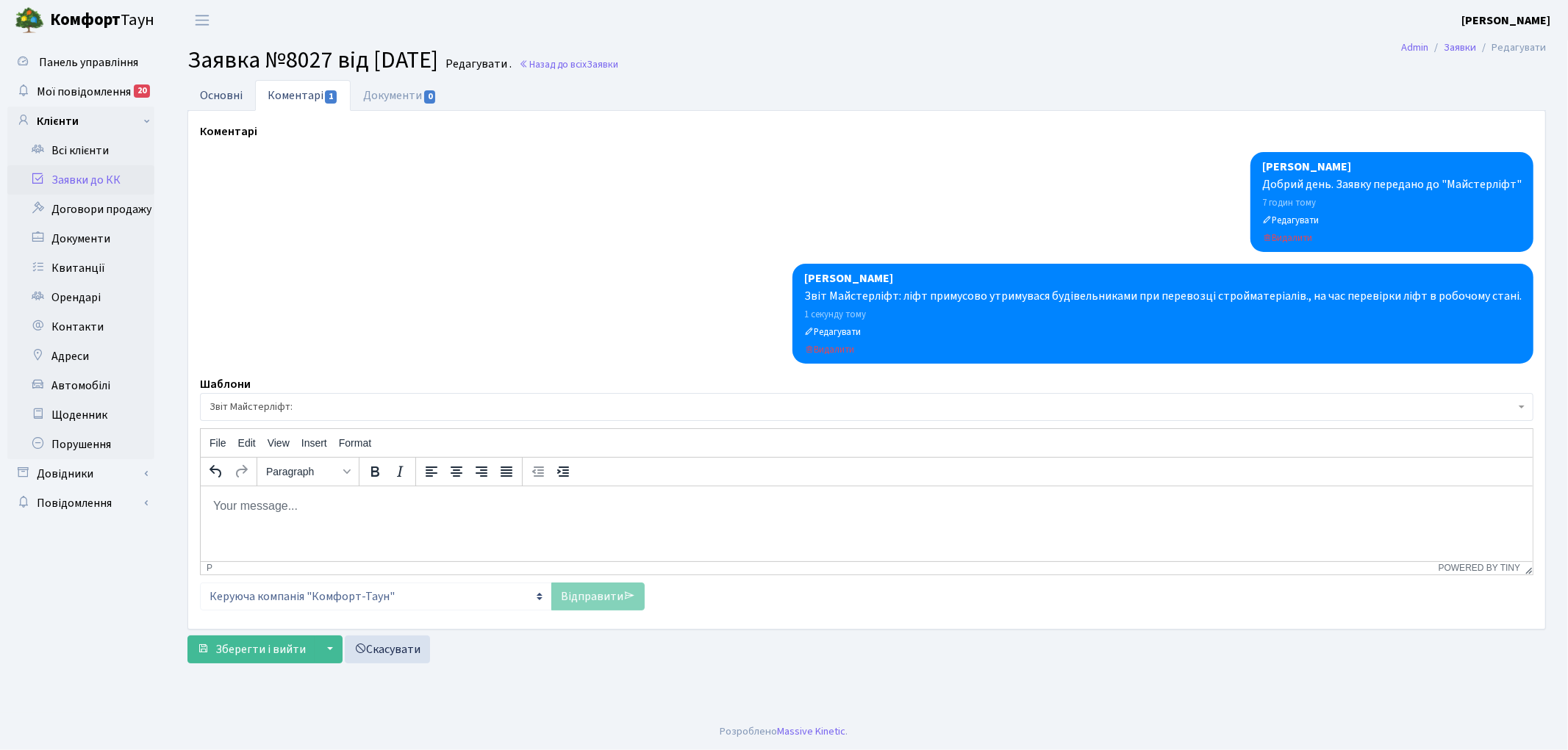
click at [218, 93] on link "Основні" at bounding box center [221, 95] width 67 height 30
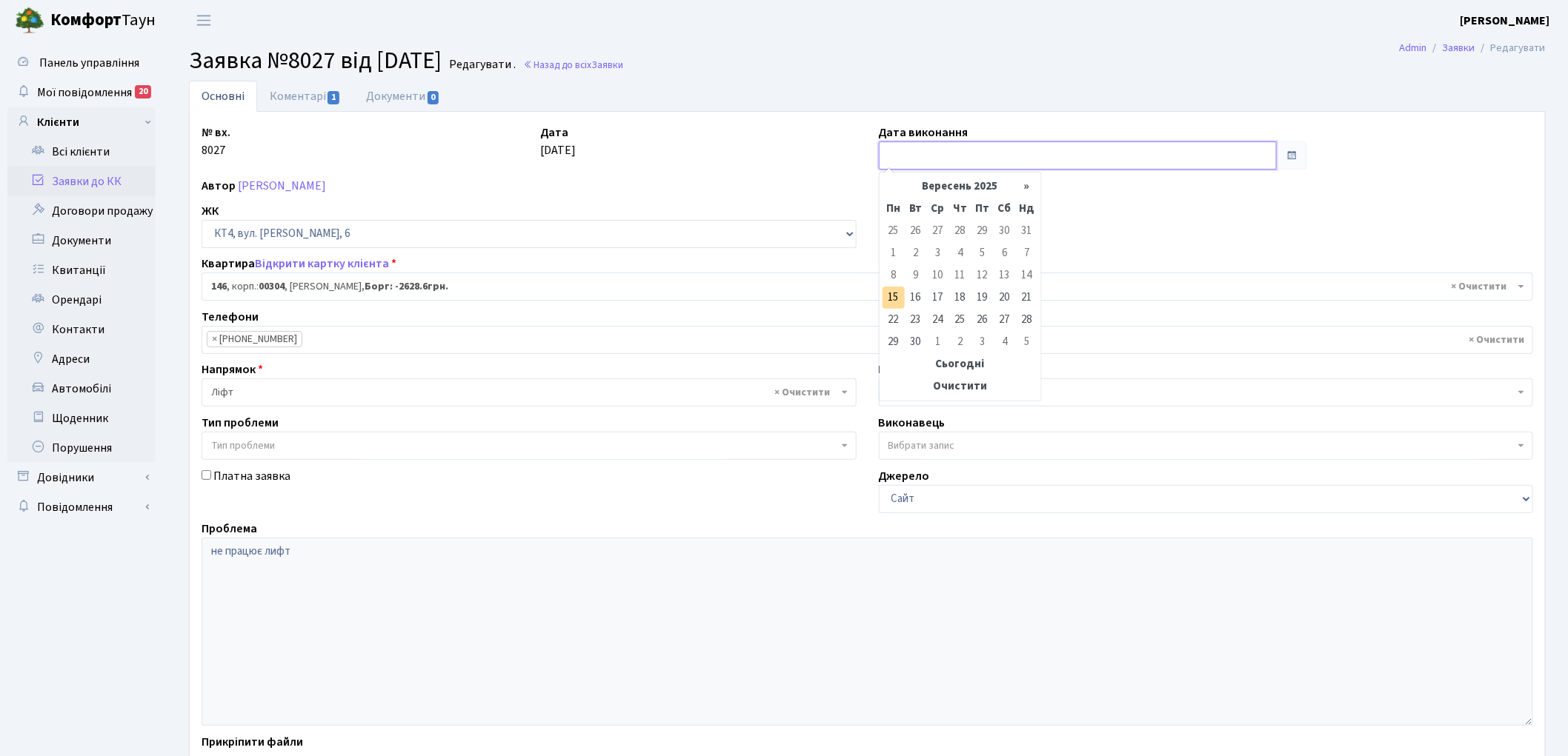
click at [945, 144] on input "text" at bounding box center [1078, 156] width 399 height 28
click at [895, 292] on td "15" at bounding box center [894, 298] width 22 height 22
type input "[DATE]"
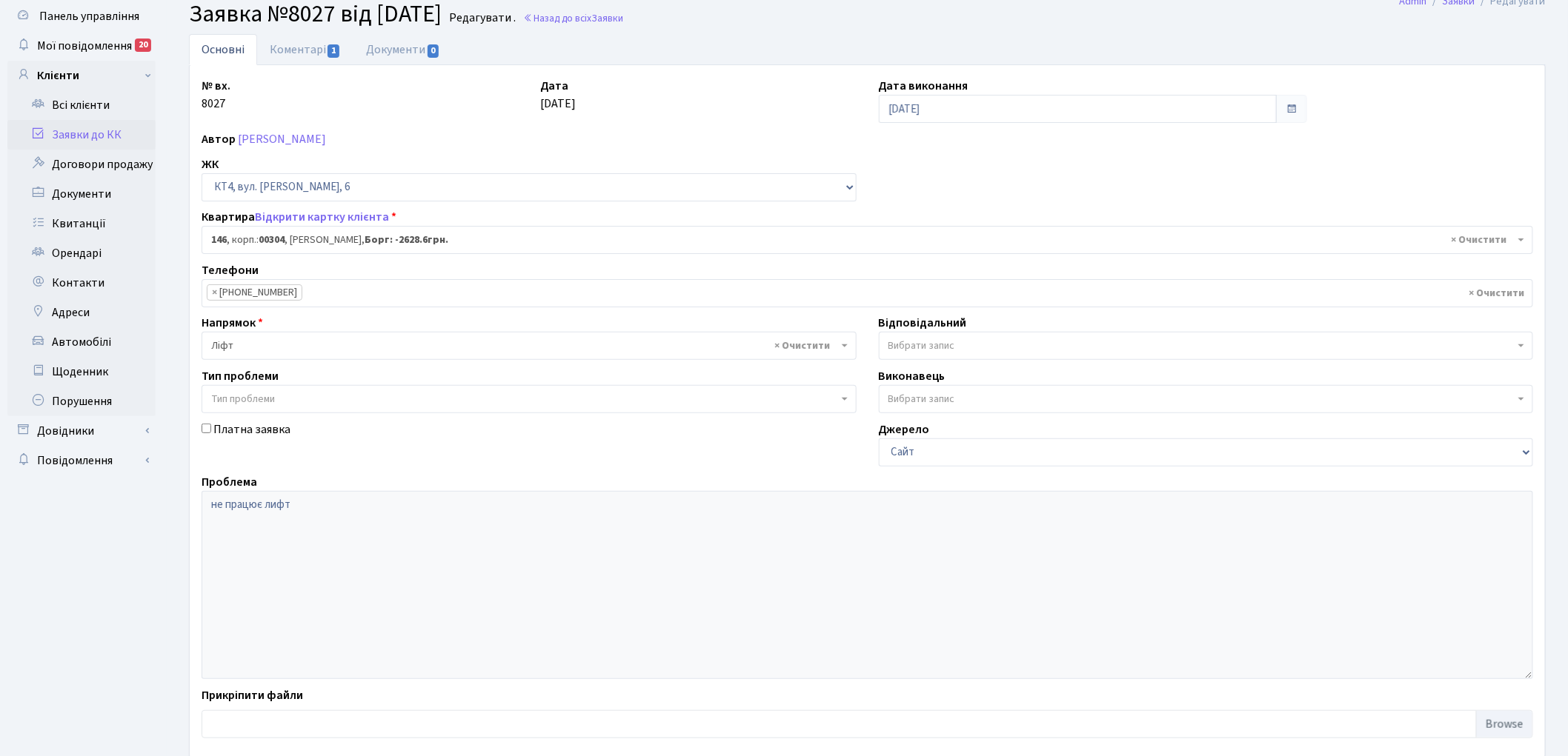
scroll to position [128, 0]
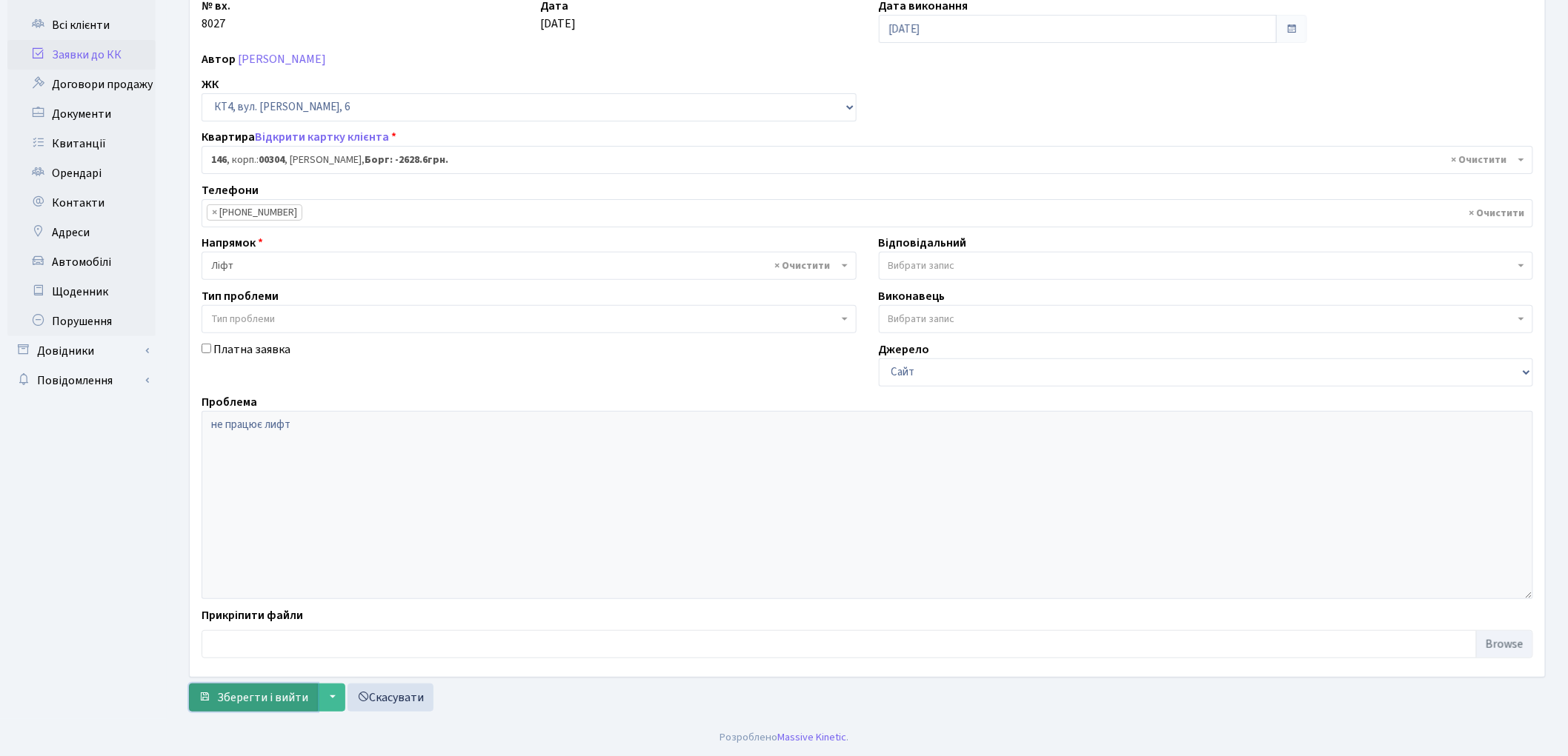
click at [252, 691] on span "Зберегти і вийти" at bounding box center [263, 698] width 91 height 16
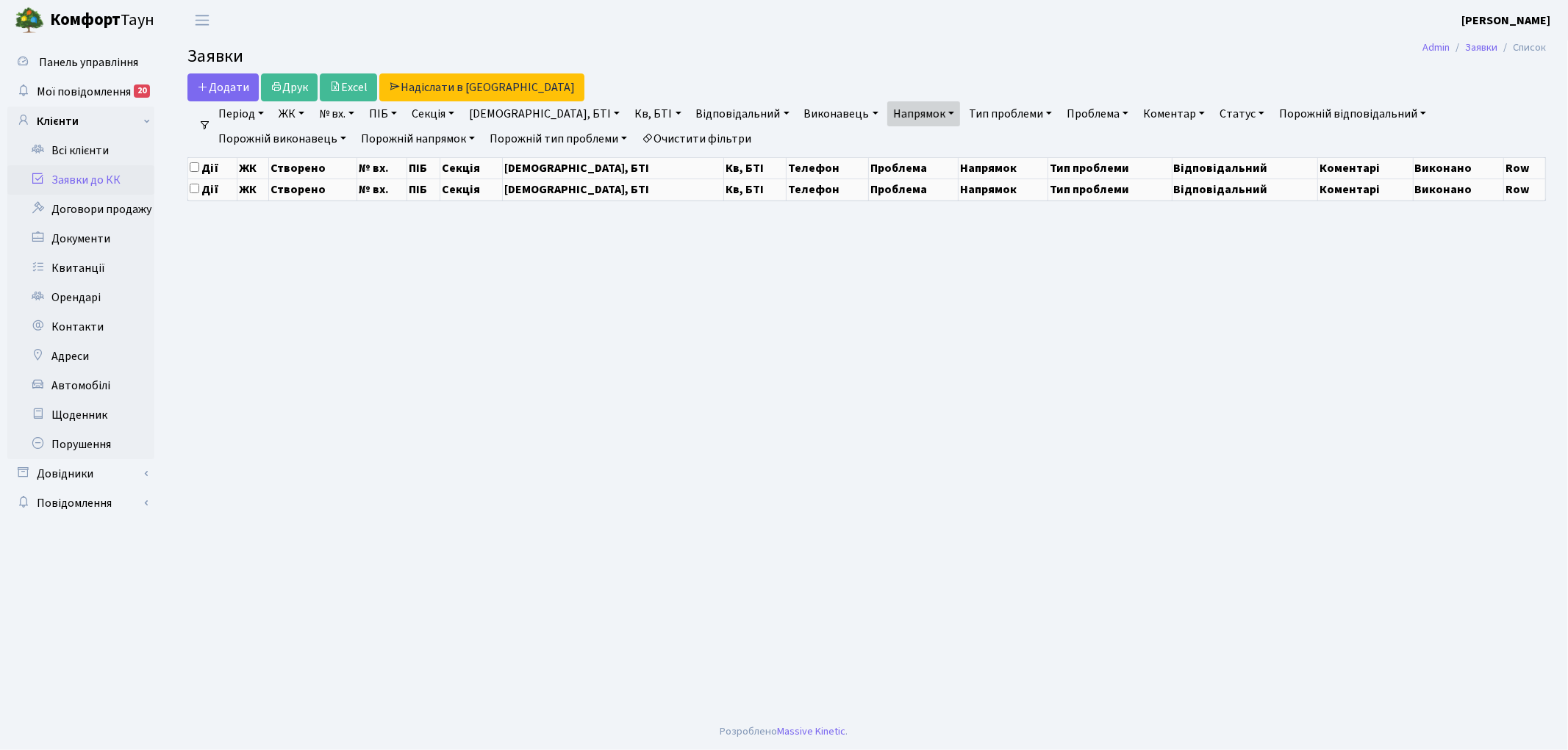
select select "25"
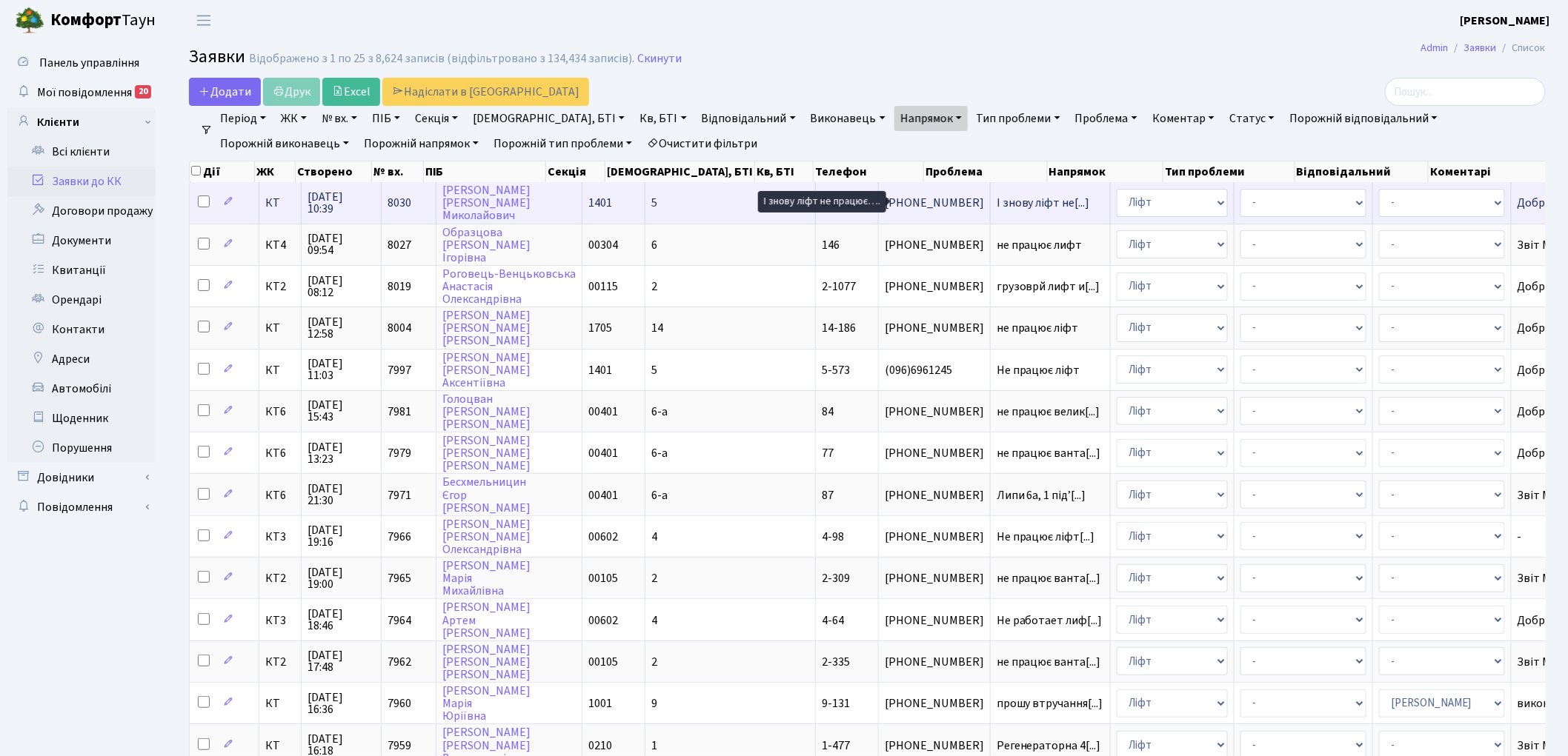
click at [997, 201] on span "І знову ліфт не[...]" at bounding box center [1043, 203] width 93 height 16
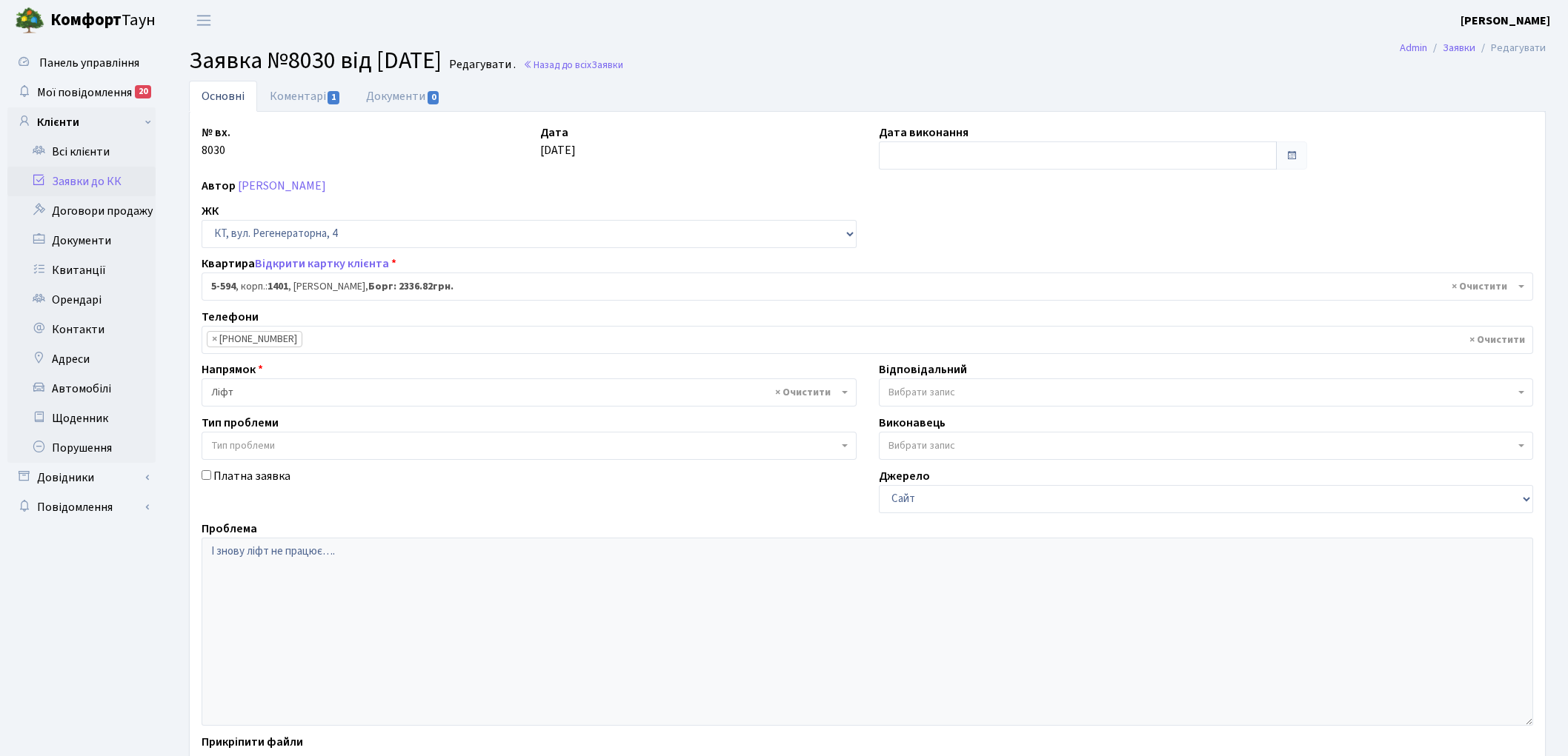
select select "1988"
click at [599, 67] on link "Назад до всіх Заявки" at bounding box center [573, 64] width 100 height 14
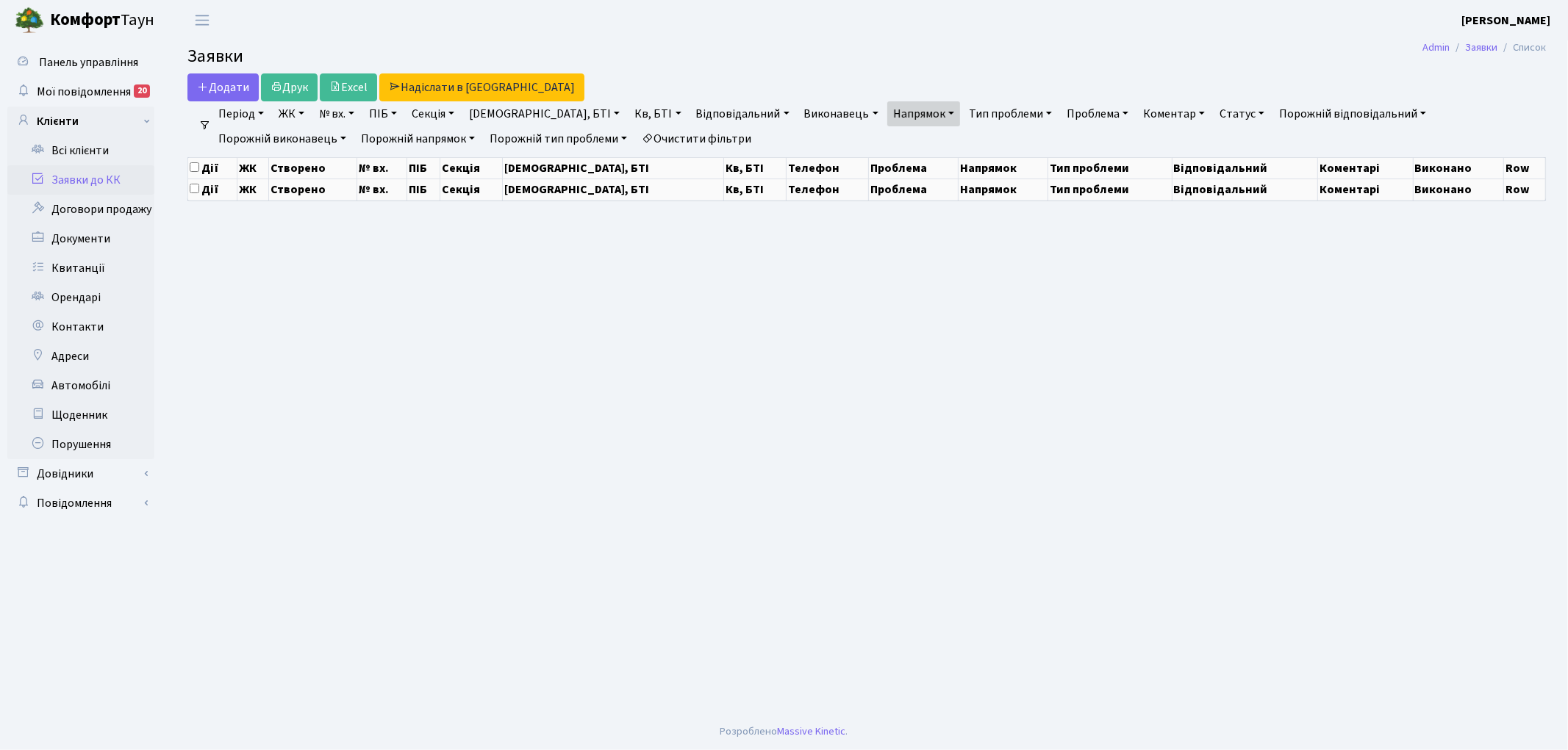
select select "25"
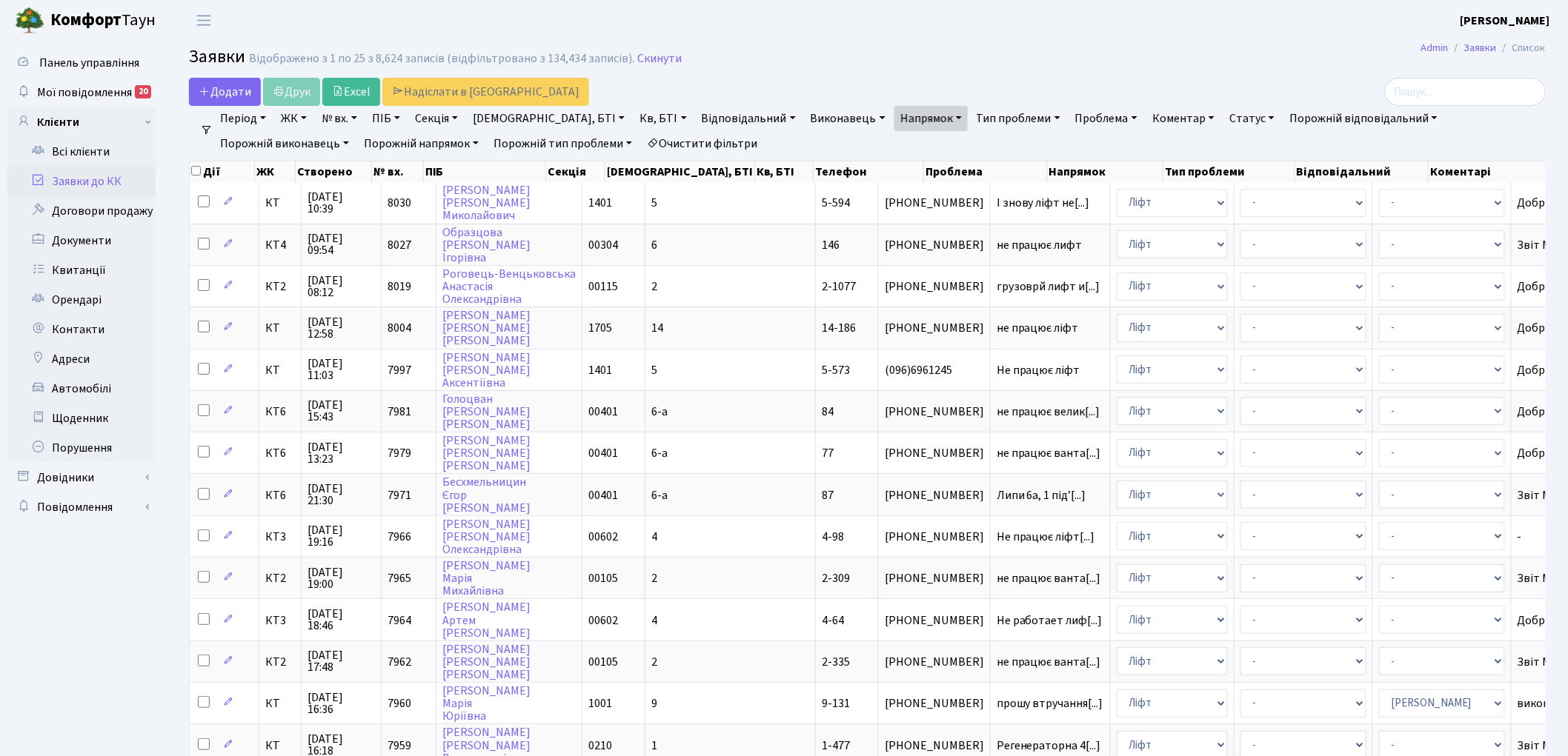
click at [1223, 125] on link "Статус" at bounding box center [1251, 119] width 57 height 25
click at [1224, 205] on link "Не виконано" at bounding box center [1282, 208] width 117 height 23
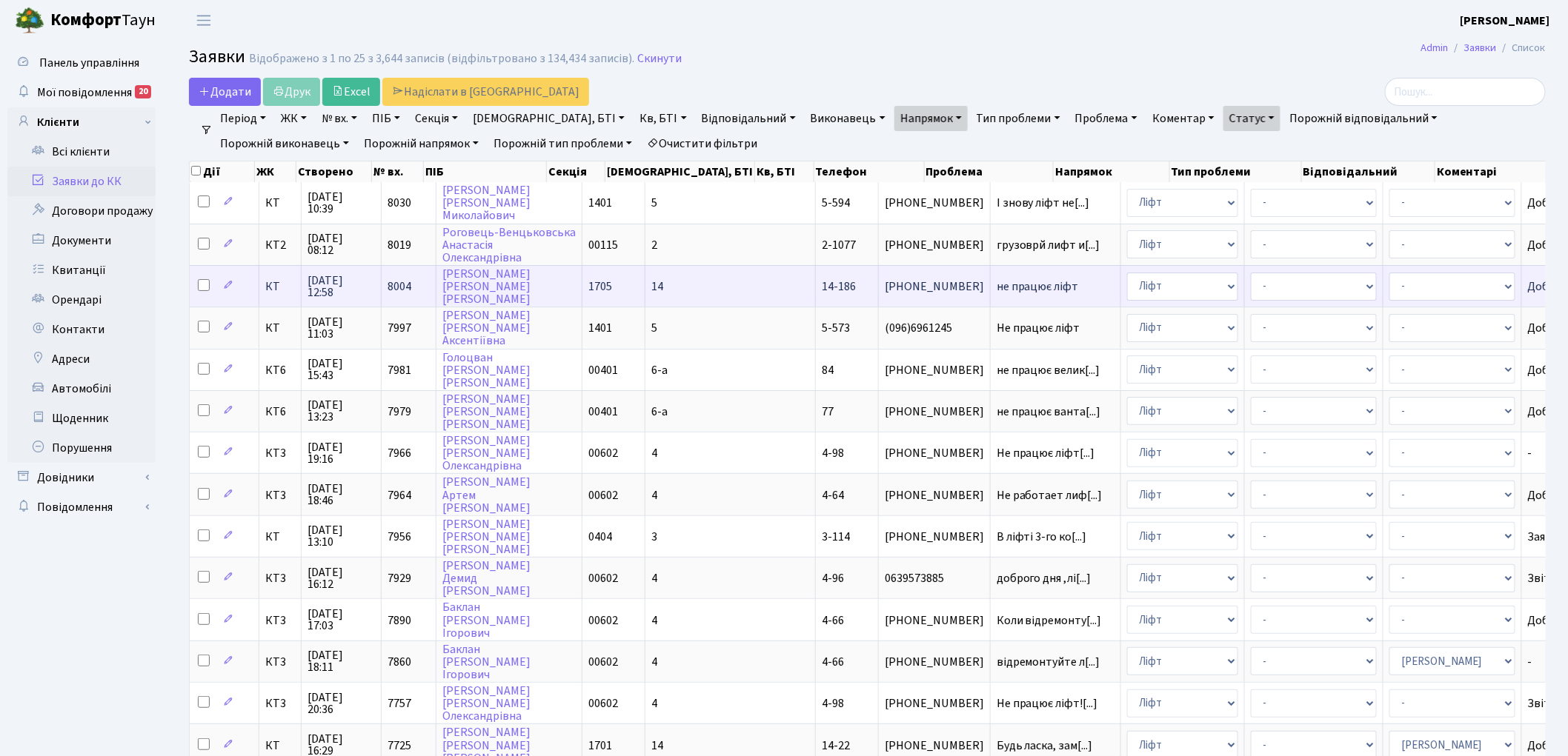
click at [997, 281] on span "не працює ліфт" at bounding box center [1056, 287] width 118 height 12
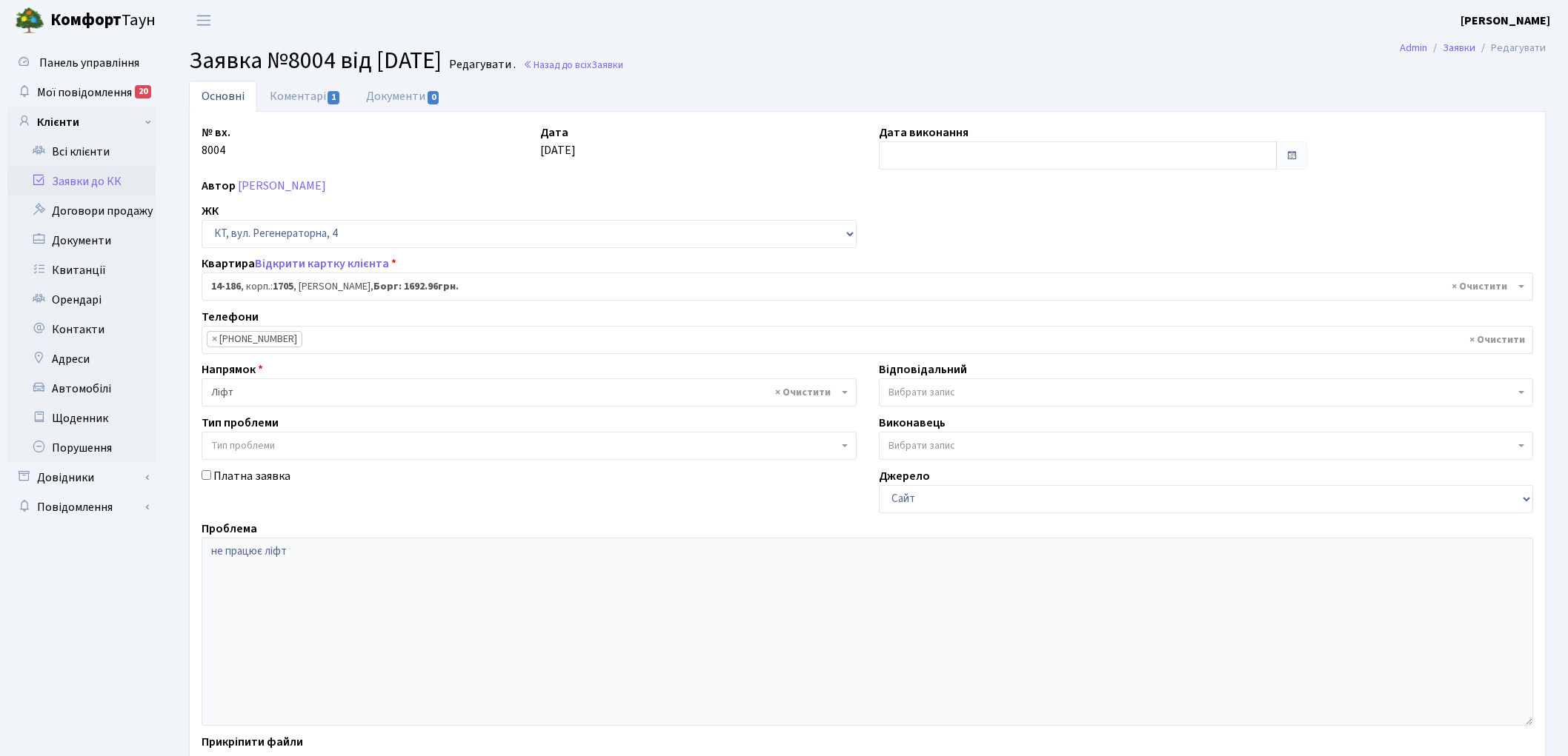
select select "7563"
click at [290, 93] on link "Коментарі 1" at bounding box center [305, 96] width 96 height 31
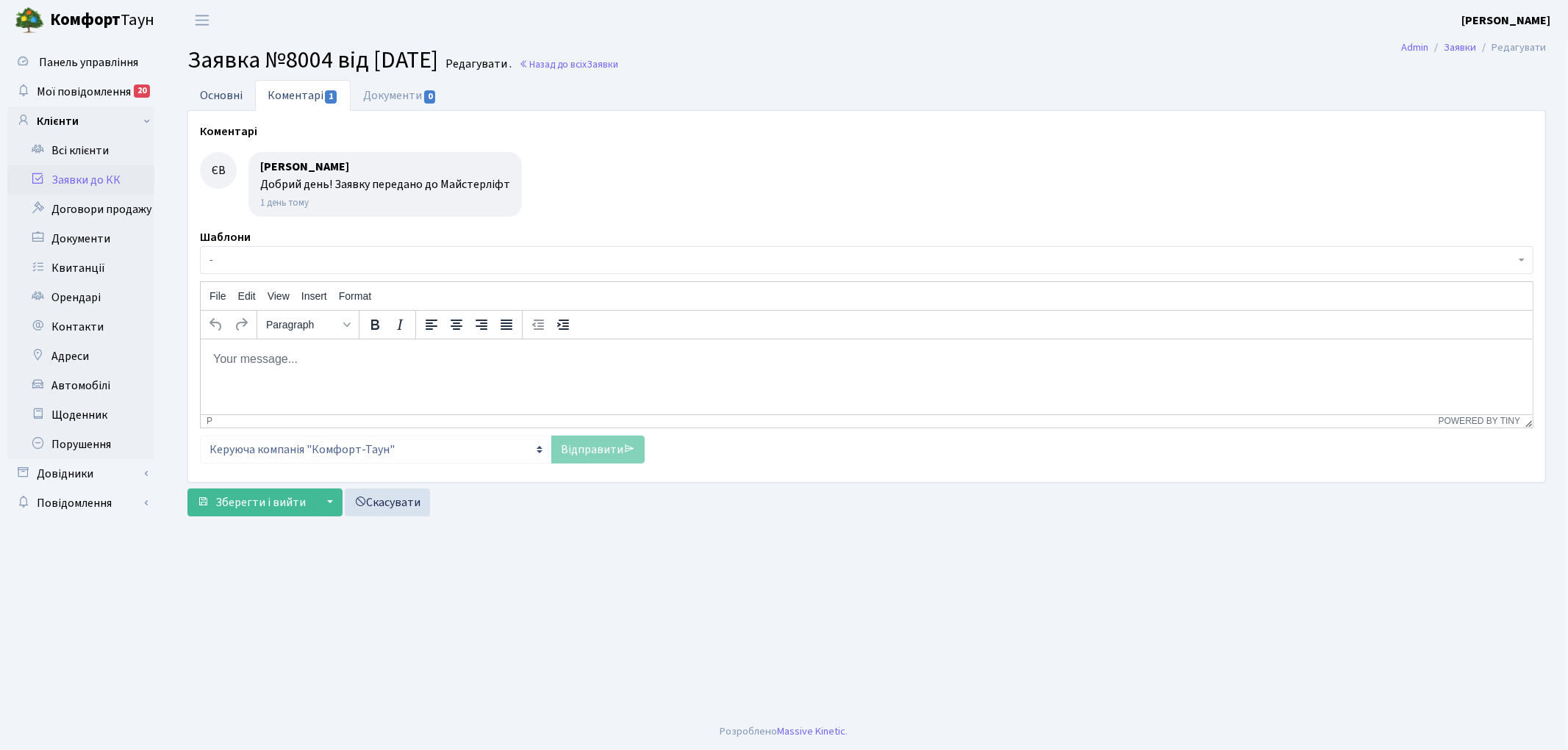
click at [236, 93] on link "Основні" at bounding box center [221, 95] width 67 height 30
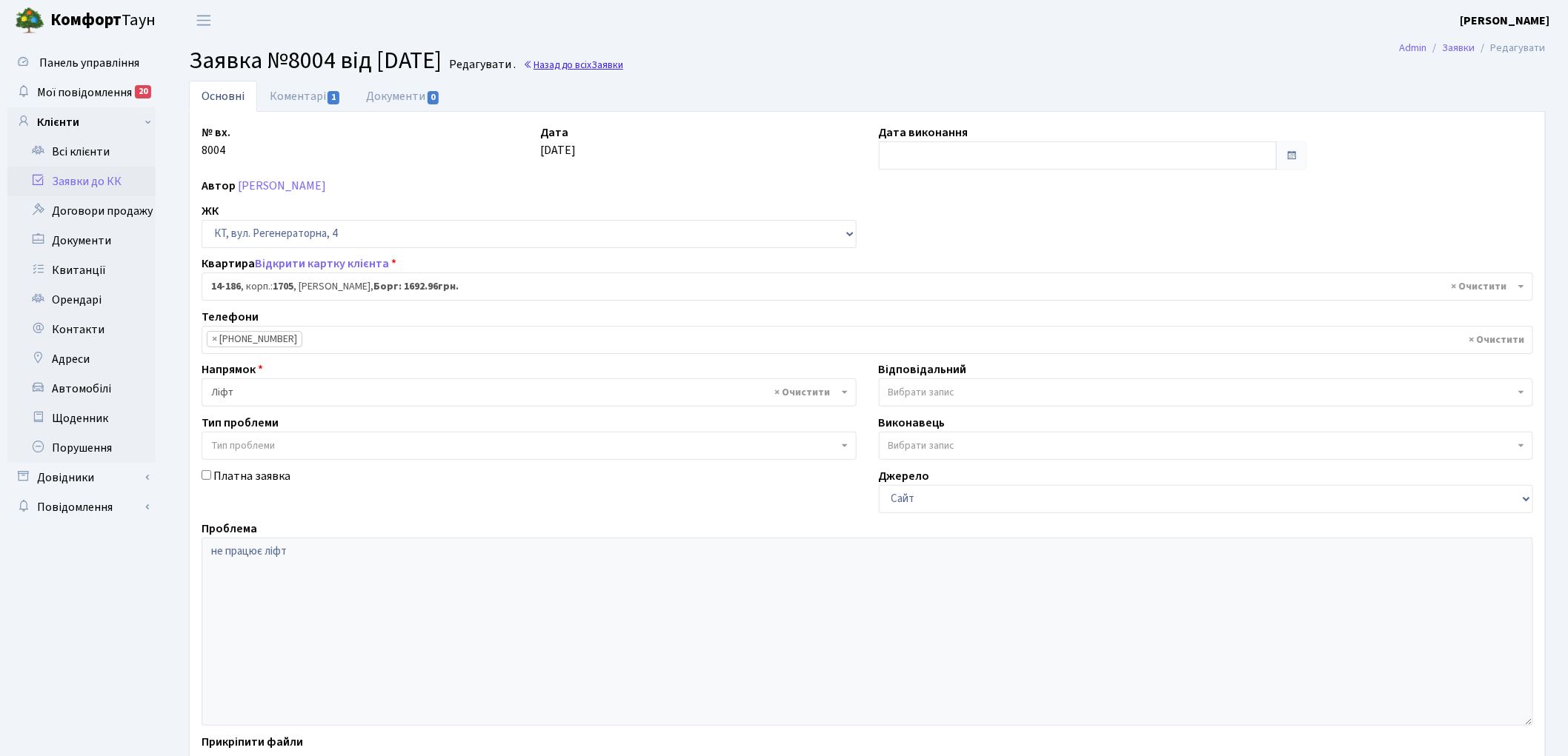
click at [599, 63] on link "Назад до всіх Заявки" at bounding box center [573, 64] width 100 height 14
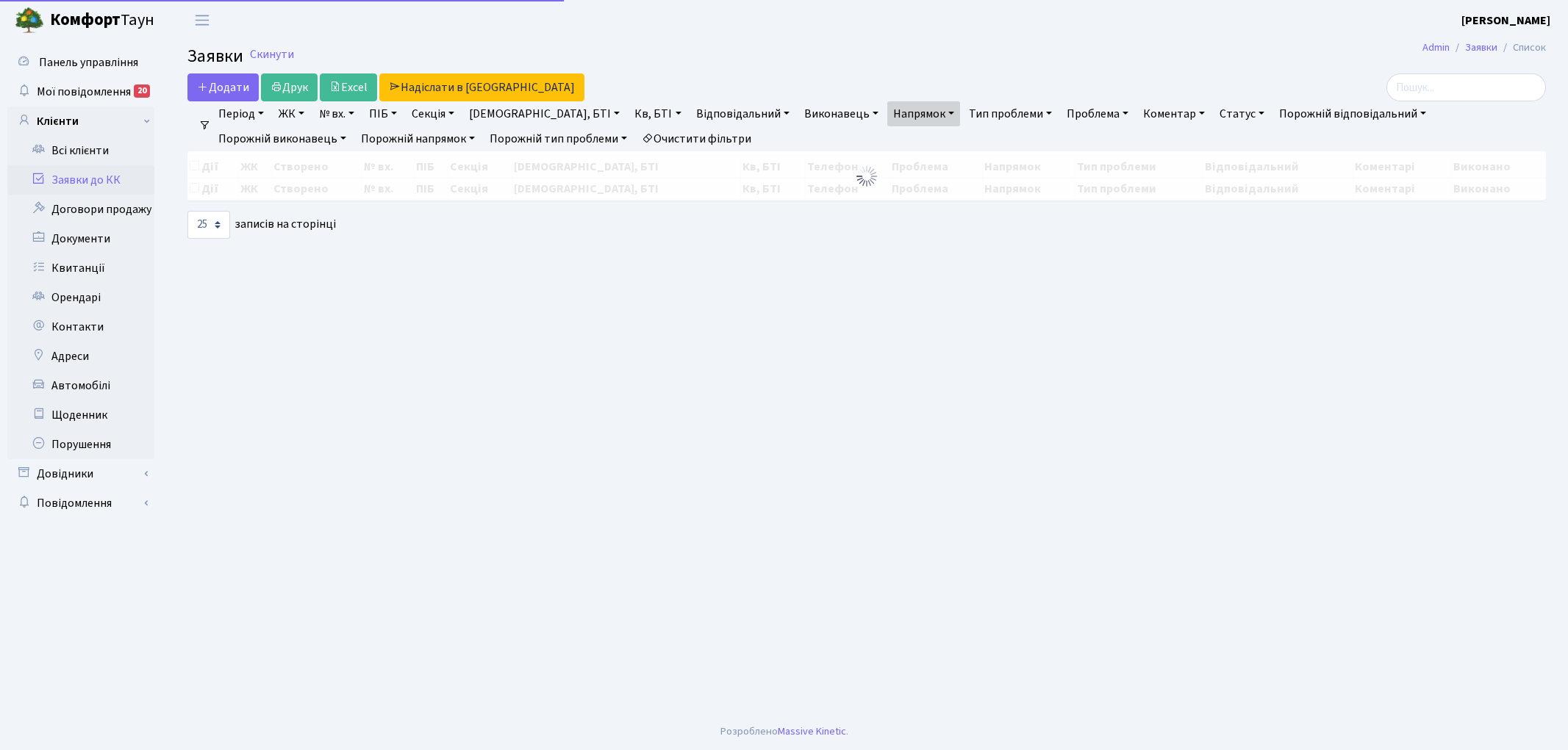
select select "25"
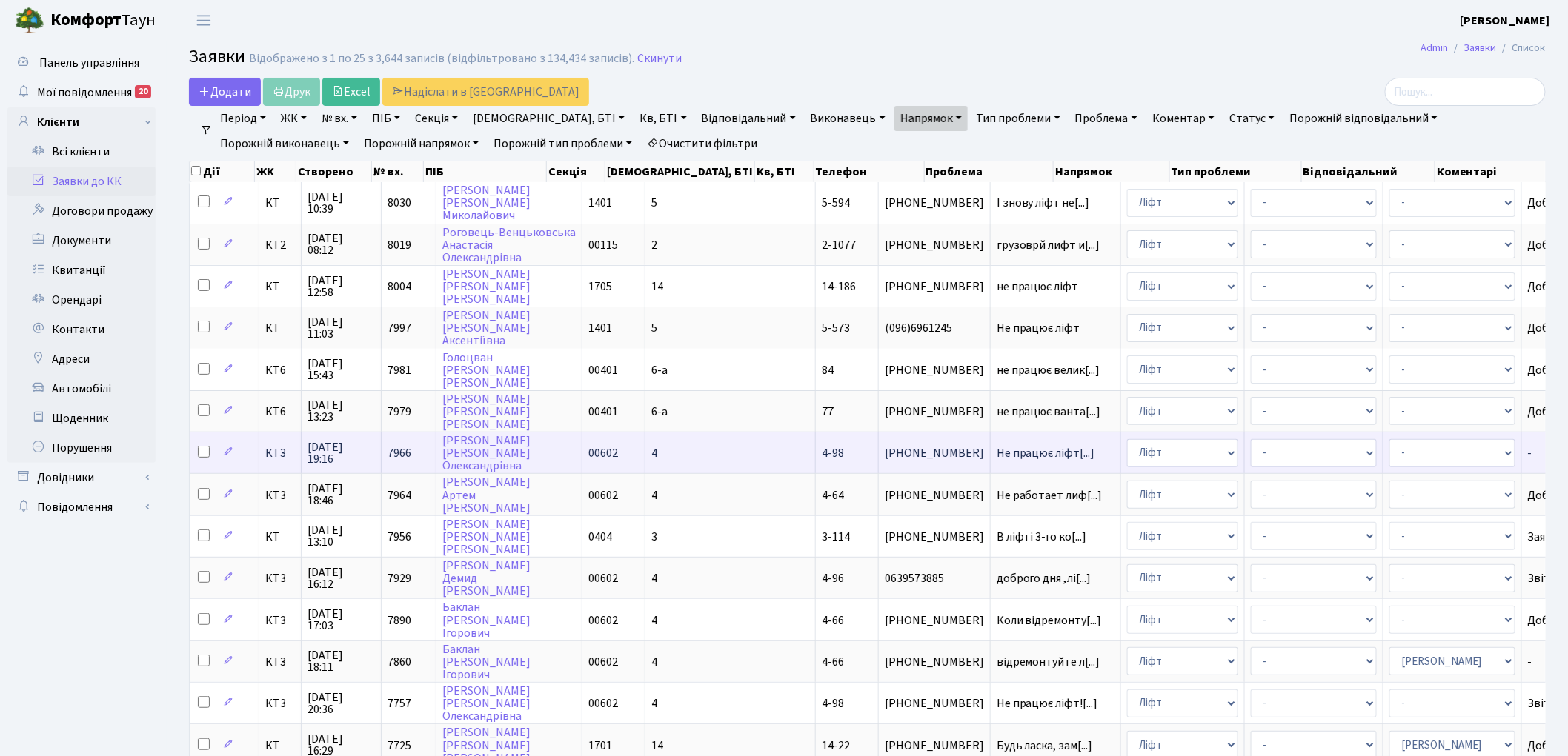
click at [405, 445] on span "7966" at bounding box center [399, 453] width 24 height 16
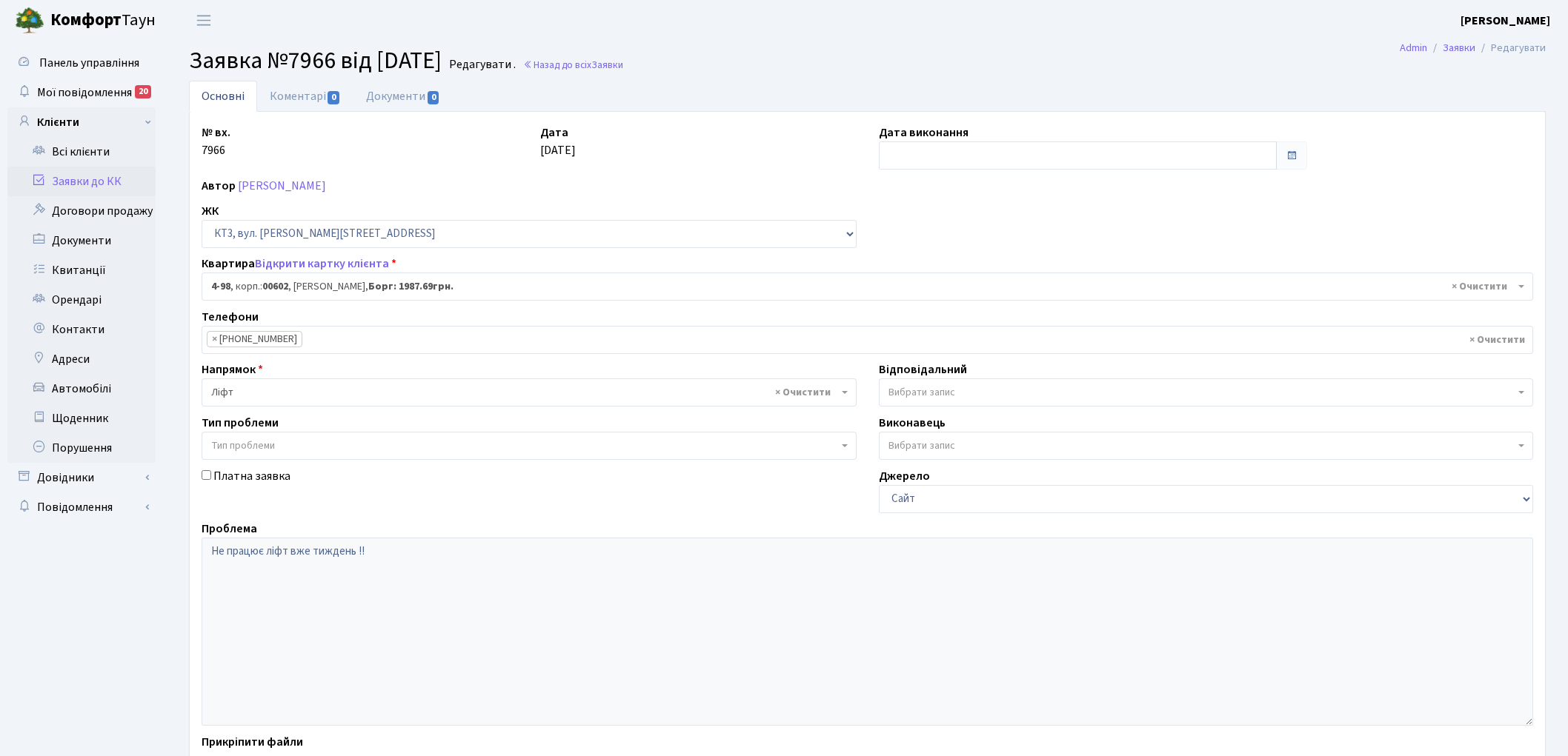
select select "16557"
click at [284, 100] on link "Коментарі 0" at bounding box center [305, 96] width 96 height 31
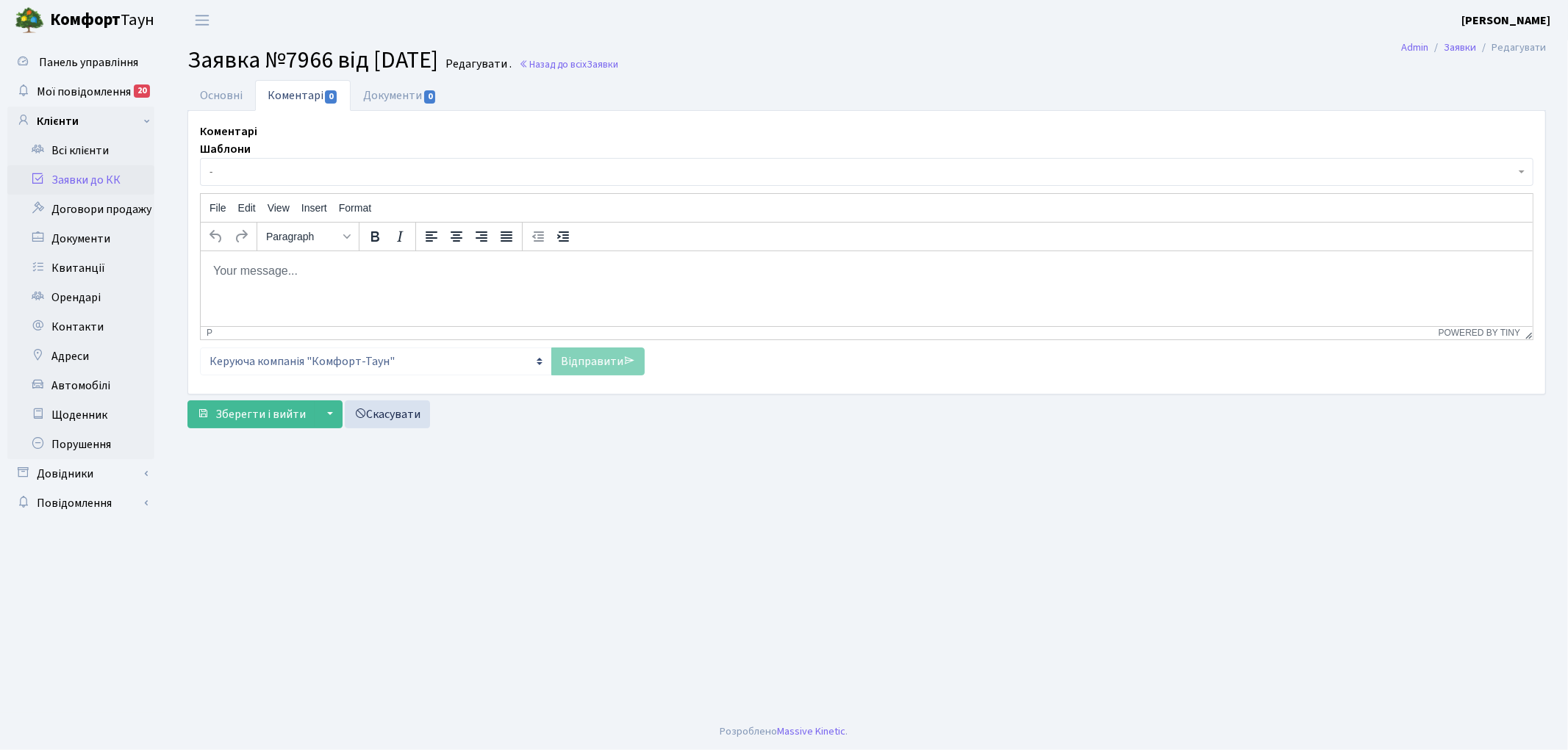
click at [313, 289] on html at bounding box center [866, 270] width 1332 height 40
click at [594, 351] on link "Відправити" at bounding box center [598, 361] width 93 height 28
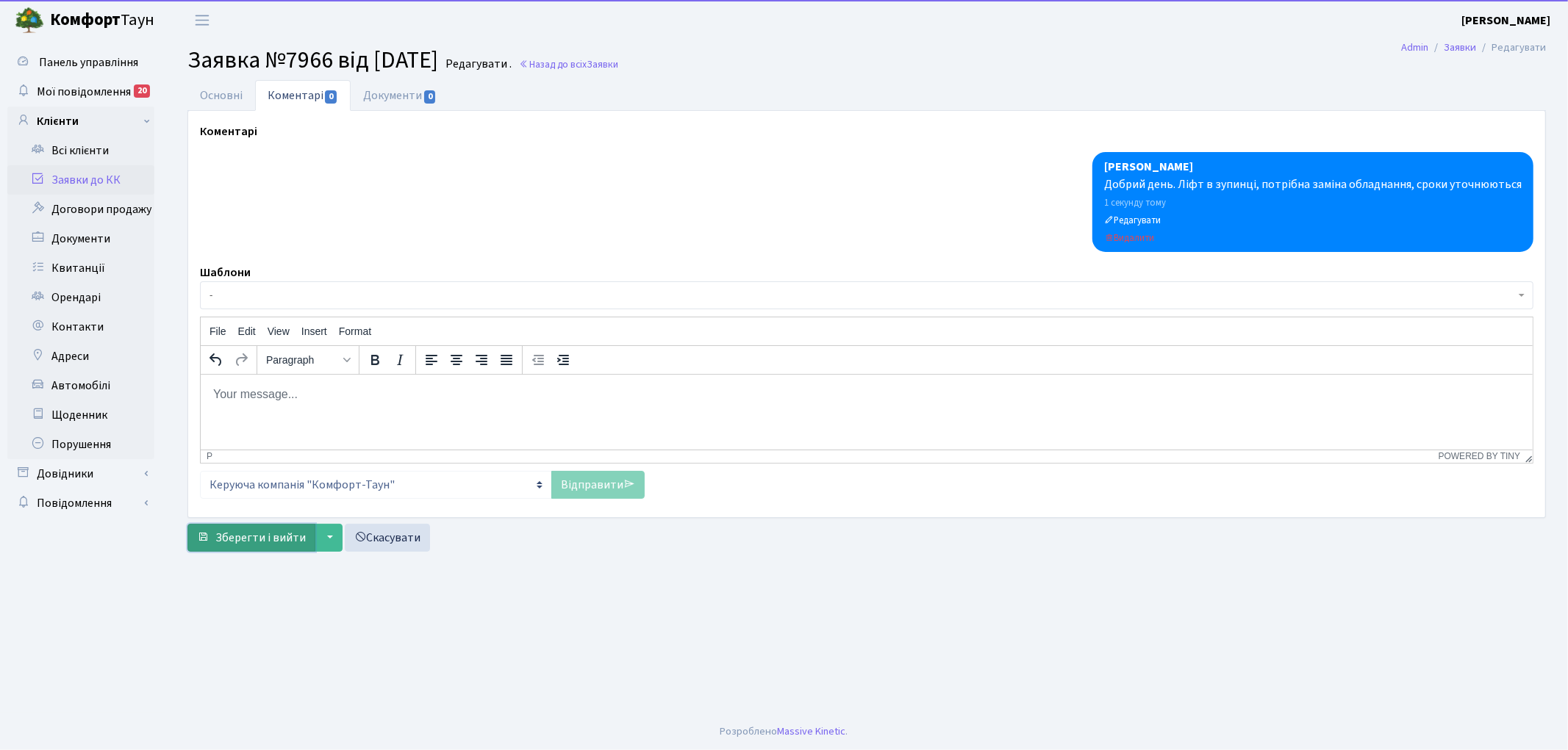
click at [248, 542] on span "Зберегти і вийти" at bounding box center [261, 538] width 90 height 16
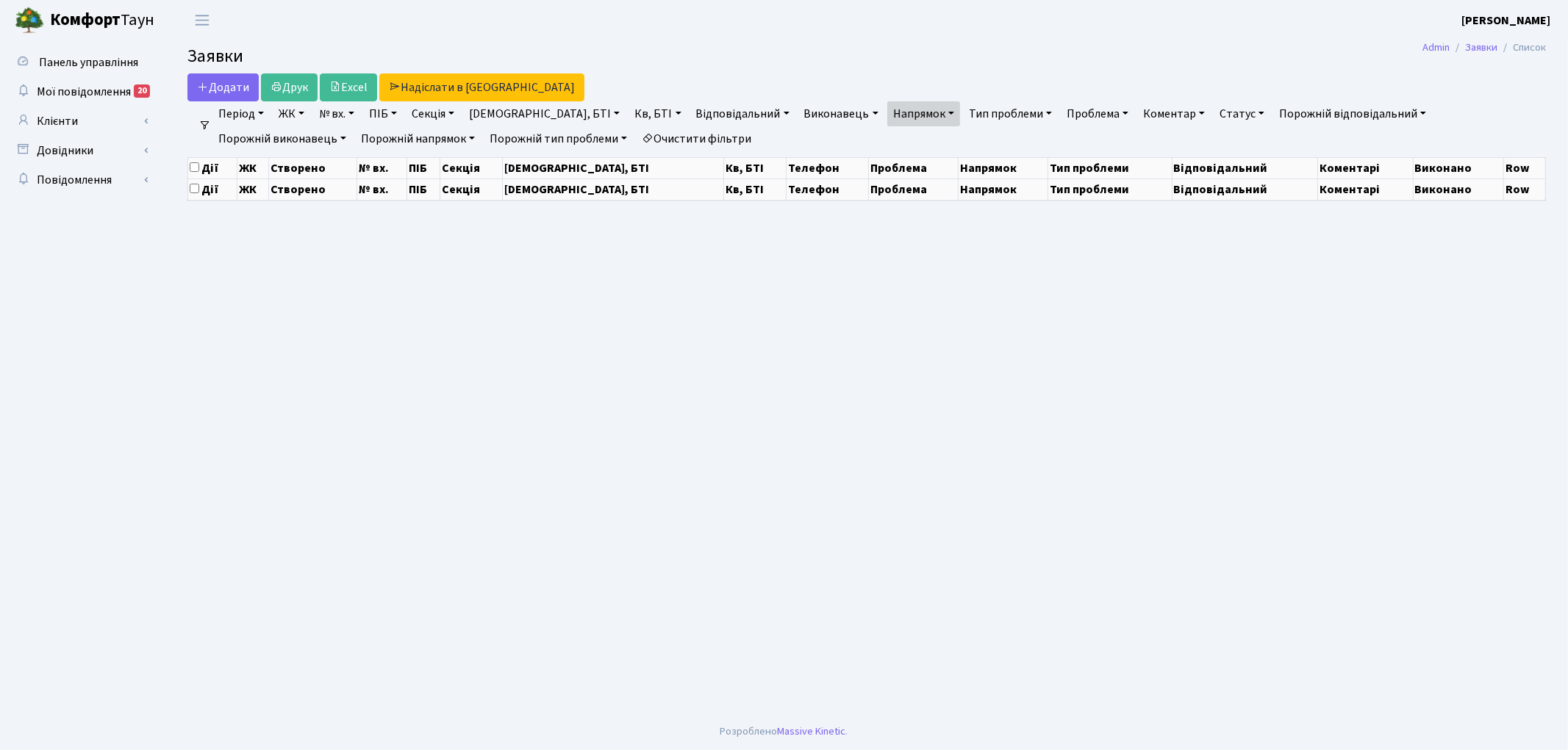
select select "25"
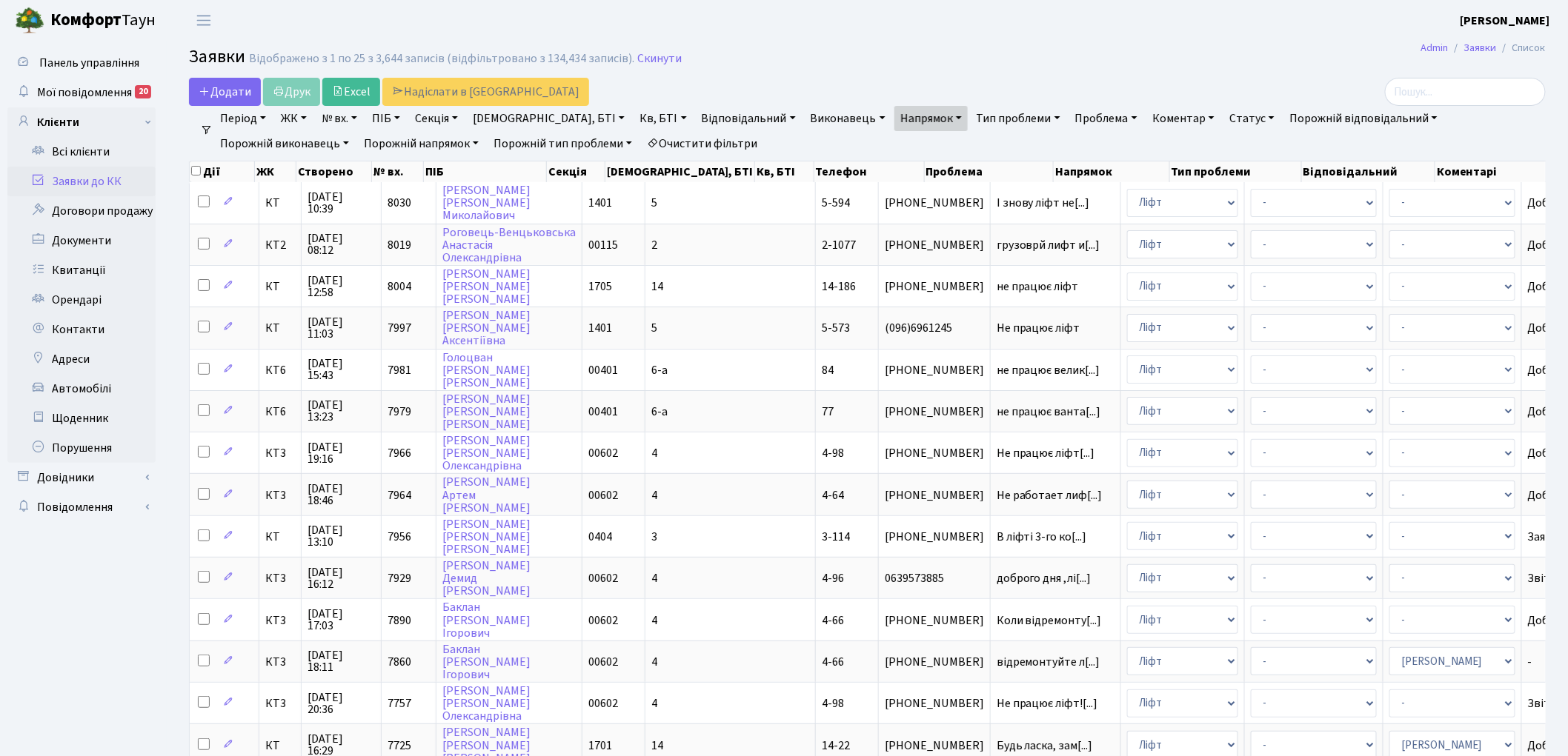
click at [641, 142] on link "Очистити фільтри" at bounding box center [702, 144] width 122 height 25
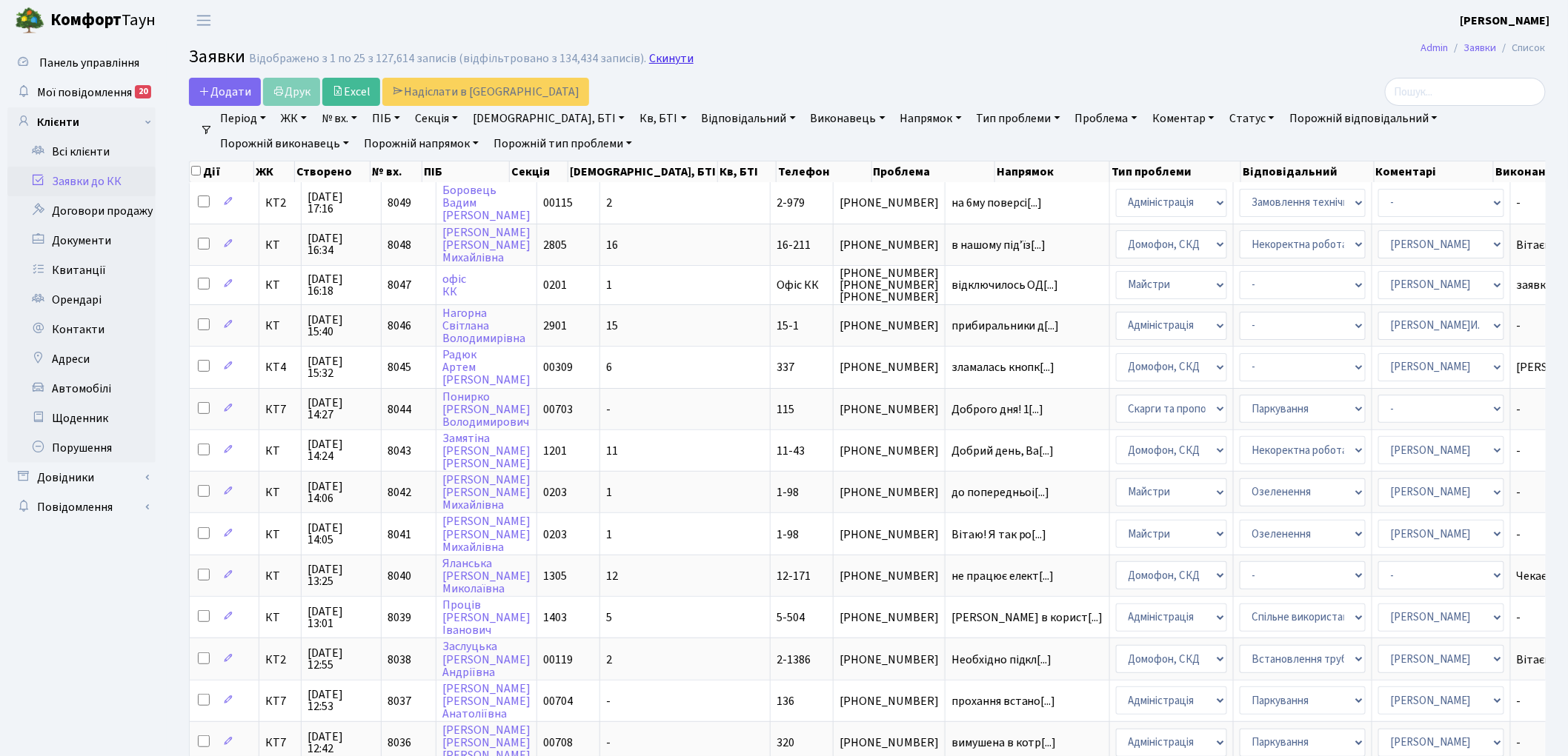
click at [655, 57] on link "Скинути" at bounding box center [671, 58] width 45 height 14
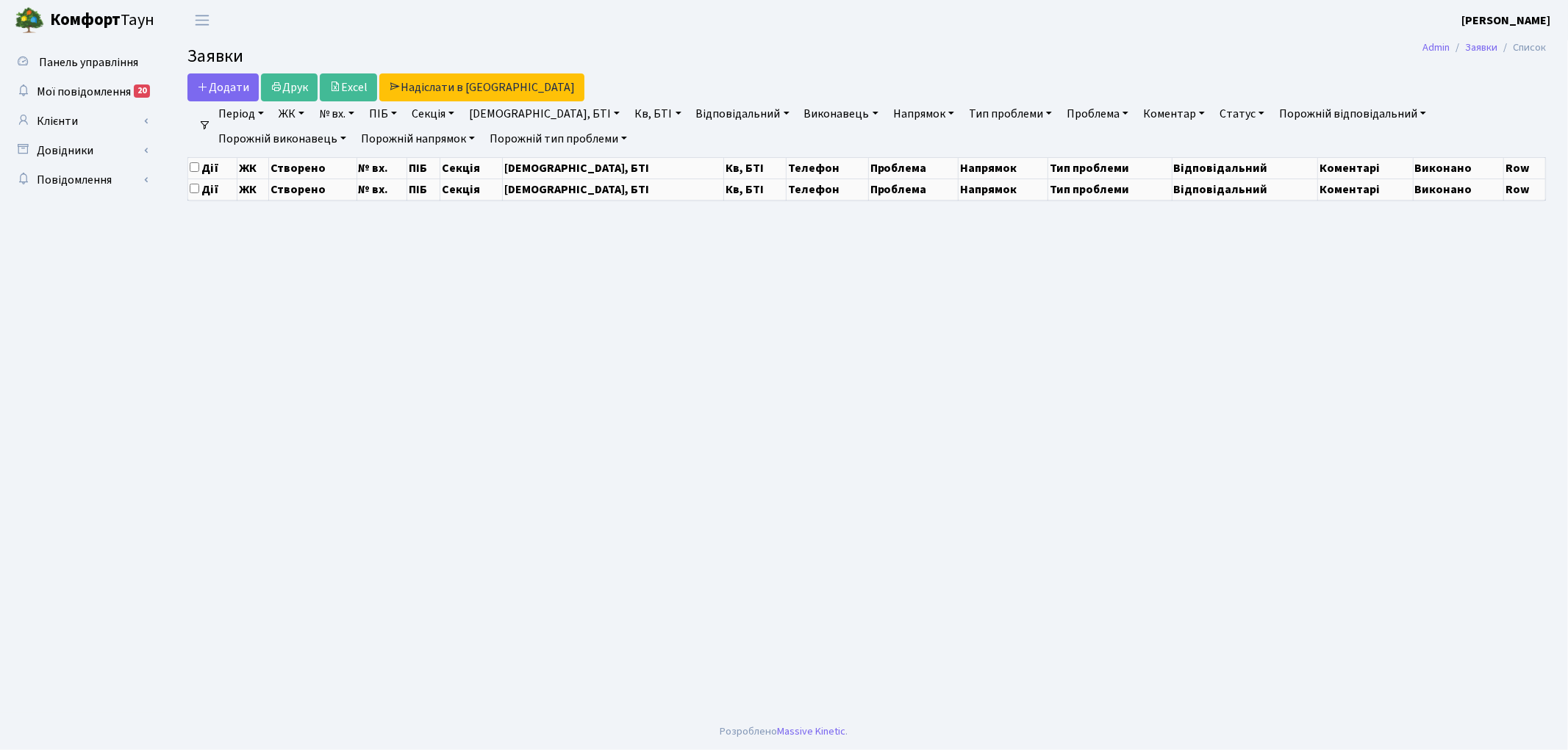
select select "25"
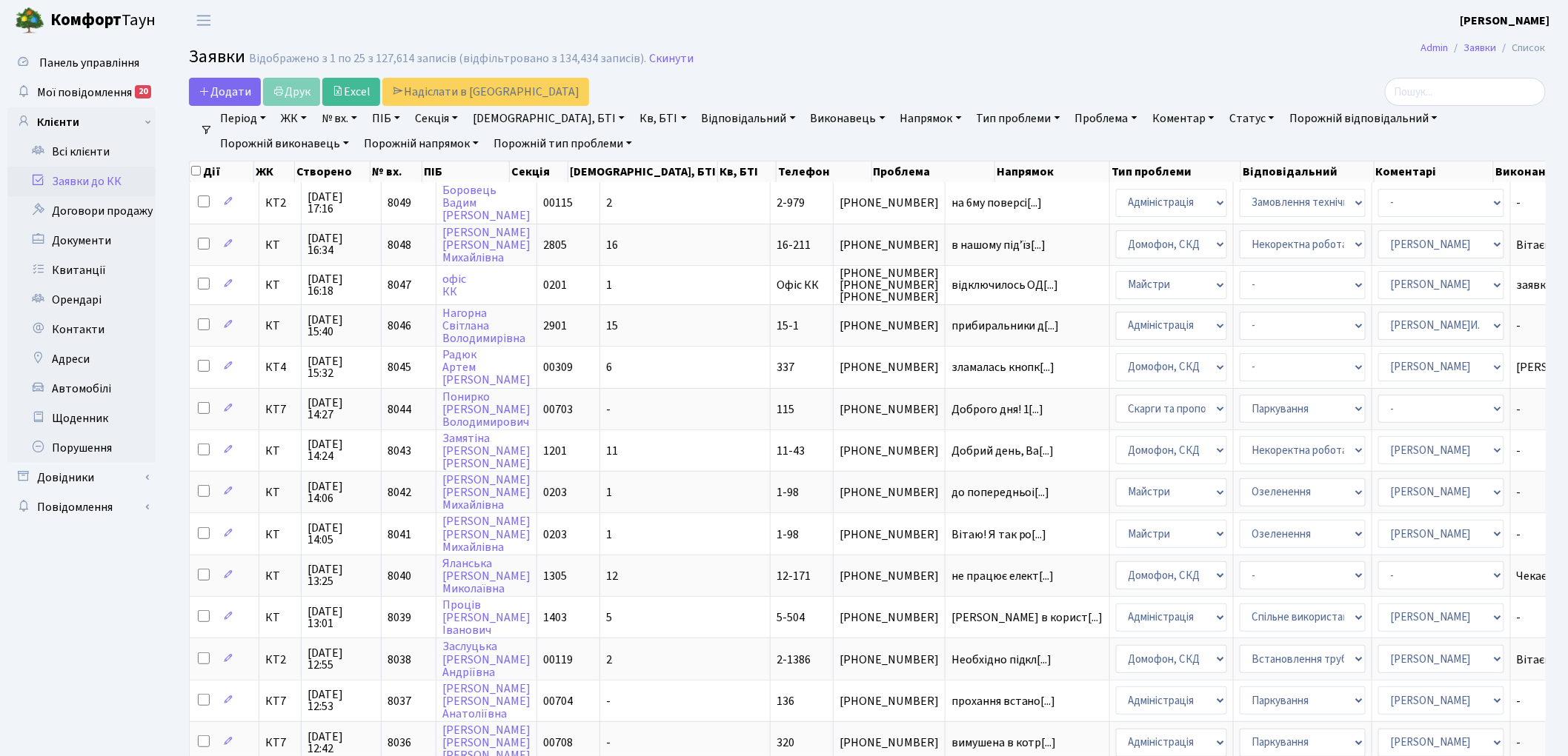
click at [657, 59] on link "Скинути" at bounding box center [671, 58] width 45 height 14
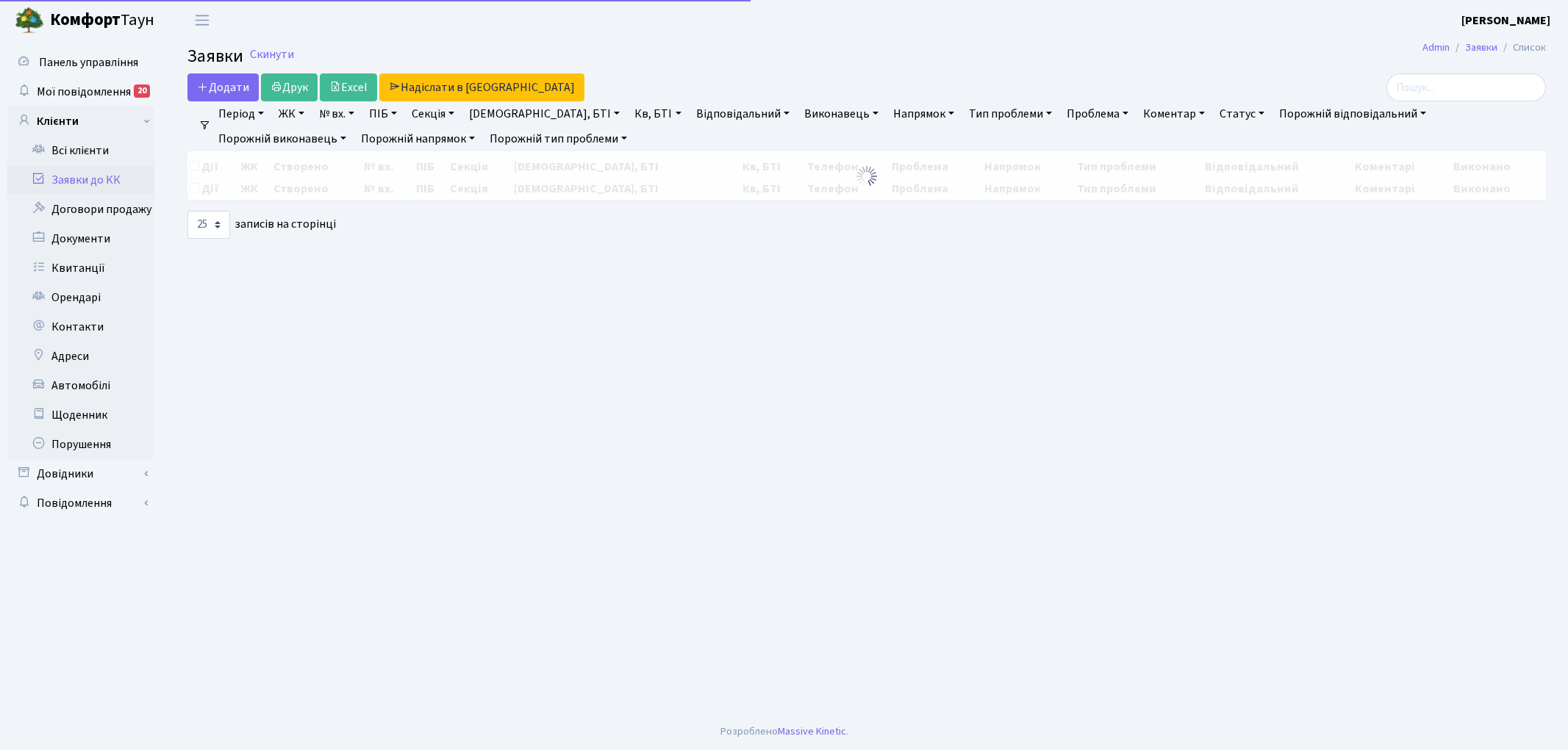
select select "25"
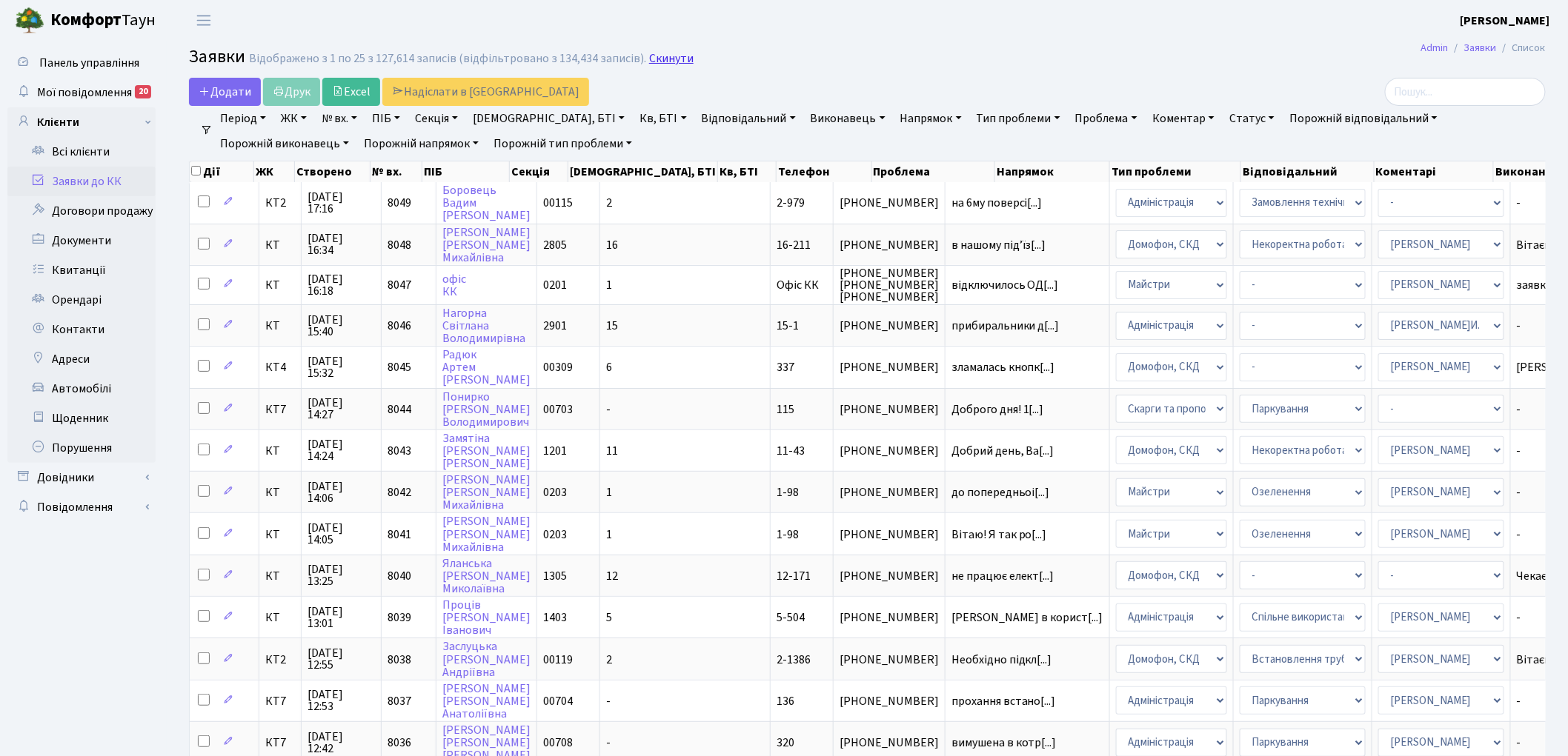
click at [649, 51] on link "Скинути" at bounding box center [671, 58] width 45 height 14
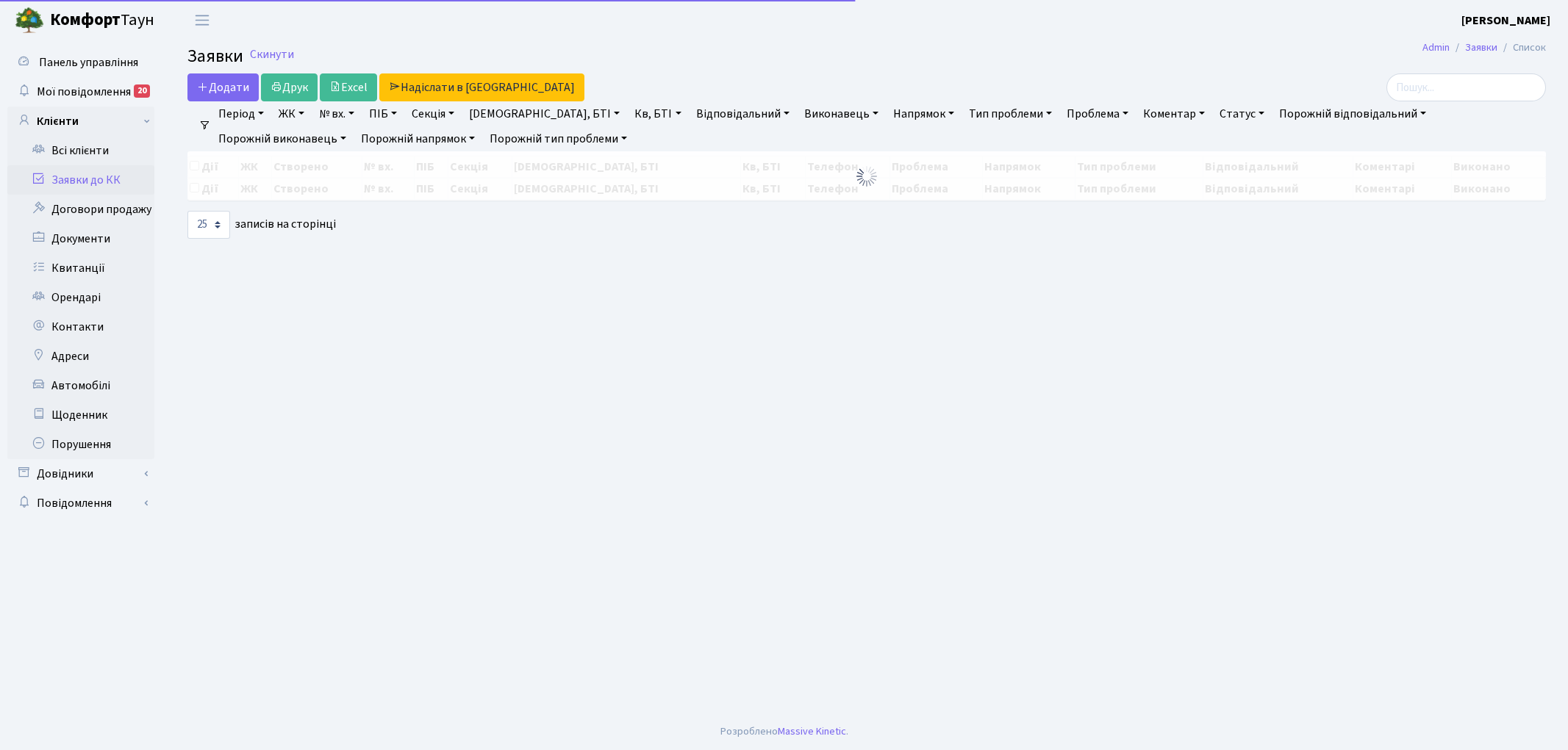
select select "25"
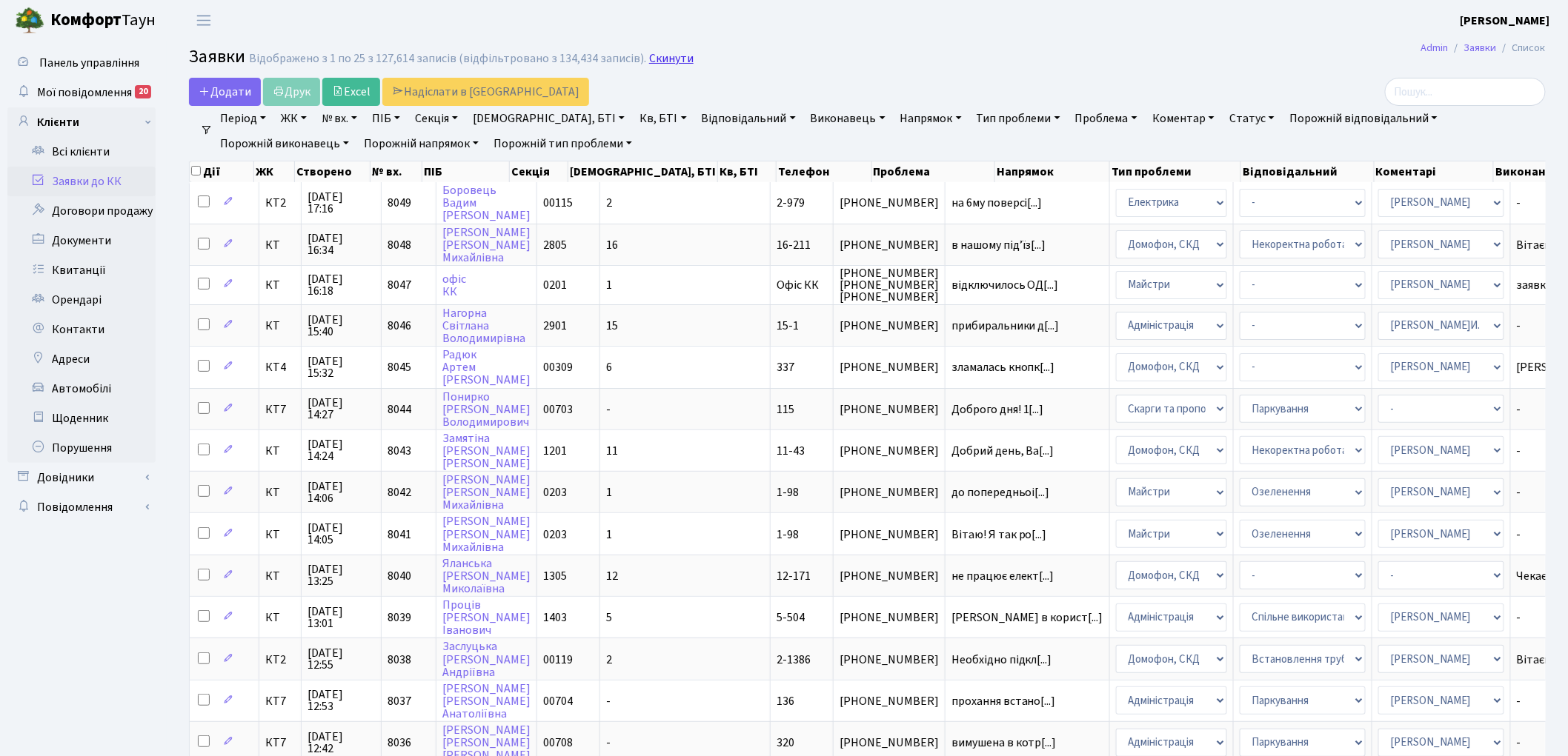
click at [655, 61] on link "Скинути" at bounding box center [671, 58] width 45 height 14
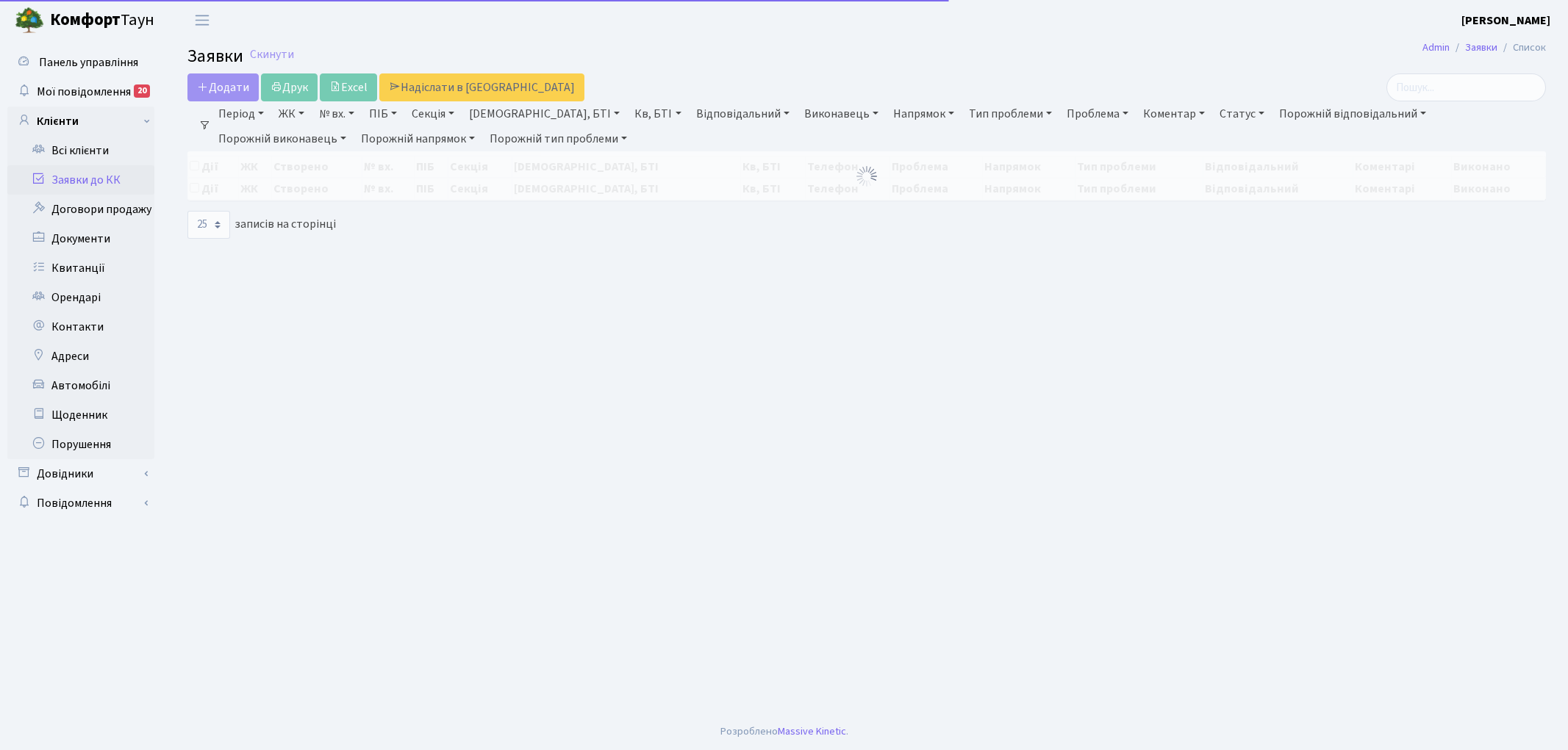
select select "25"
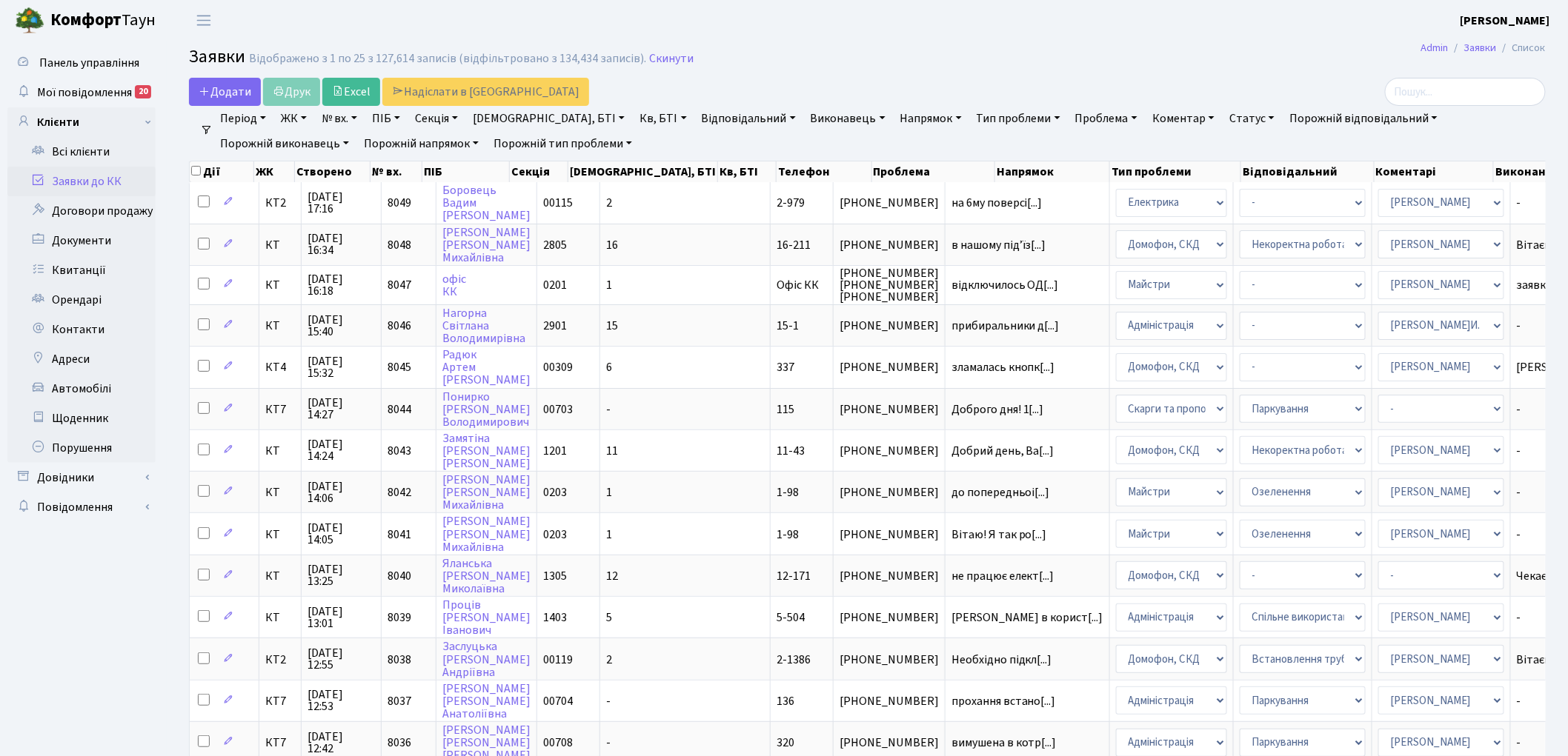
click at [746, 36] on header "[PERSON_NAME] [PERSON_NAME] Мій обліковий запис Вийти" at bounding box center [784, 20] width 1568 height 41
click at [656, 62] on link "Скинути" at bounding box center [671, 58] width 45 height 14
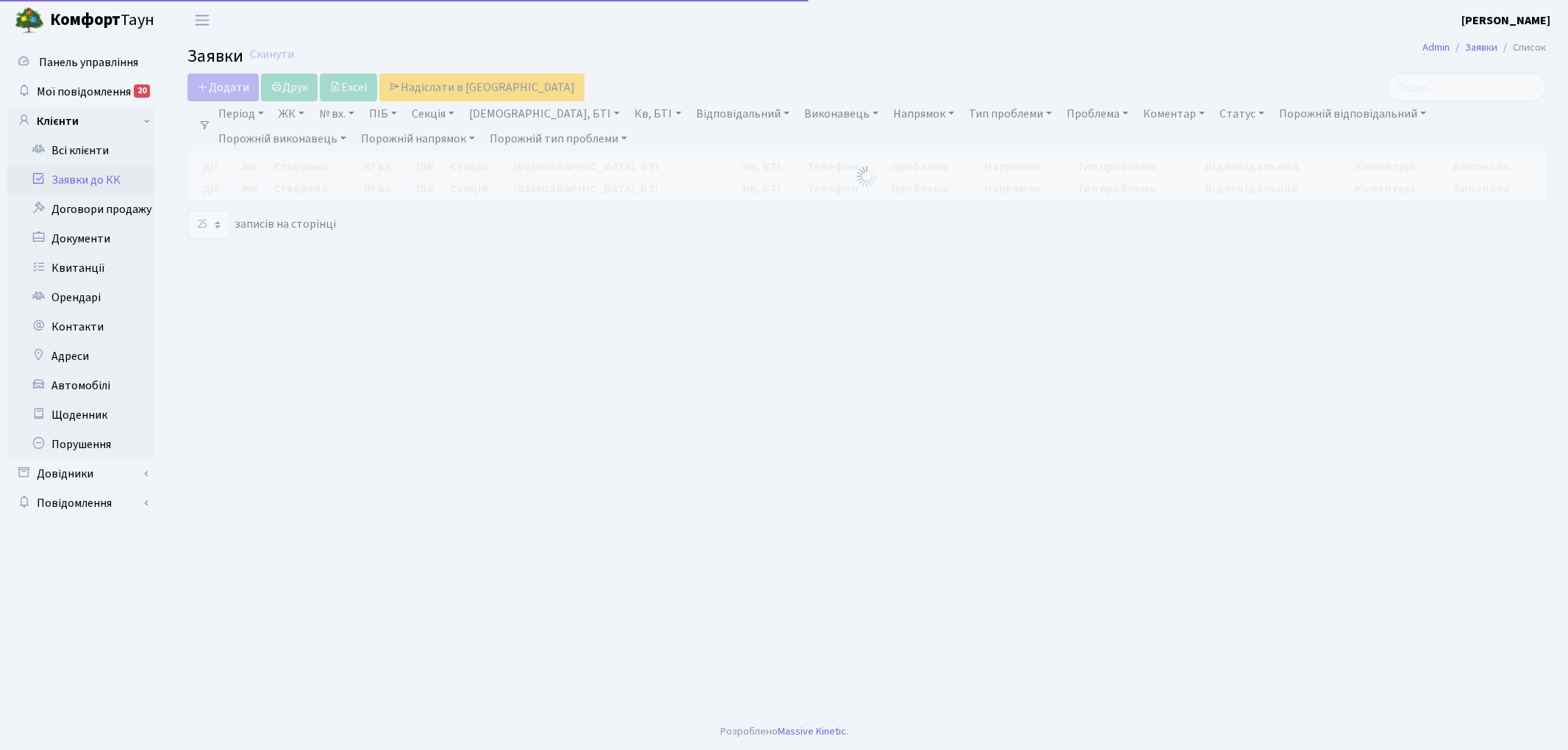
select select "25"
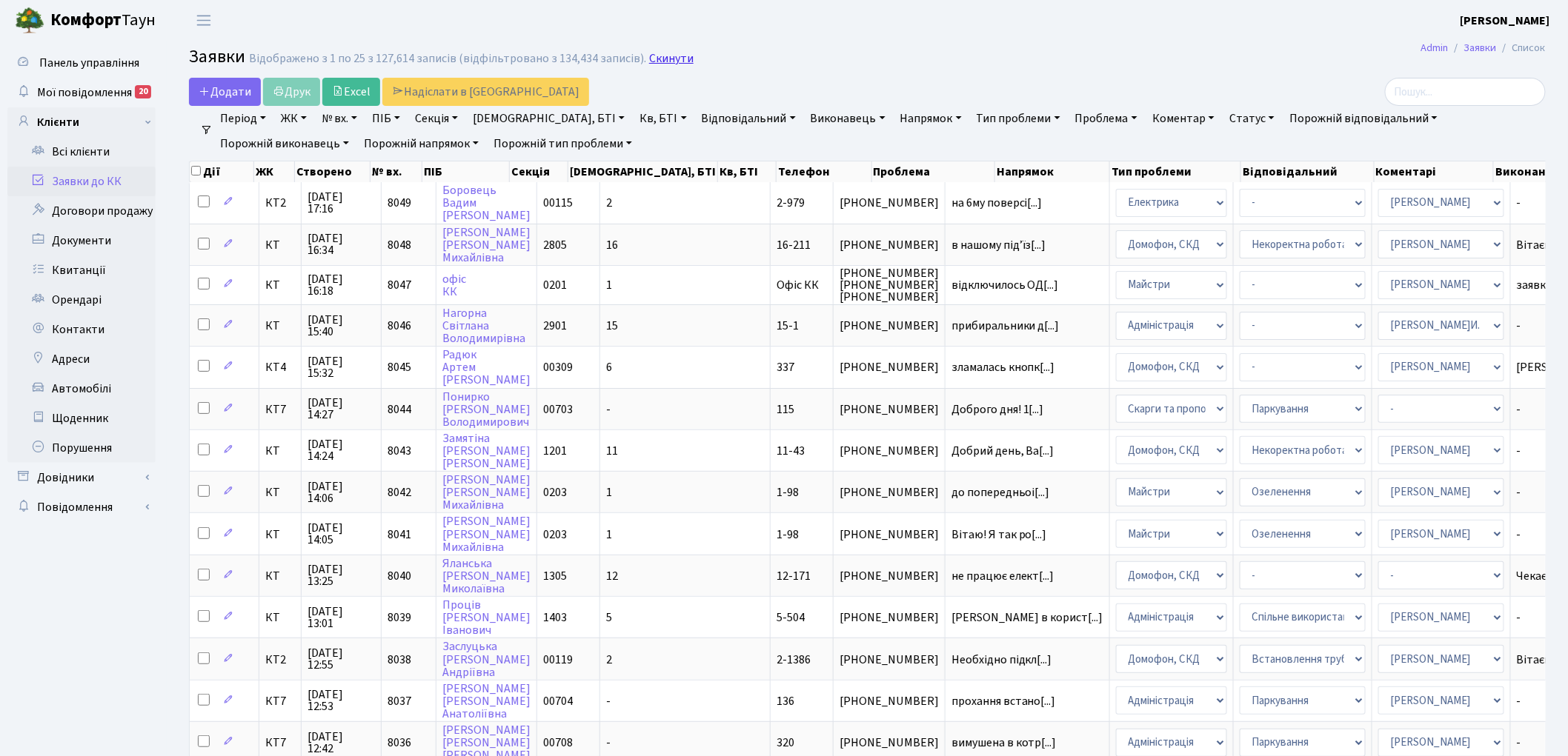
click at [668, 57] on link "Скинути" at bounding box center [671, 58] width 45 height 14
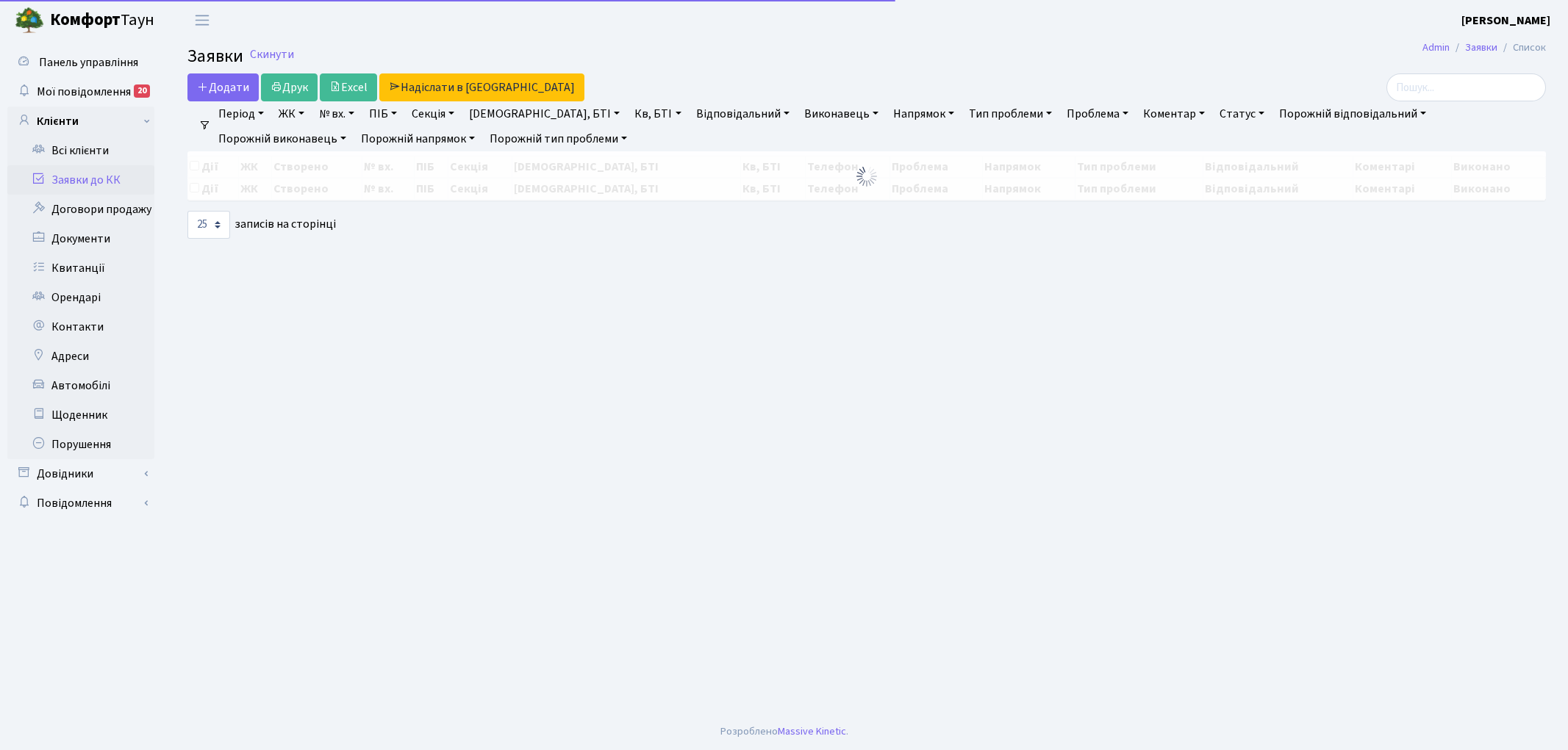
select select "25"
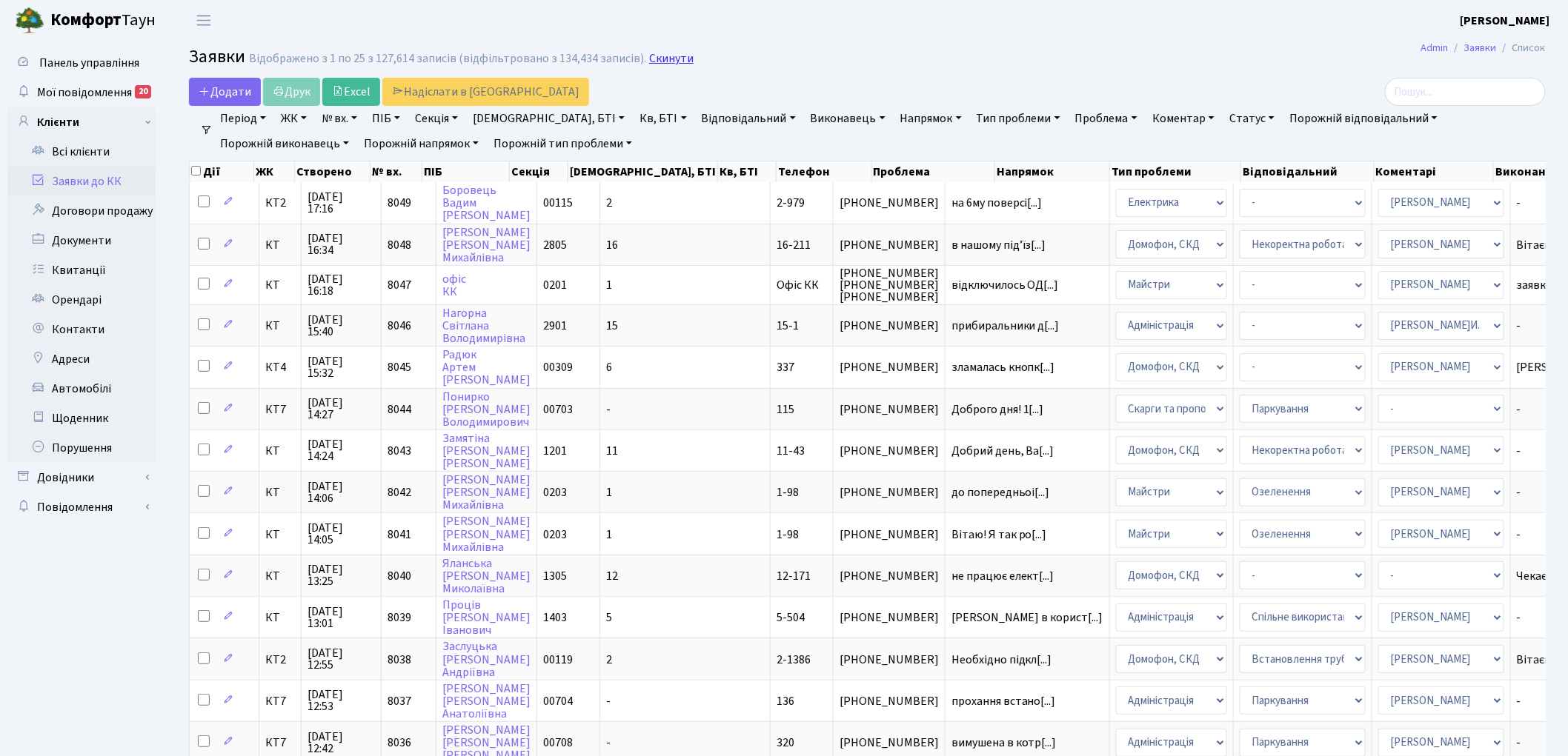
click at [660, 56] on link "Скинути" at bounding box center [671, 58] width 45 height 14
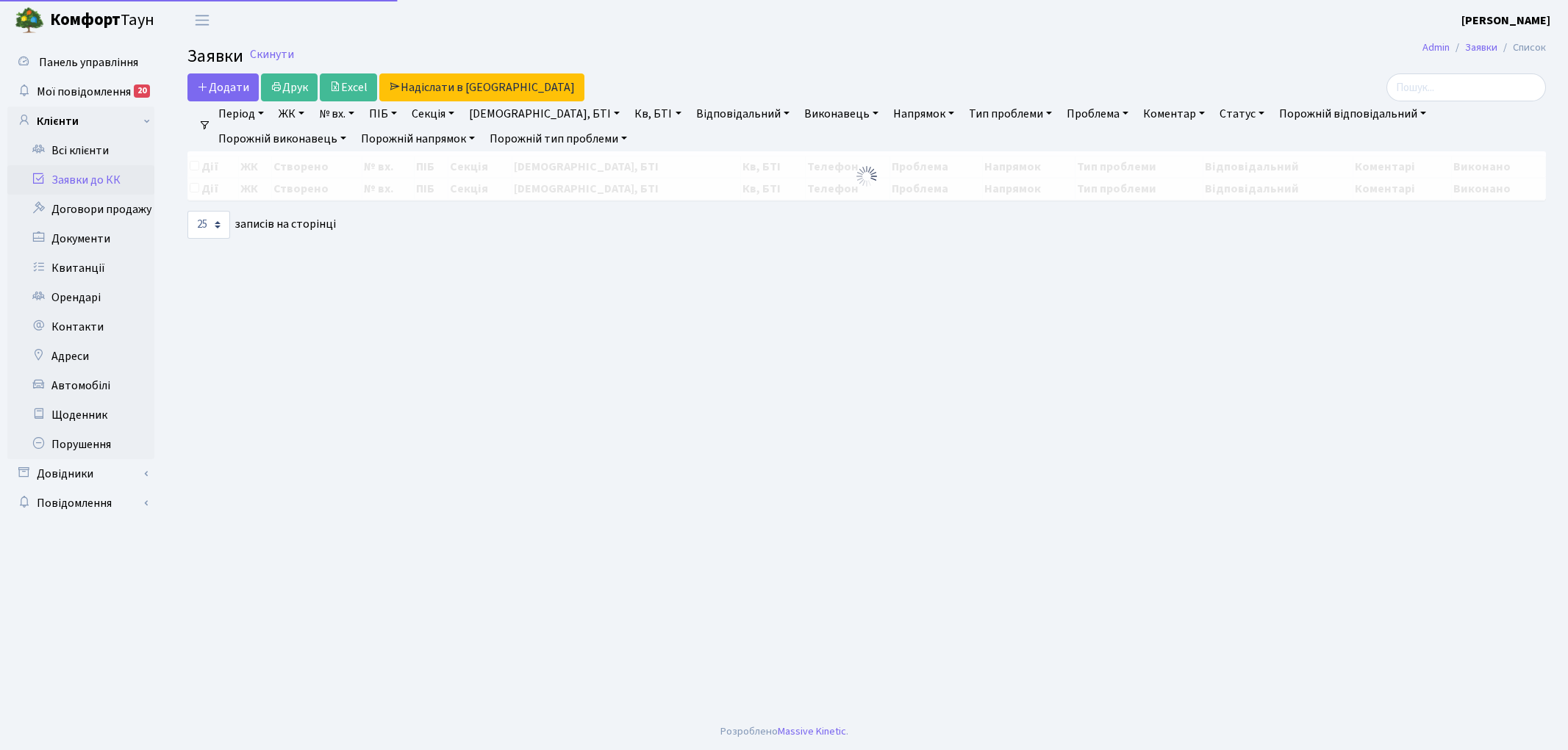
select select "25"
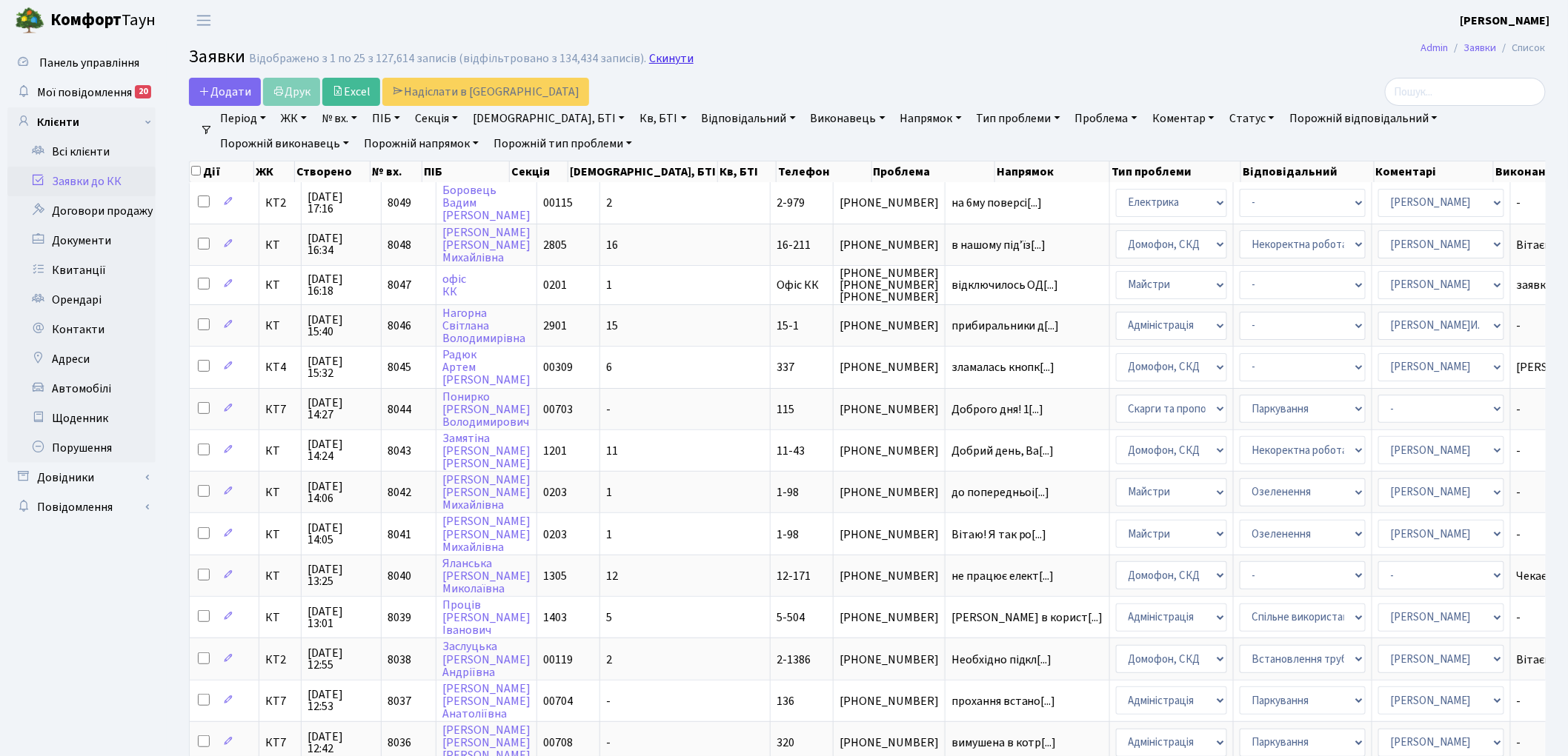
click at [665, 65] on link "Скинути" at bounding box center [671, 58] width 45 height 14
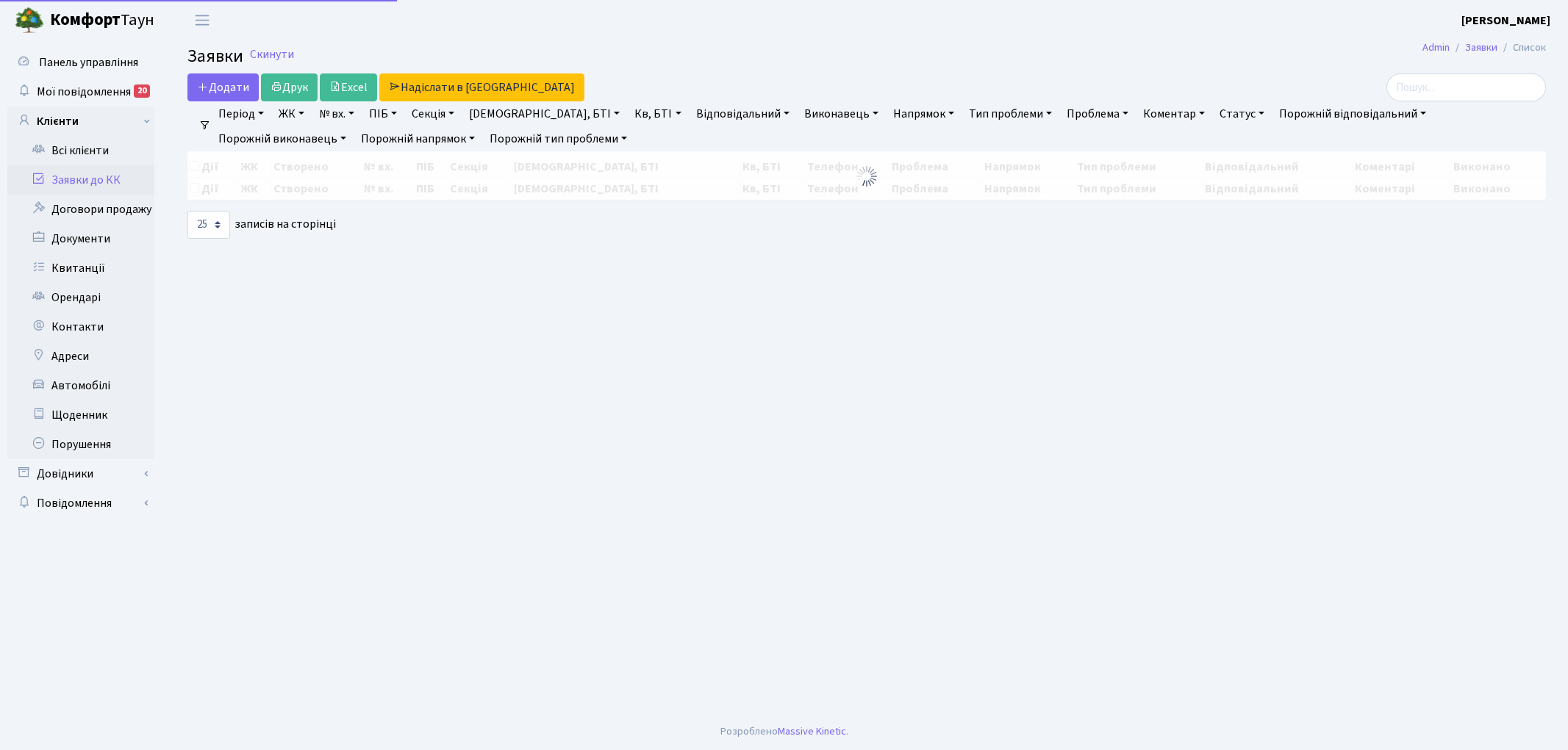
select select "25"
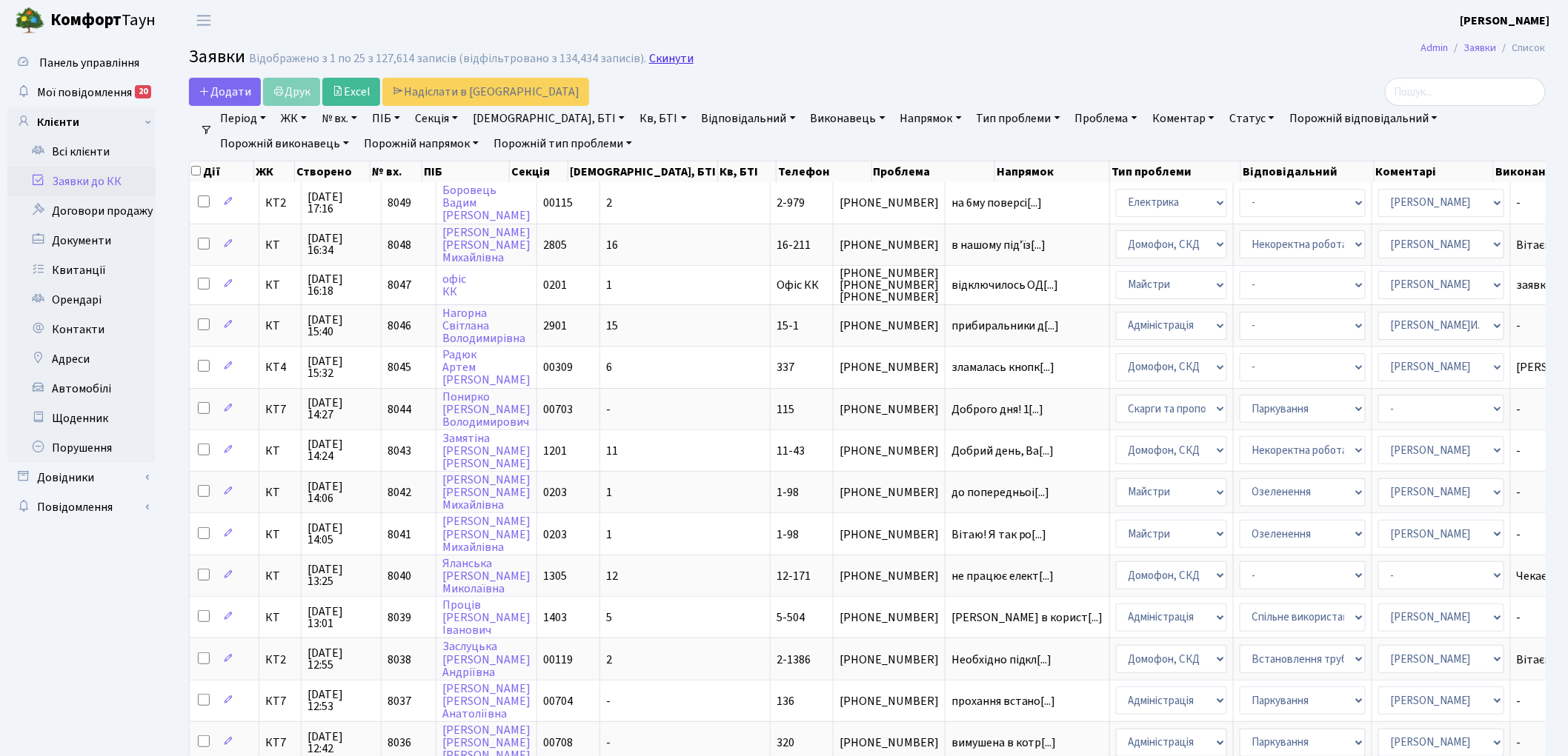
click at [661, 61] on link "Скинути" at bounding box center [671, 58] width 45 height 14
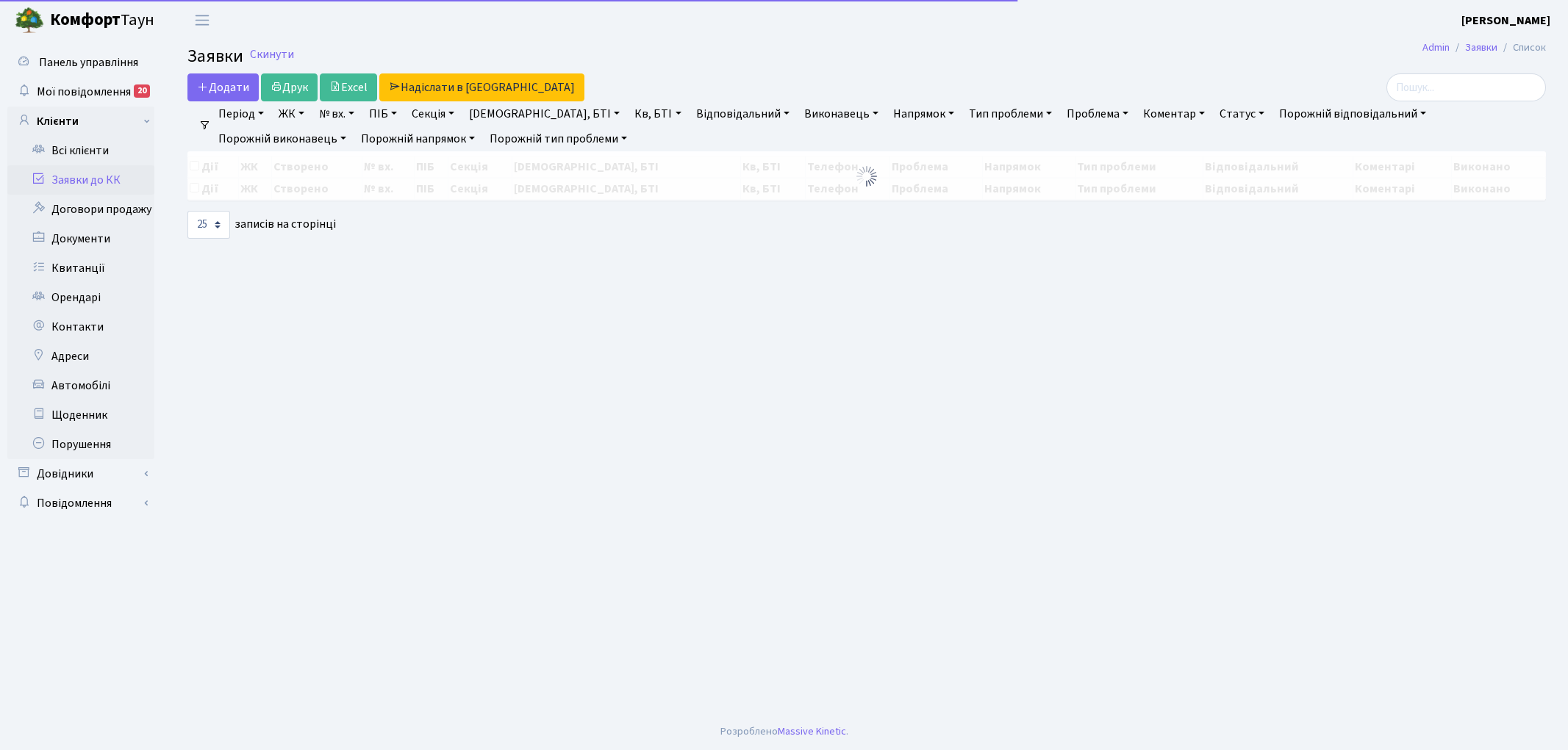
select select "25"
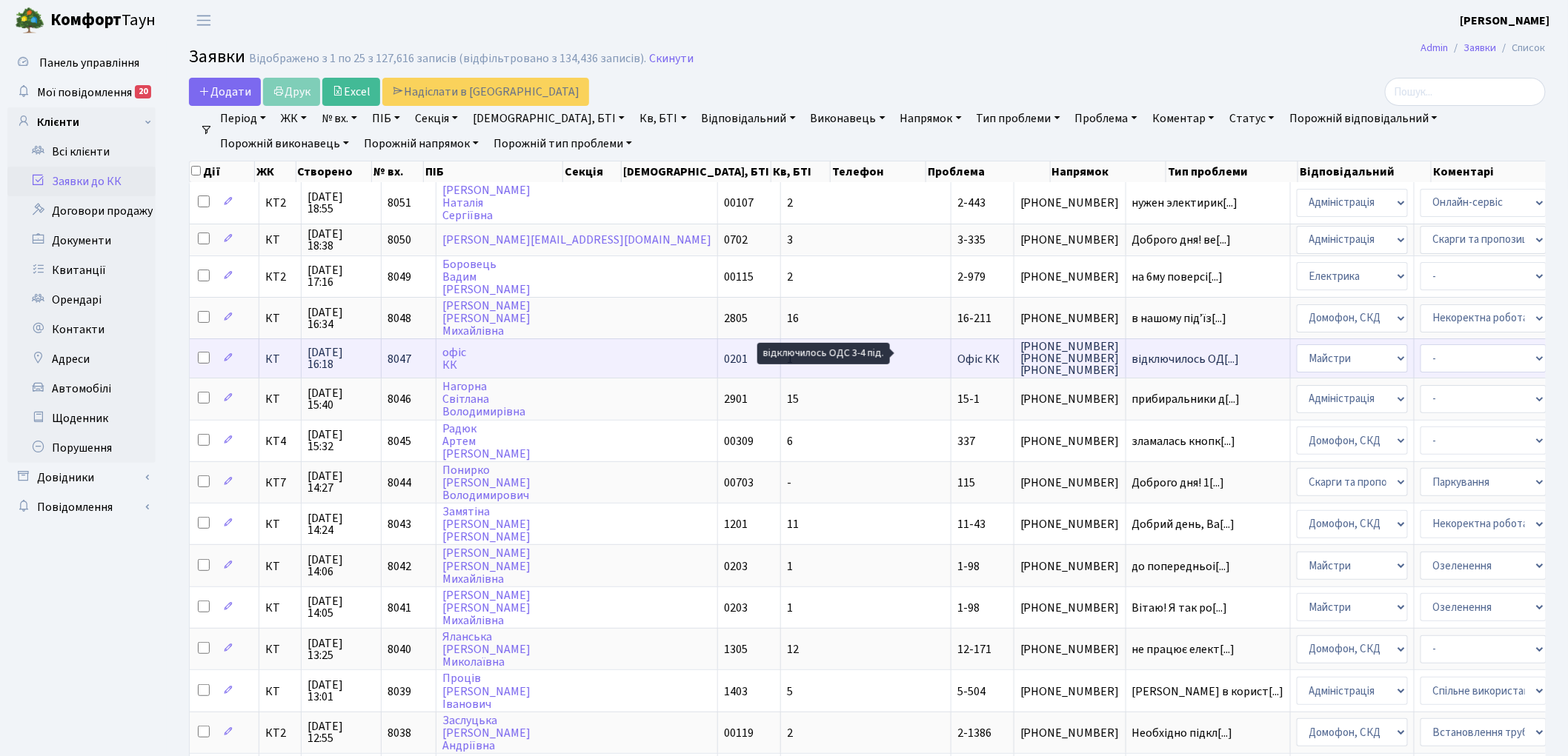
click at [1132, 351] on span "відключилось ОД[...]" at bounding box center [1186, 359] width 108 height 16
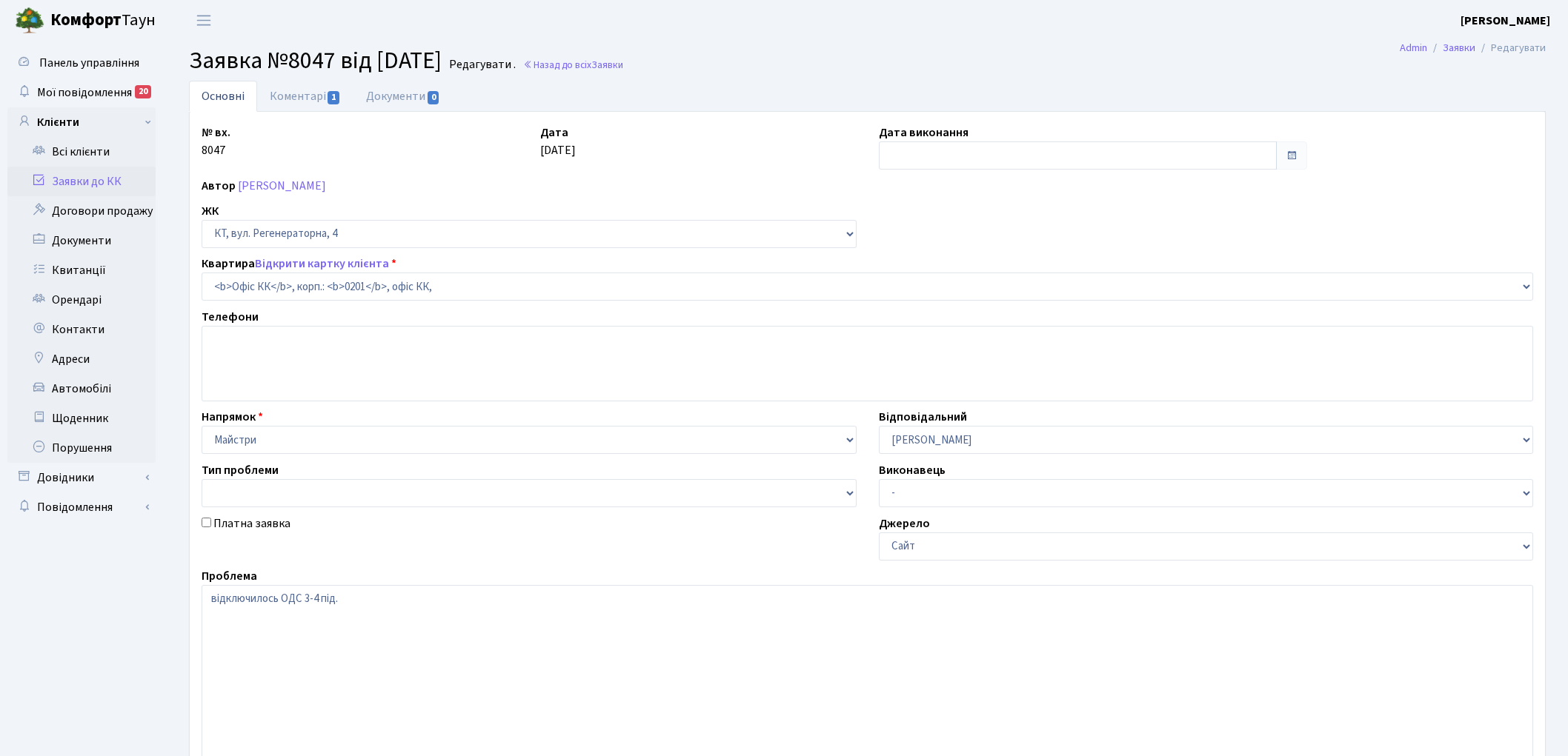
select select "4"
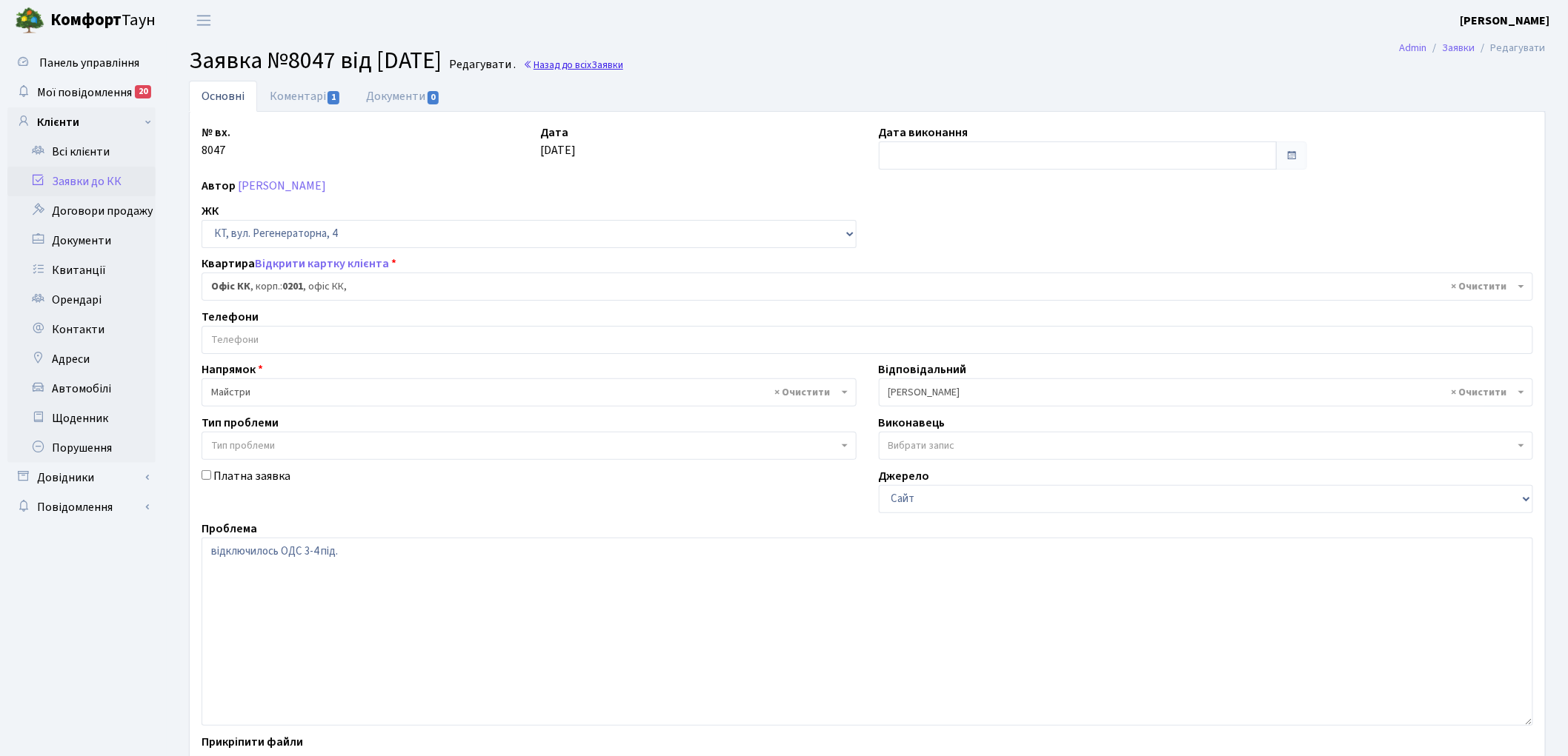
click at [590, 64] on link "Назад до всіх Заявки" at bounding box center [573, 64] width 100 height 14
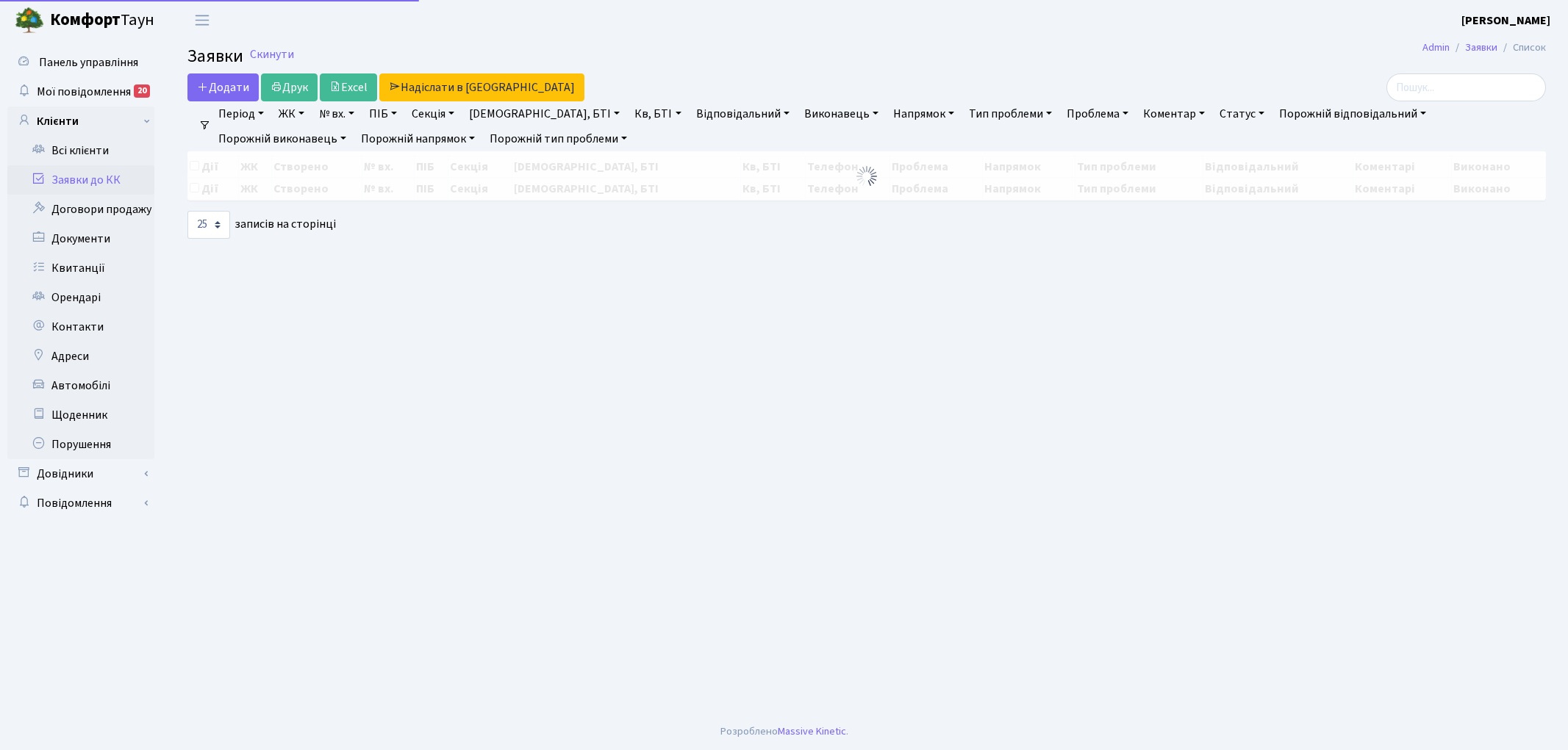
select select "25"
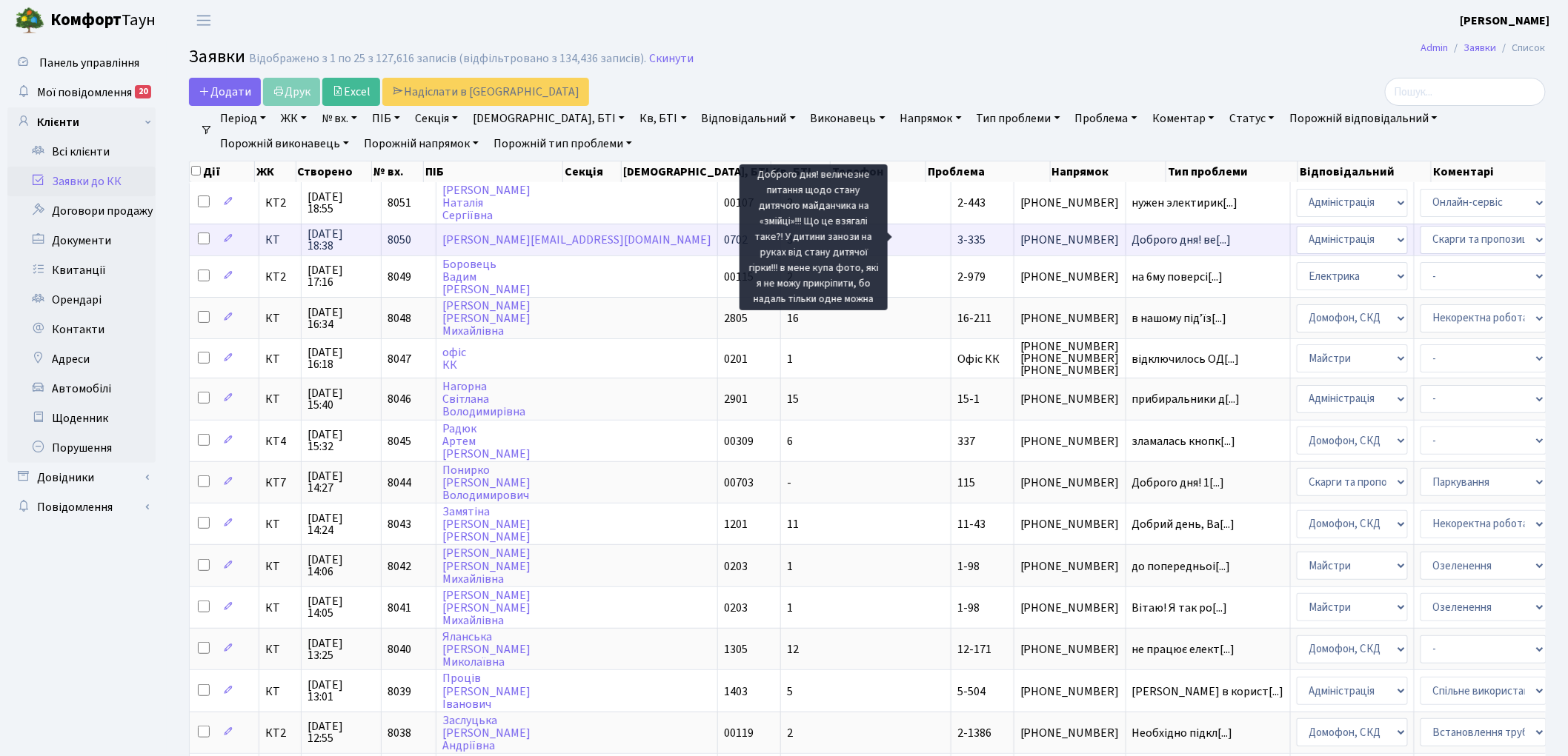
click at [1132, 232] on span "Доброго дня! ве[...]" at bounding box center [1181, 240] width 99 height 16
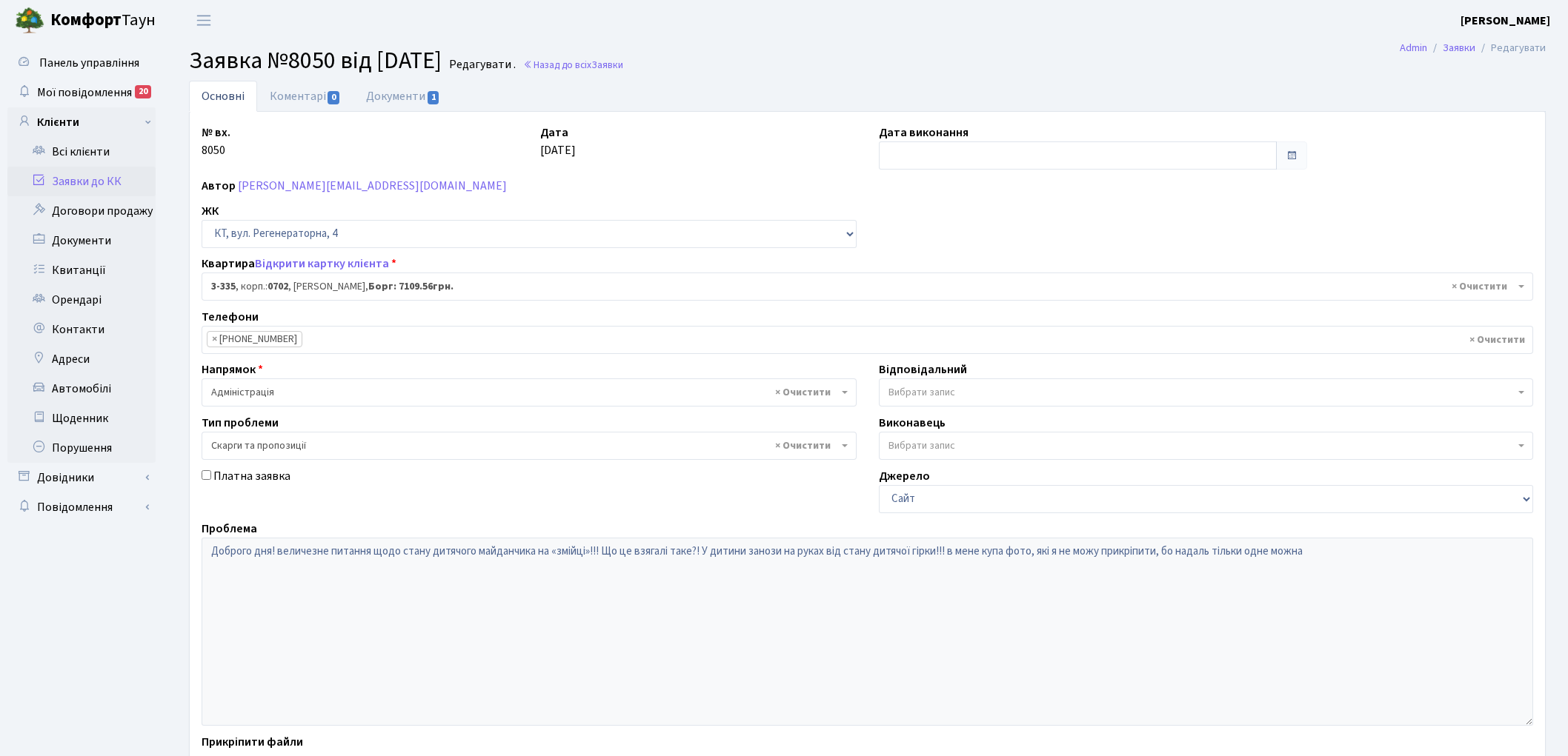
select select "1553"
select select "55"
click at [390, 96] on link "Документи 1" at bounding box center [402, 96] width 99 height 31
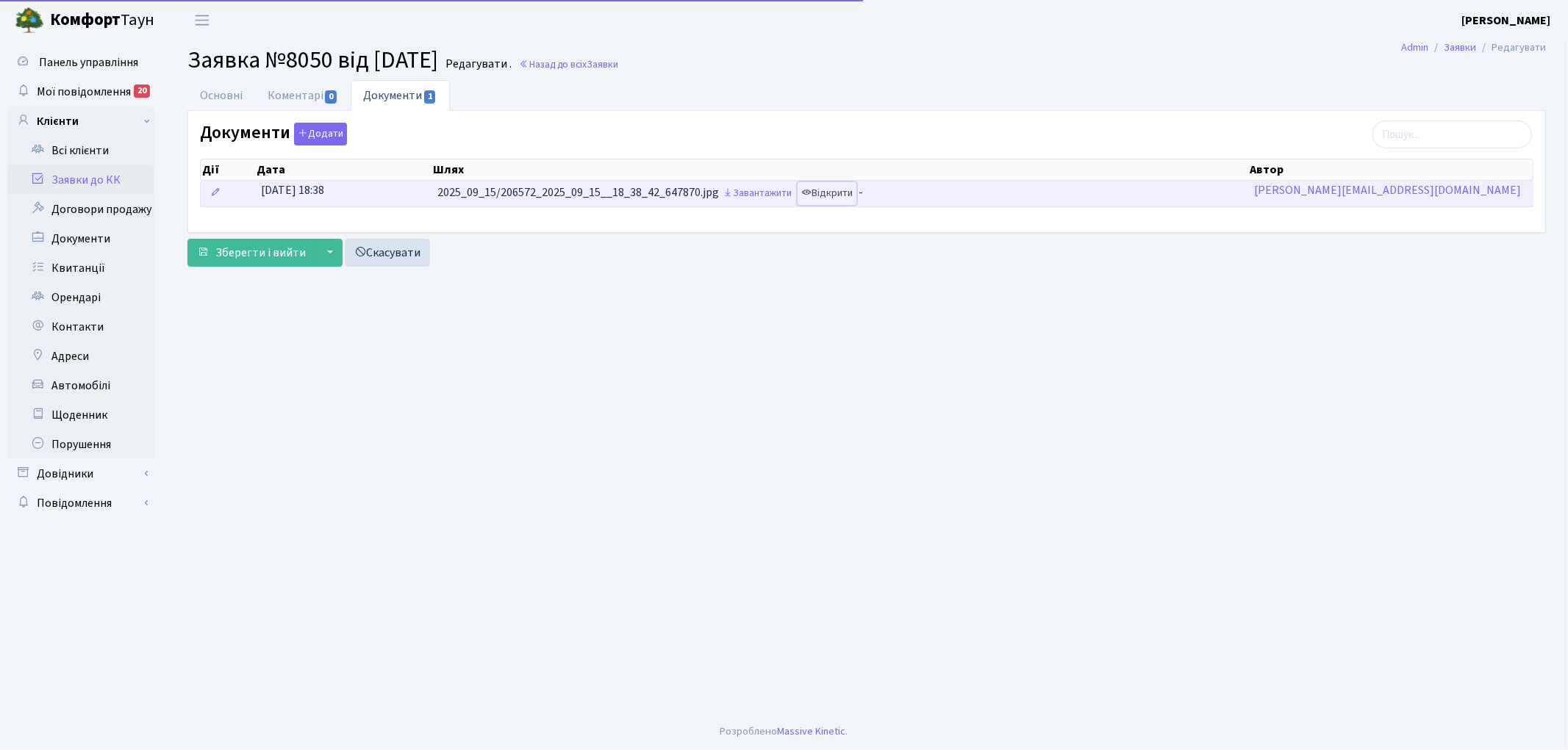
click at [841, 197] on link "Відкрити" at bounding box center [827, 193] width 59 height 23
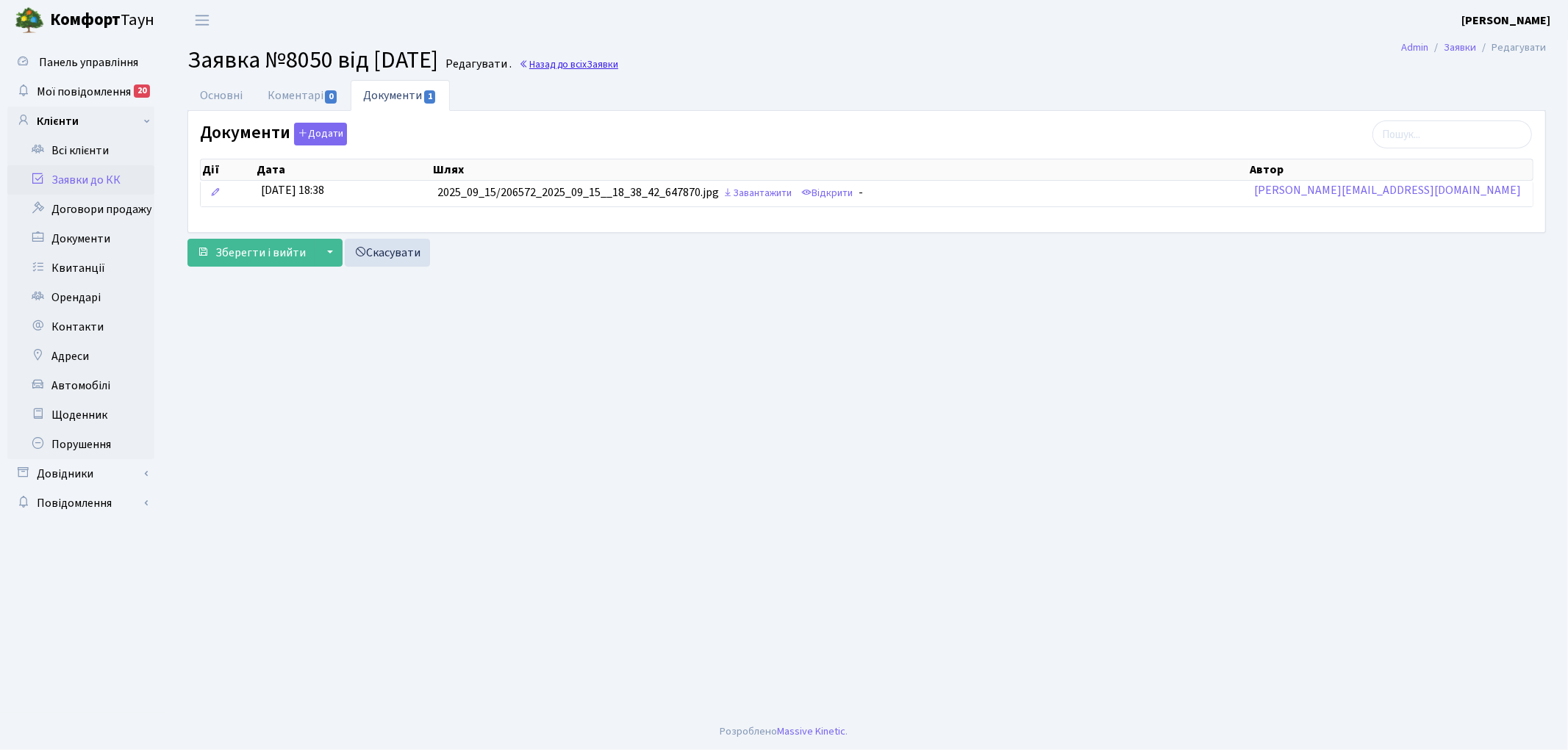
click at [618, 61] on link "Назад до всіх Заявки" at bounding box center [569, 64] width 99 height 14
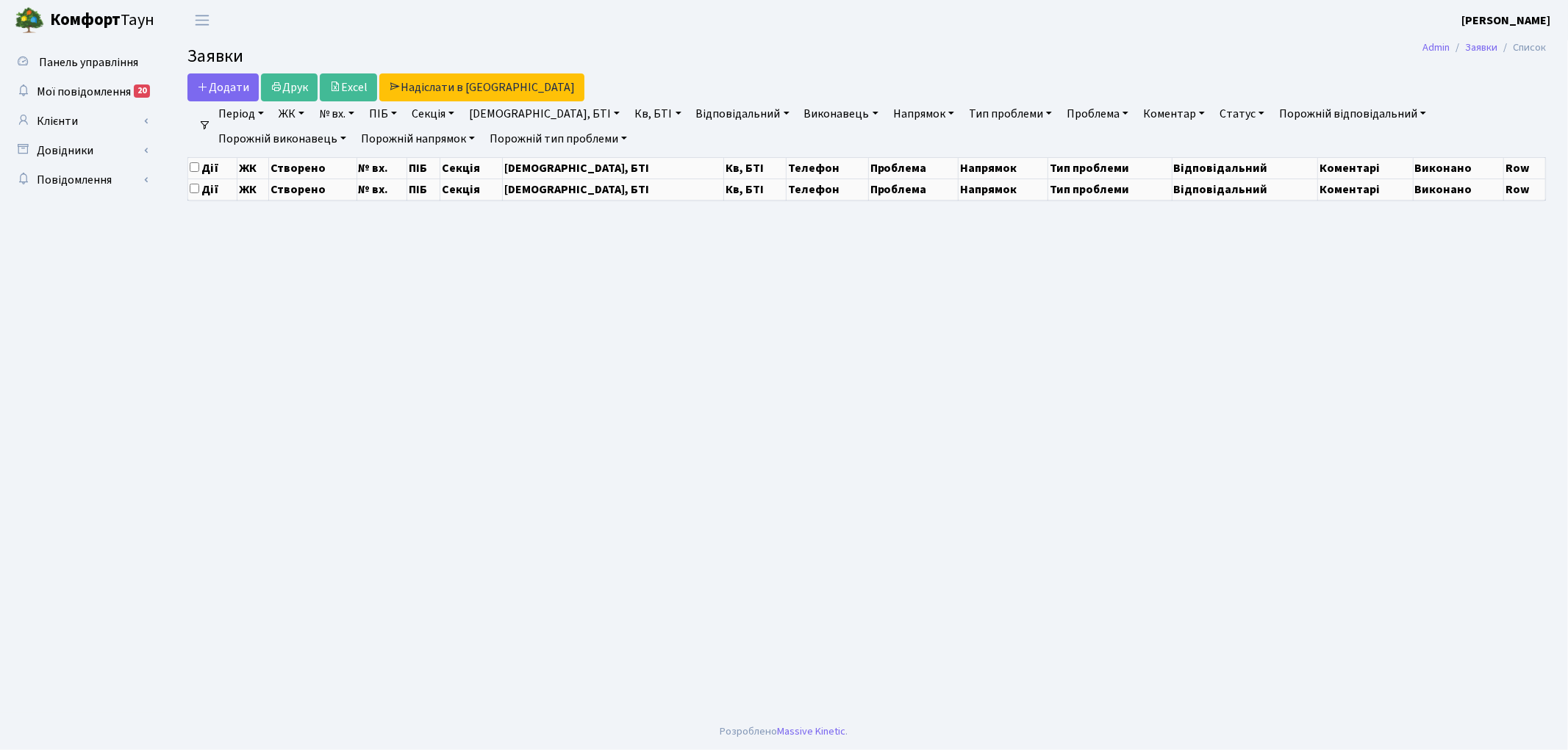
select select "25"
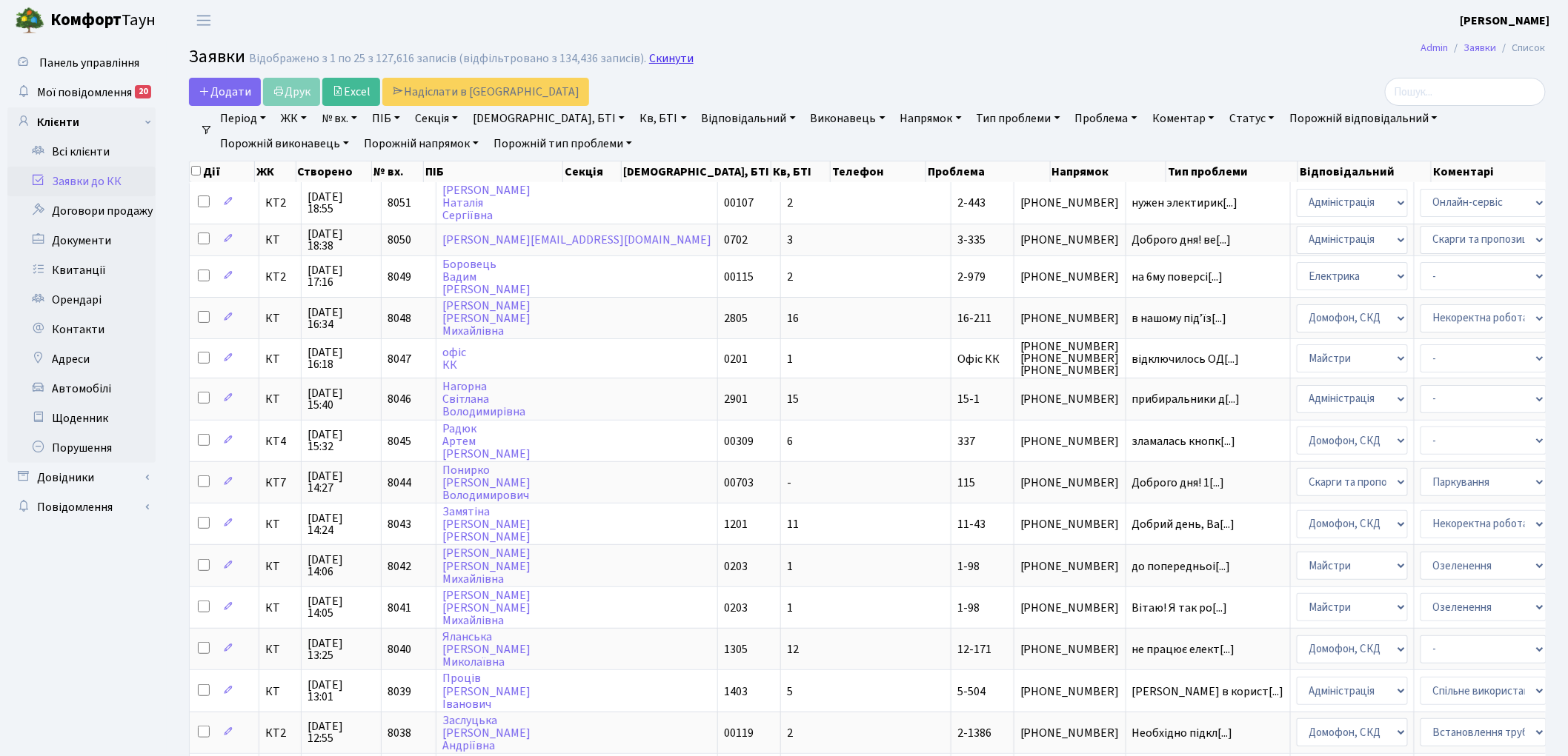
click at [664, 60] on link "Скинути" at bounding box center [671, 58] width 45 height 14
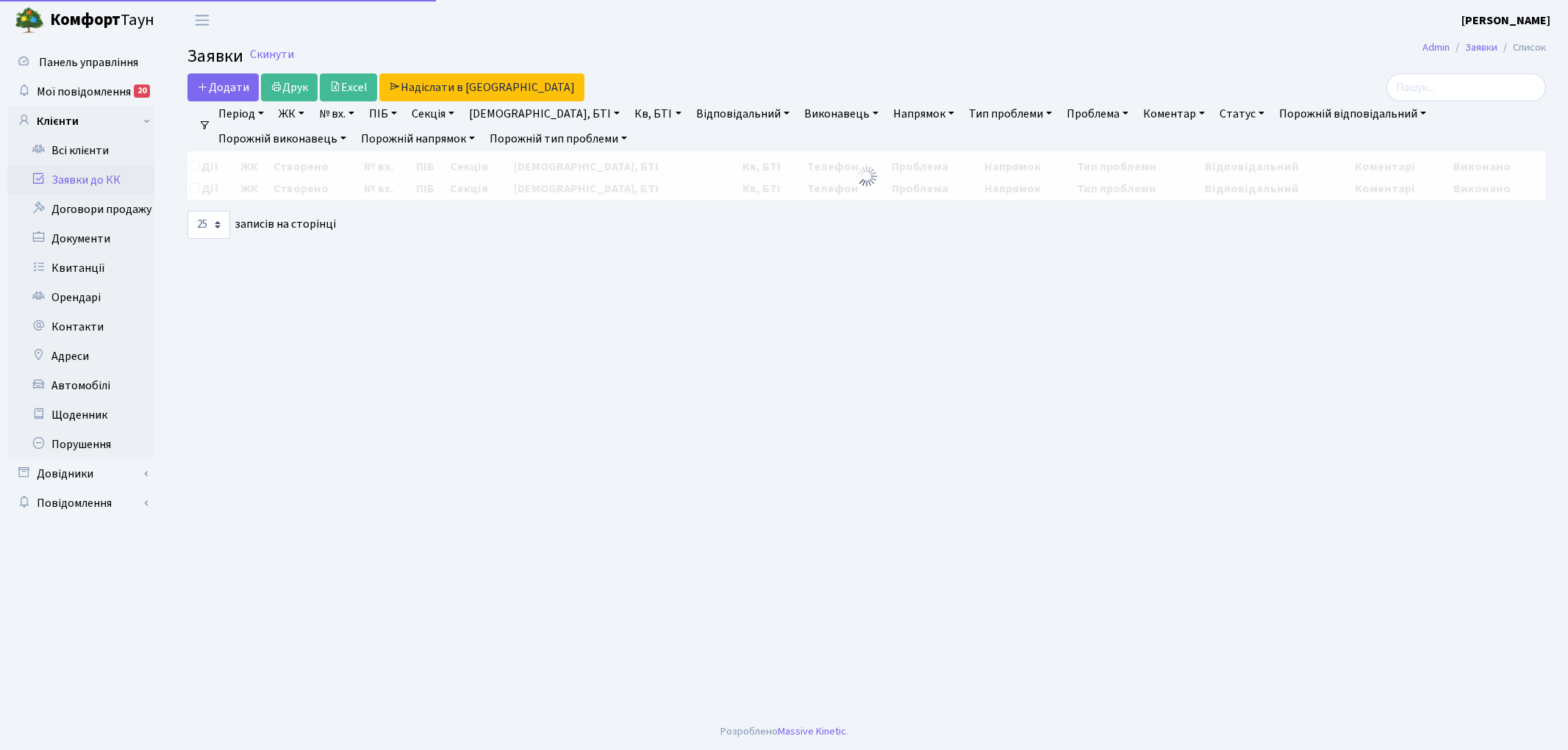
select select "25"
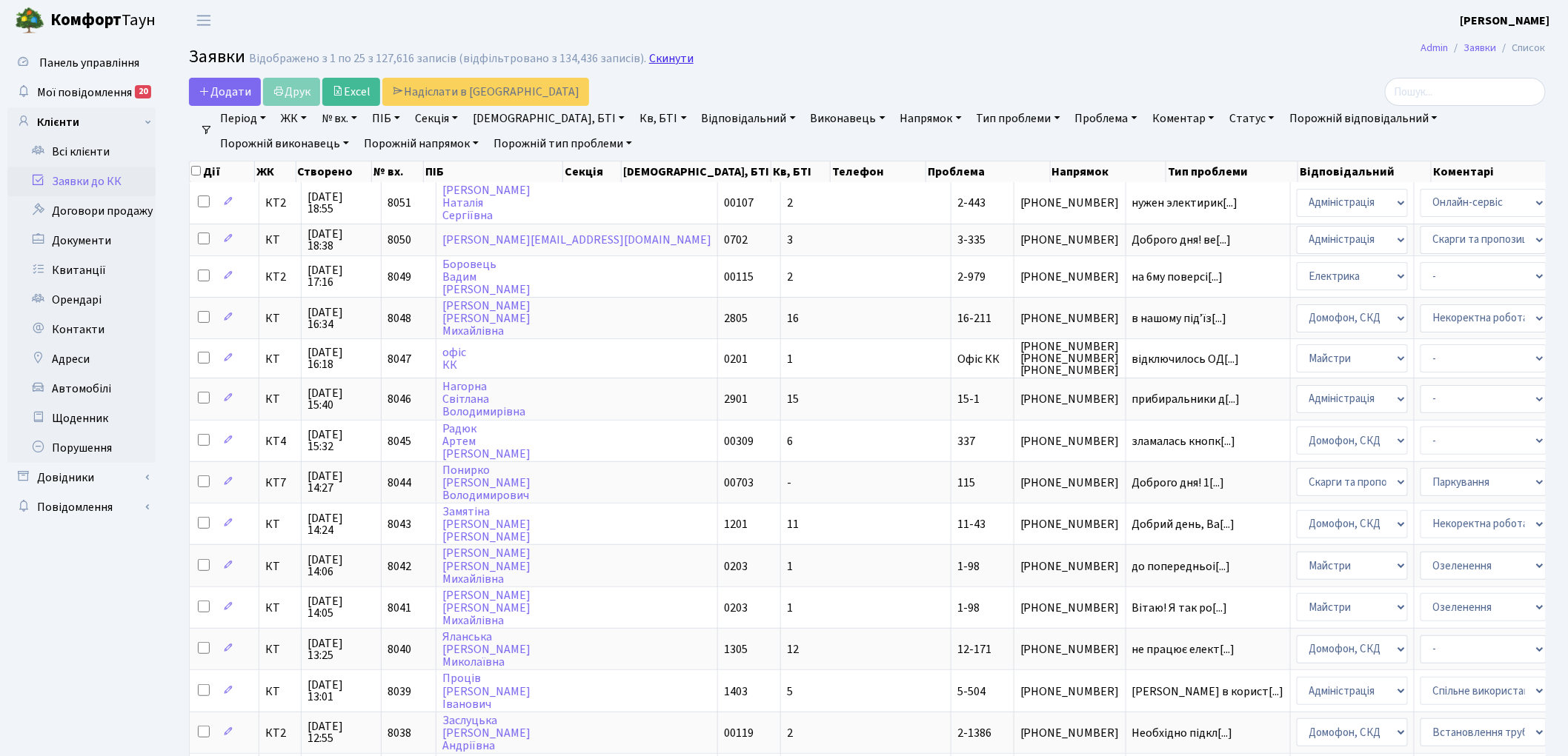
click at [667, 56] on link "Скинути" at bounding box center [671, 58] width 45 height 14
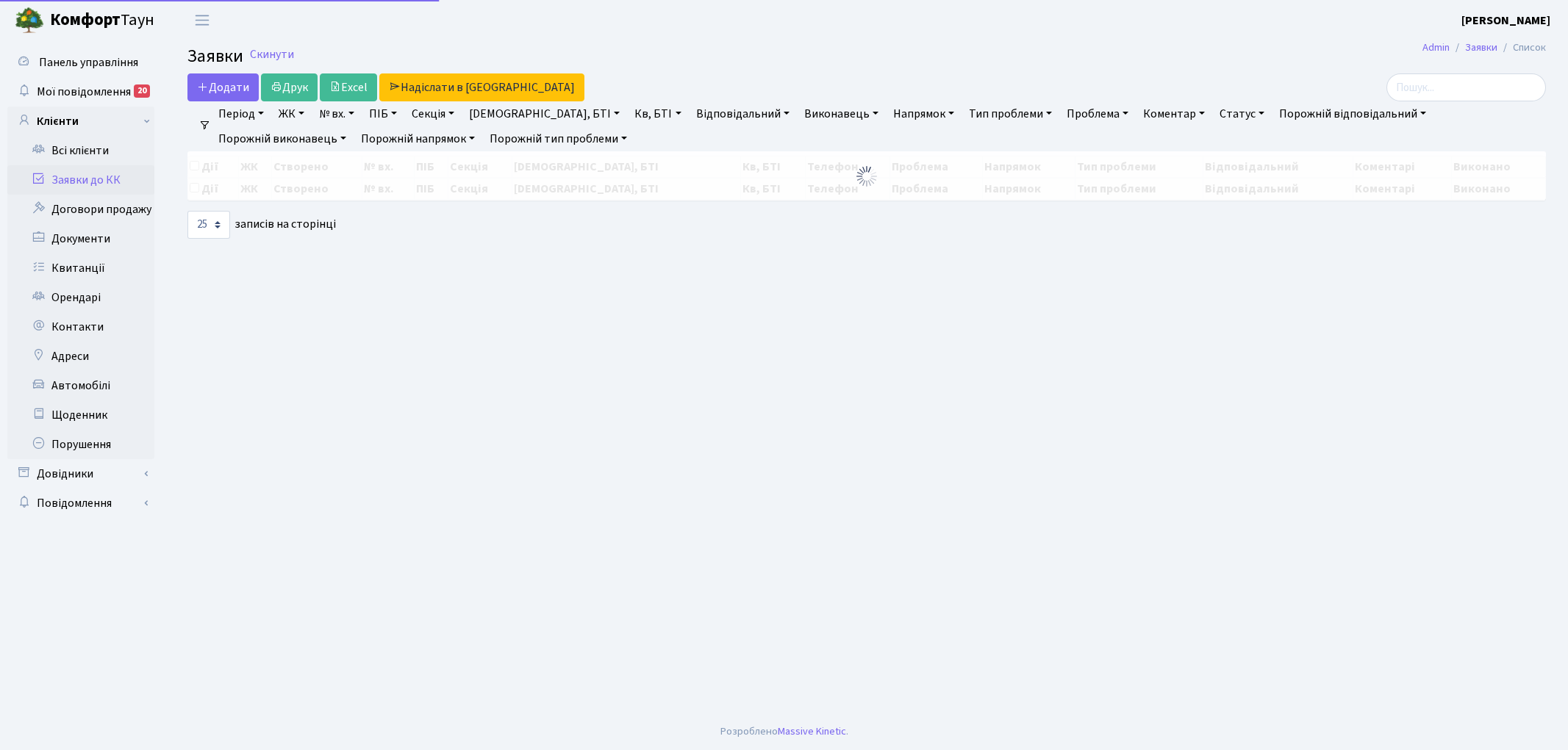
select select "25"
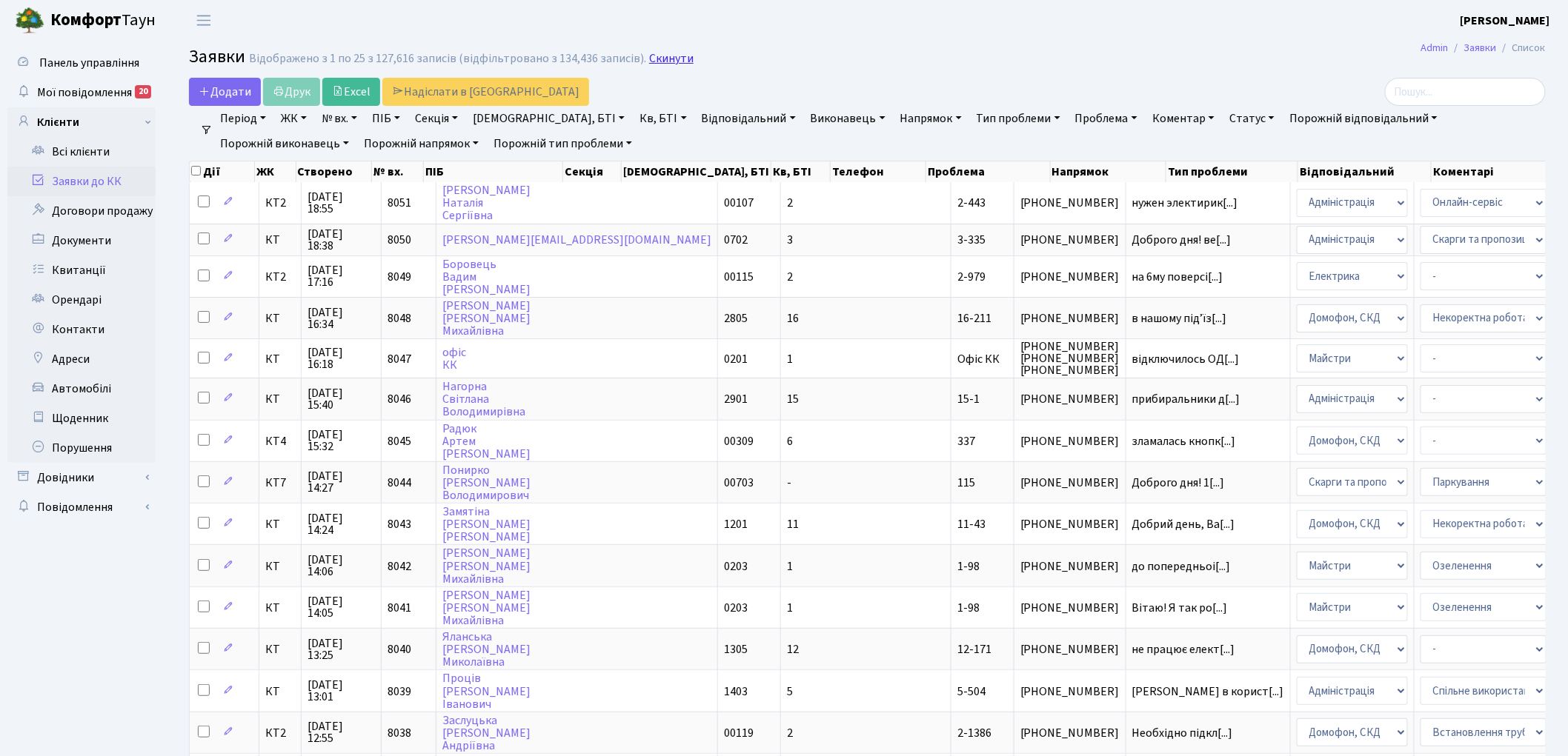
click at [656, 60] on link "Скинути" at bounding box center [671, 58] width 45 height 14
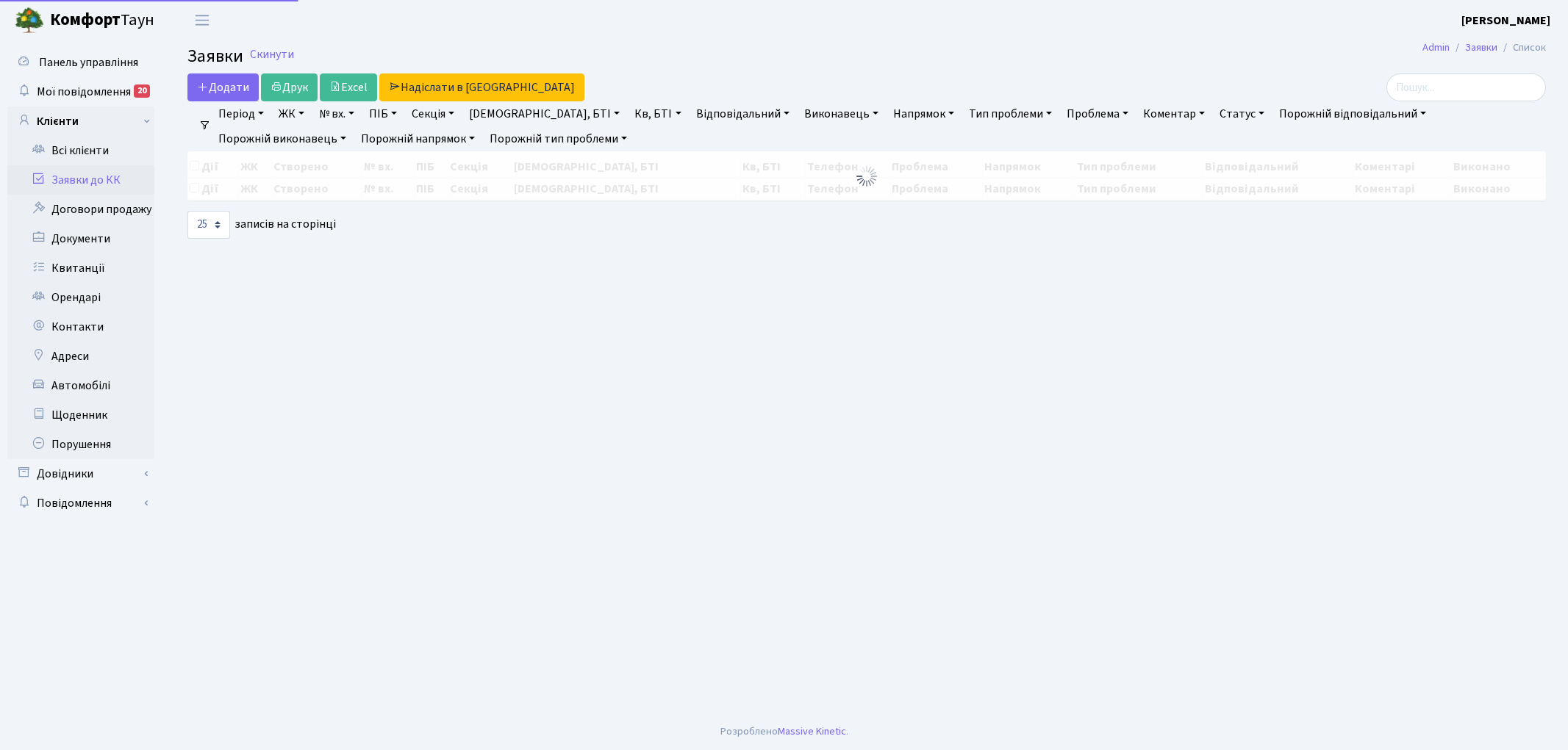
select select "25"
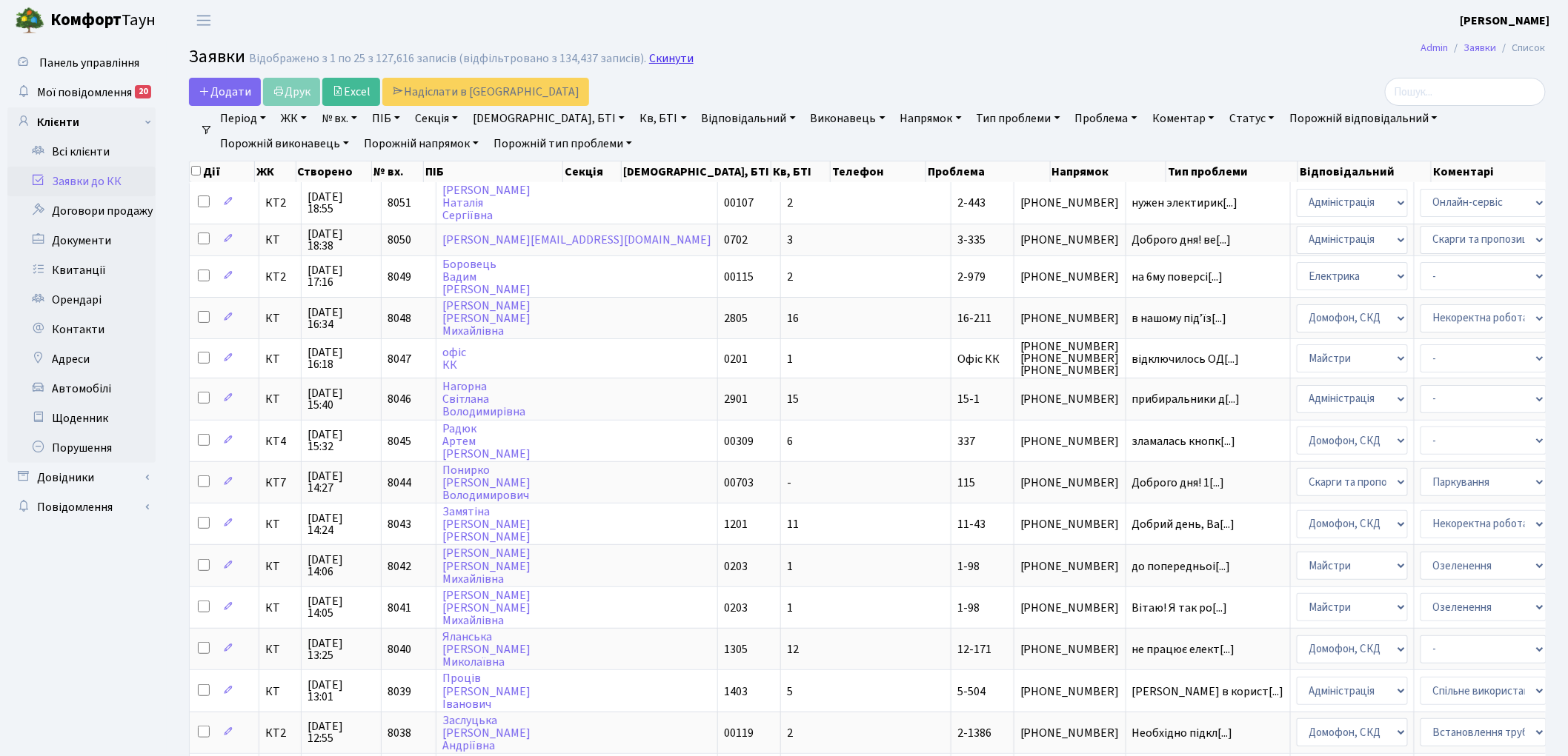
click at [669, 57] on link "Скинути" at bounding box center [671, 58] width 45 height 14
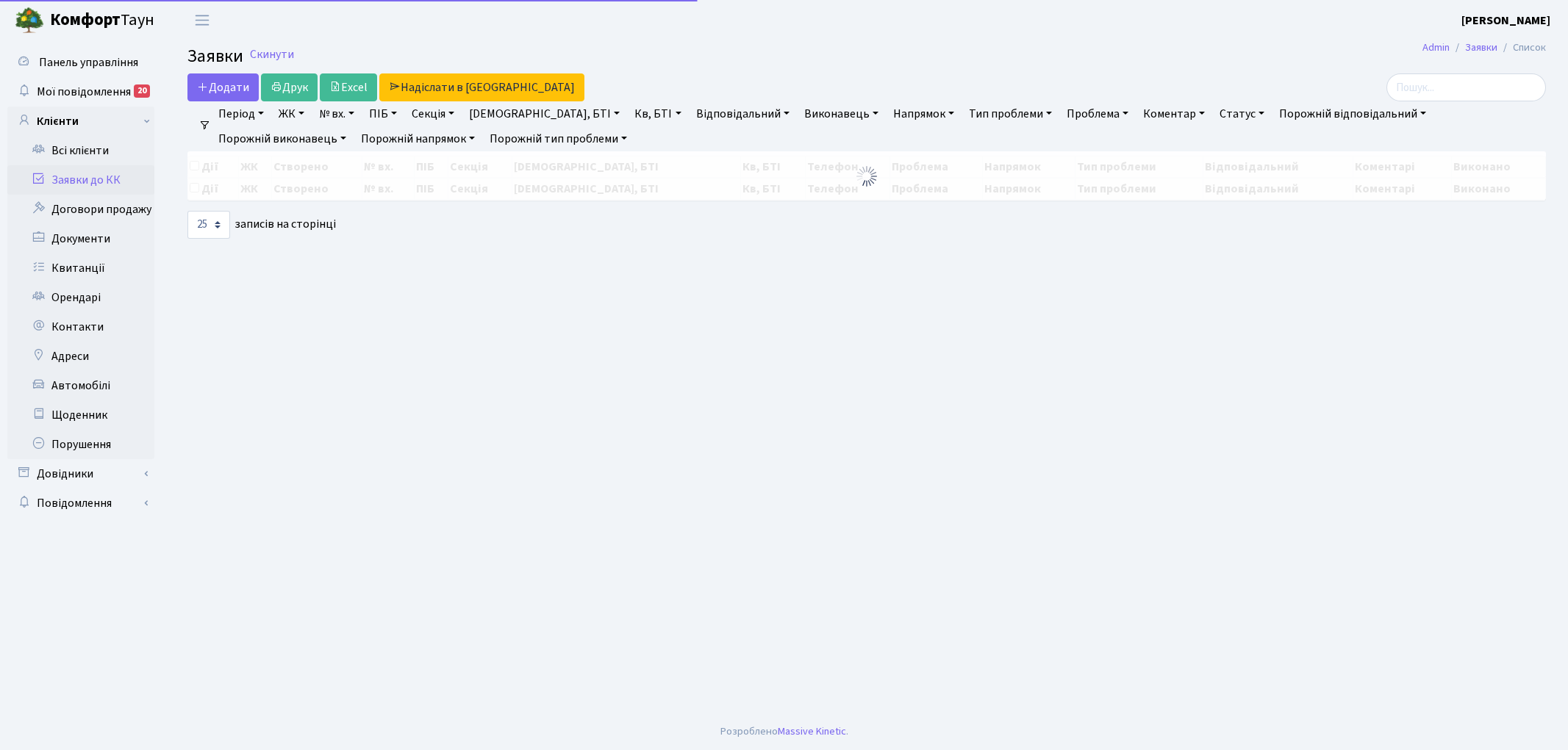
select select "25"
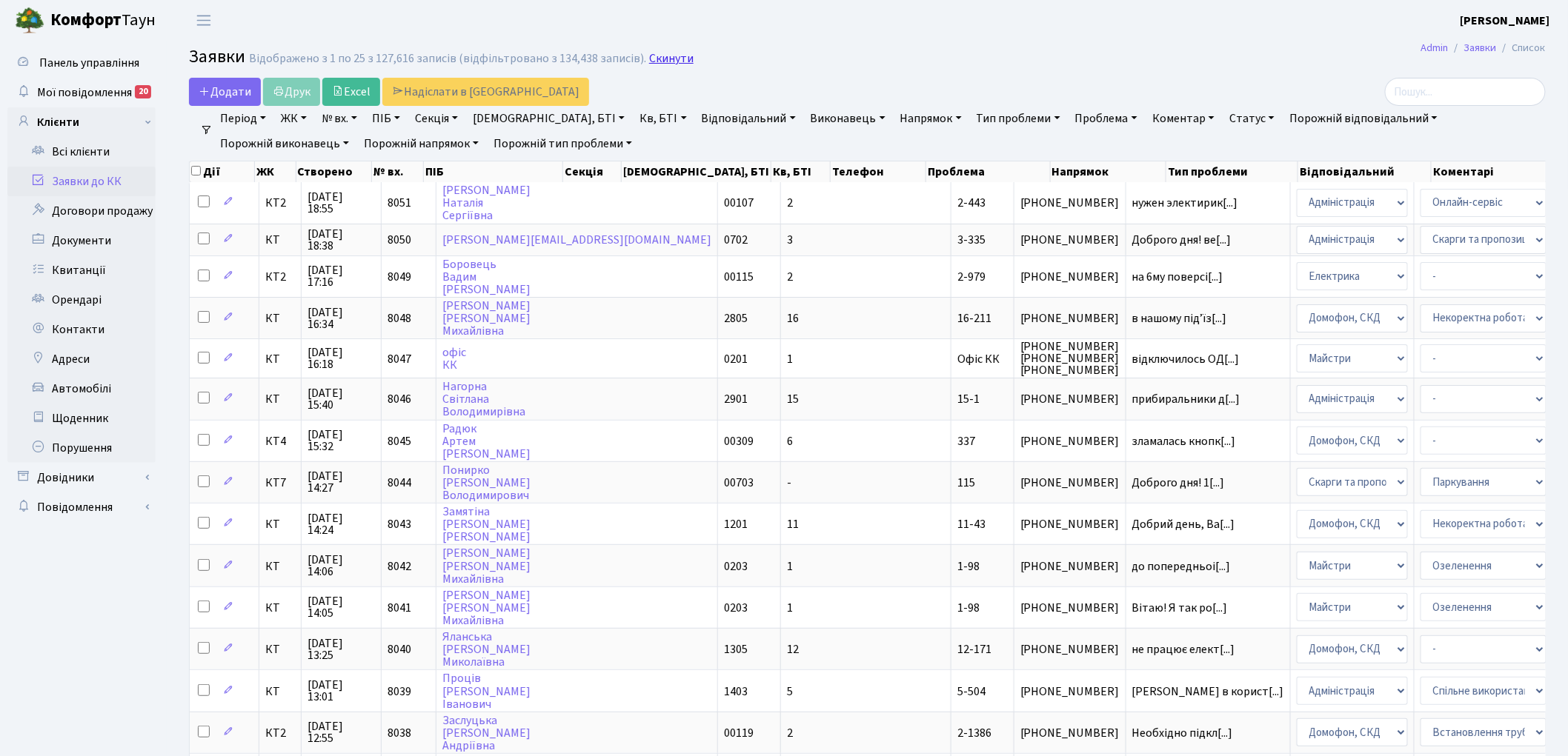
click at [667, 60] on link "Скинути" at bounding box center [671, 58] width 45 height 14
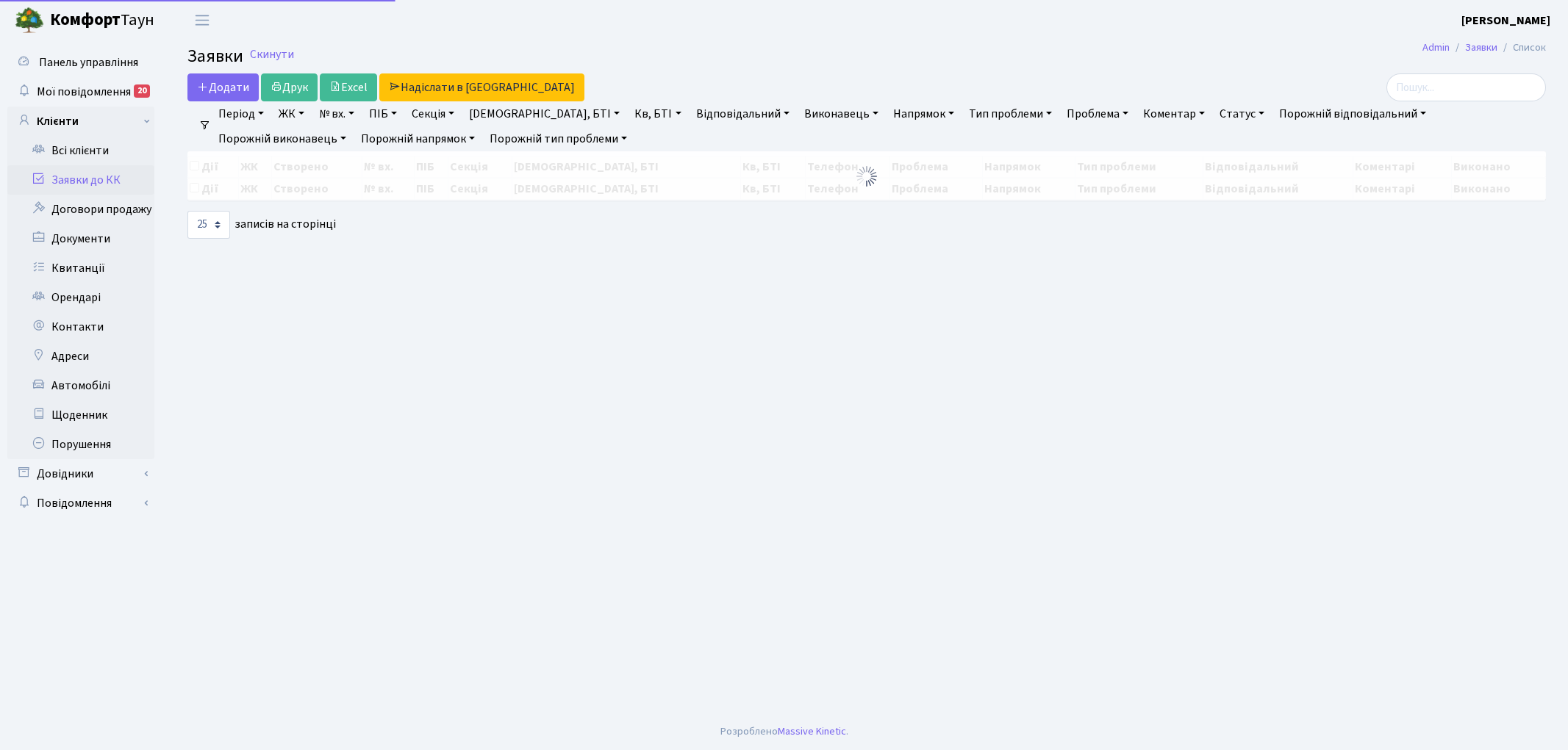
select select "25"
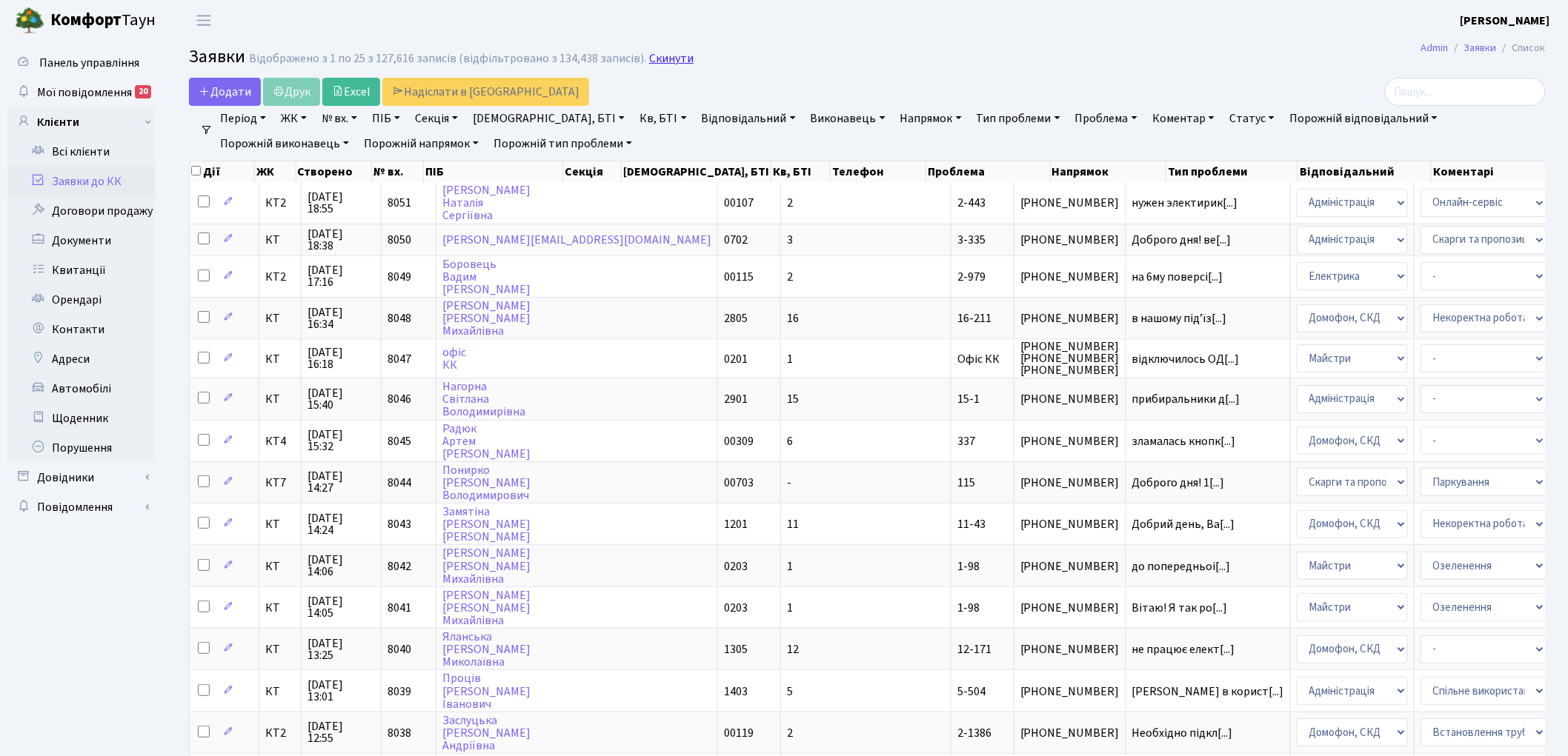
click at [661, 60] on link "Скинути" at bounding box center [671, 58] width 45 height 14
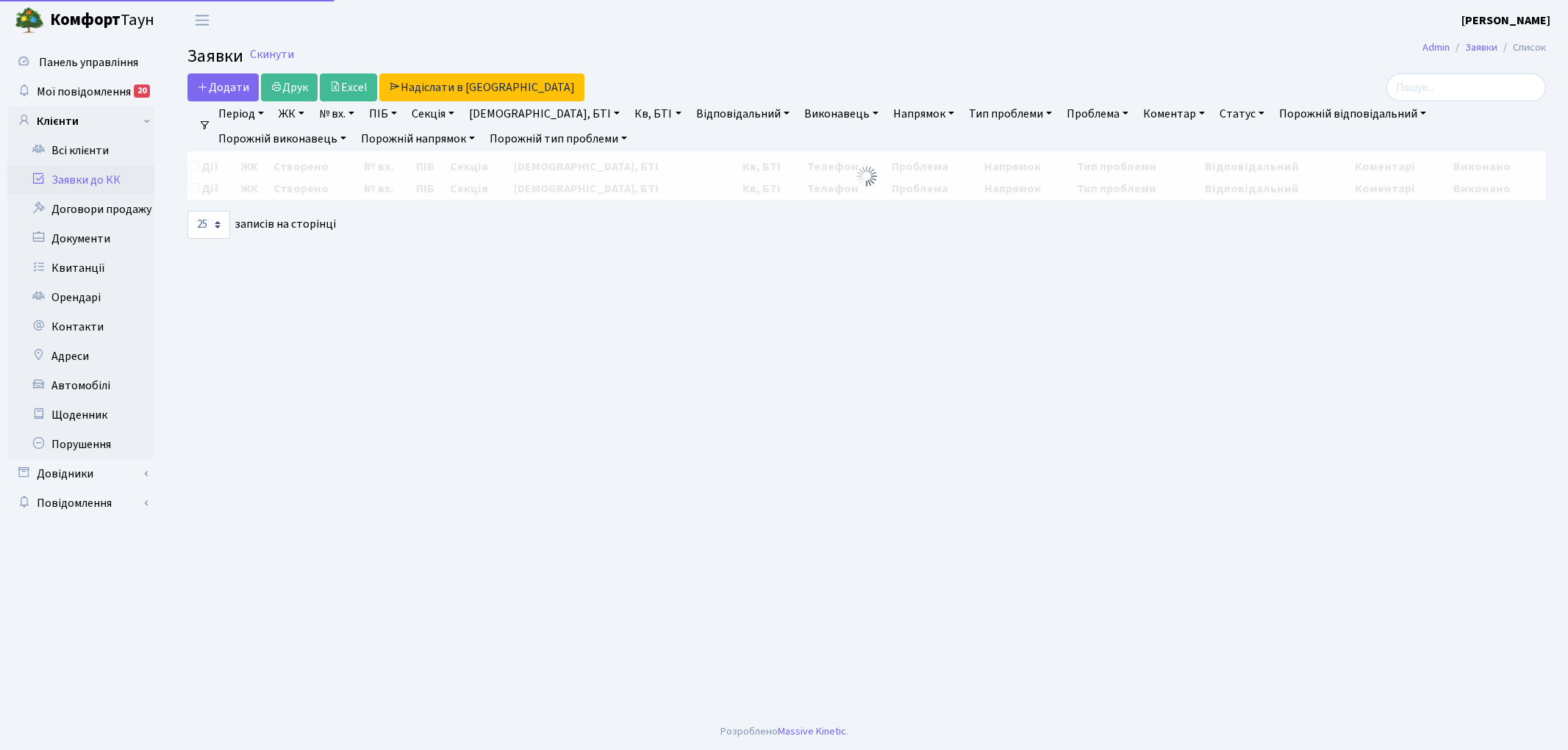
select select "25"
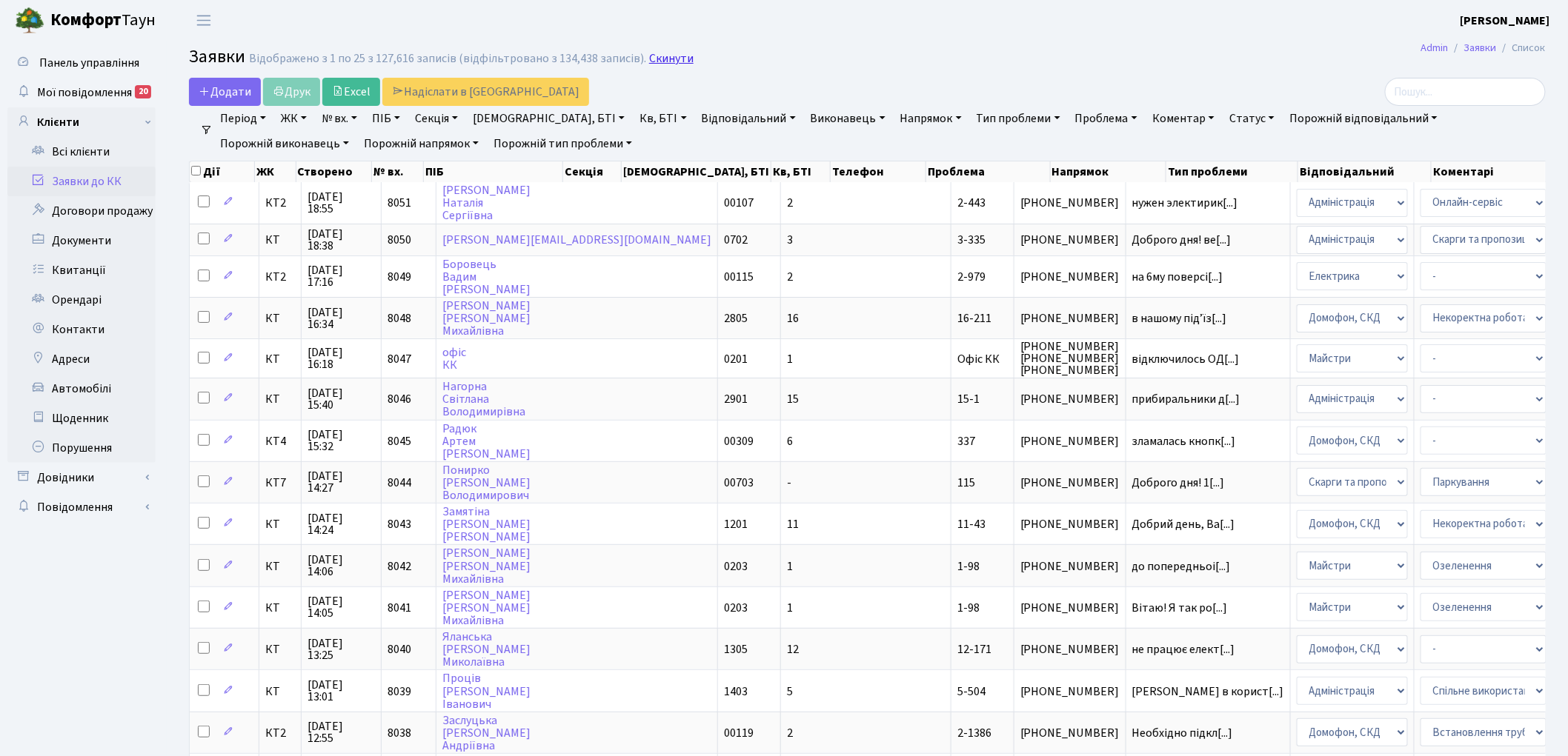
click at [655, 63] on link "Скинути" at bounding box center [671, 58] width 45 height 14
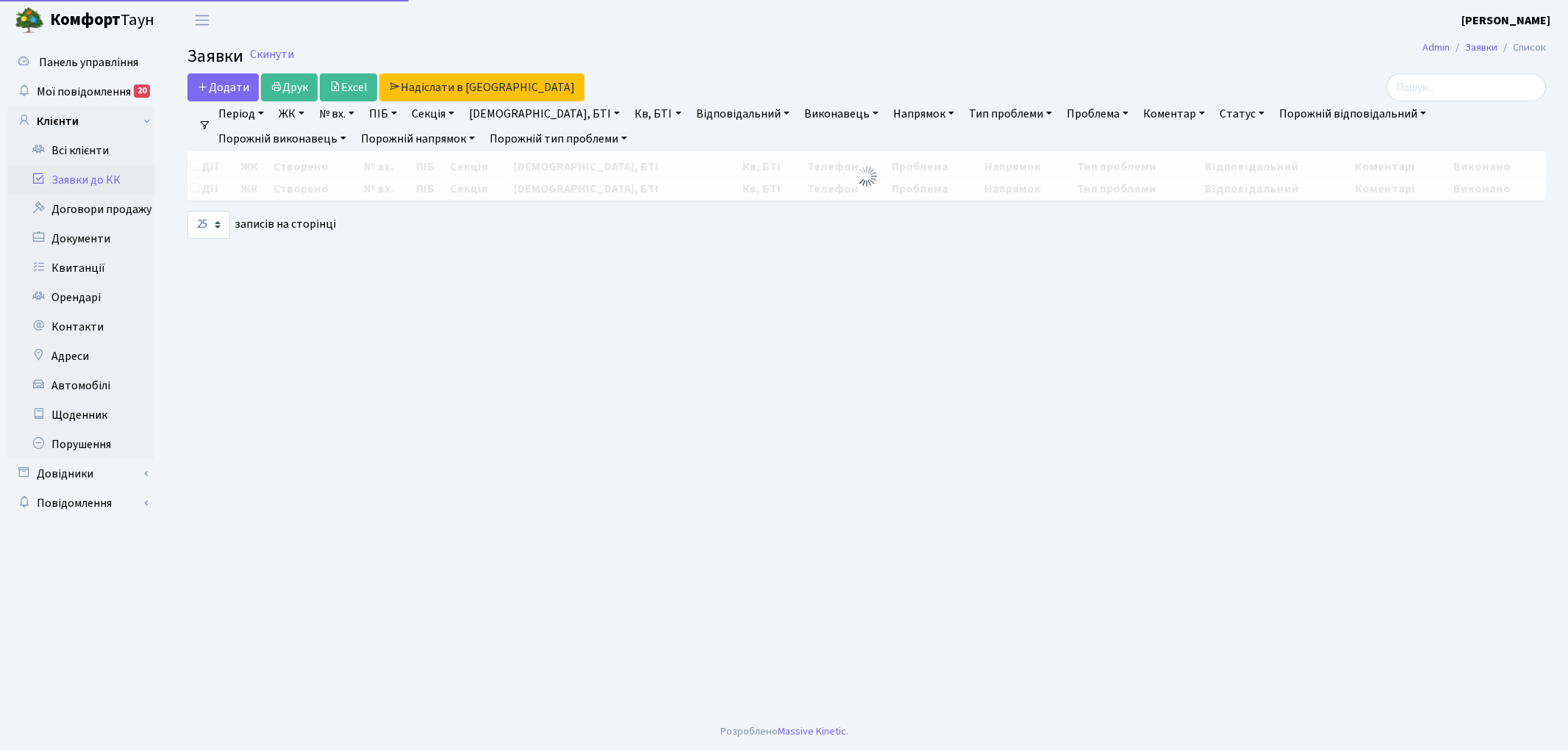
select select "25"
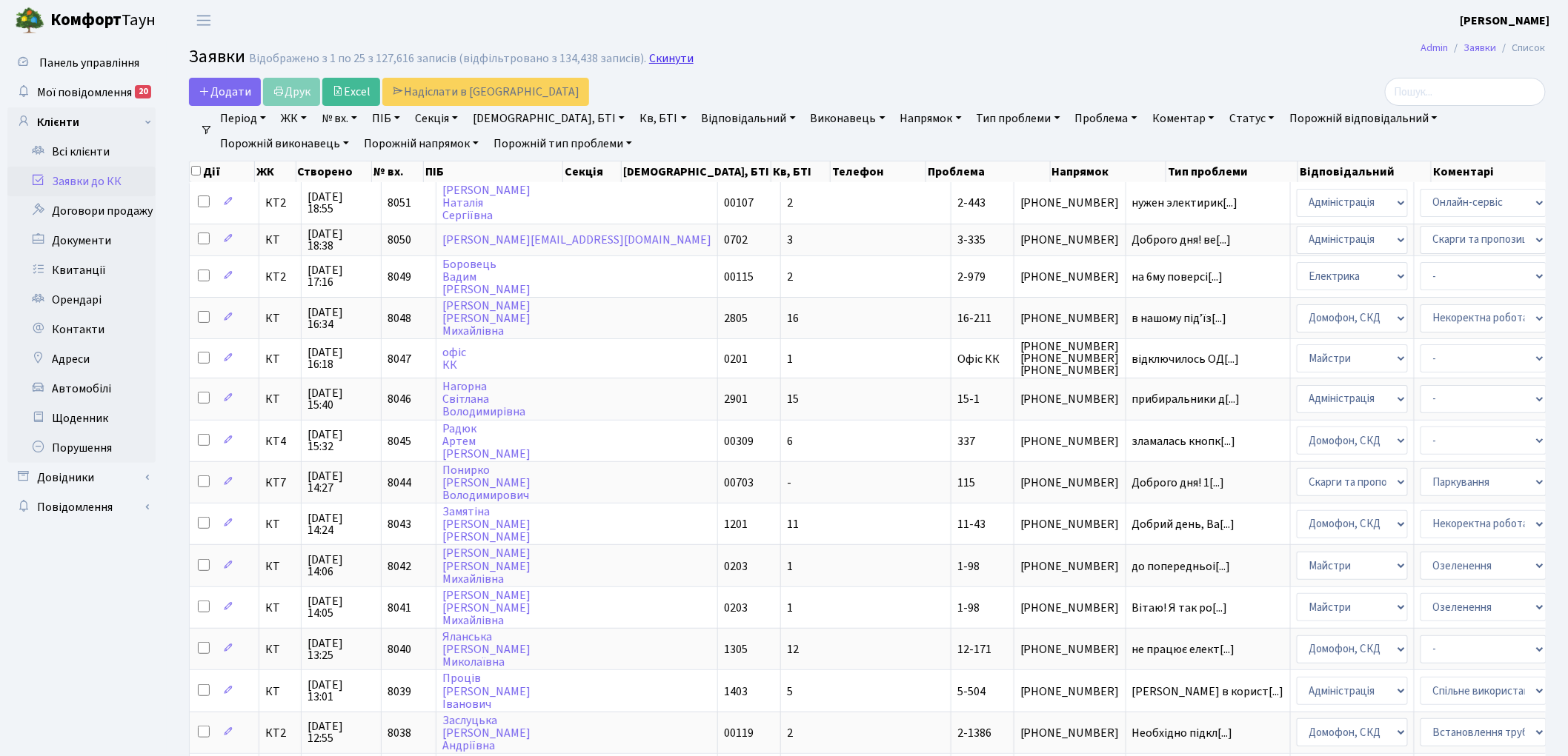
click at [656, 53] on link "Скинути" at bounding box center [671, 58] width 45 height 14
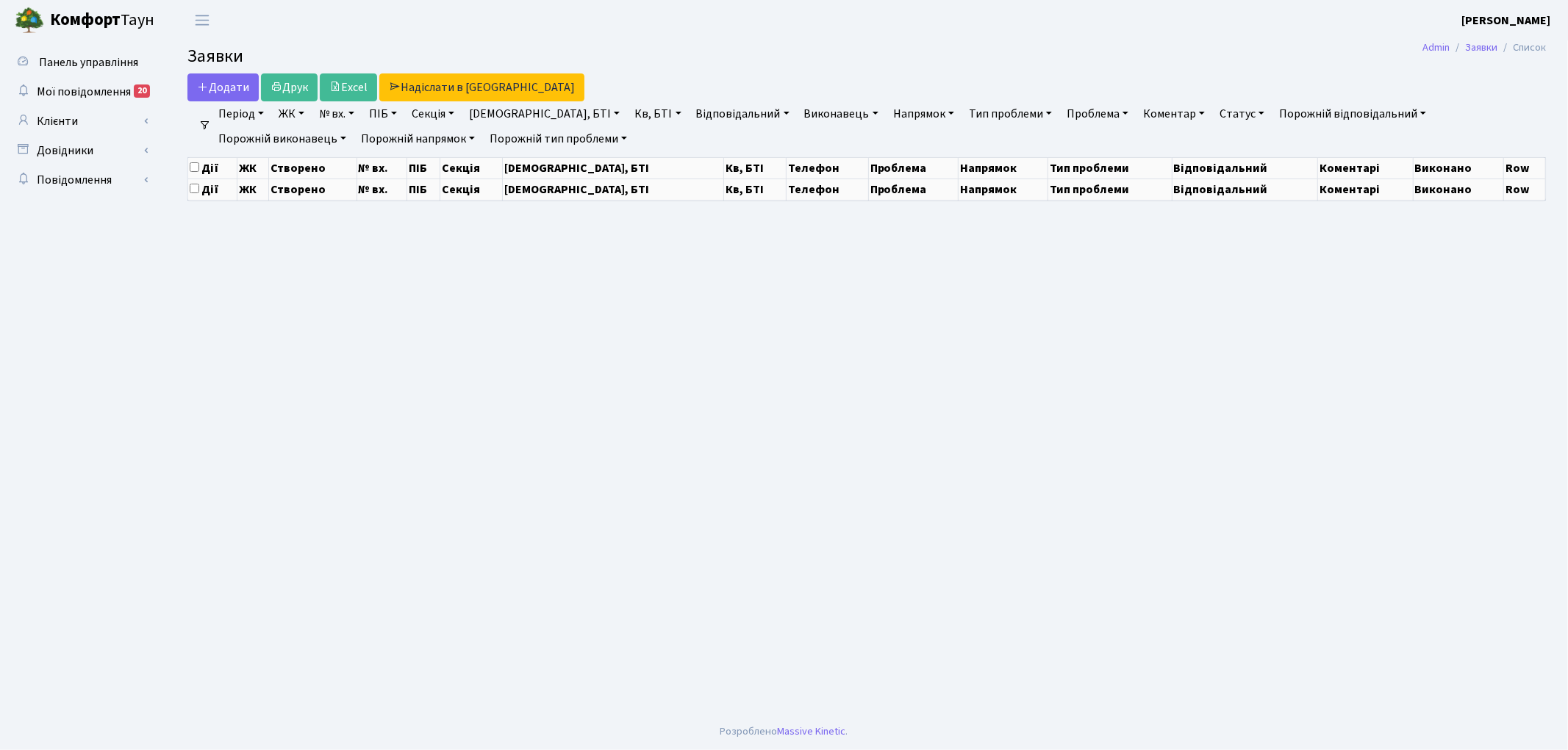
select select "25"
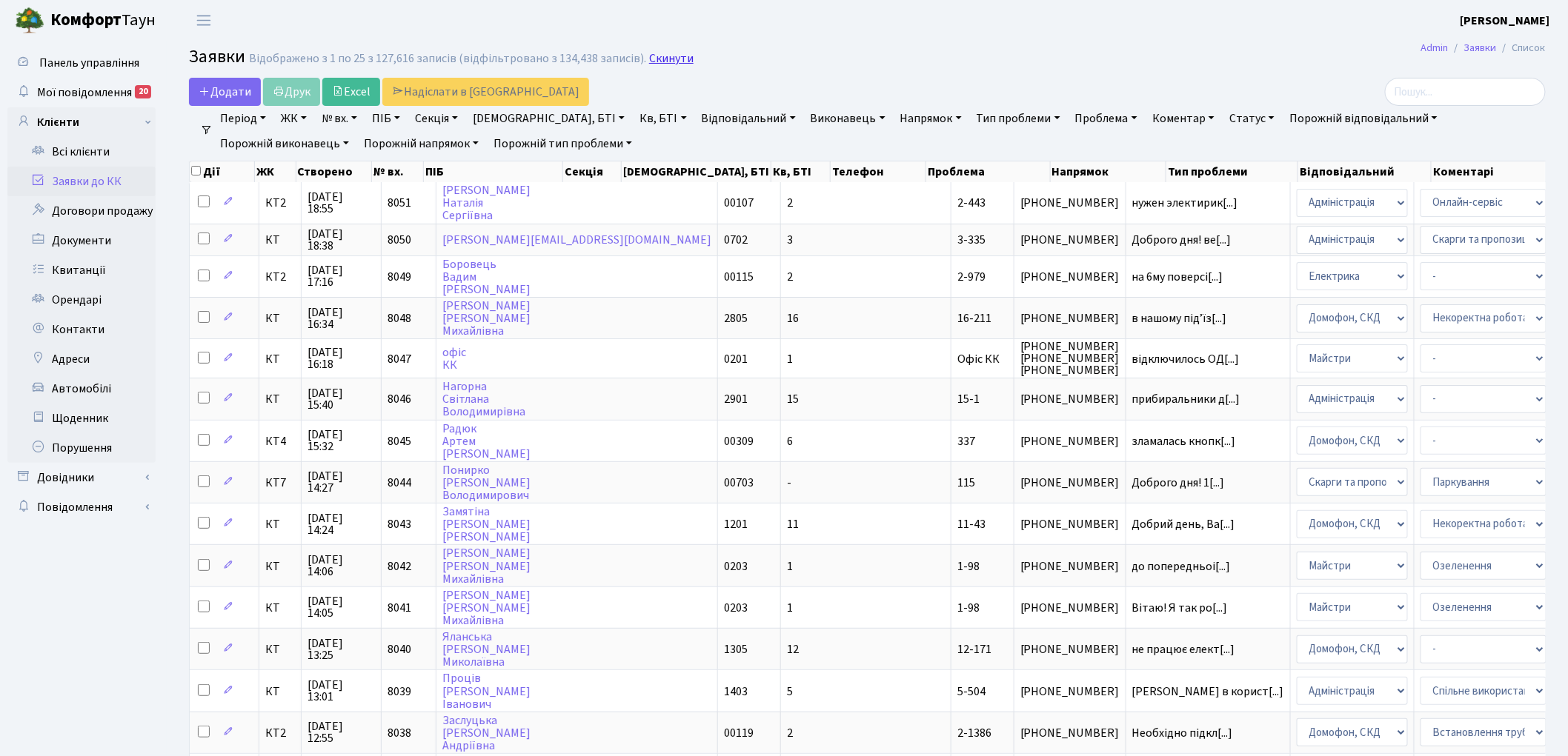
click at [658, 63] on link "Скинути" at bounding box center [671, 58] width 45 height 14
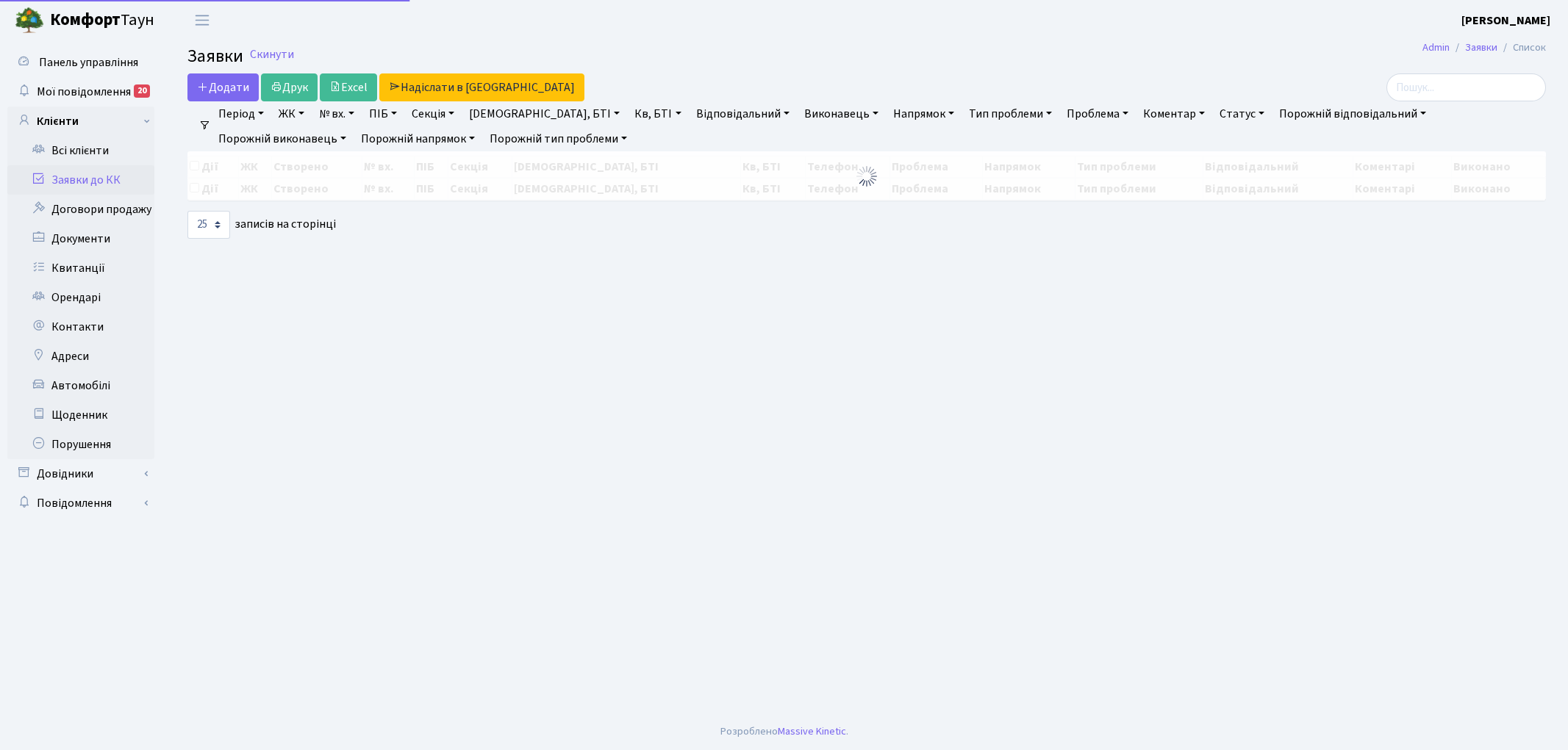
select select "25"
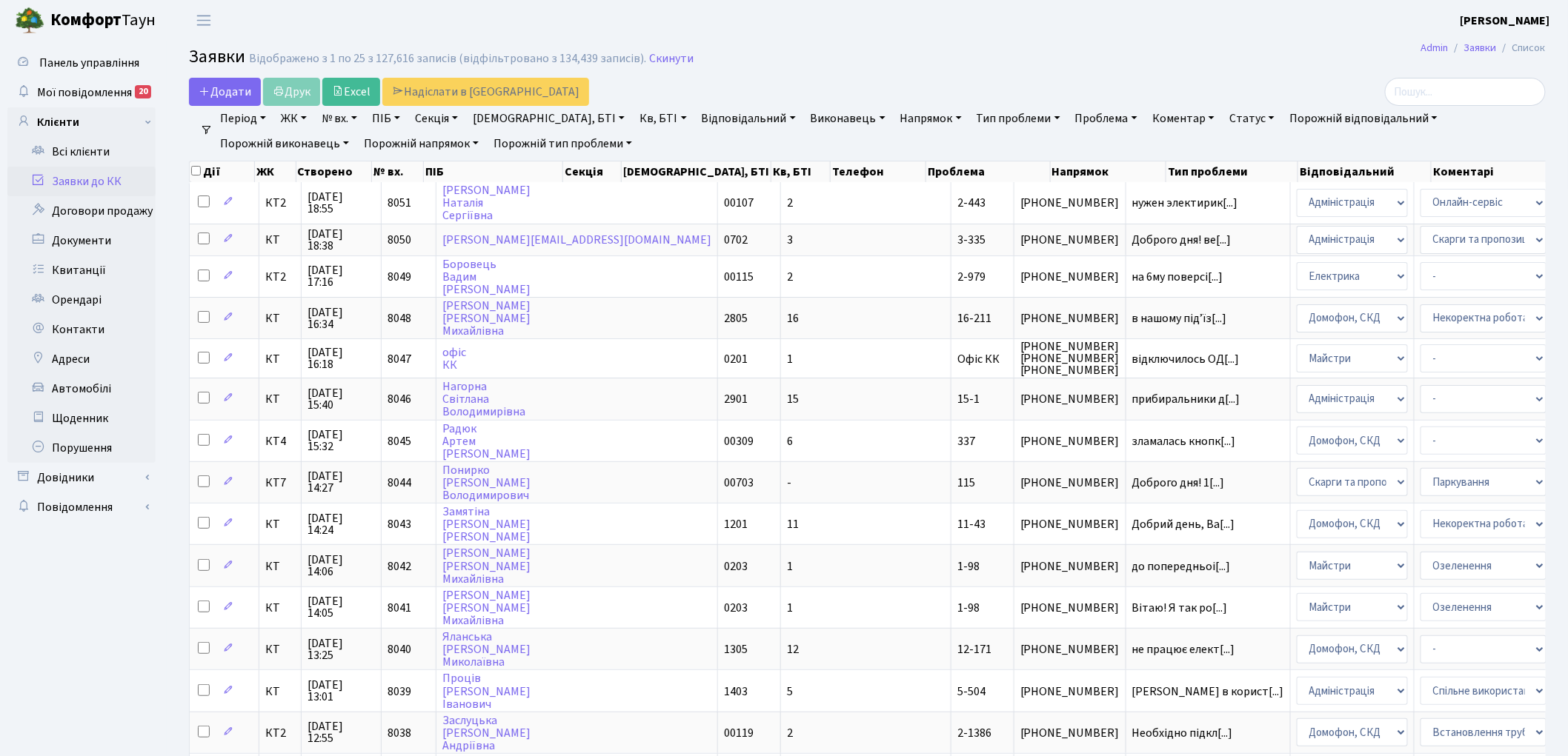
click at [106, 677] on ul "Панель управління Мої повідомлення 20 Клієнти" at bounding box center [81, 657] width 148 height 1220
click at [343, 122] on link "№ вх." at bounding box center [340, 119] width 48 height 25
type input "7960"
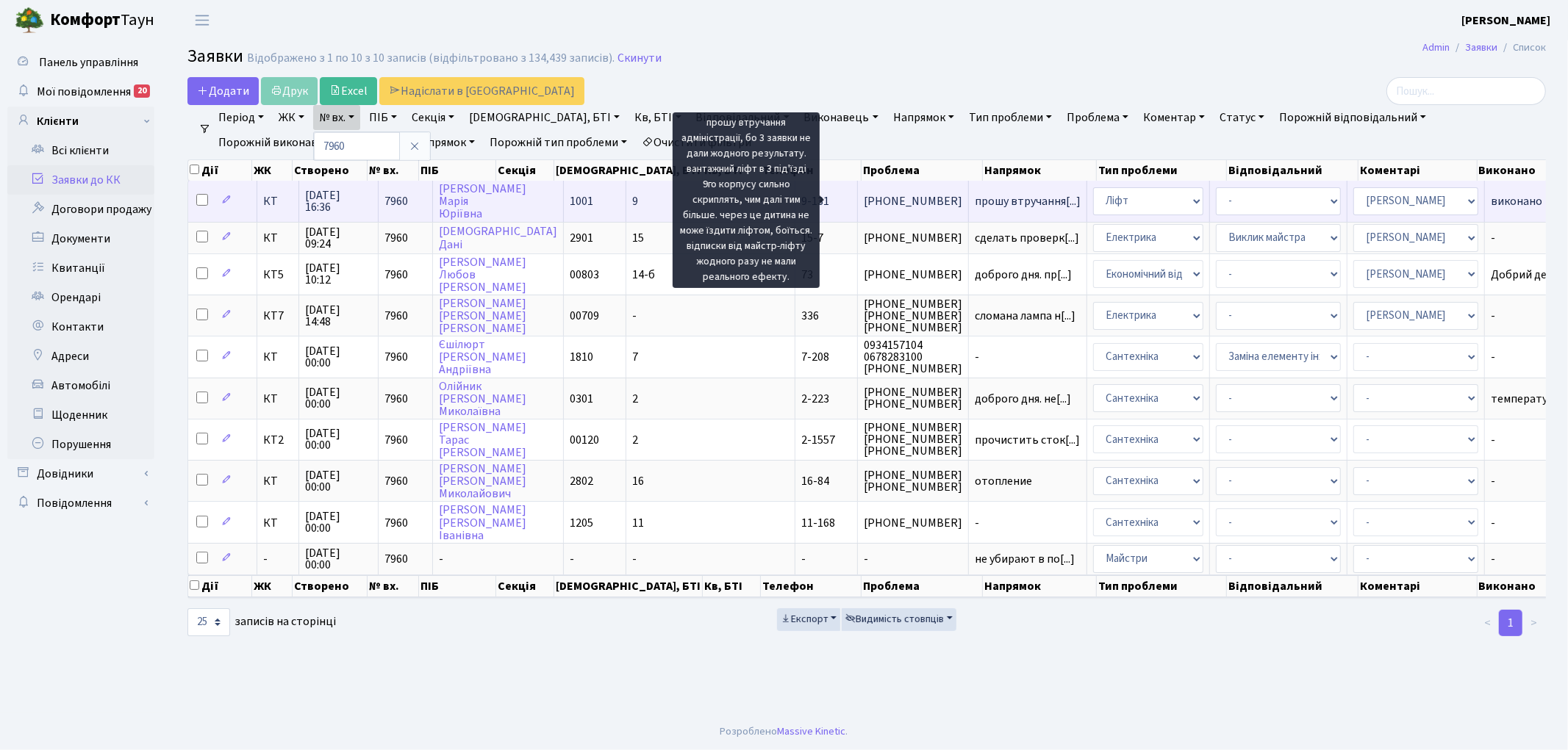
click at [975, 198] on span "прошу втручання[...]" at bounding box center [1027, 201] width 106 height 16
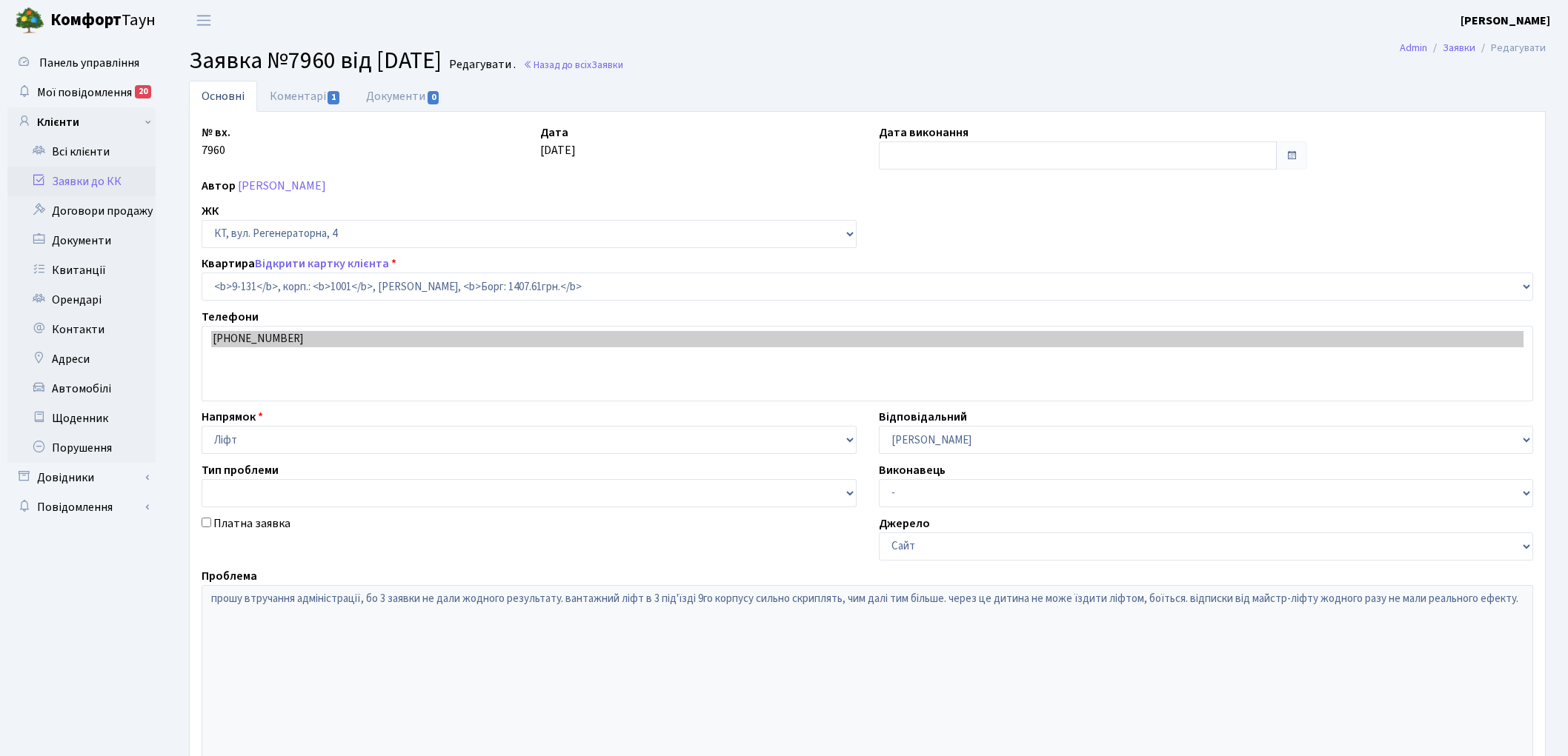
select select "6481"
type input "[DATE]"
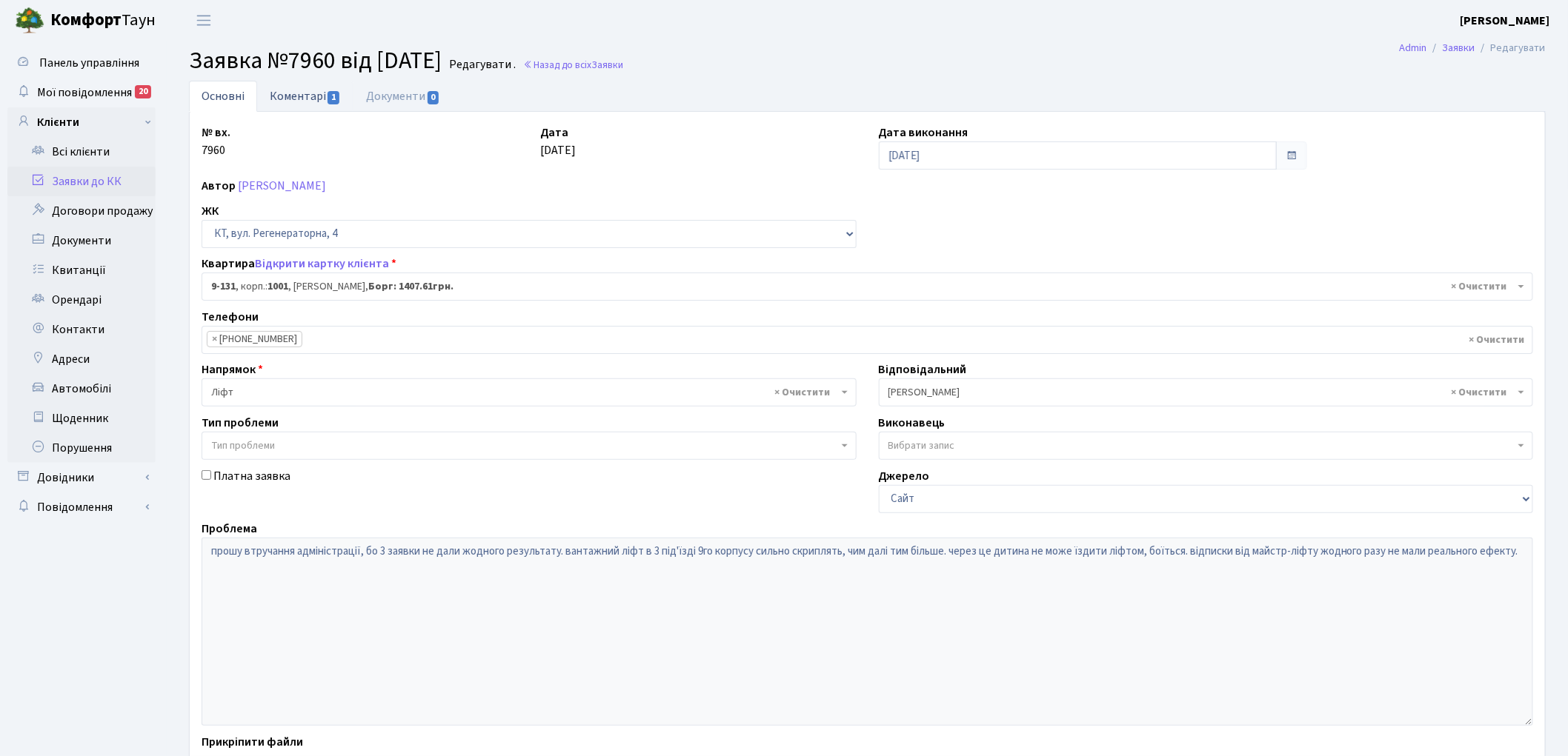
click at [309, 96] on link "Коментарі 1" at bounding box center [305, 96] width 96 height 31
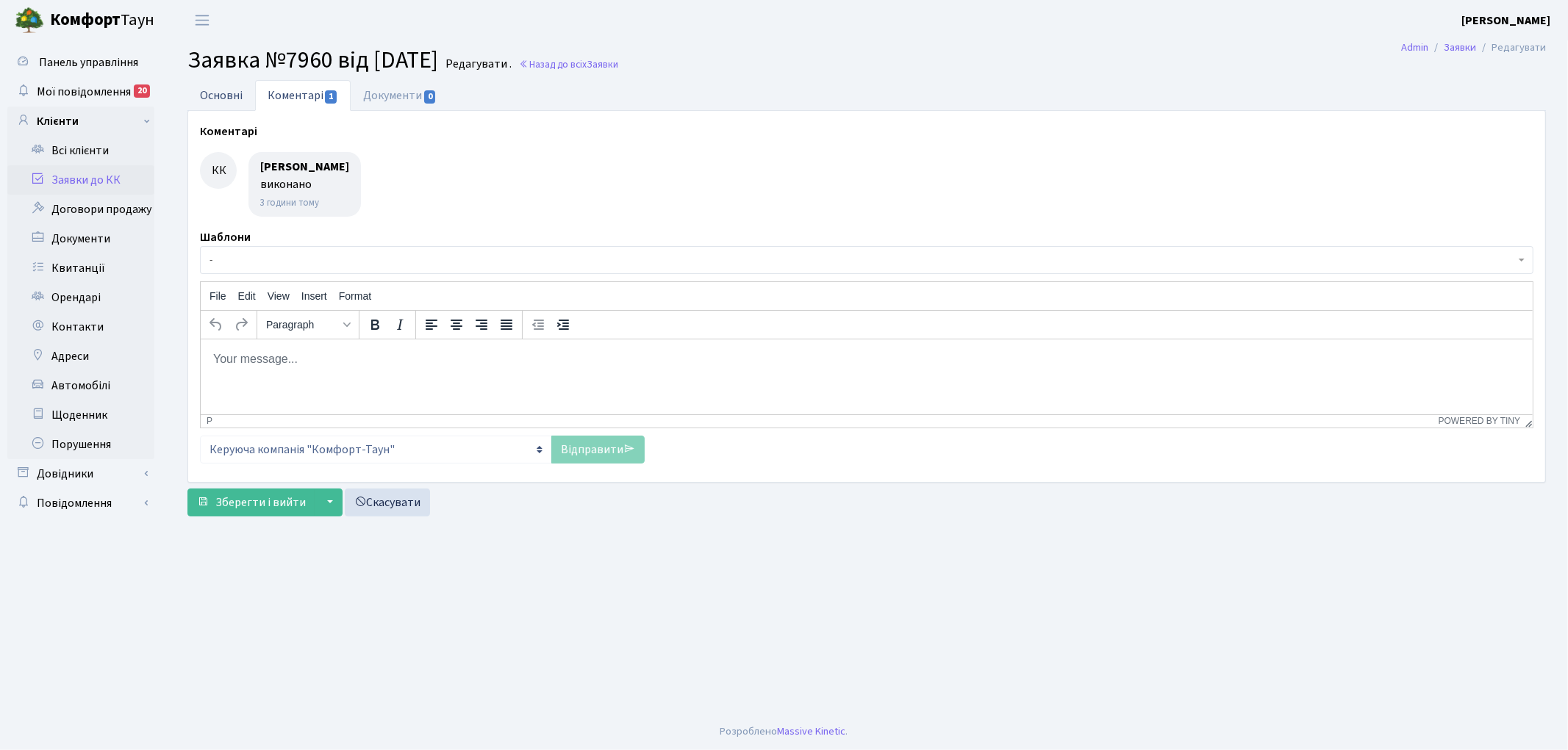
click at [209, 91] on link "Основні" at bounding box center [221, 95] width 67 height 30
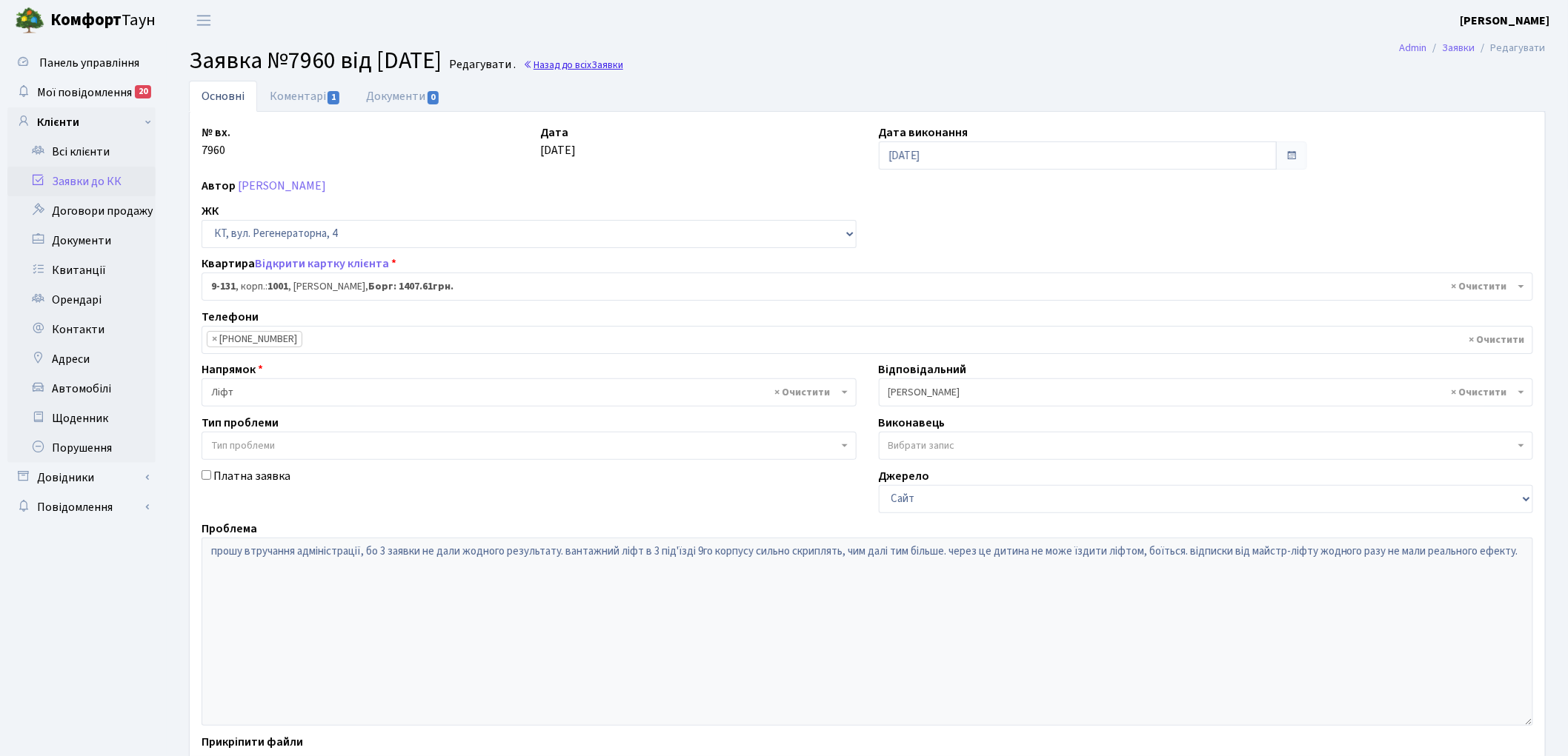
click at [587, 62] on link "Назад до всіх Заявки" at bounding box center [573, 64] width 100 height 14
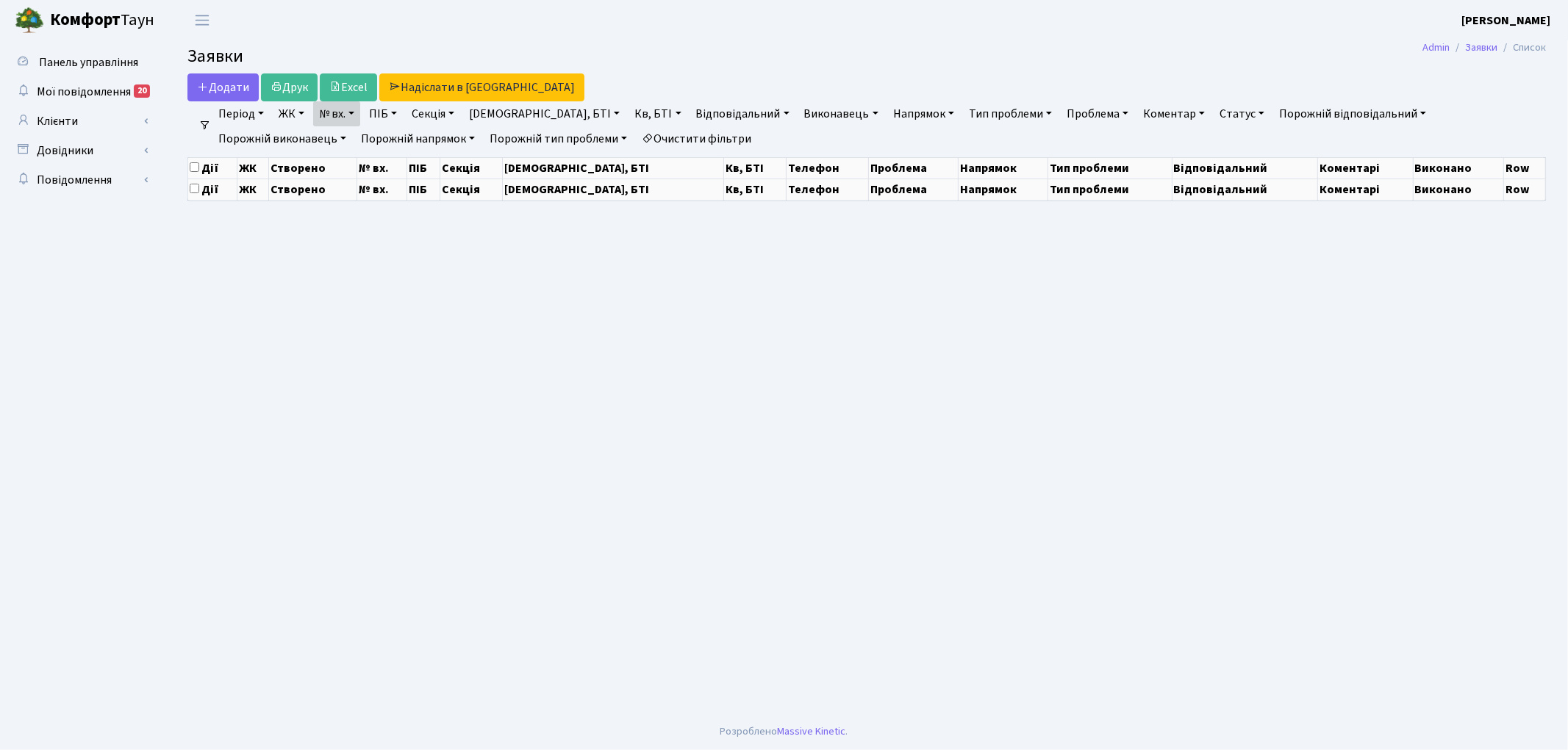
select select "25"
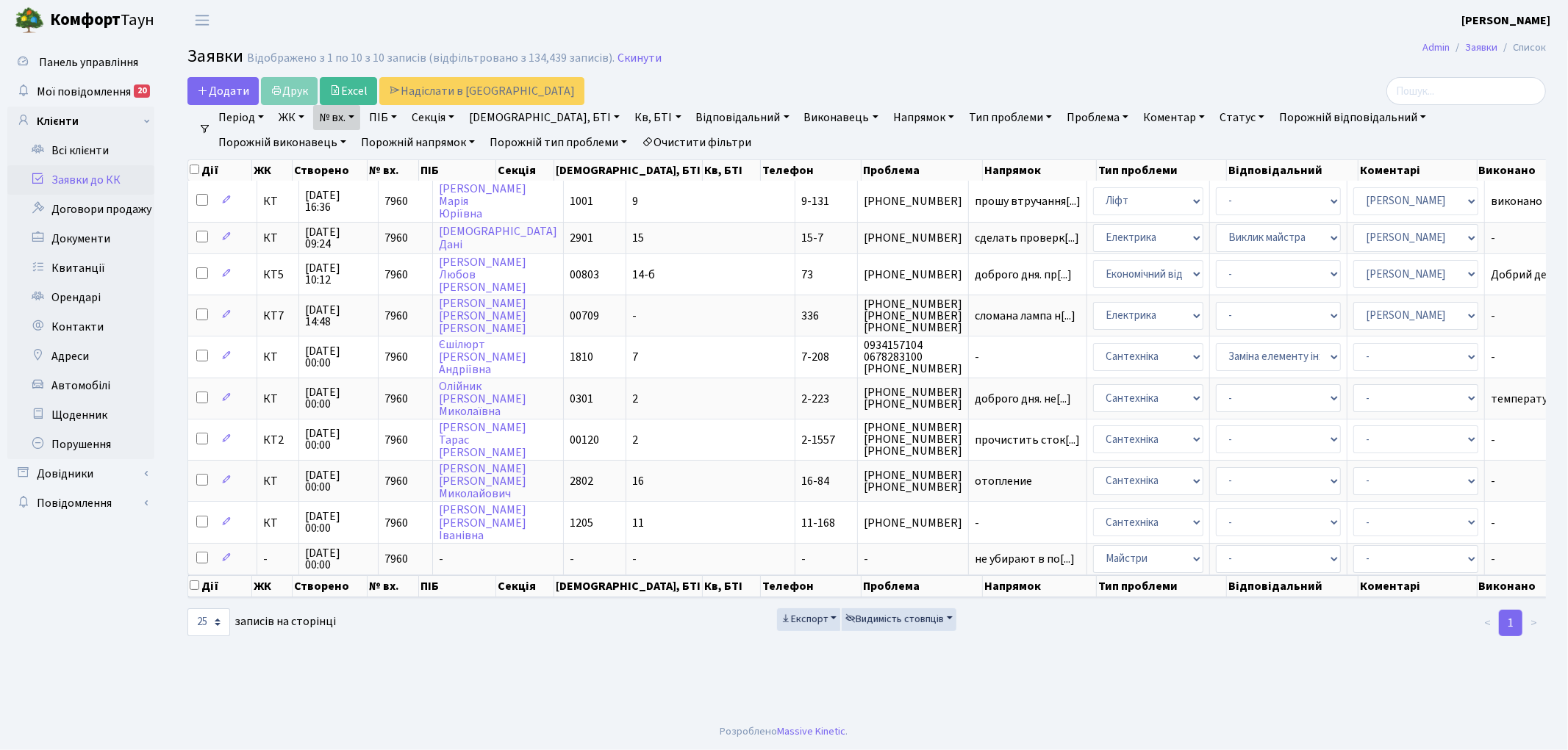
click at [635, 140] on link "Очистити фільтри" at bounding box center [696, 143] width 121 height 25
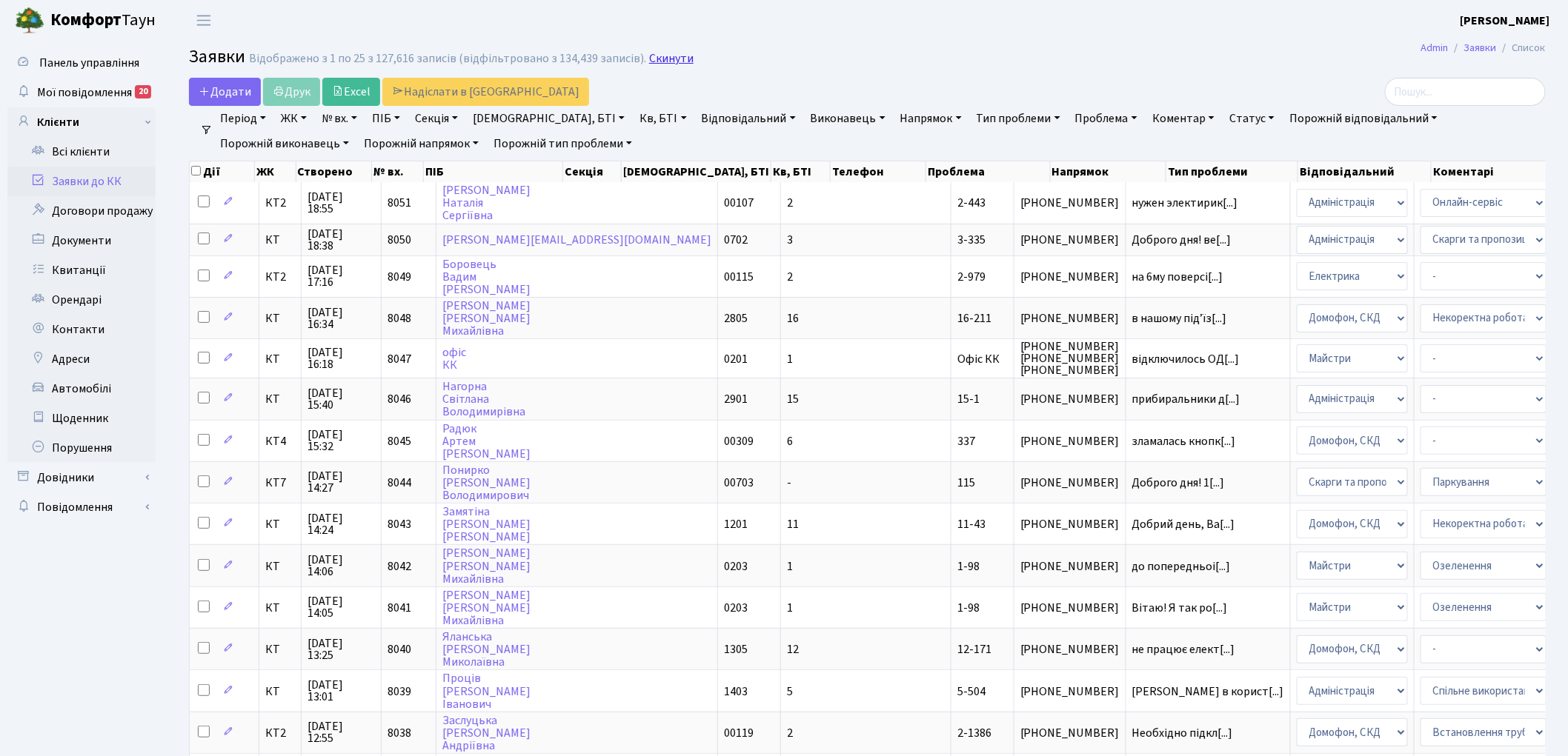
click at [656, 60] on link "Скинути" at bounding box center [671, 58] width 45 height 14
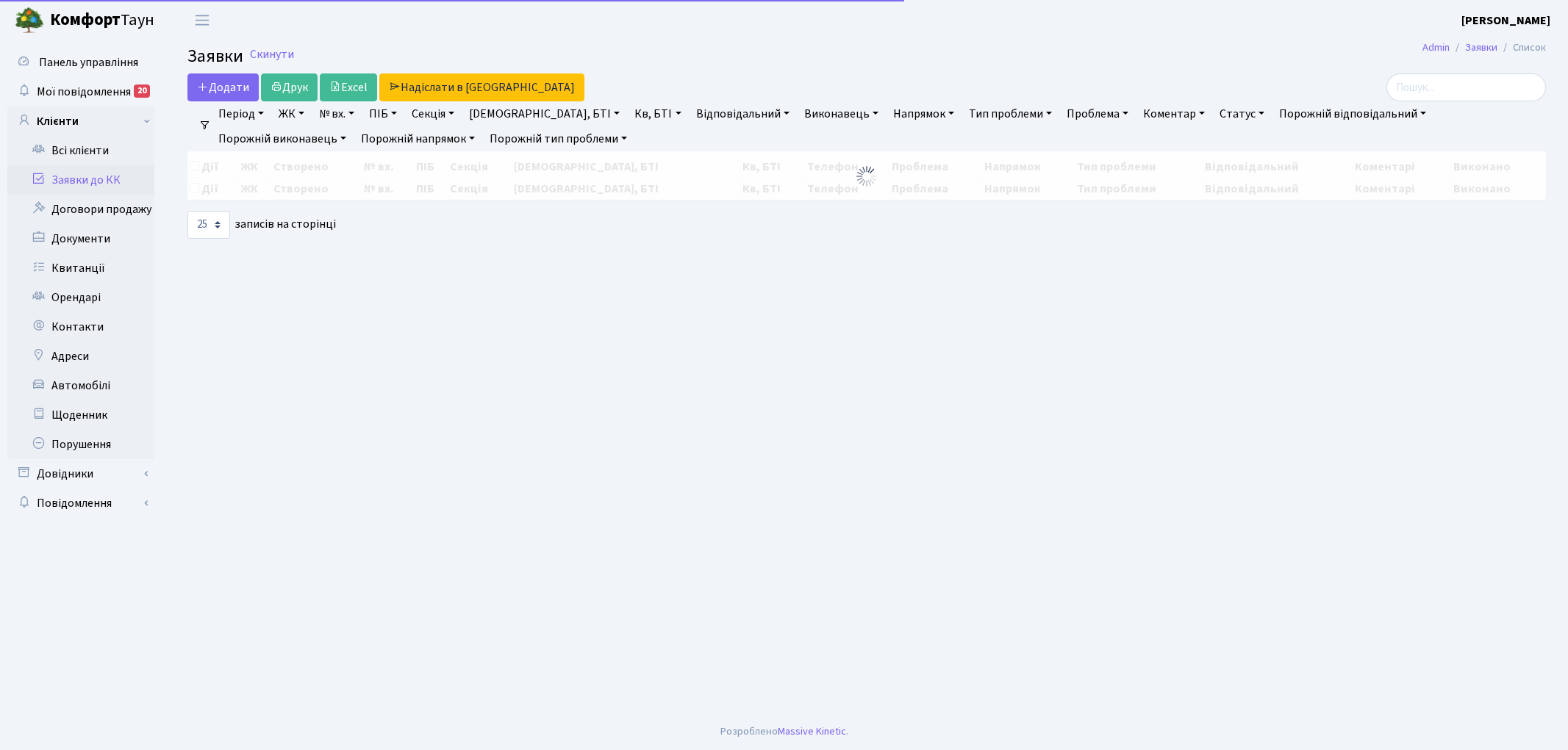
select select "25"
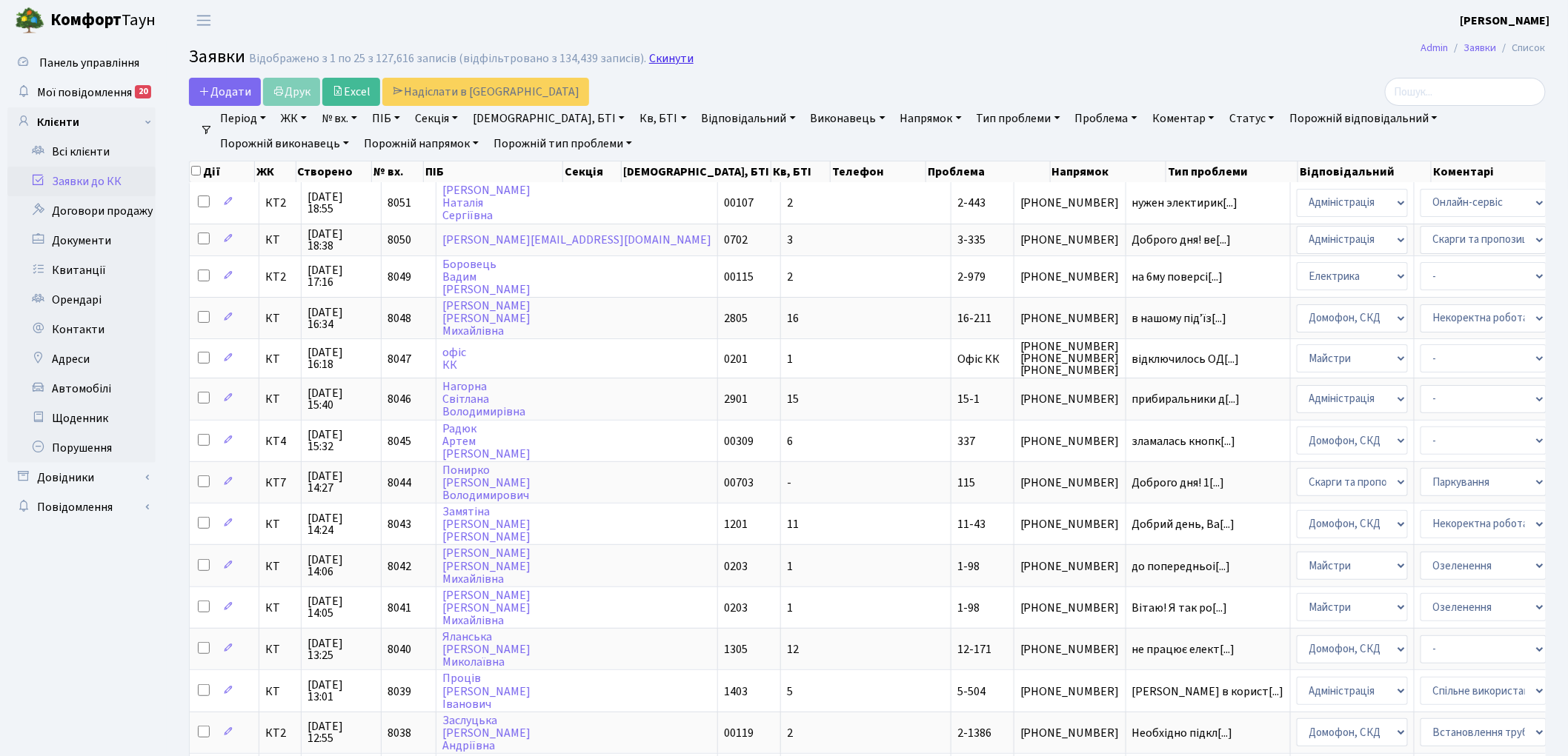
click at [652, 60] on link "Скинути" at bounding box center [671, 58] width 45 height 14
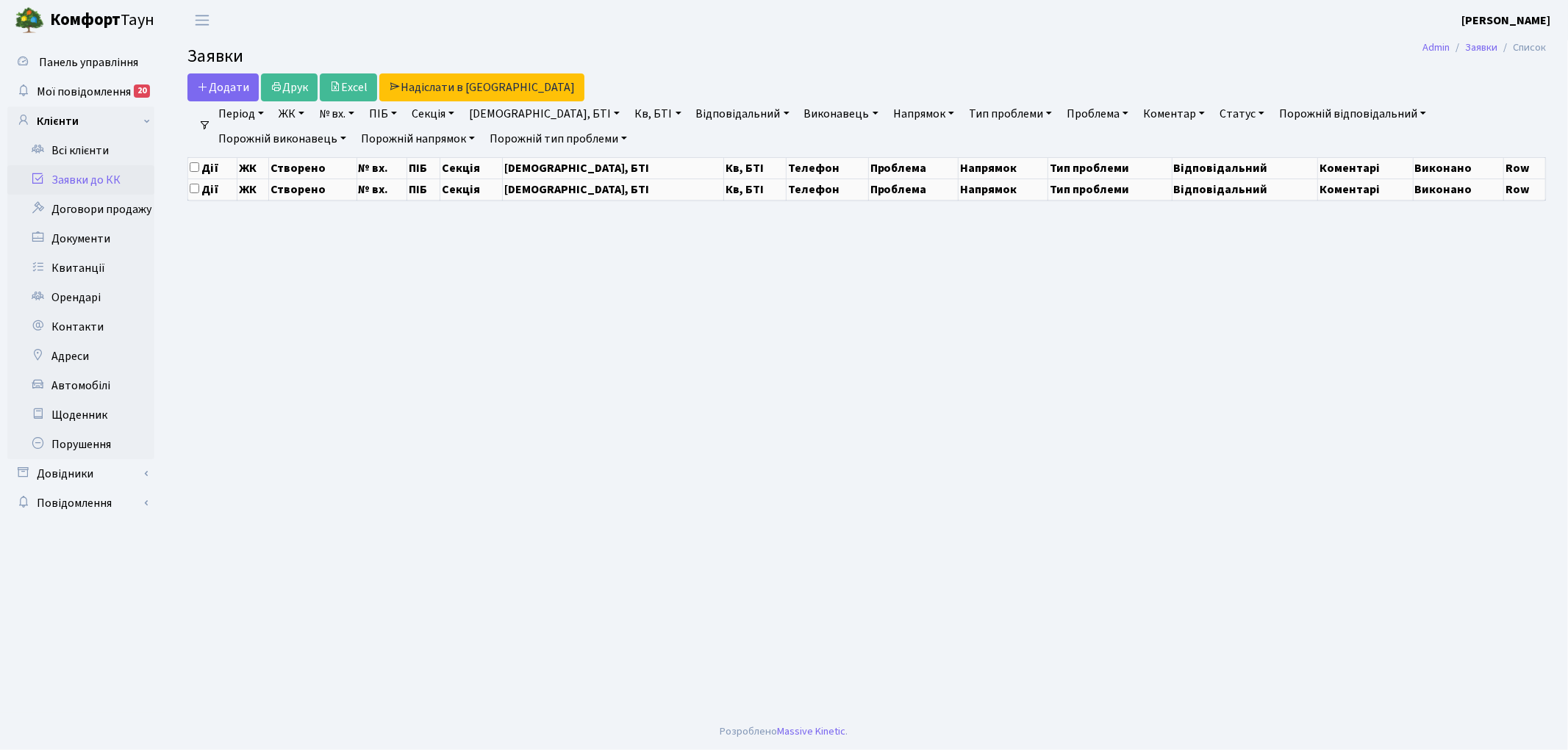
select select "25"
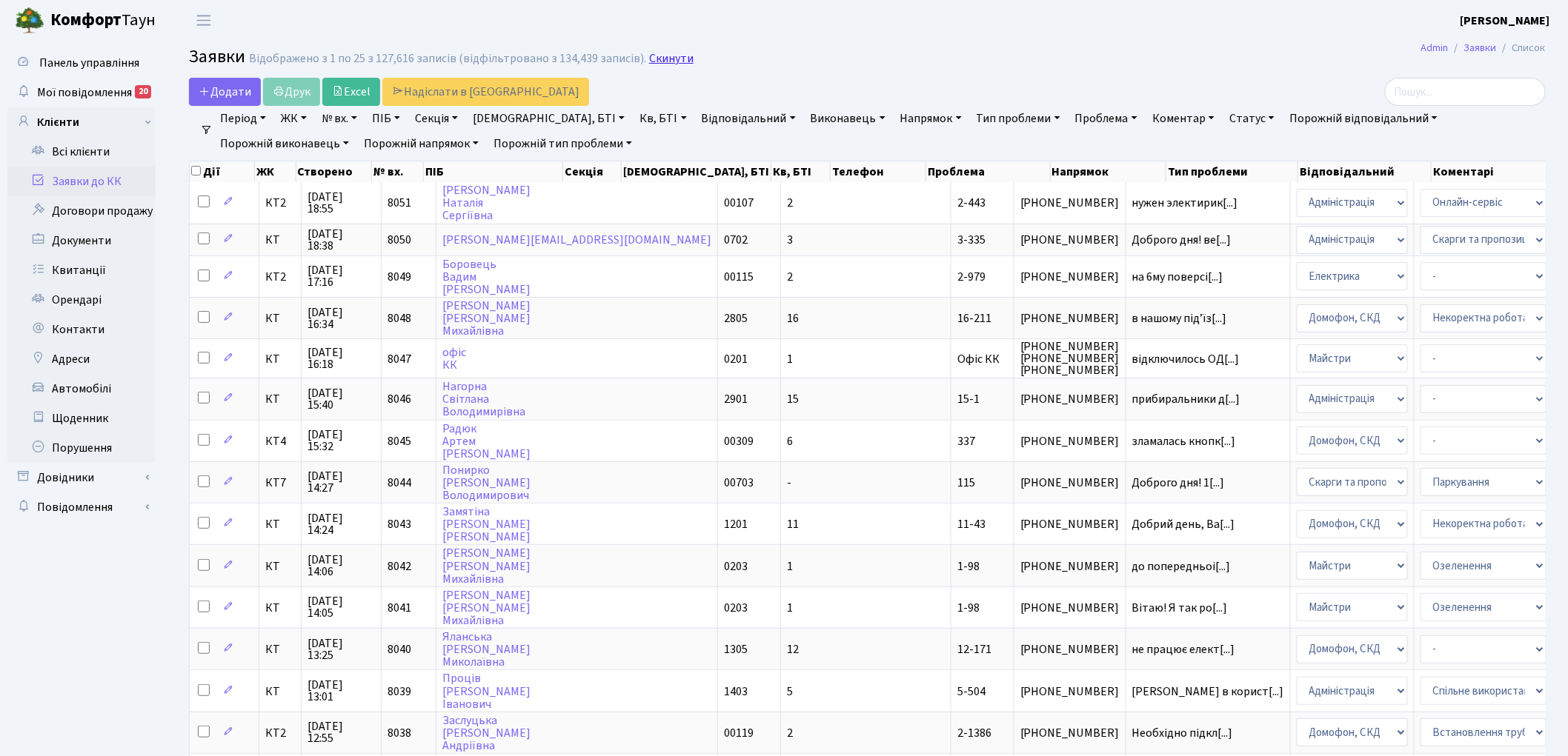
click at [663, 61] on link "Скинути" at bounding box center [671, 58] width 45 height 14
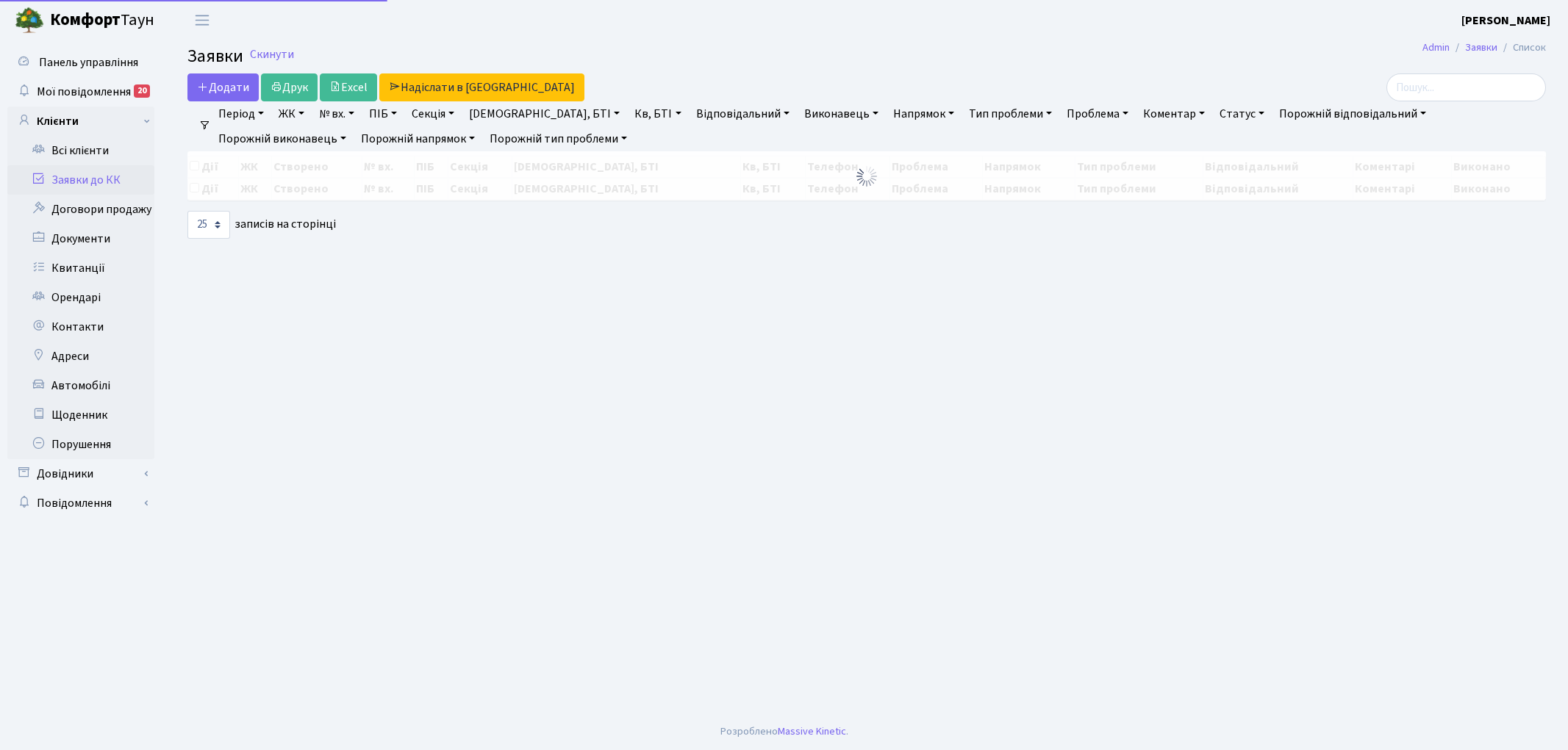
select select "25"
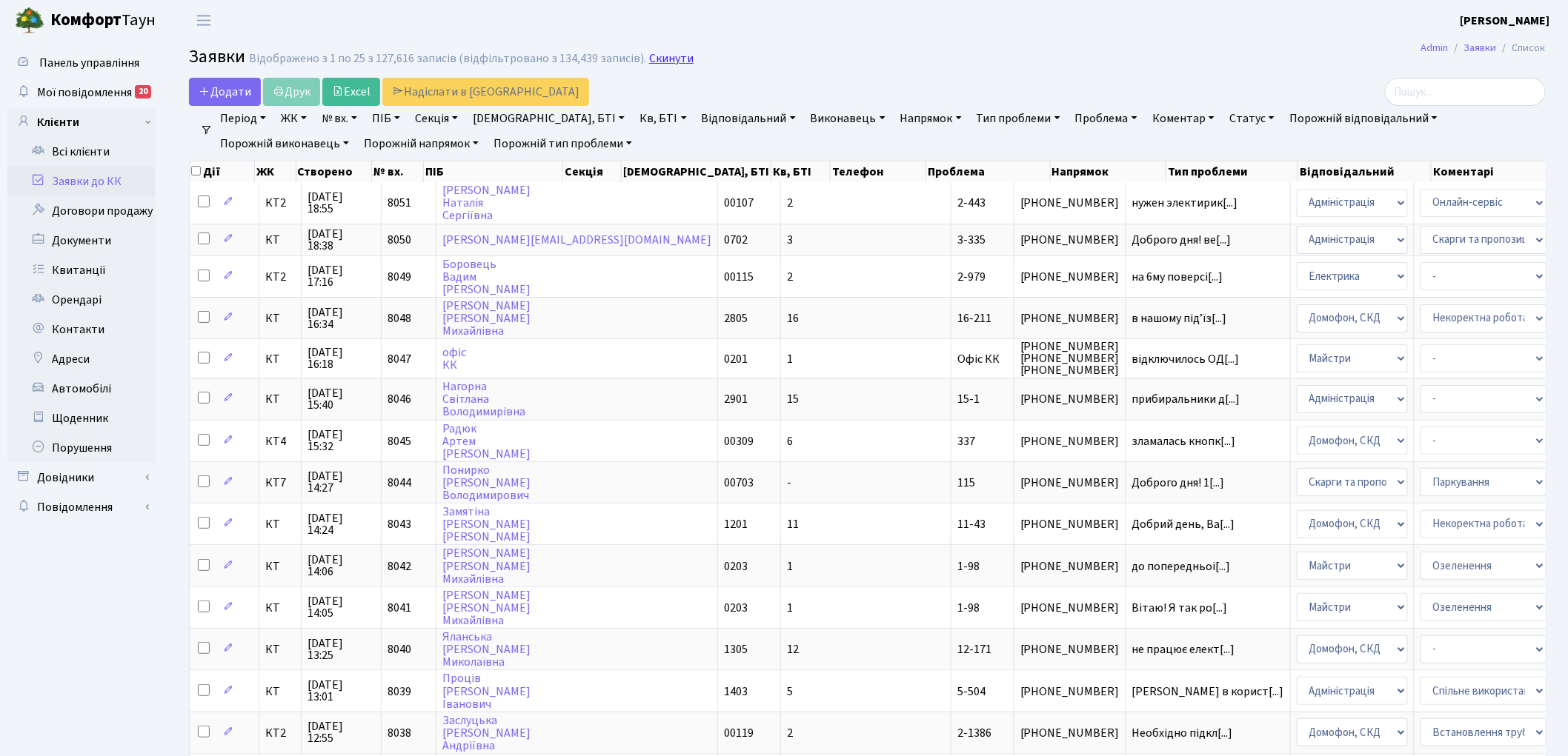
click at [649, 56] on link "Скинути" at bounding box center [671, 58] width 45 height 14
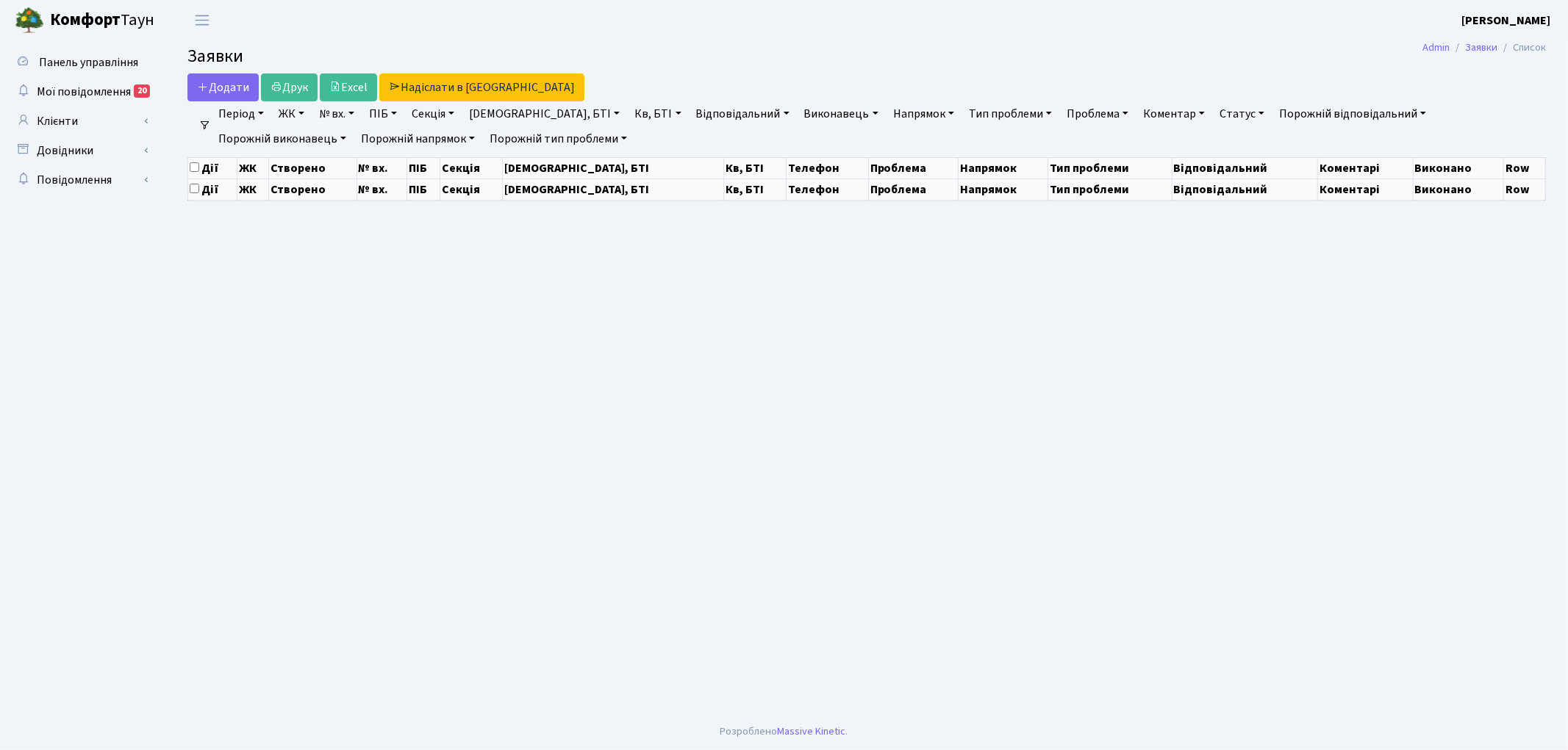
select select "25"
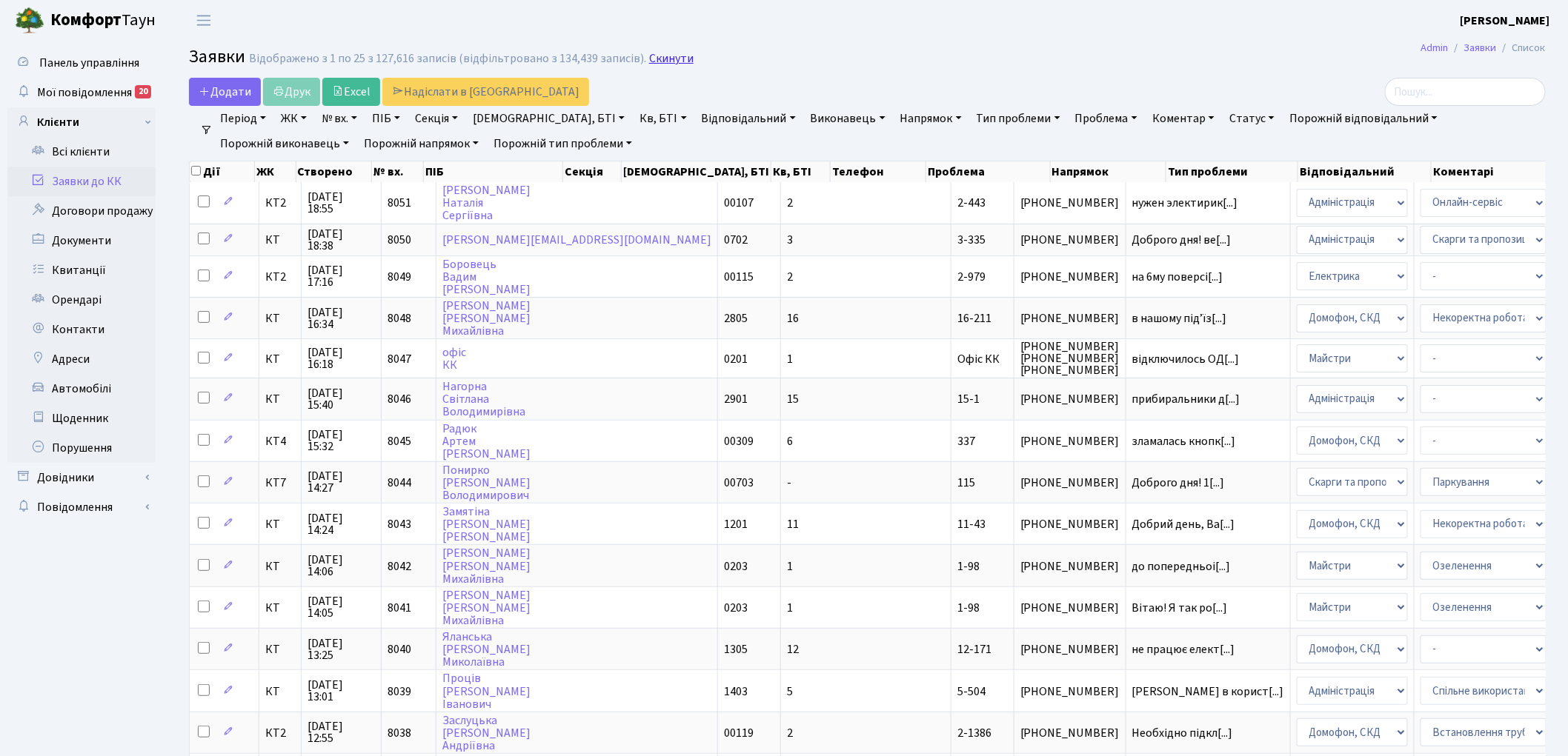
click at [670, 59] on link "Скинути" at bounding box center [671, 58] width 45 height 14
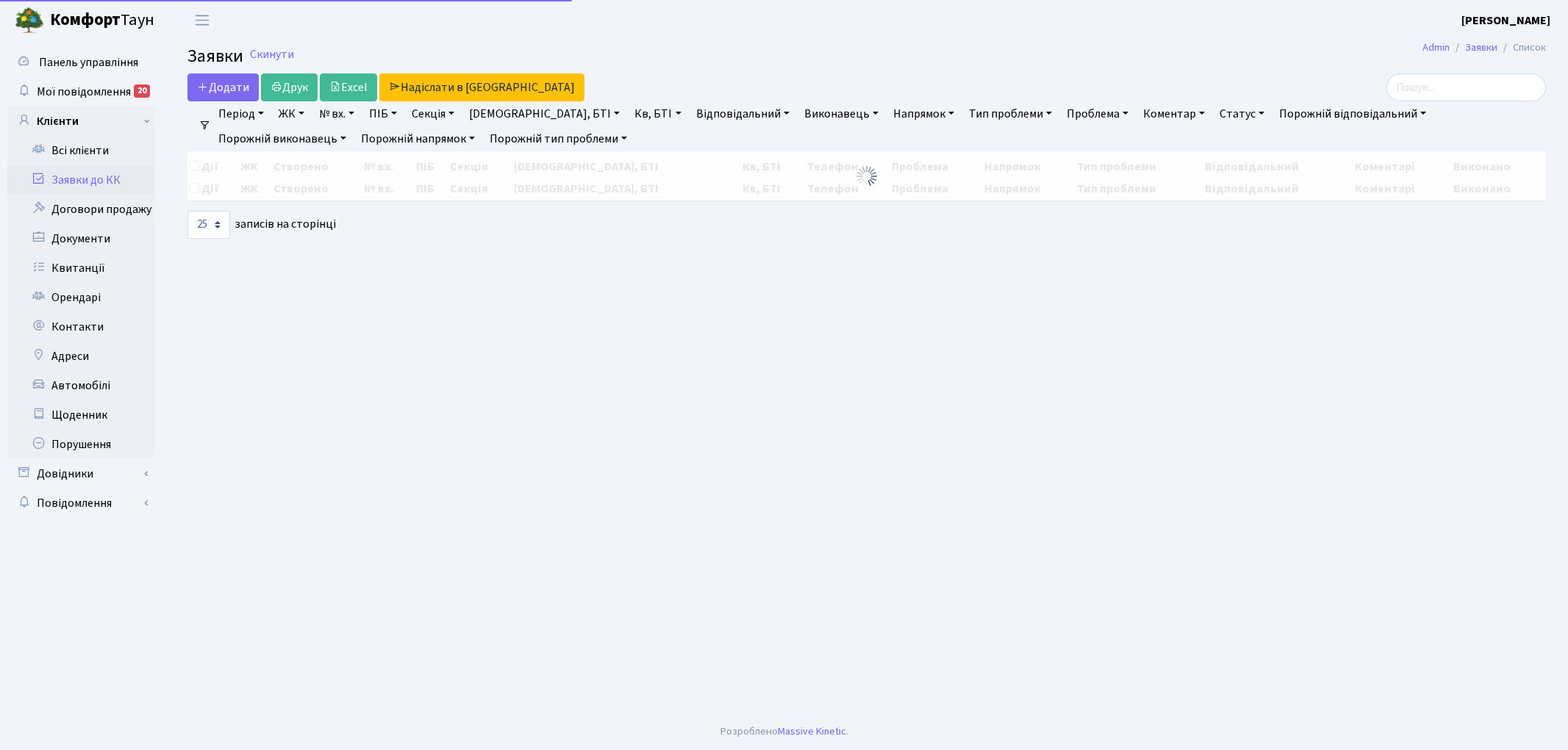
select select "25"
